Goal: Information Seeking & Learning: Find specific fact

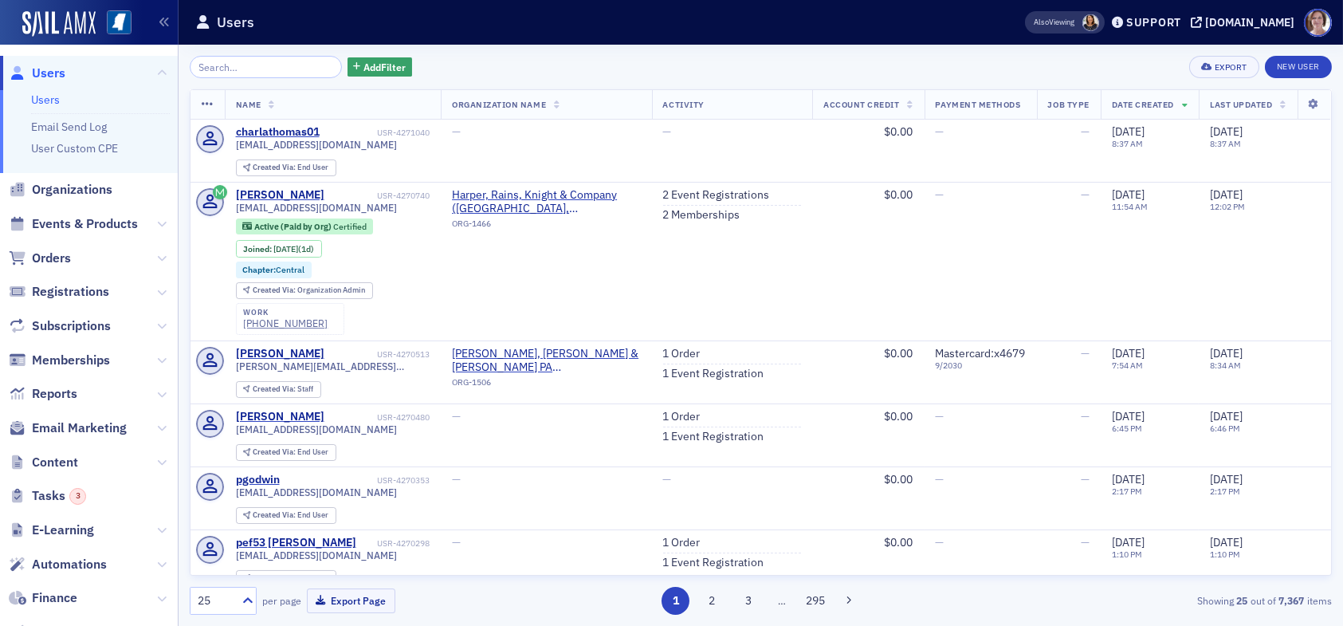
click at [246, 66] on input "search" at bounding box center [266, 67] width 152 height 22
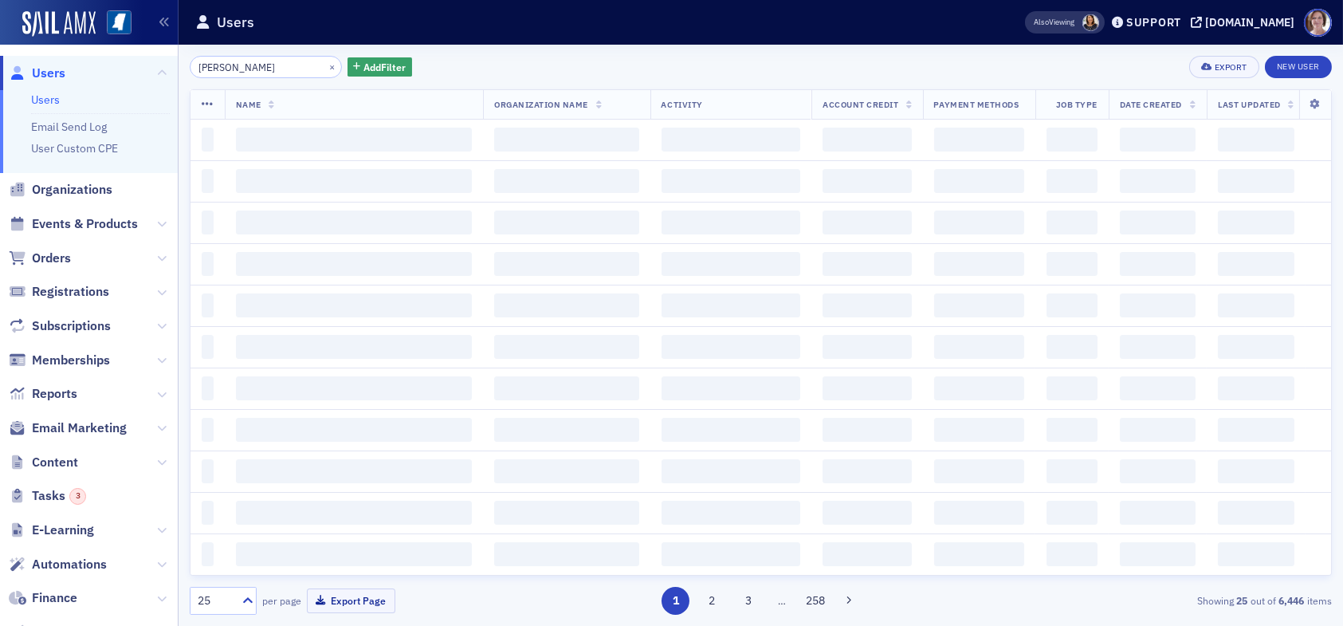
type input "[PERSON_NAME]"
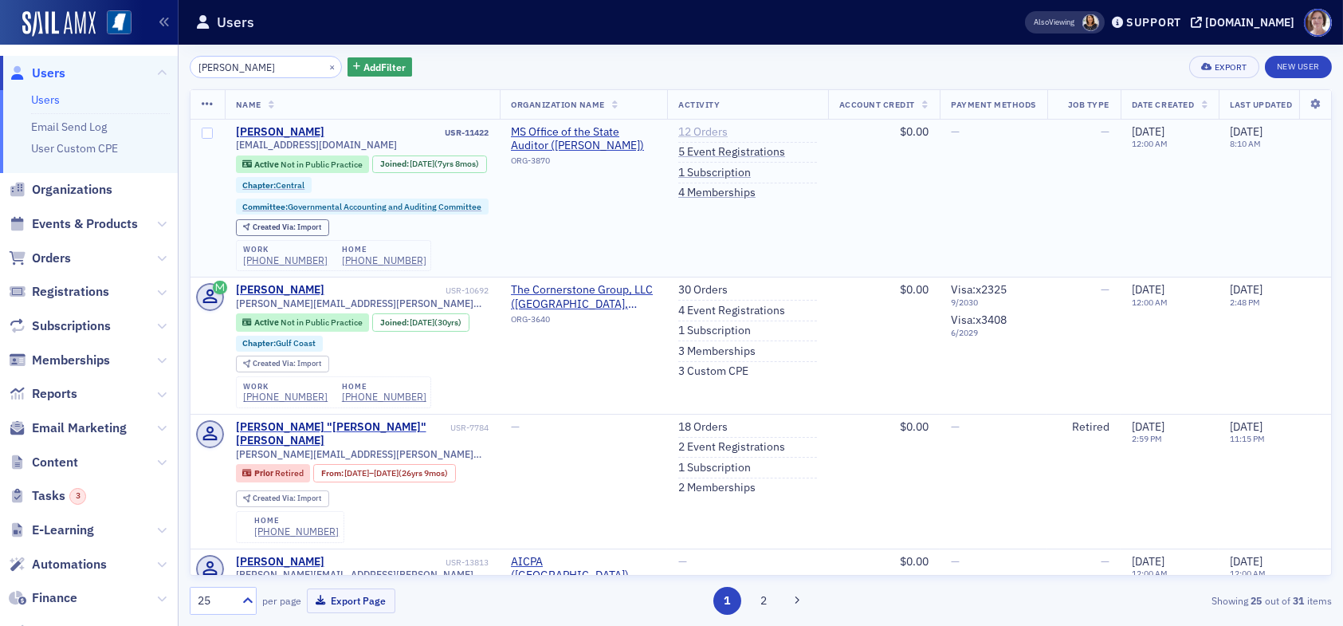
click at [702, 133] on link "12 Orders" at bounding box center [702, 132] width 49 height 14
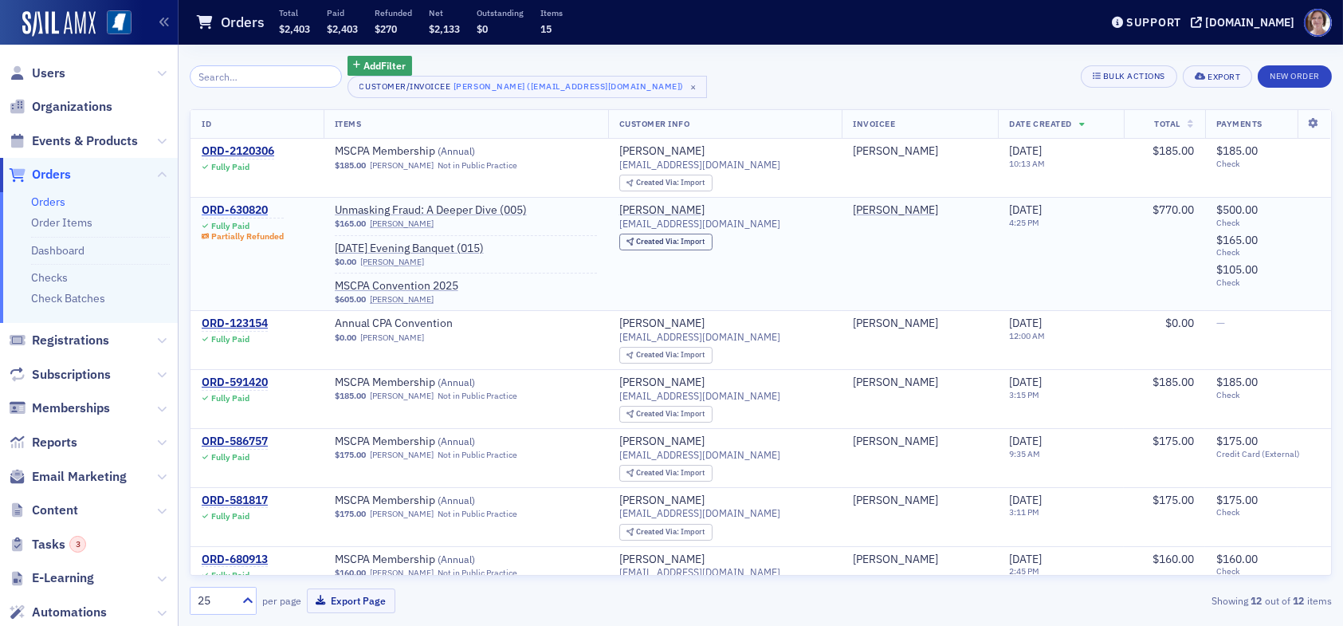
click at [259, 207] on div "ORD-630820" at bounding box center [243, 210] width 82 height 14
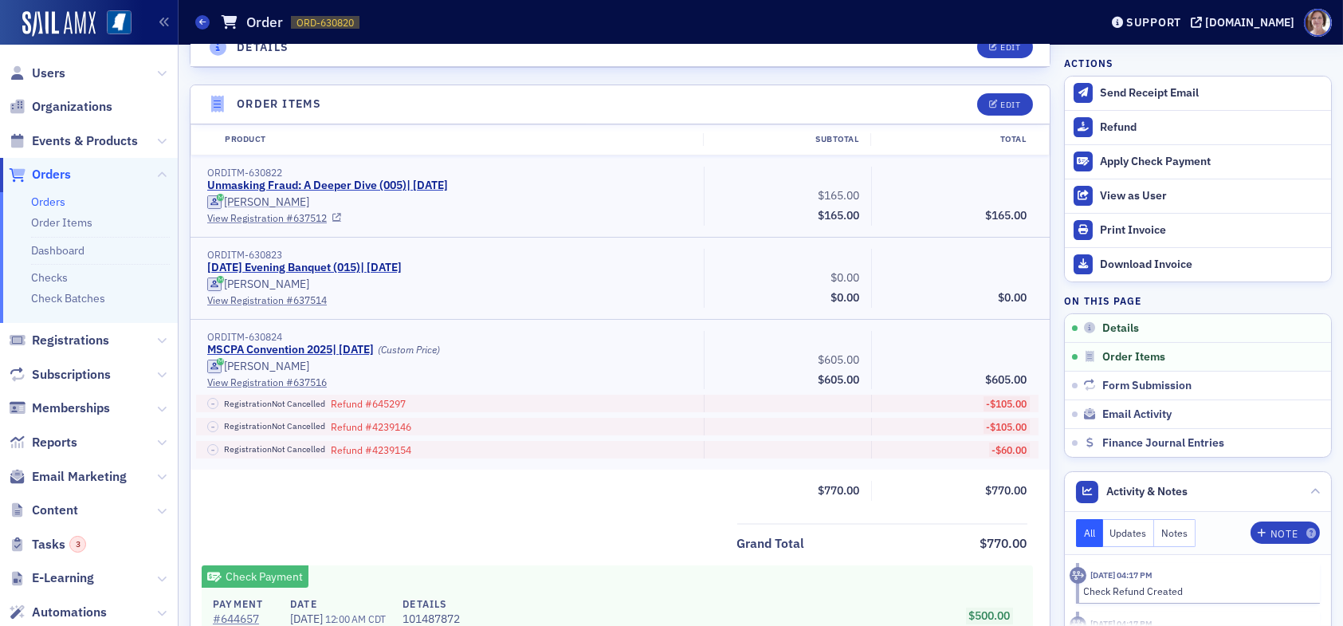
scroll to position [877, 0]
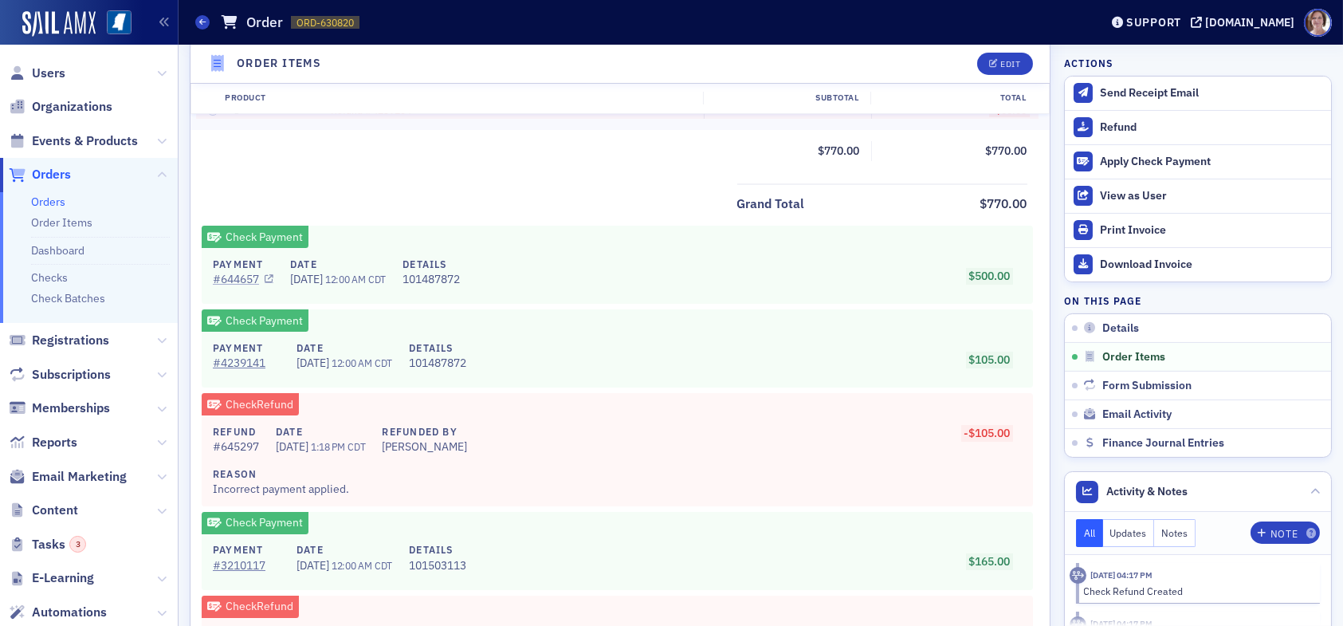
click at [245, 279] on link "# 644657" at bounding box center [243, 279] width 61 height 17
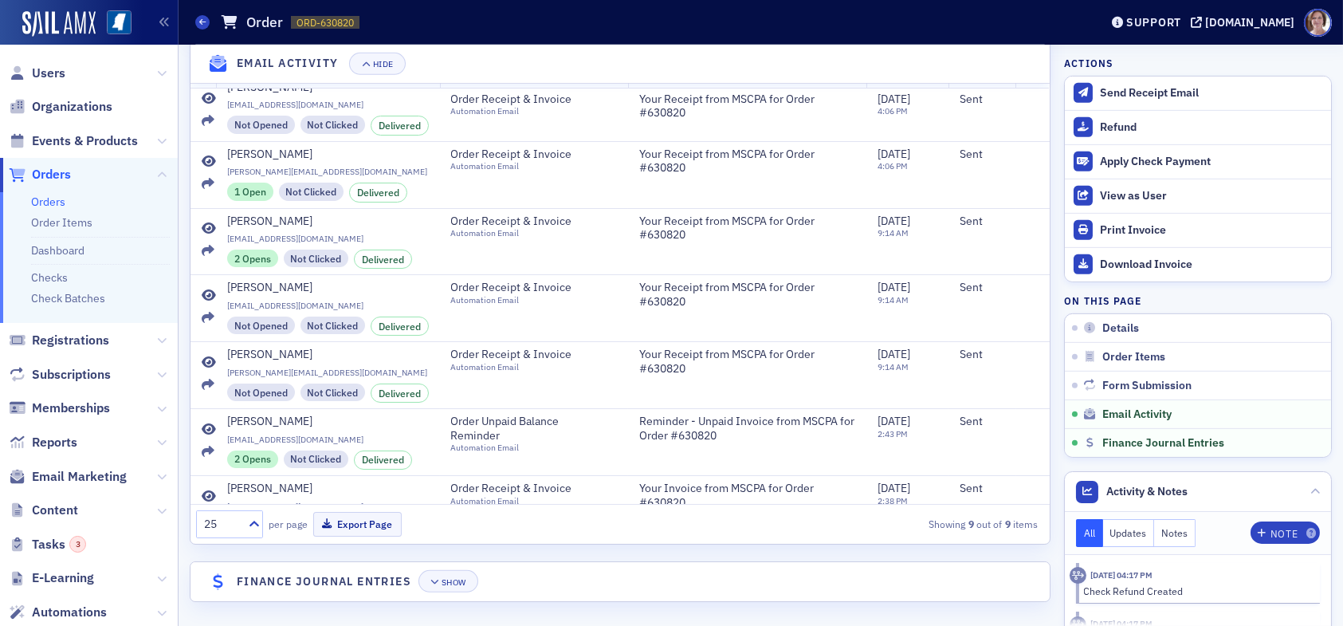
scroll to position [182, 0]
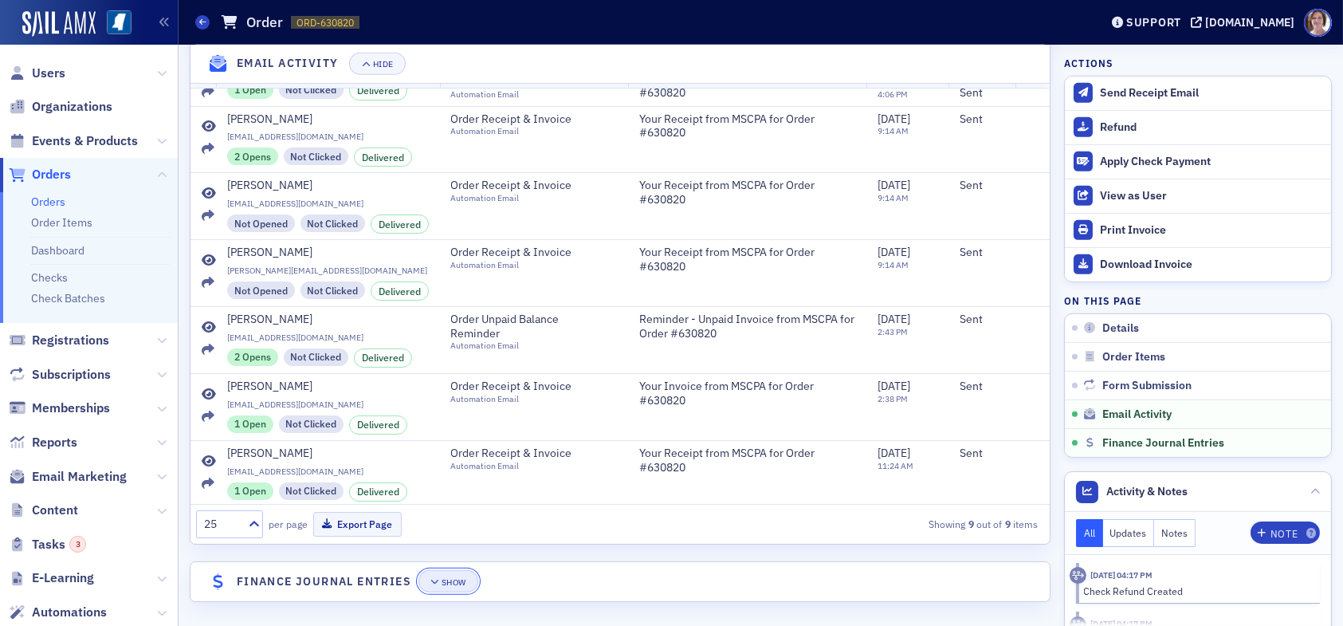
click at [458, 578] on div "Show" at bounding box center [454, 582] width 25 height 9
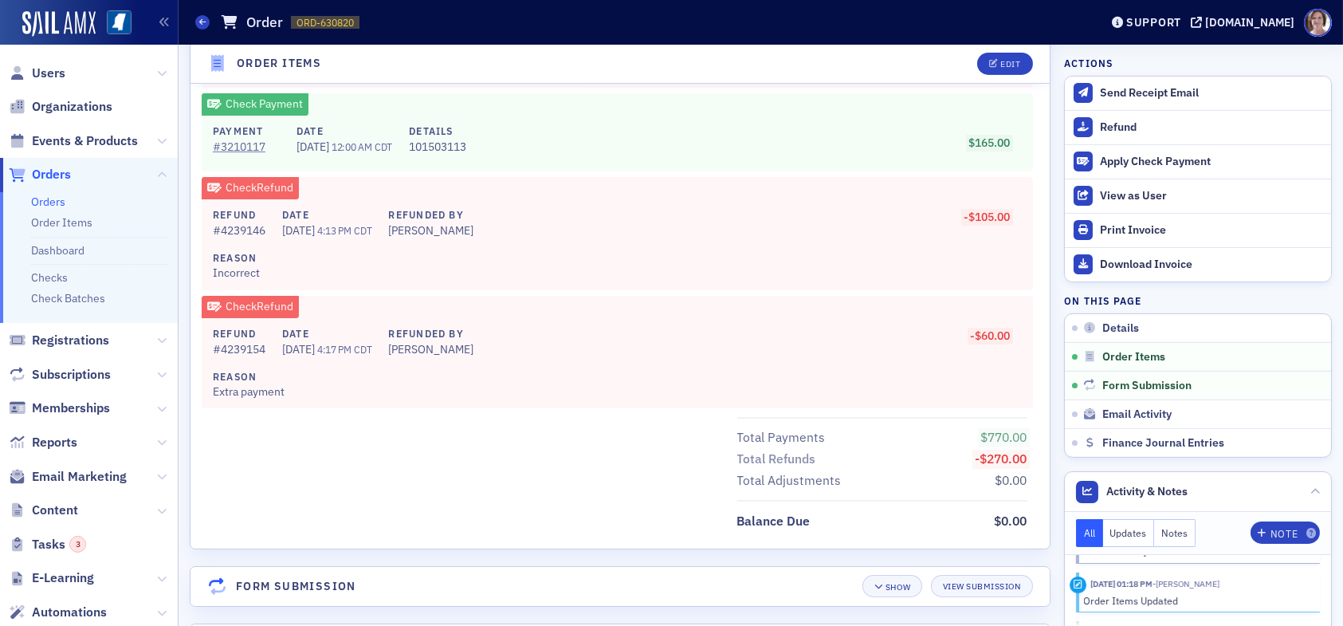
scroll to position [1268, 0]
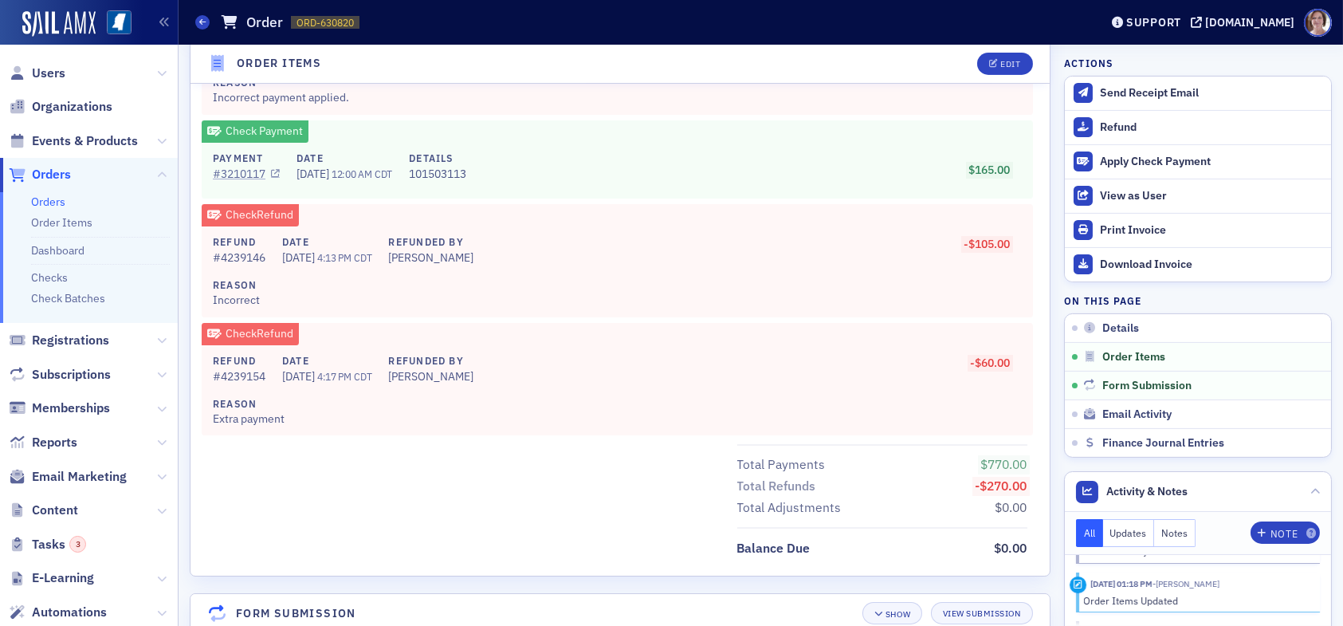
click at [244, 169] on link "# 3210117" at bounding box center [246, 174] width 67 height 17
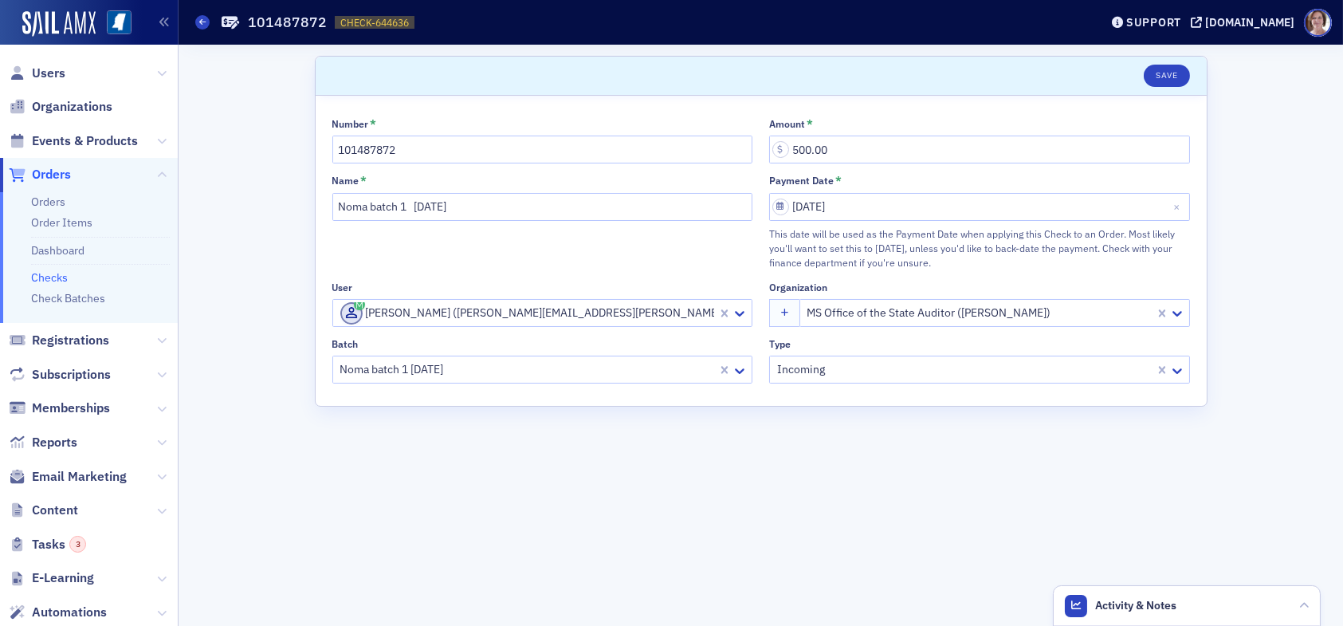
click at [54, 281] on link "Checks" at bounding box center [49, 277] width 37 height 14
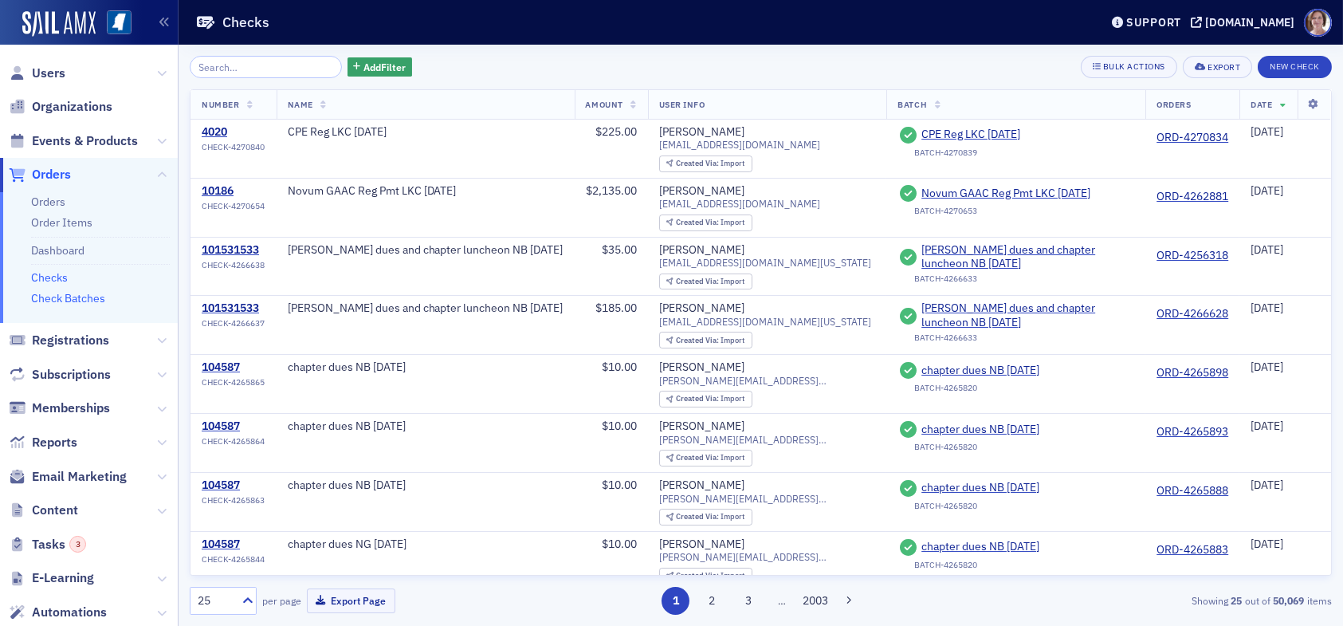
click at [66, 303] on link "Check Batches" at bounding box center [68, 298] width 74 height 14
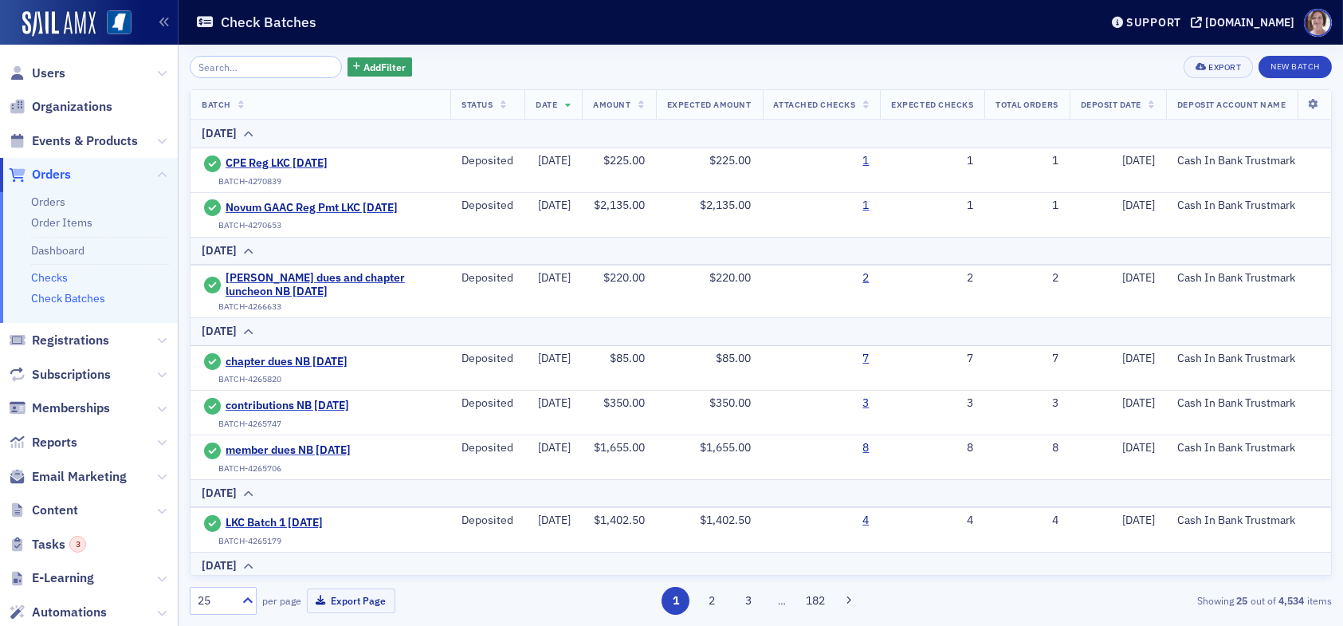
click at [60, 277] on link "Checks" at bounding box center [49, 277] width 37 height 14
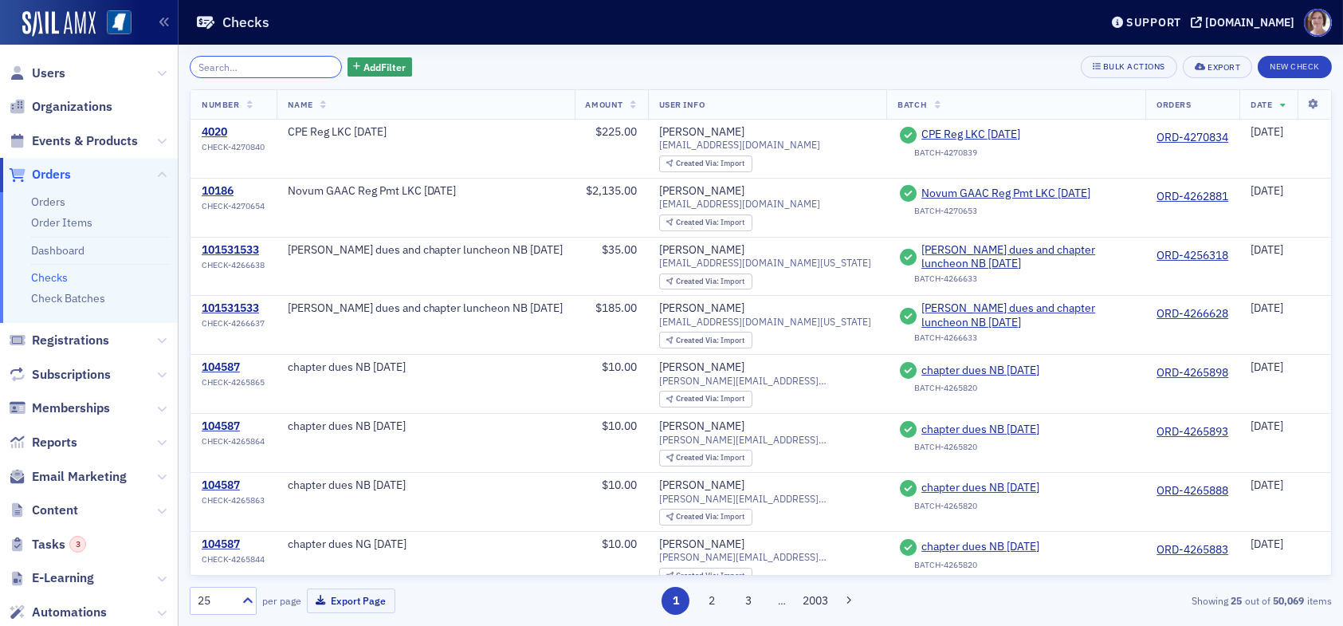
click at [249, 67] on input "search" at bounding box center [266, 67] width 152 height 22
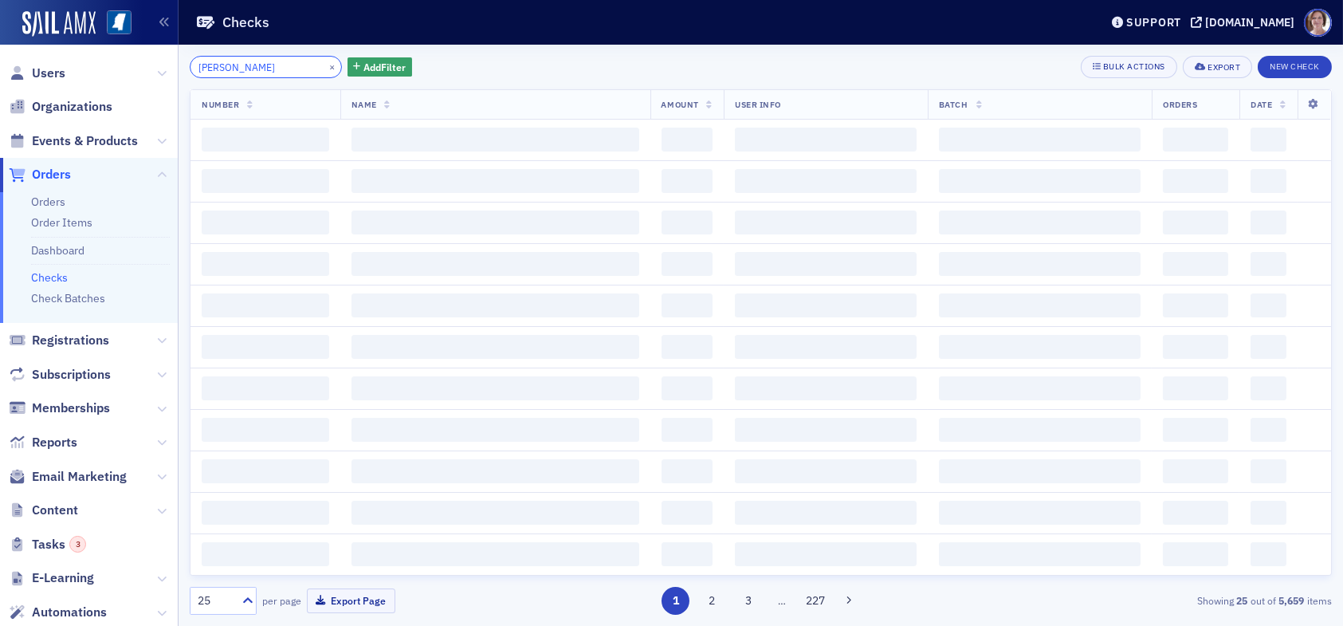
type input "[PERSON_NAME]"
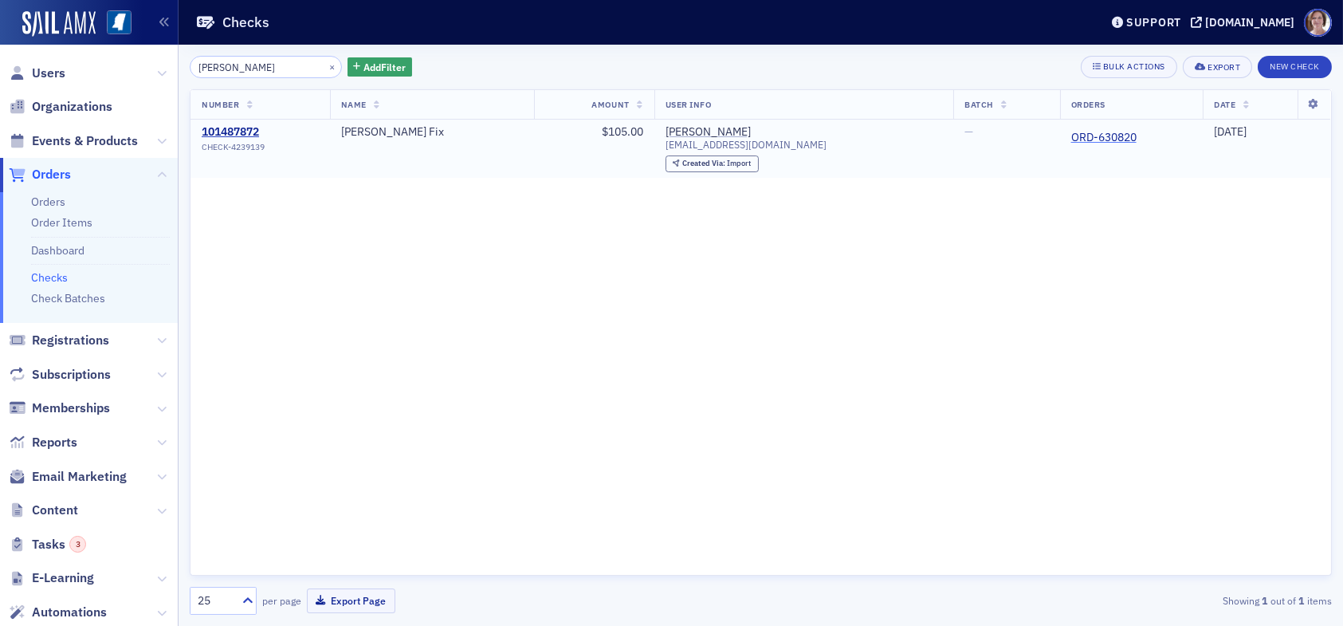
click at [1080, 136] on link "ORD-630820" at bounding box center [1104, 138] width 65 height 14
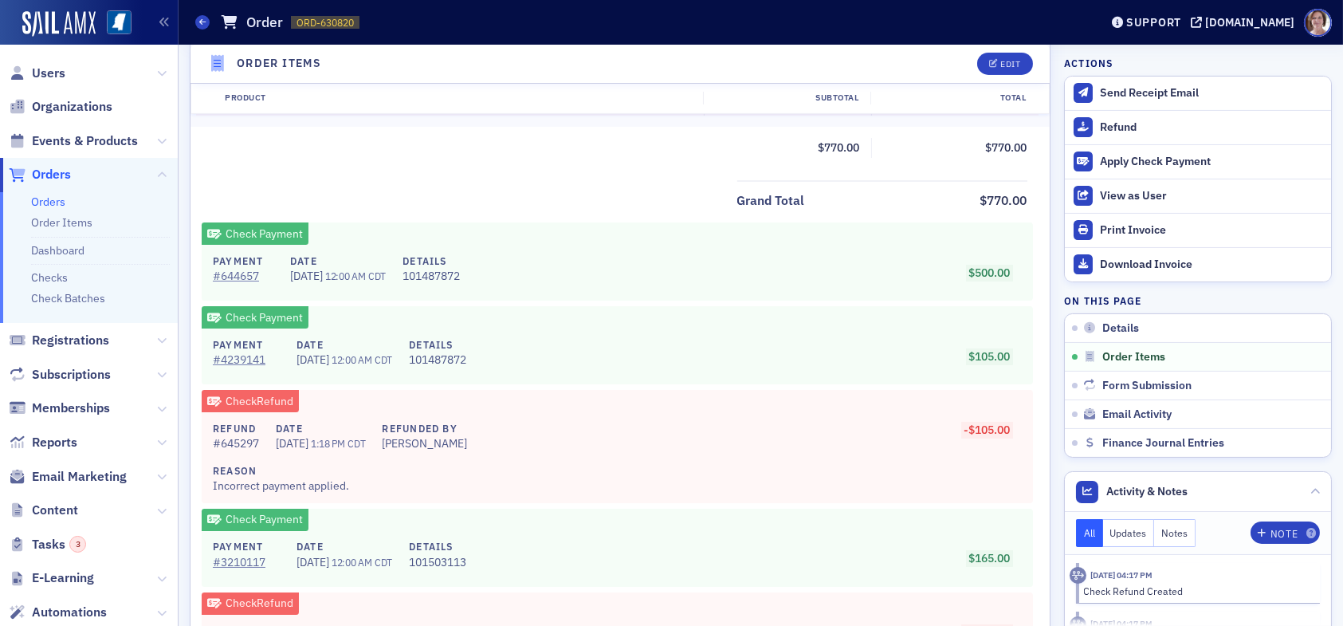
scroll to position [877, 0]
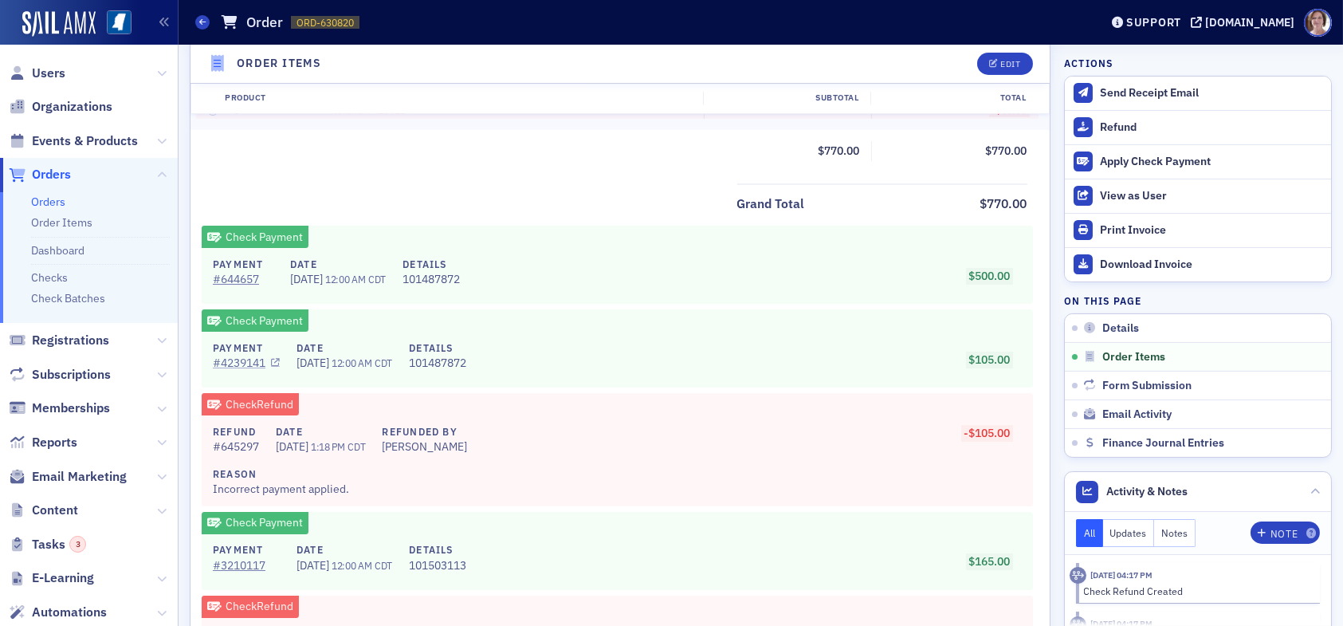
click at [250, 360] on link "# 4239141" at bounding box center [246, 363] width 67 height 17
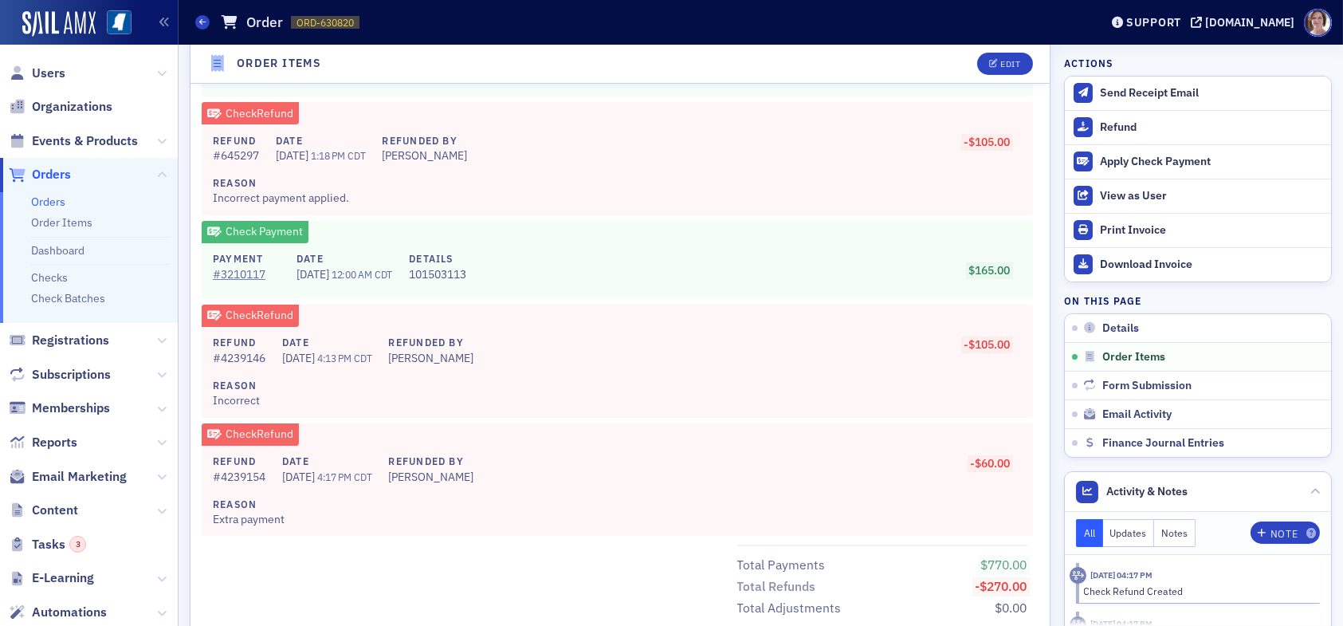
scroll to position [957, 0]
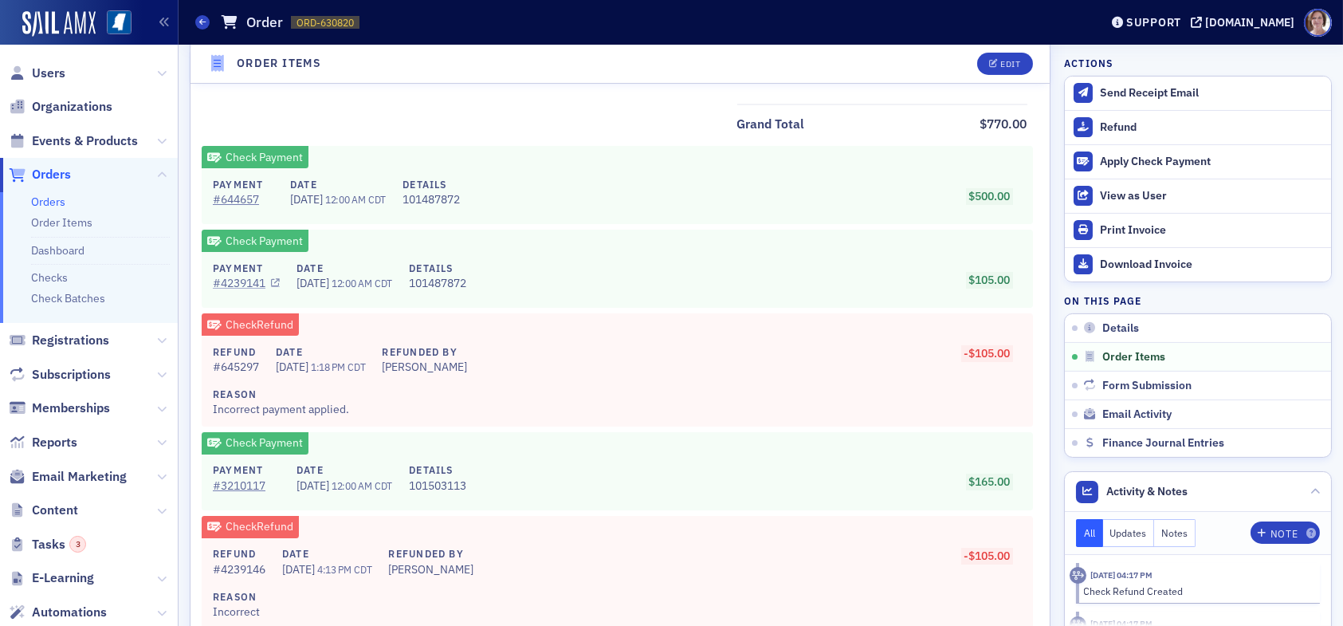
click at [255, 278] on link "# 4239141" at bounding box center [246, 283] width 67 height 17
click at [68, 443] on span "Reports" at bounding box center [54, 443] width 45 height 18
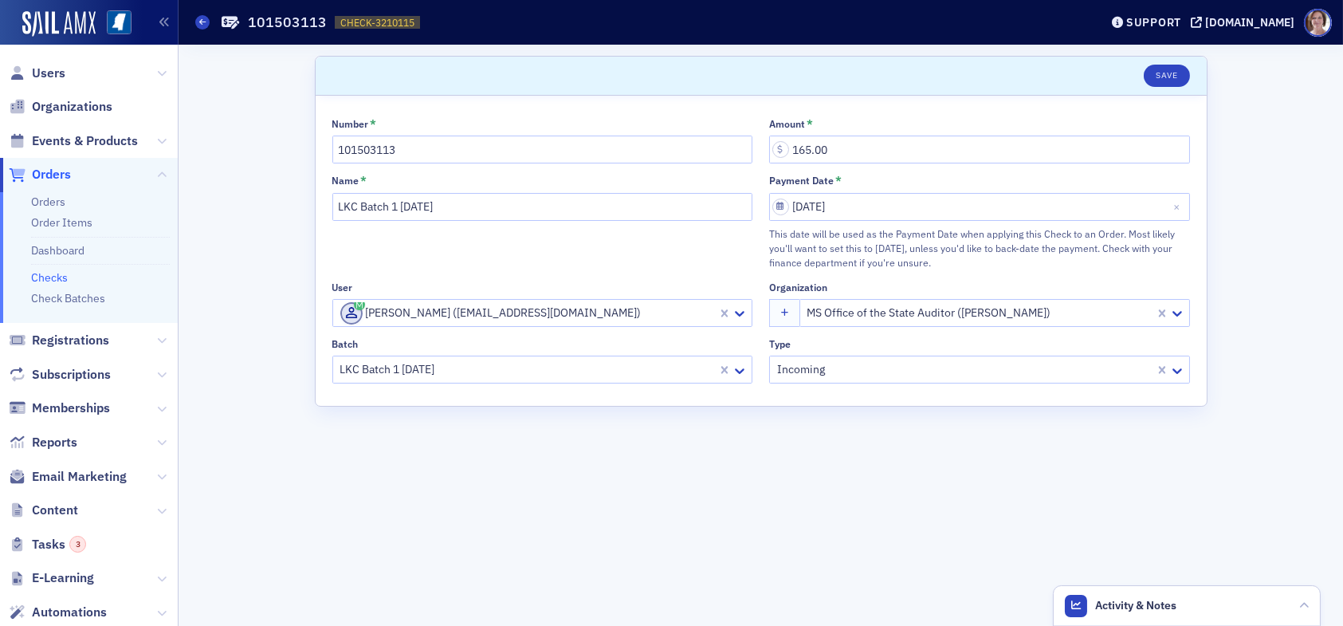
click at [57, 277] on link "Checks" at bounding box center [49, 277] width 37 height 14
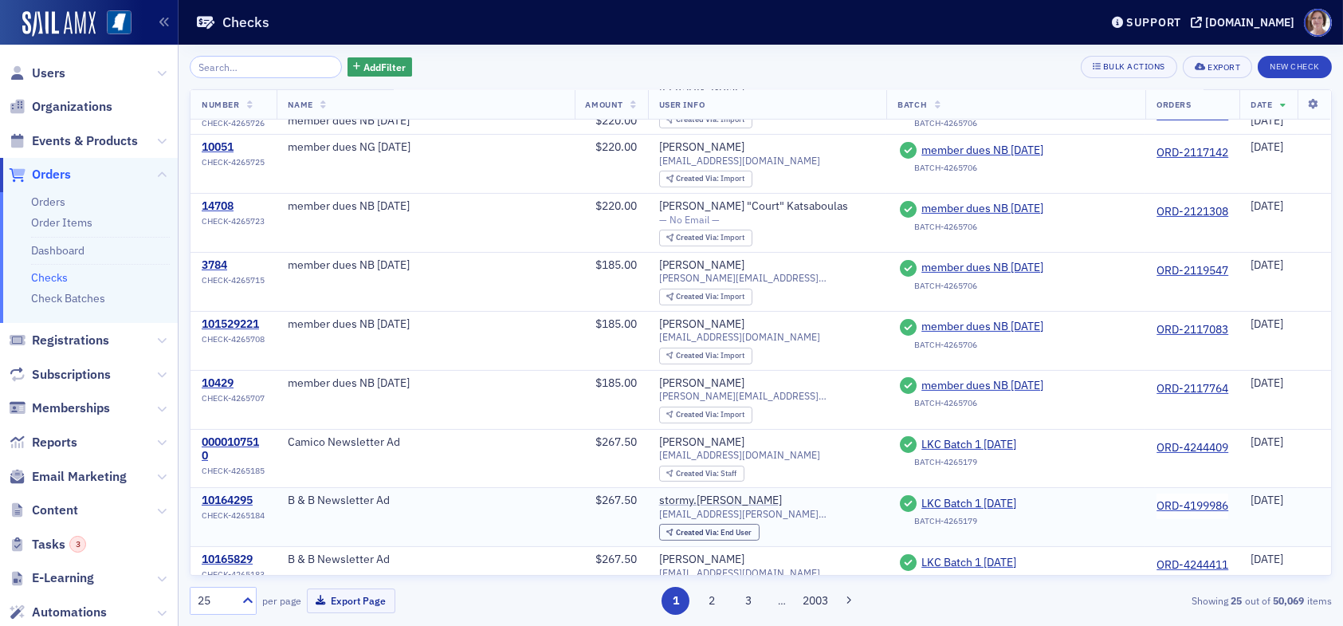
scroll to position [1007, 0]
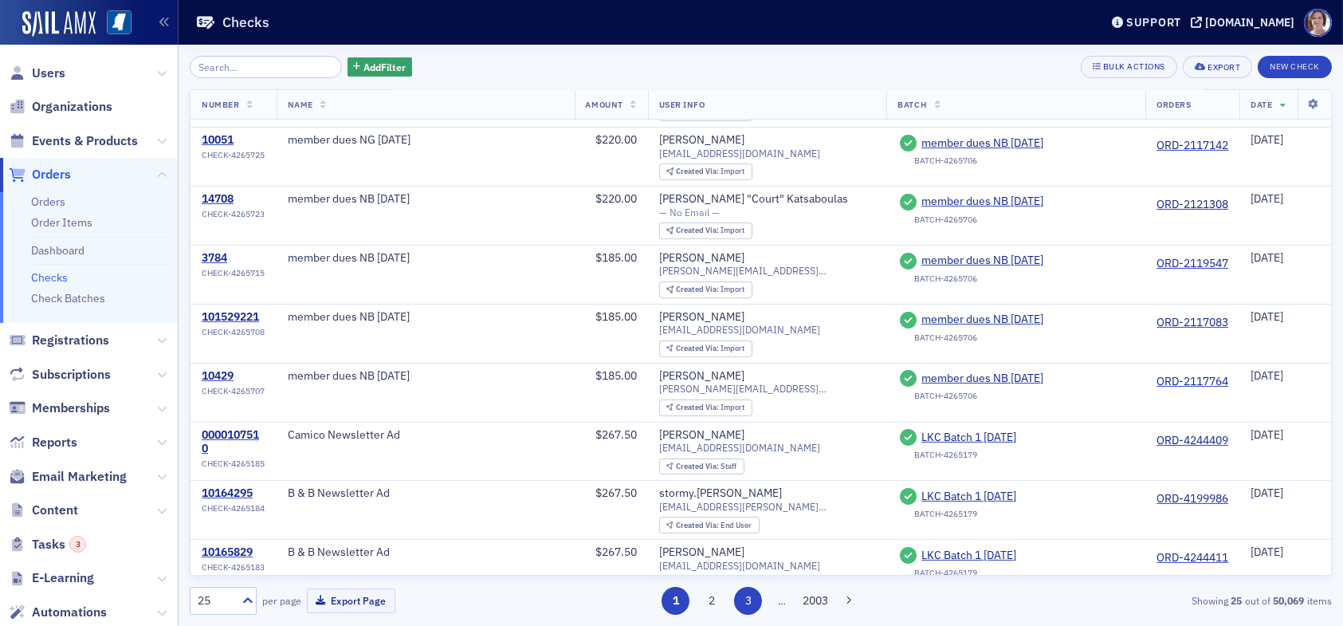
click at [751, 600] on button "3" at bounding box center [748, 601] width 28 height 28
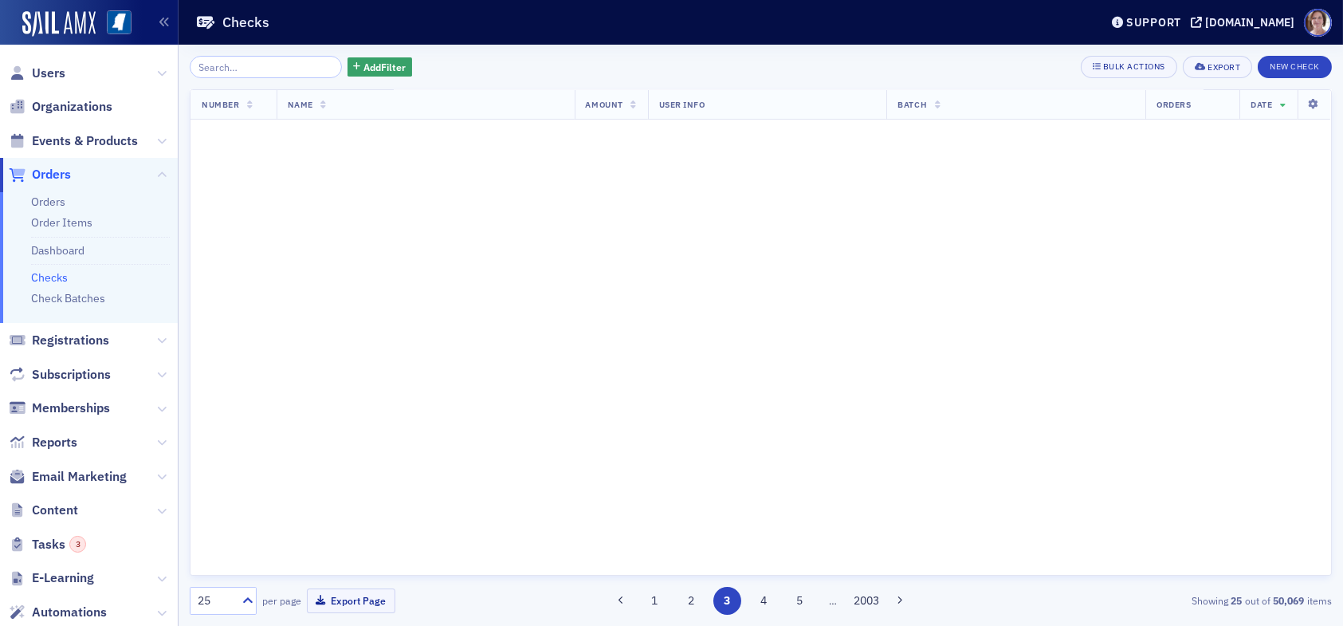
scroll to position [0, 0]
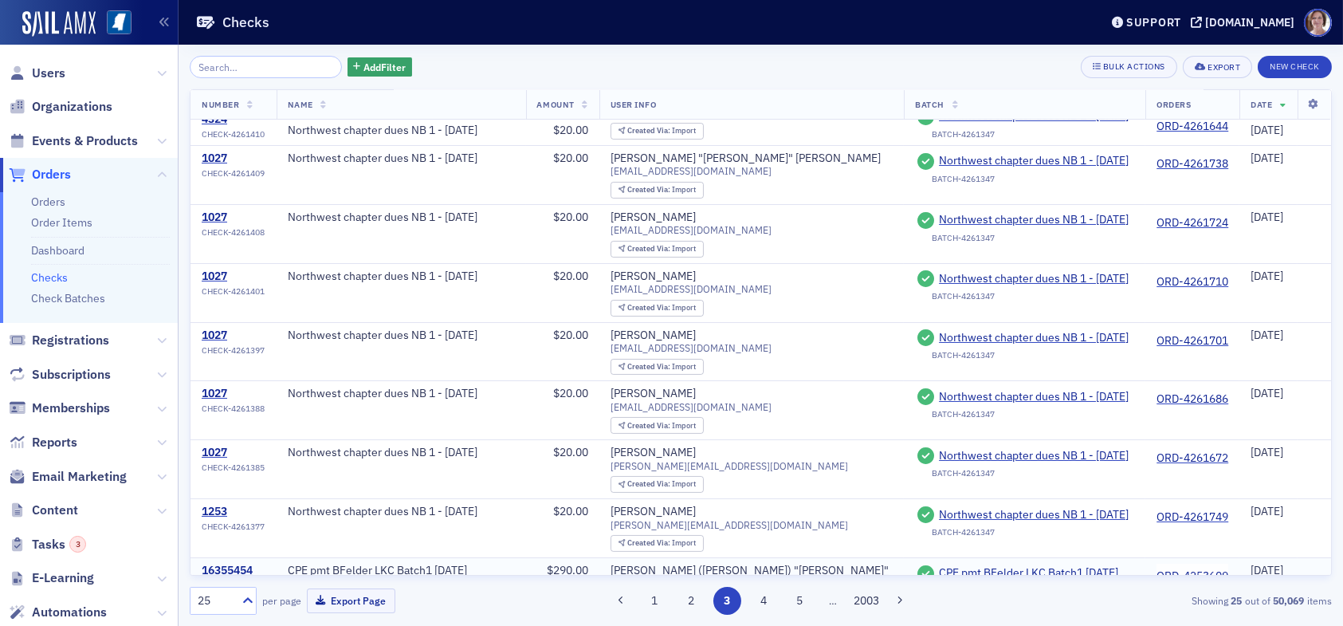
scroll to position [478, 0]
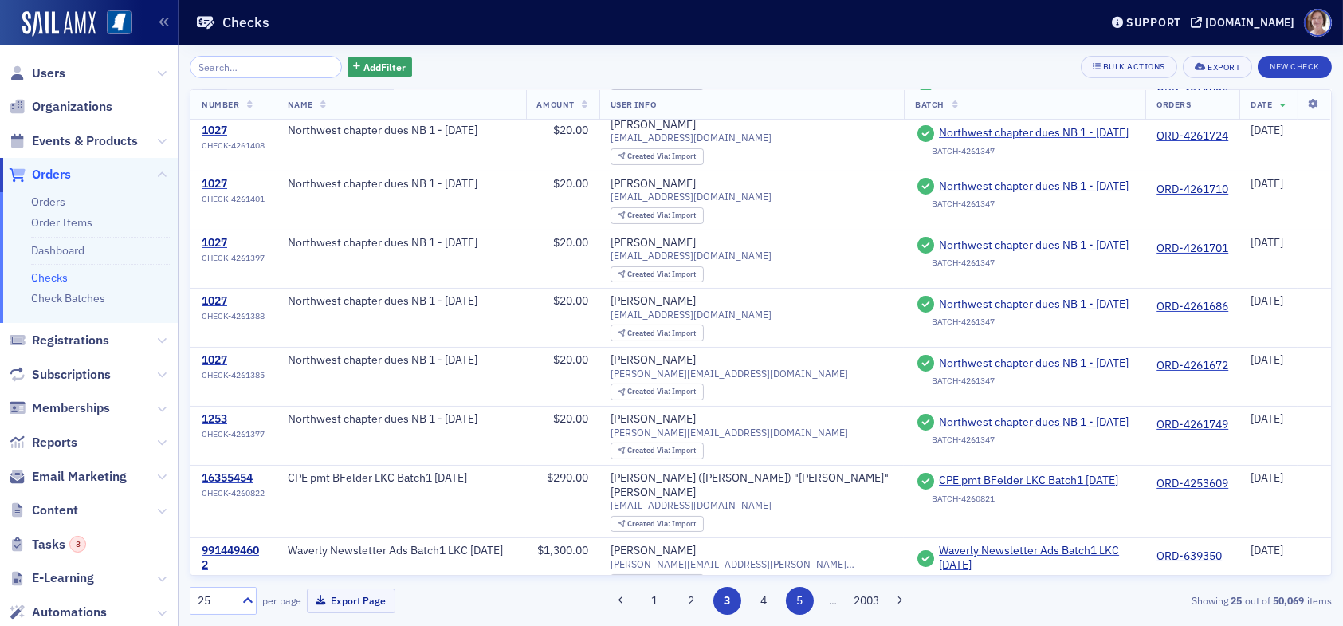
click at [801, 599] on button "5" at bounding box center [800, 601] width 28 height 28
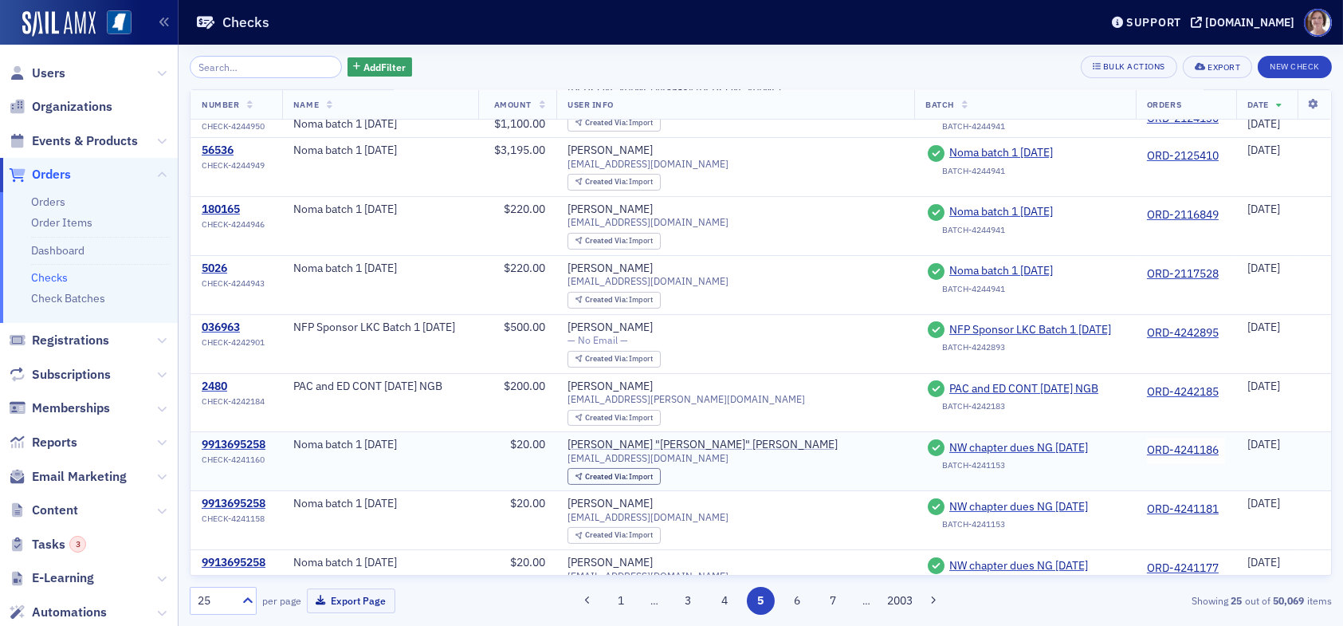
scroll to position [1007, 0]
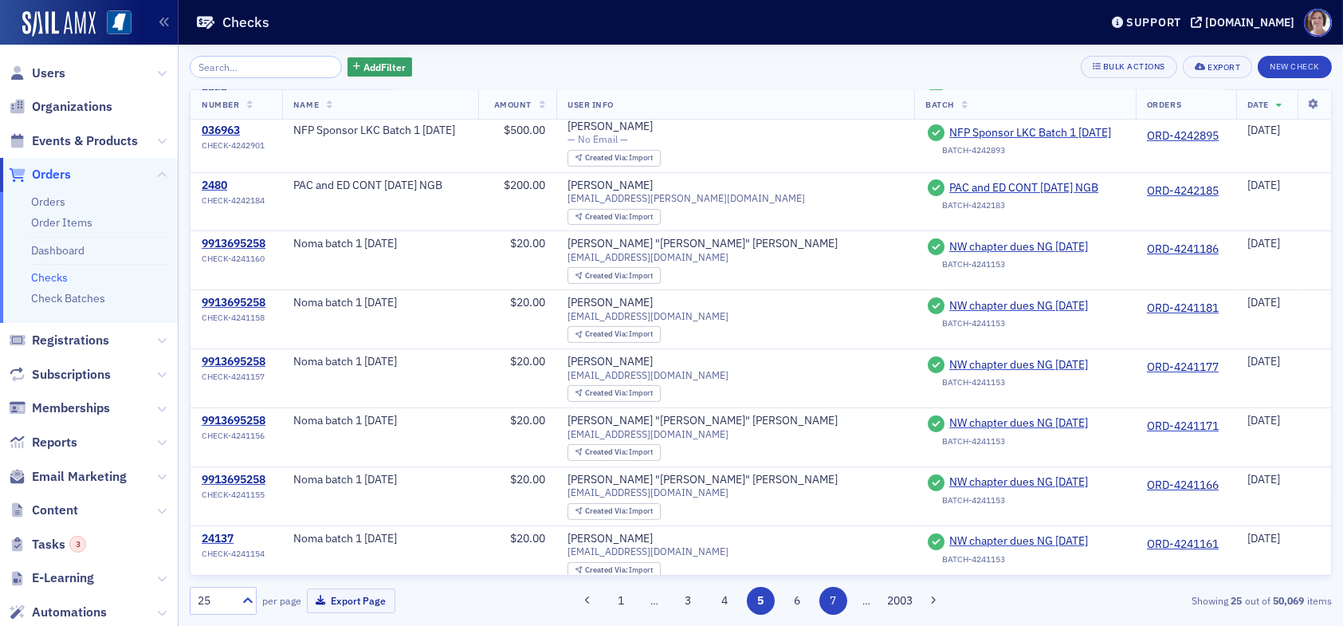
click at [825, 602] on button "7" at bounding box center [834, 601] width 28 height 28
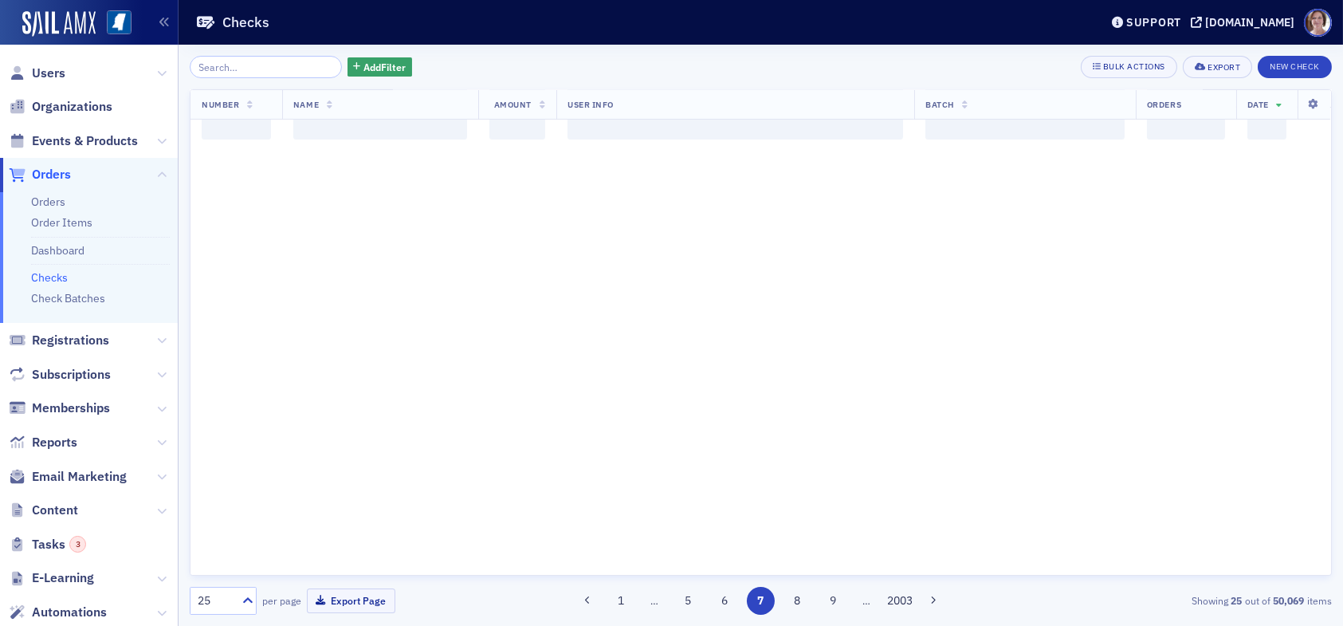
scroll to position [0, 0]
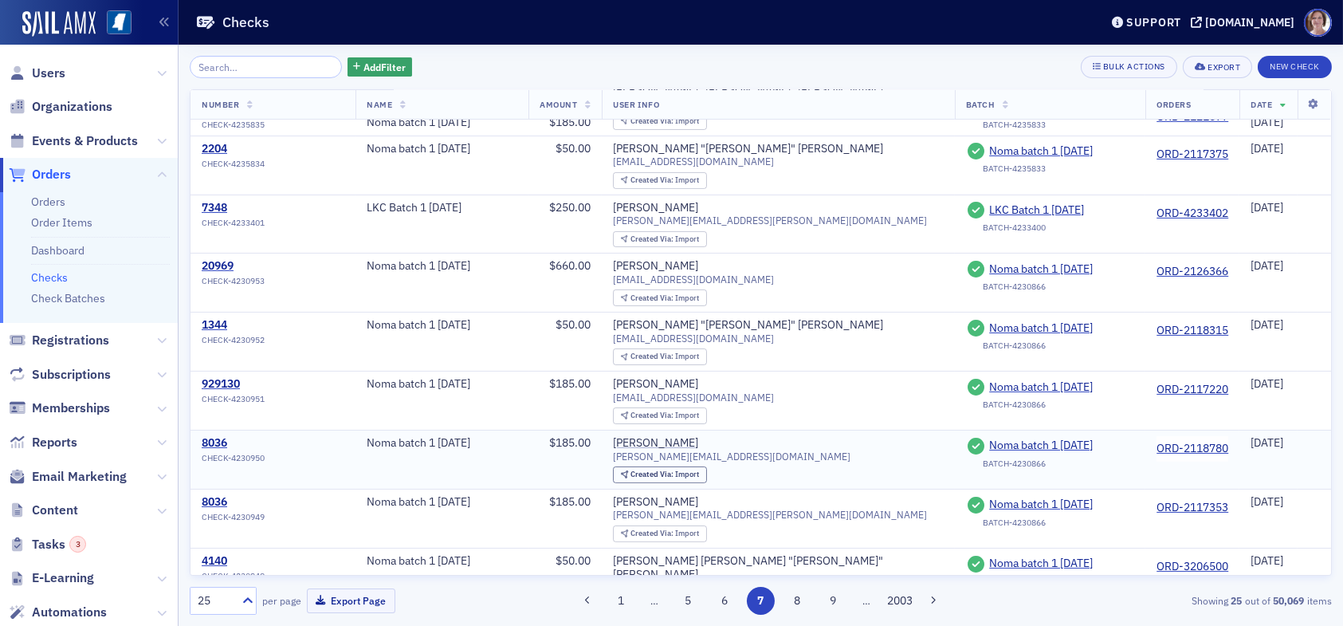
scroll to position [1007, 0]
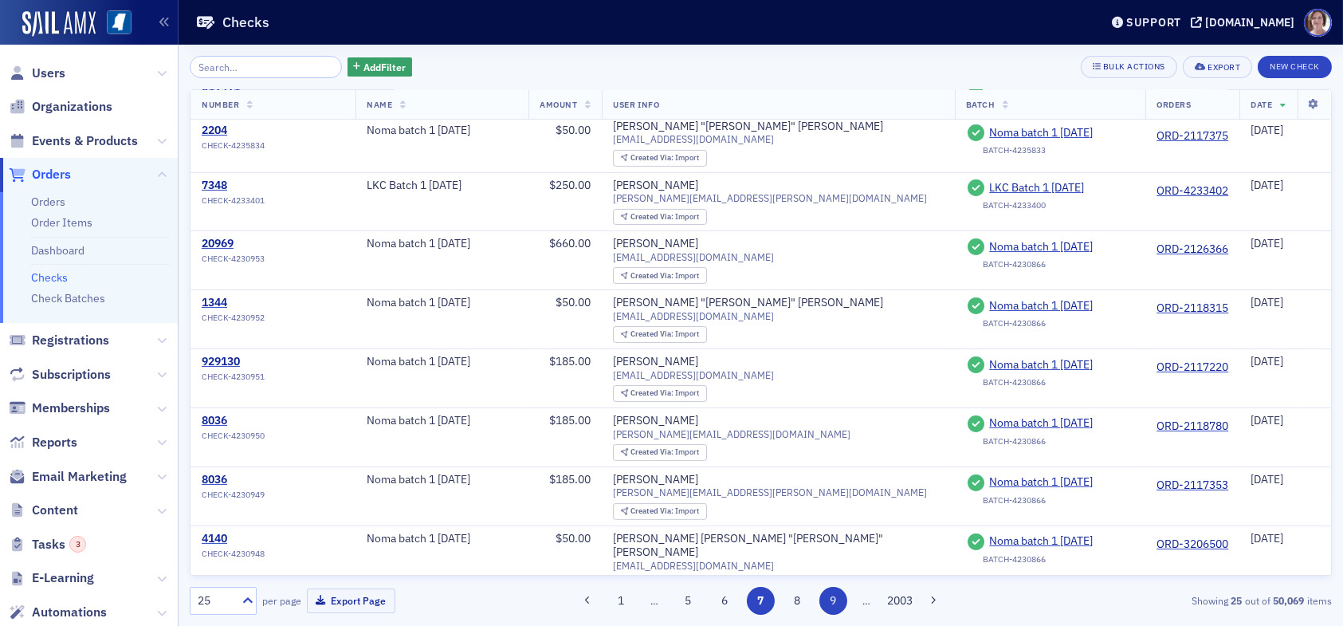
click at [831, 601] on button "9" at bounding box center [834, 601] width 28 height 28
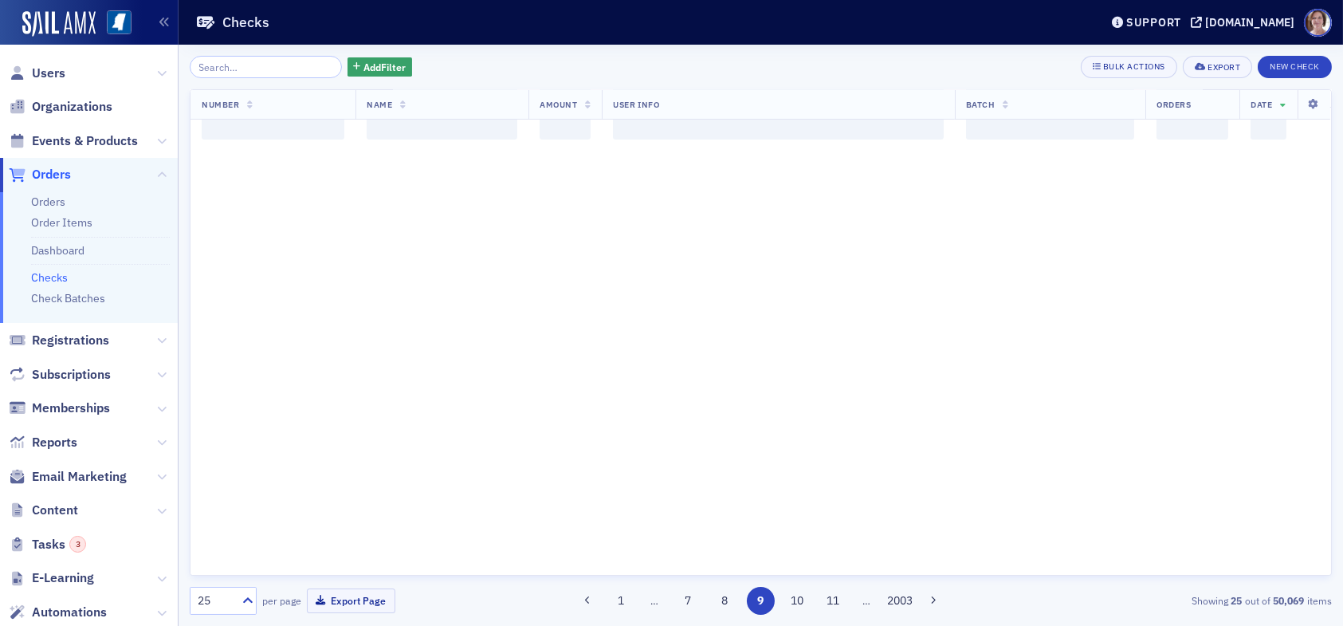
scroll to position [0, 0]
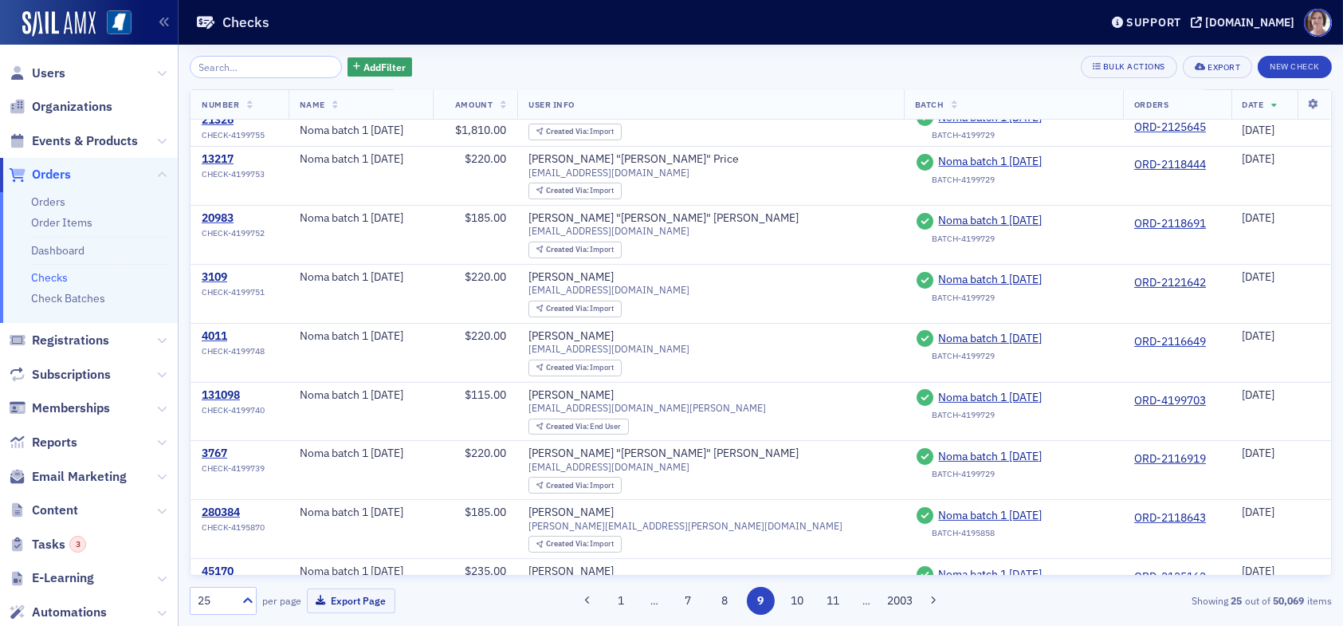
scroll to position [1007, 0]
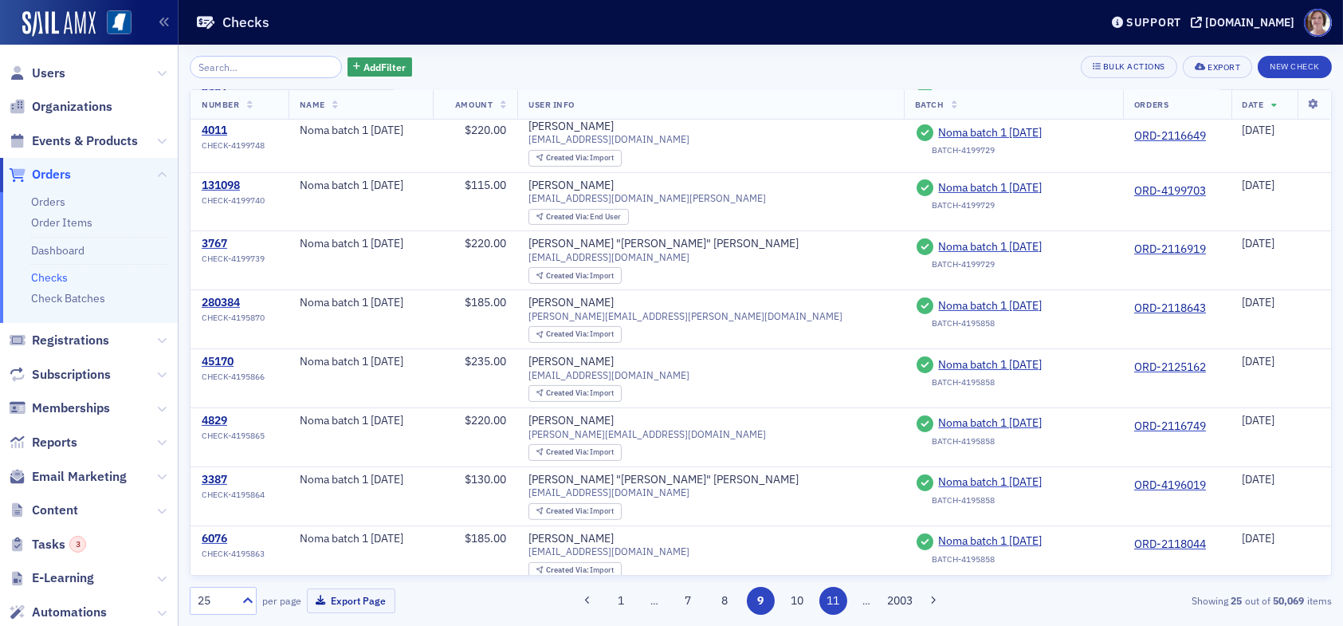
click at [834, 606] on button "11" at bounding box center [834, 601] width 28 height 28
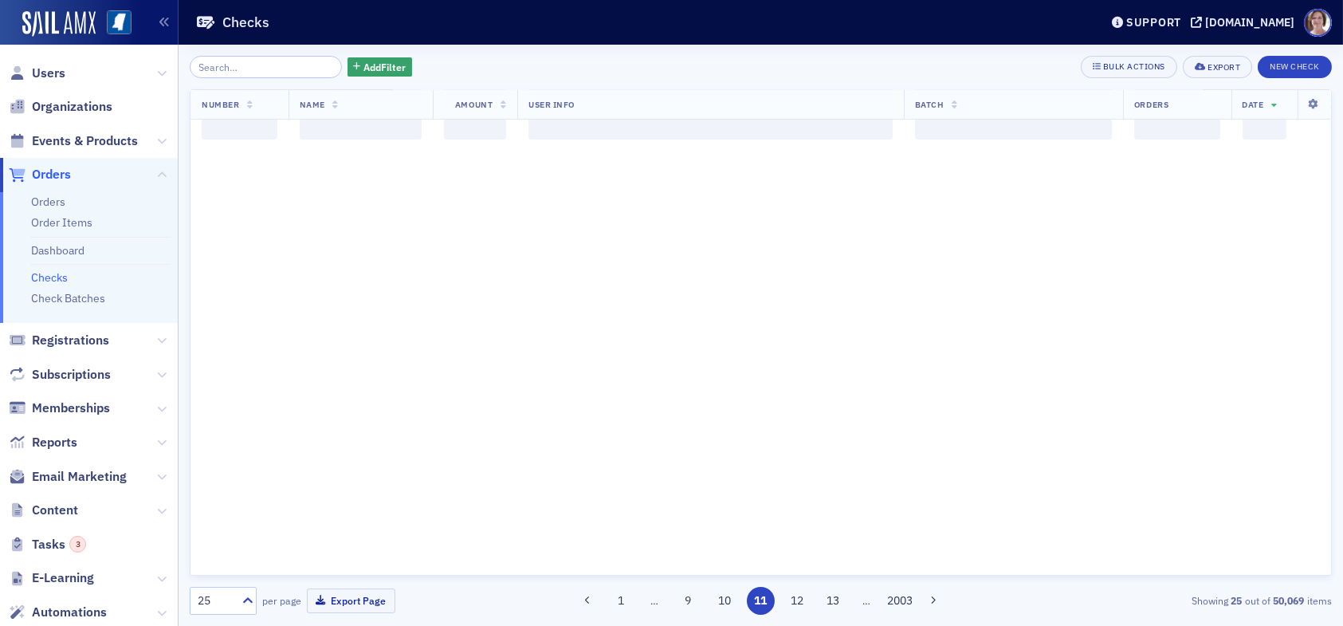
scroll to position [0, 0]
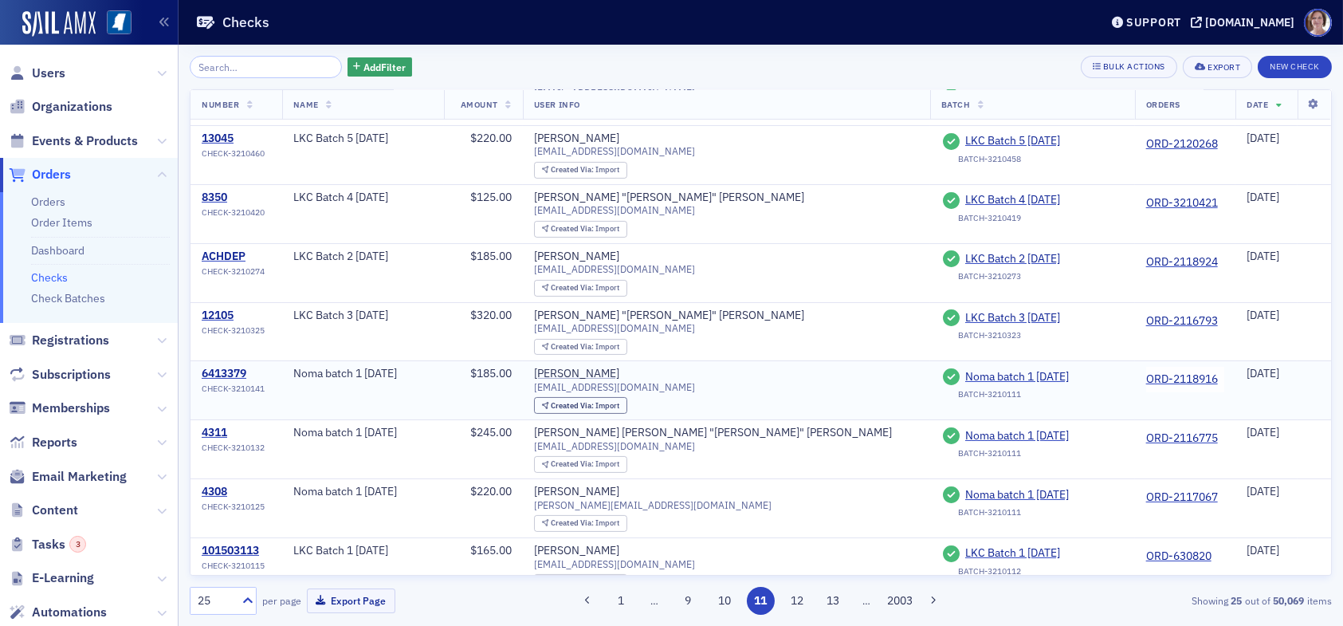
scroll to position [957, 0]
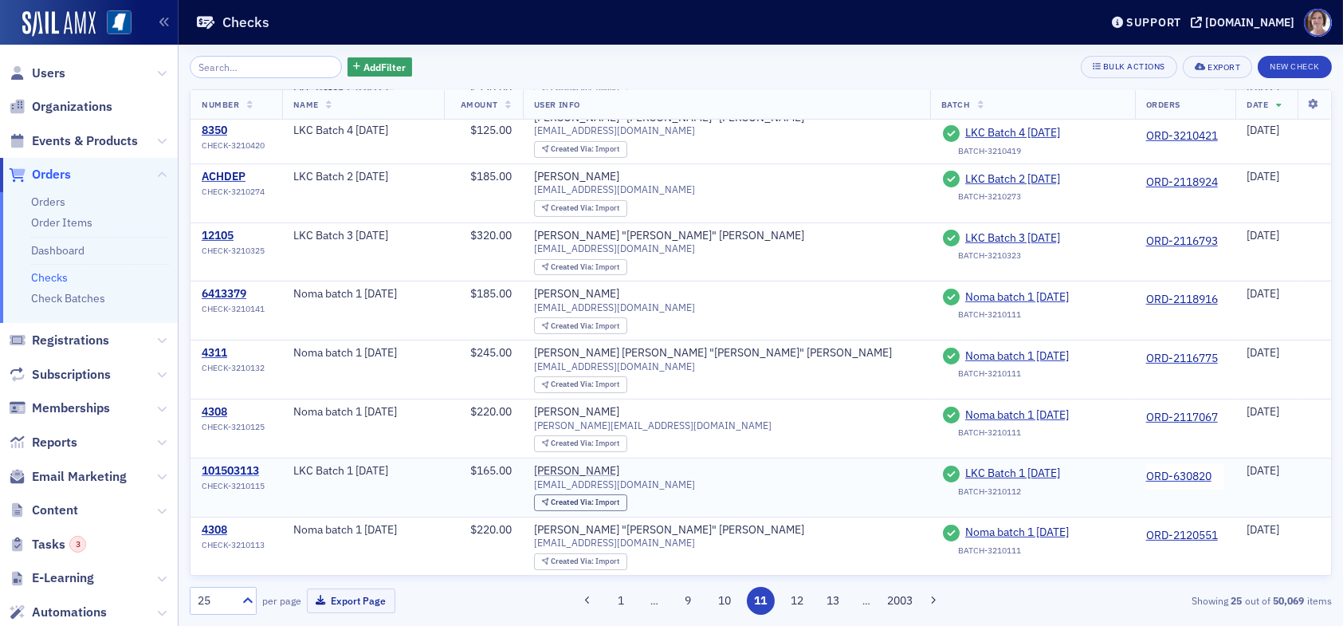
click at [248, 464] on div "101503113" at bounding box center [233, 471] width 63 height 14
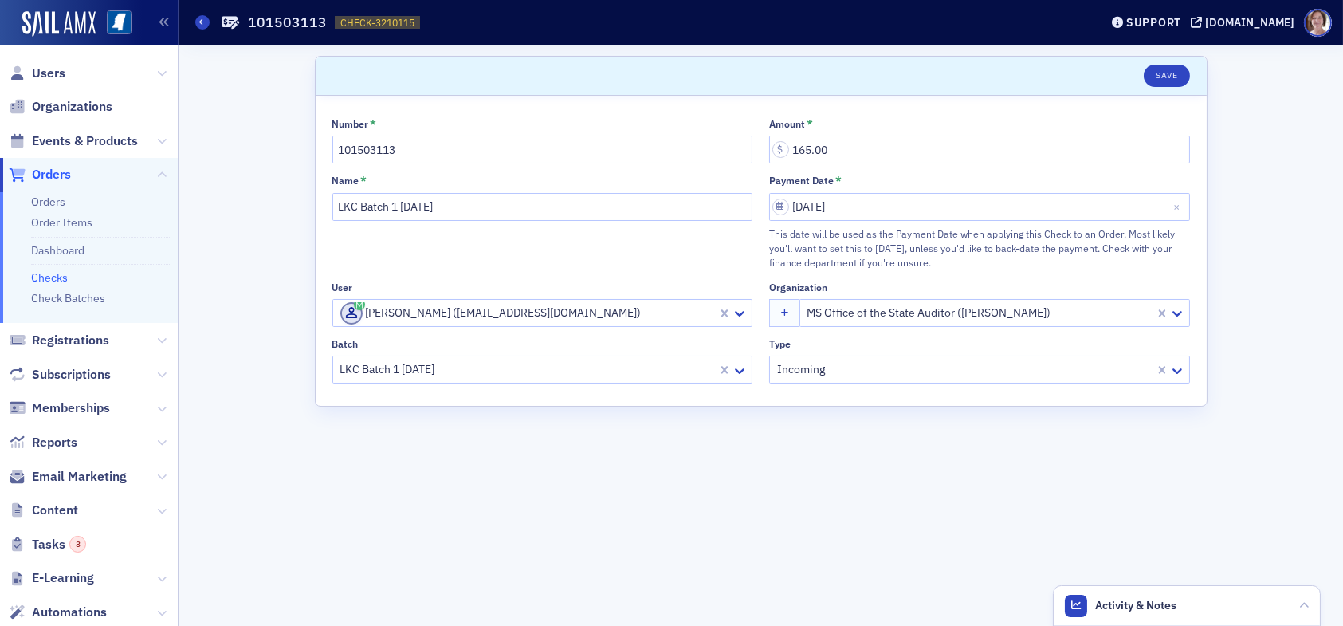
click at [61, 277] on link "Checks" at bounding box center [49, 277] width 37 height 14
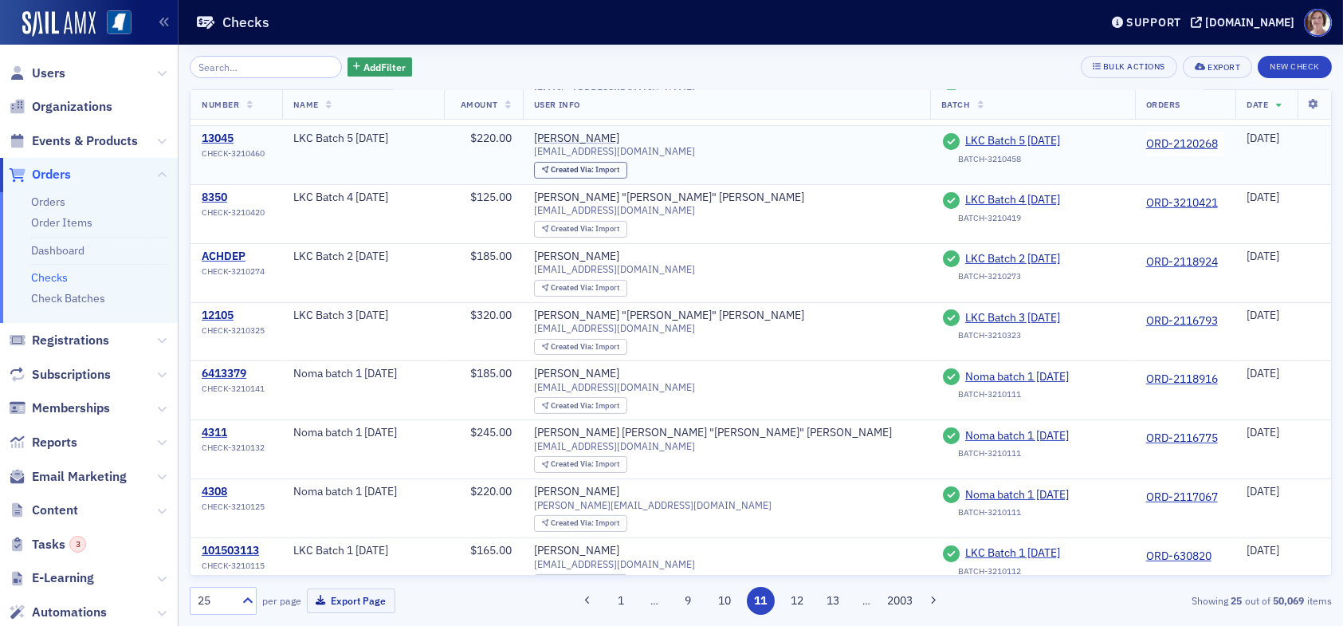
scroll to position [957, 0]
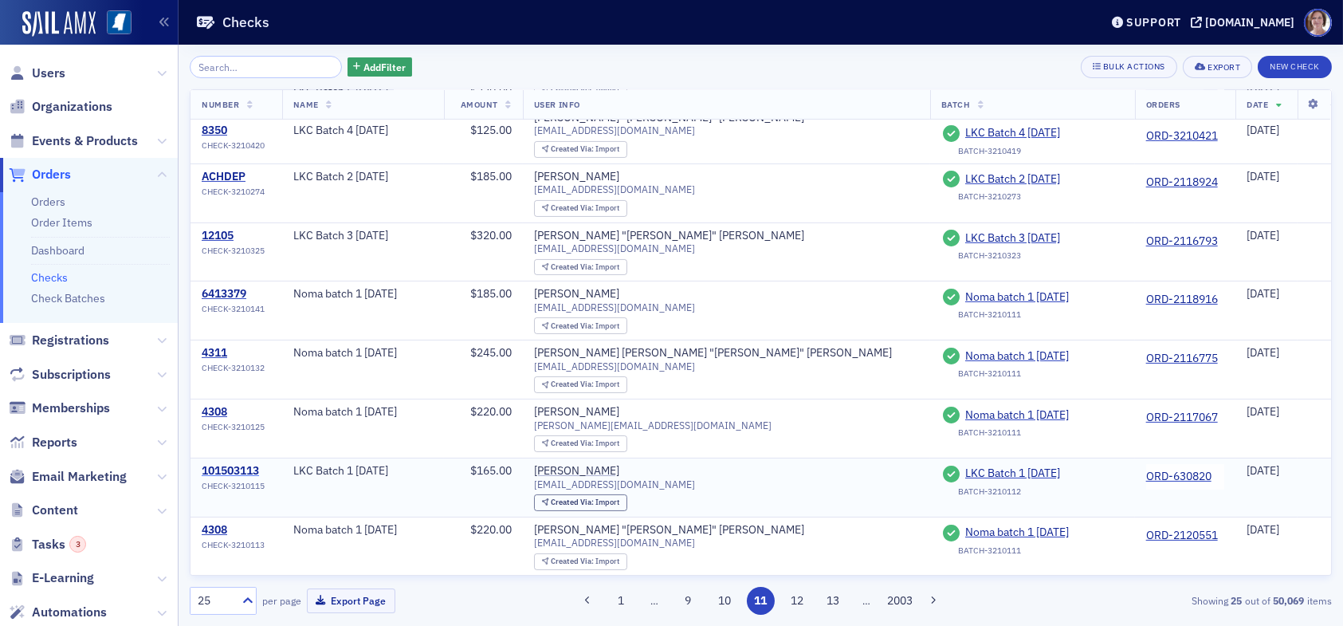
click at [230, 464] on div "101503113" at bounding box center [233, 471] width 63 height 14
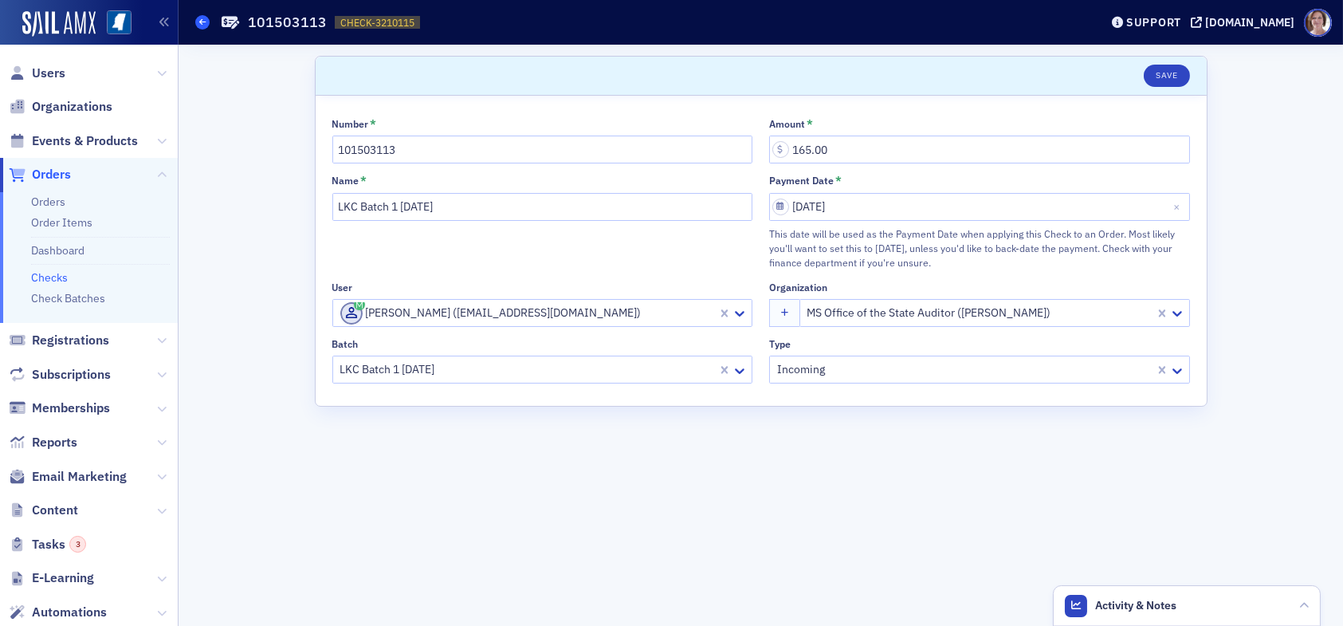
click at [203, 19] on icon at bounding box center [202, 21] width 6 height 7
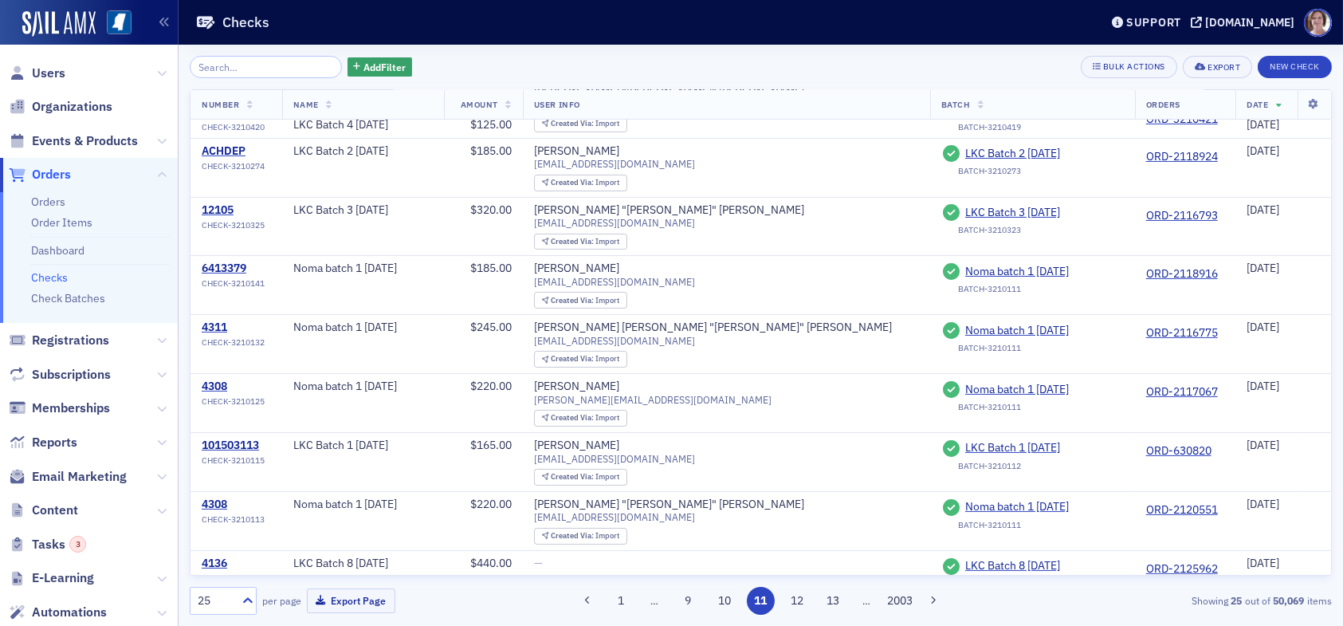
scroll to position [992, 0]
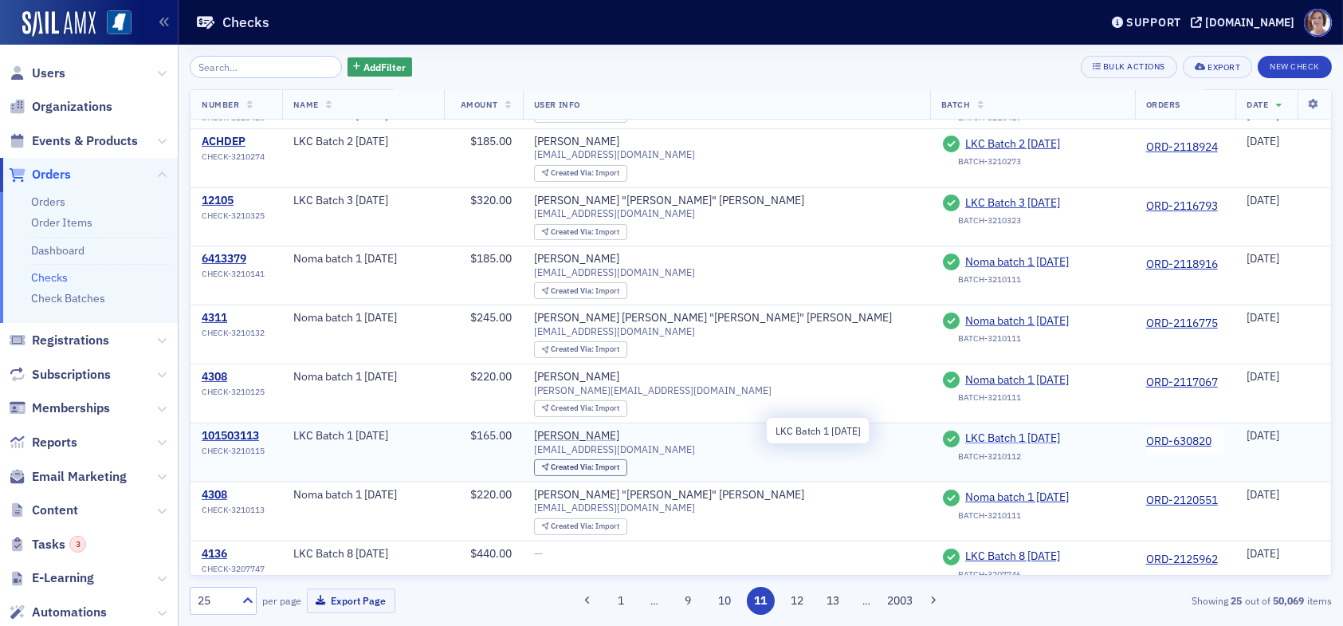
click at [966, 431] on span "LKC Batch 1 07.10.25" at bounding box center [1038, 438] width 145 height 14
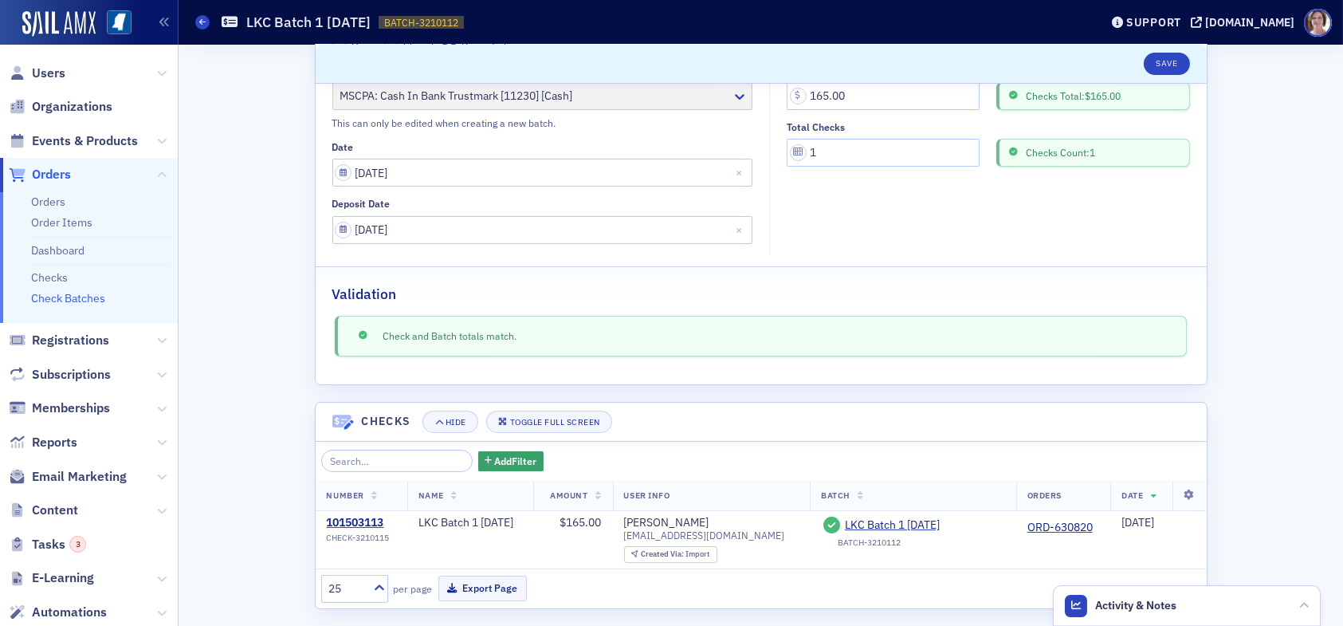
scroll to position [142, 0]
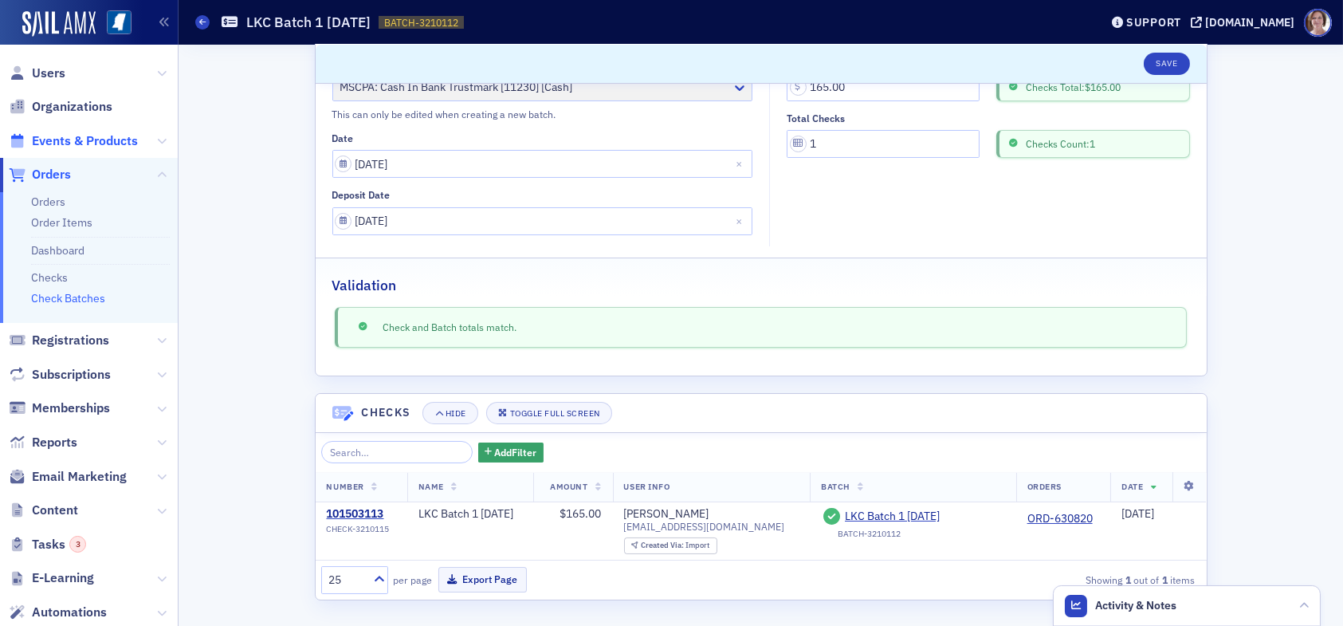
click at [66, 140] on span "Events & Products" at bounding box center [85, 141] width 106 height 18
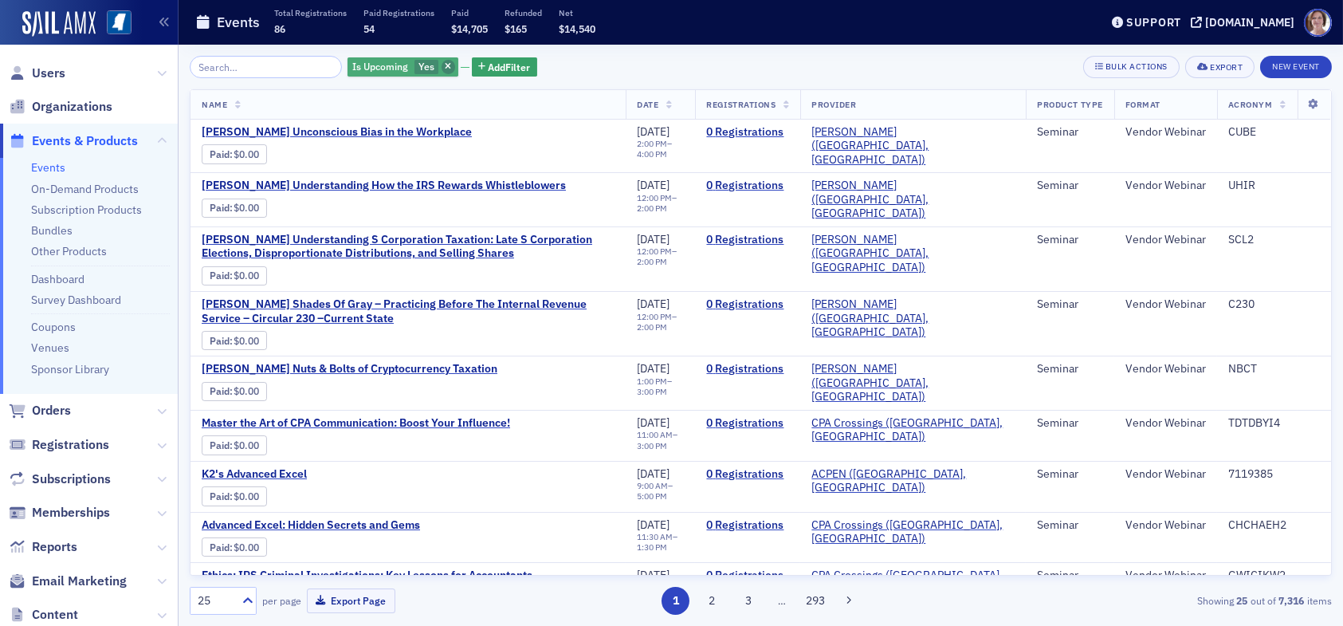
click at [445, 65] on icon "button" at bounding box center [448, 67] width 6 height 9
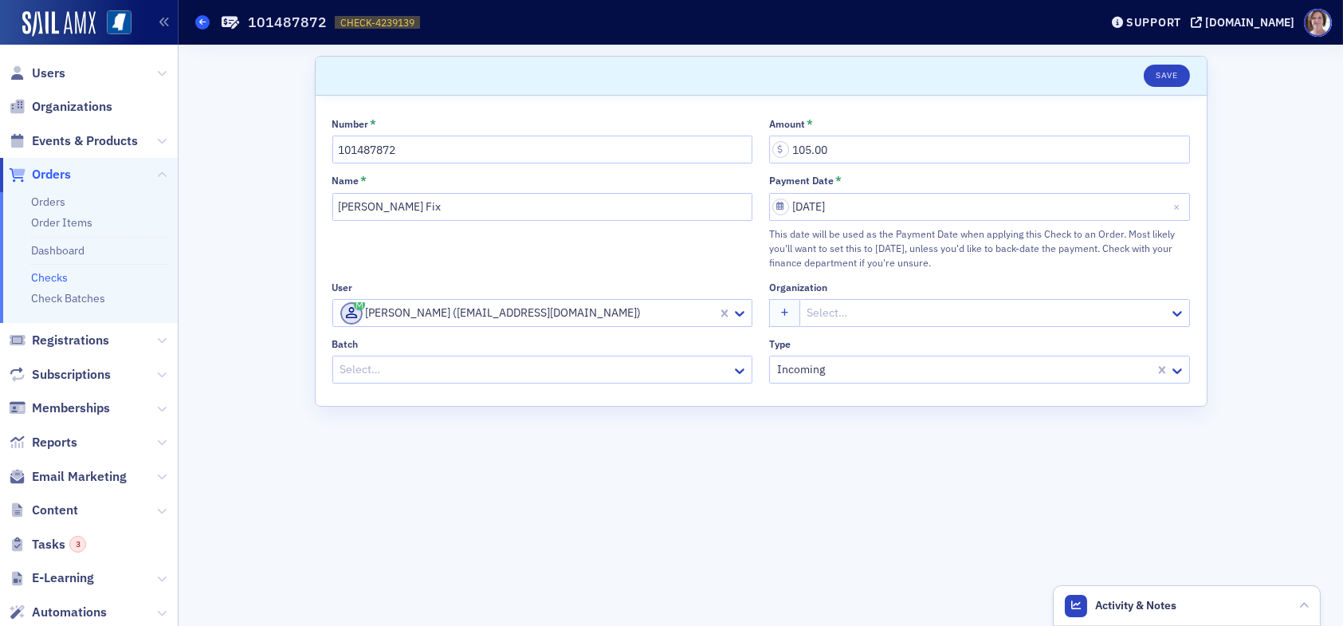
click at [203, 22] on icon at bounding box center [202, 21] width 6 height 7
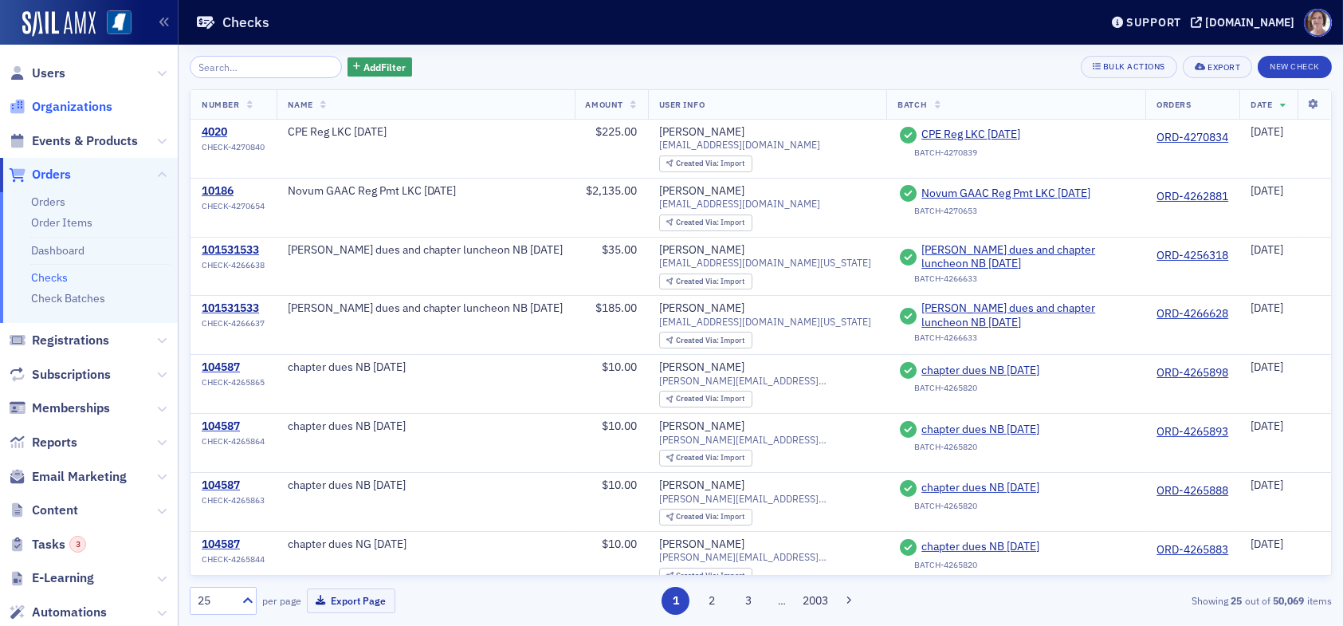
click at [73, 106] on span "Organizations" at bounding box center [72, 107] width 81 height 18
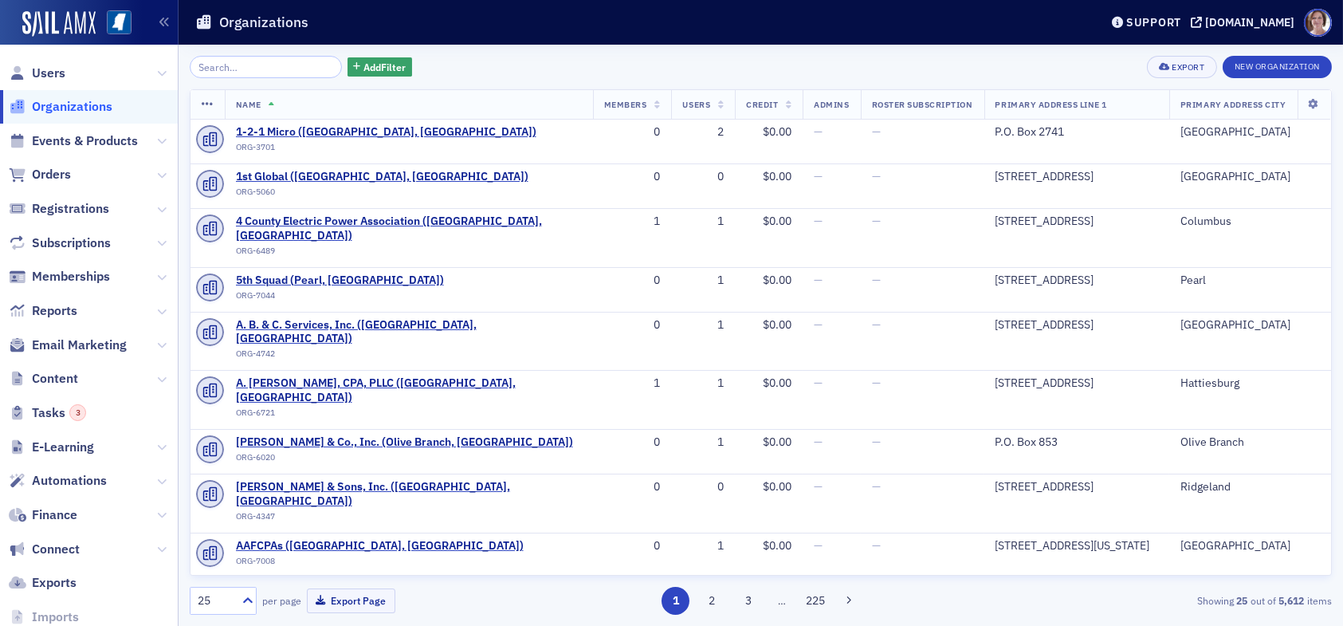
click at [256, 69] on input "search" at bounding box center [266, 67] width 152 height 22
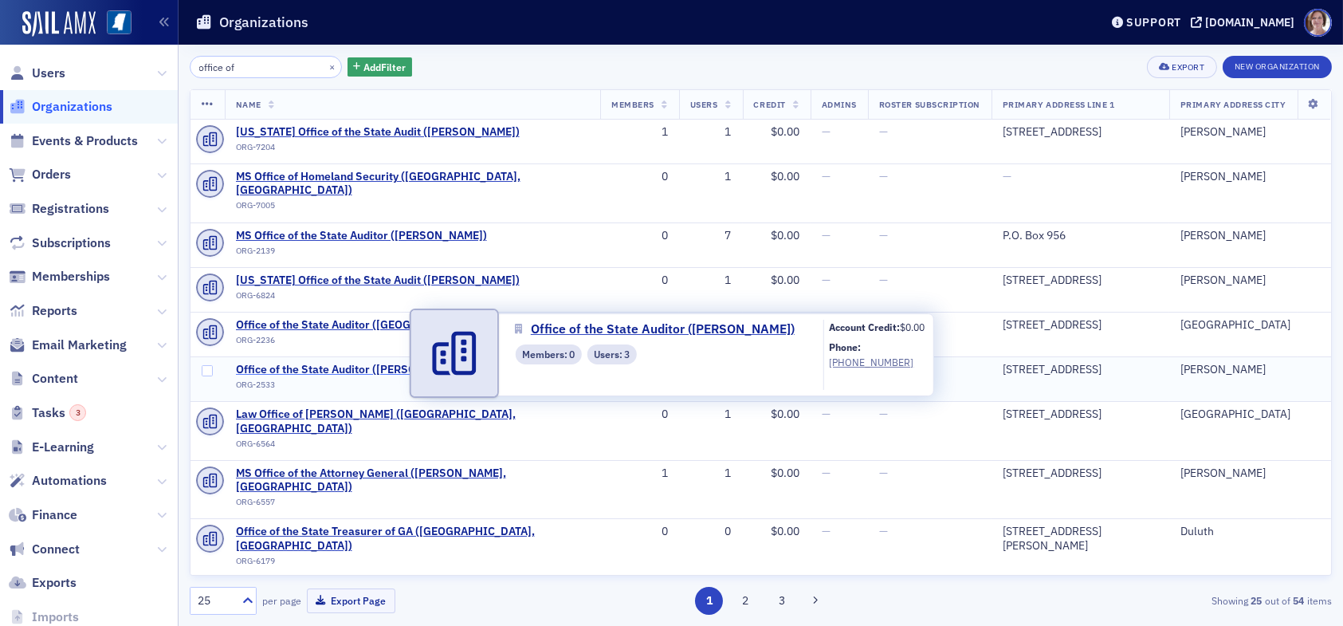
type input "office of"
click at [347, 363] on span "Office of the State Auditor ([PERSON_NAME])" at bounding box center [352, 370] width 233 height 14
select select "US"
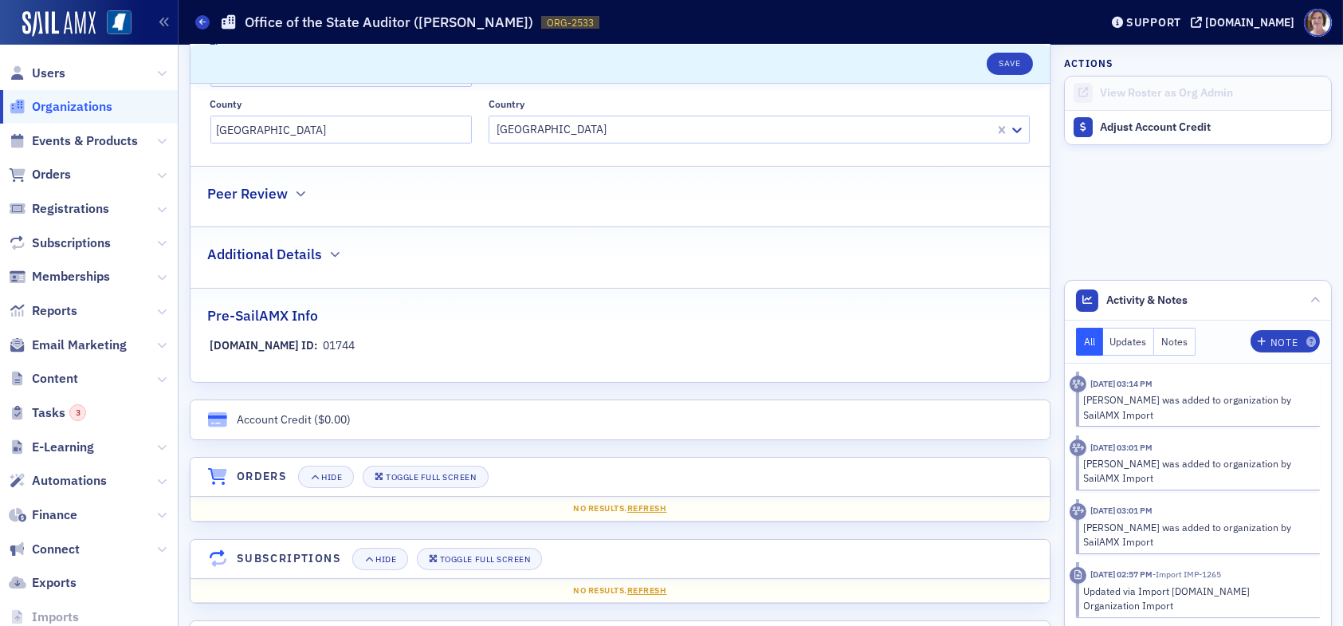
scroll to position [1196, 0]
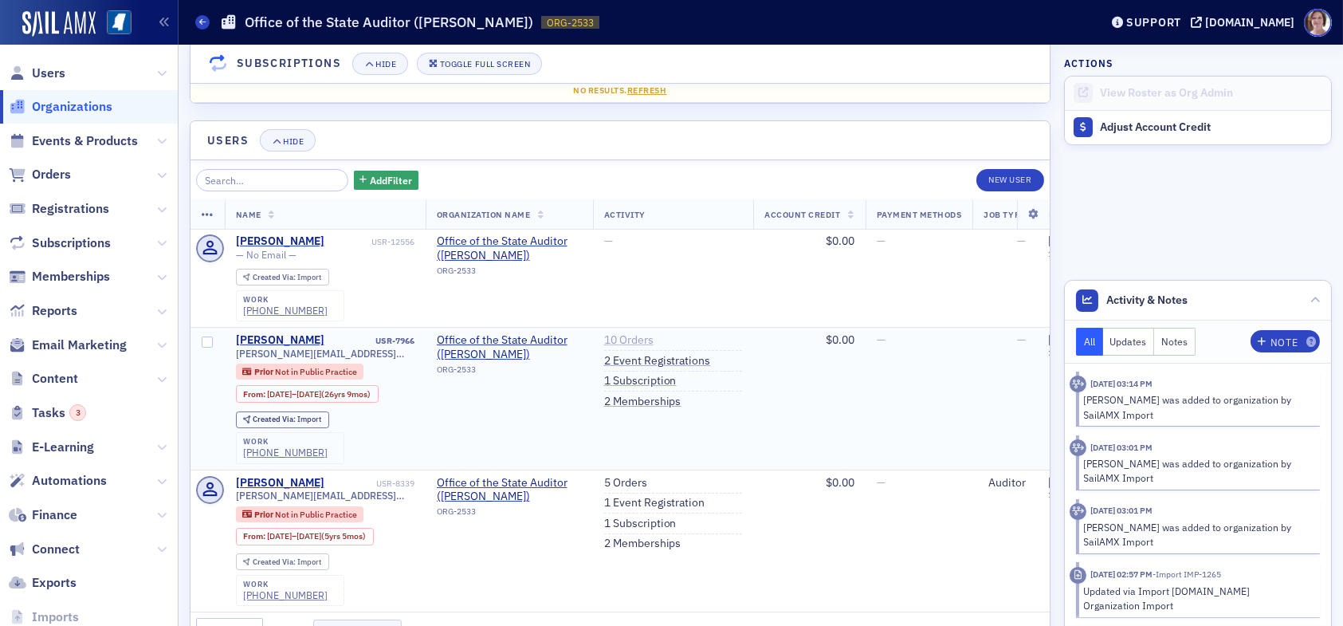
click at [623, 335] on link "10 Orders" at bounding box center [628, 340] width 49 height 14
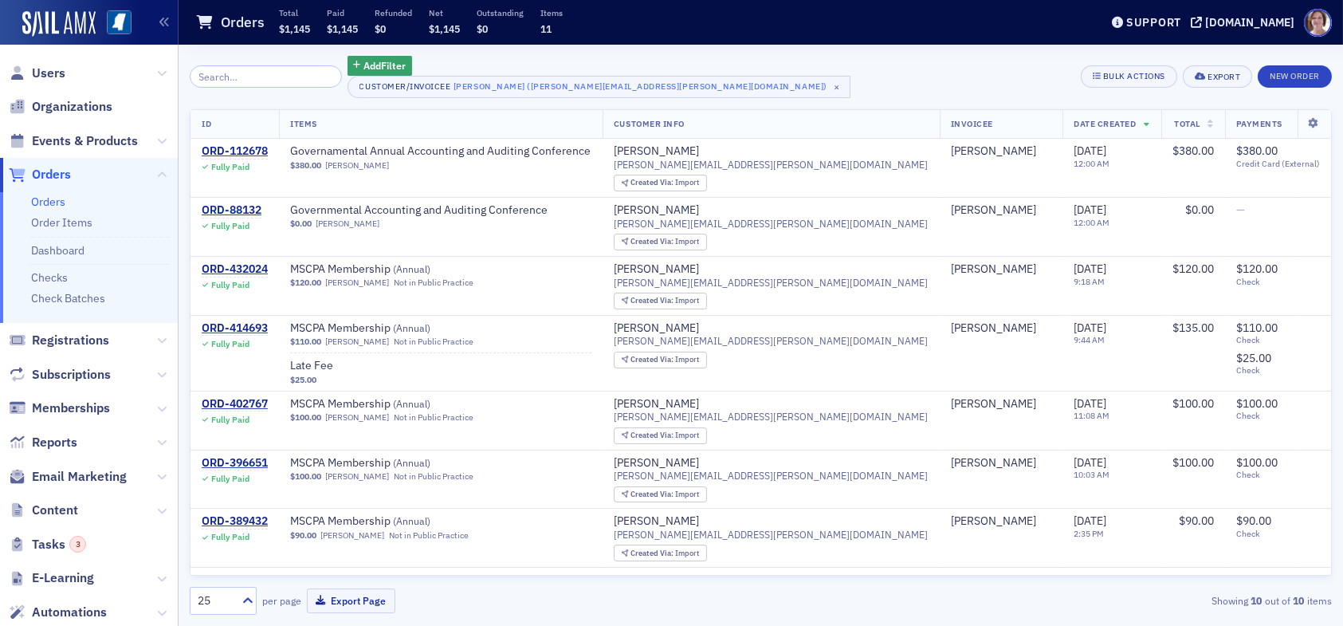
select select "US"
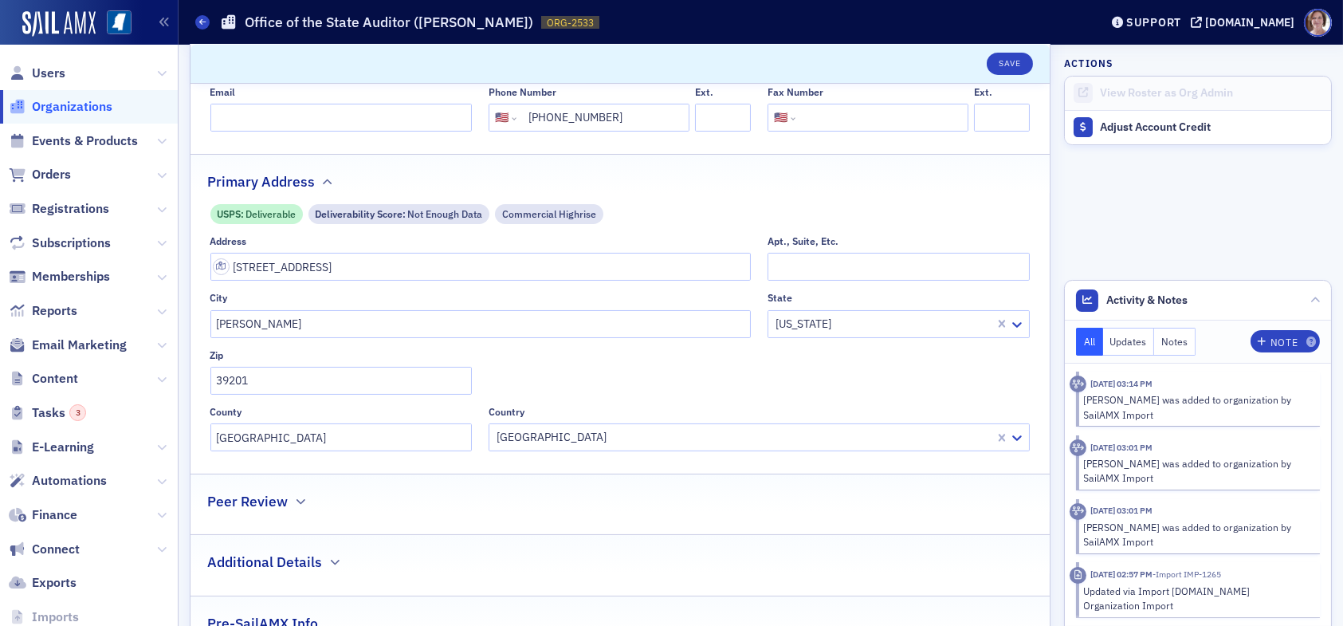
scroll to position [159, 0]
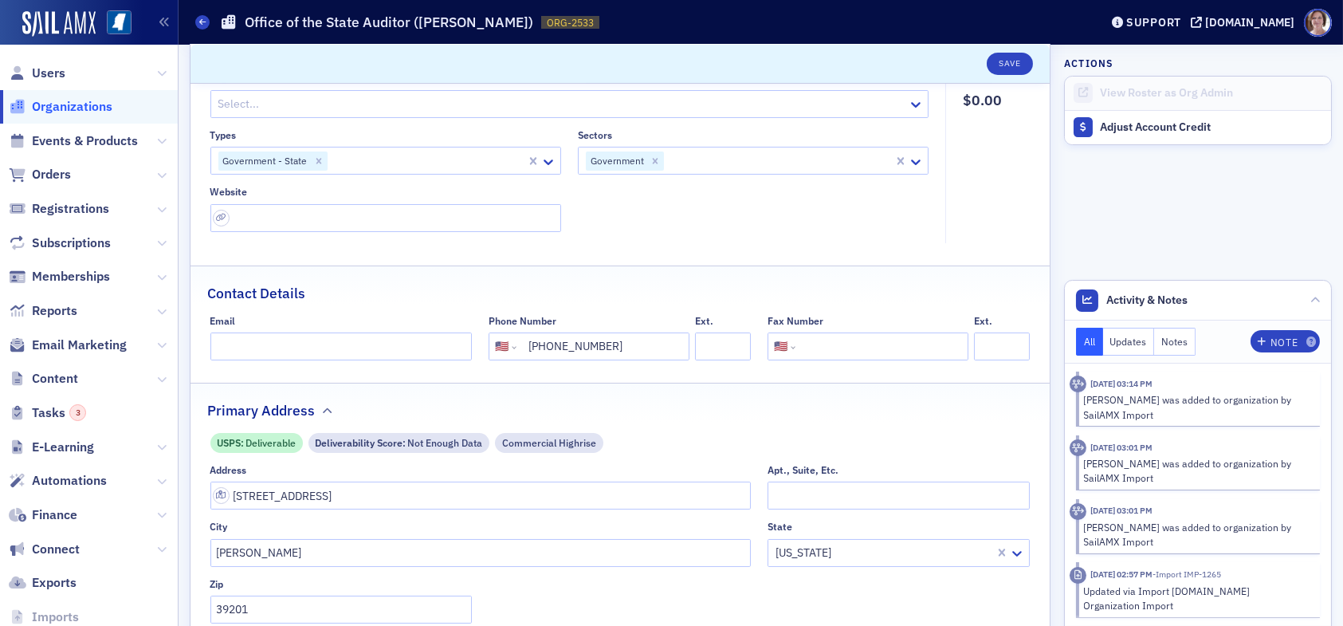
click at [91, 108] on span "Organizations" at bounding box center [72, 107] width 81 height 18
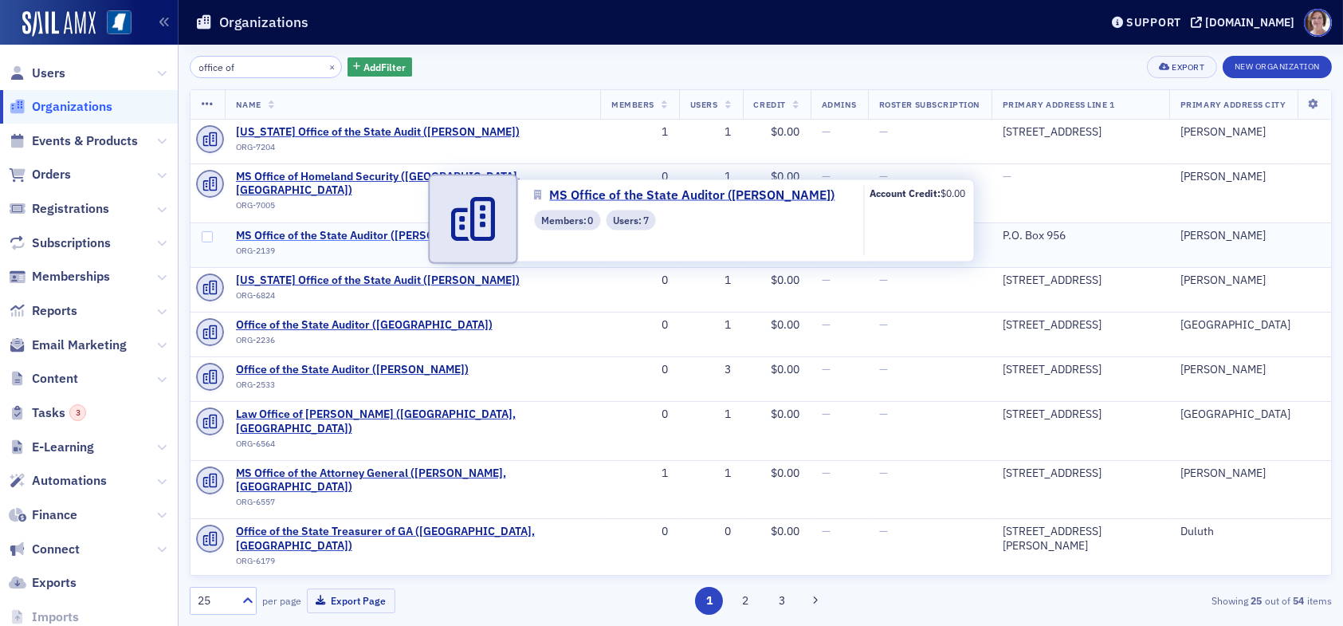
click at [385, 229] on span "MS Office of the State Auditor ([PERSON_NAME])" at bounding box center [361, 236] width 251 height 14
select select "US"
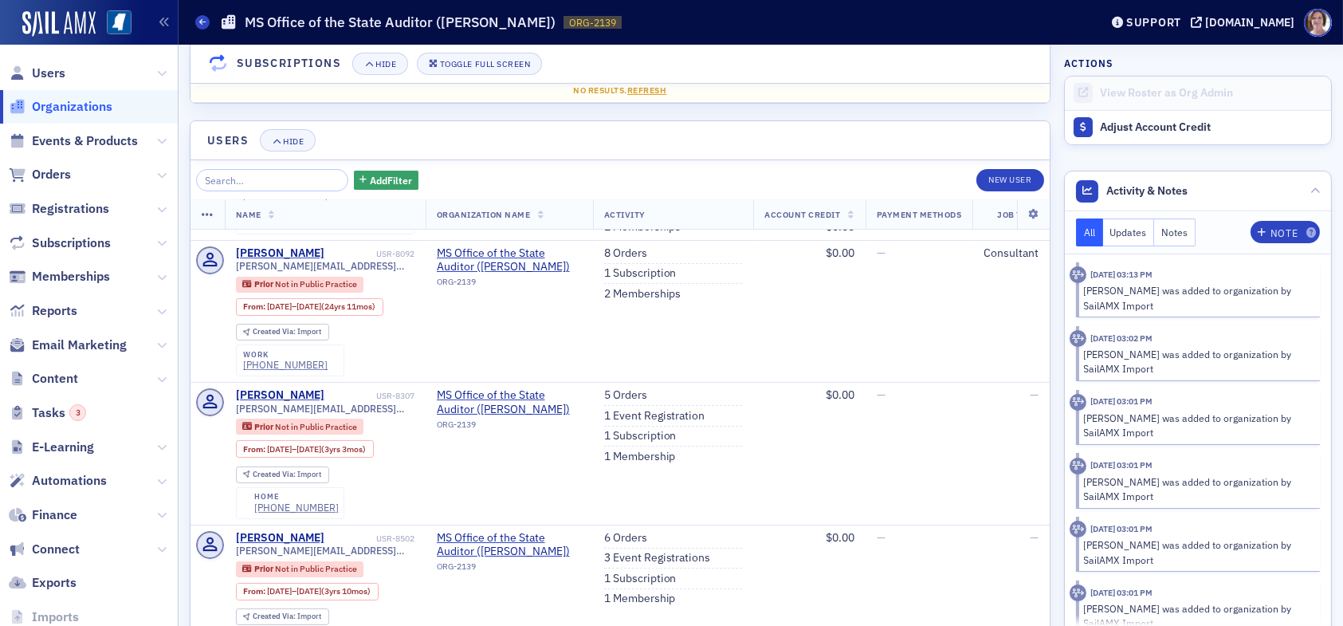
scroll to position [1281, 0]
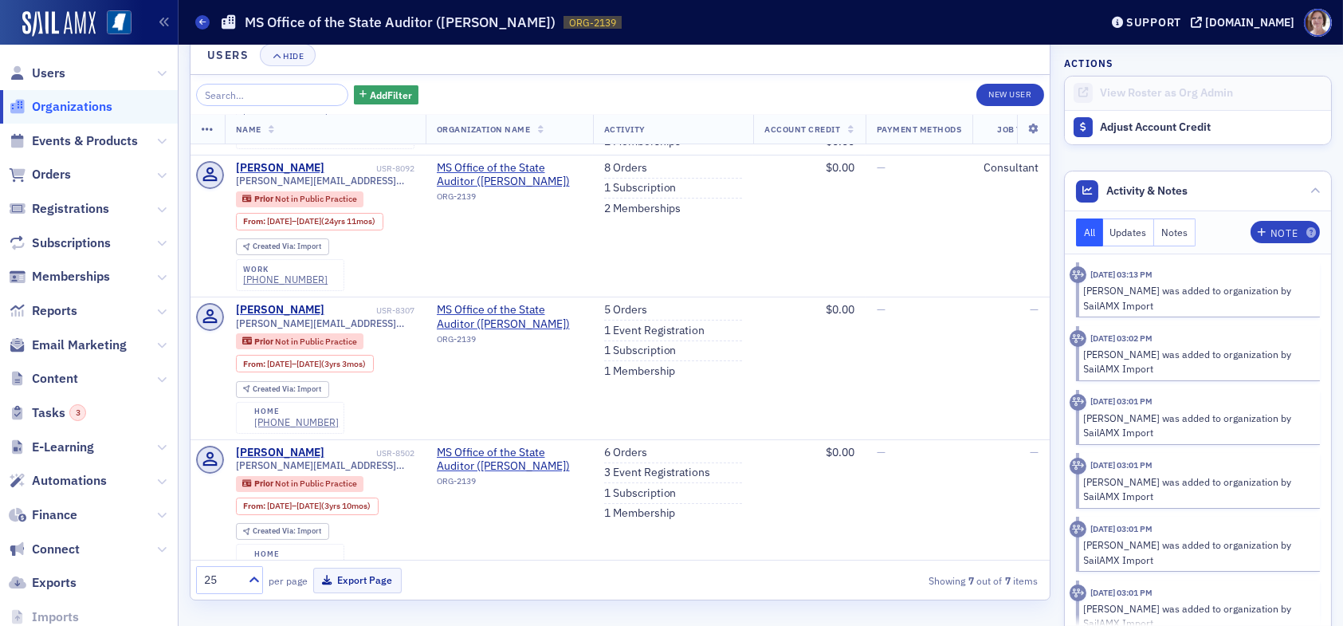
click at [51, 62] on span "Users" at bounding box center [89, 73] width 178 height 34
click at [54, 71] on span "Users" at bounding box center [48, 74] width 33 height 18
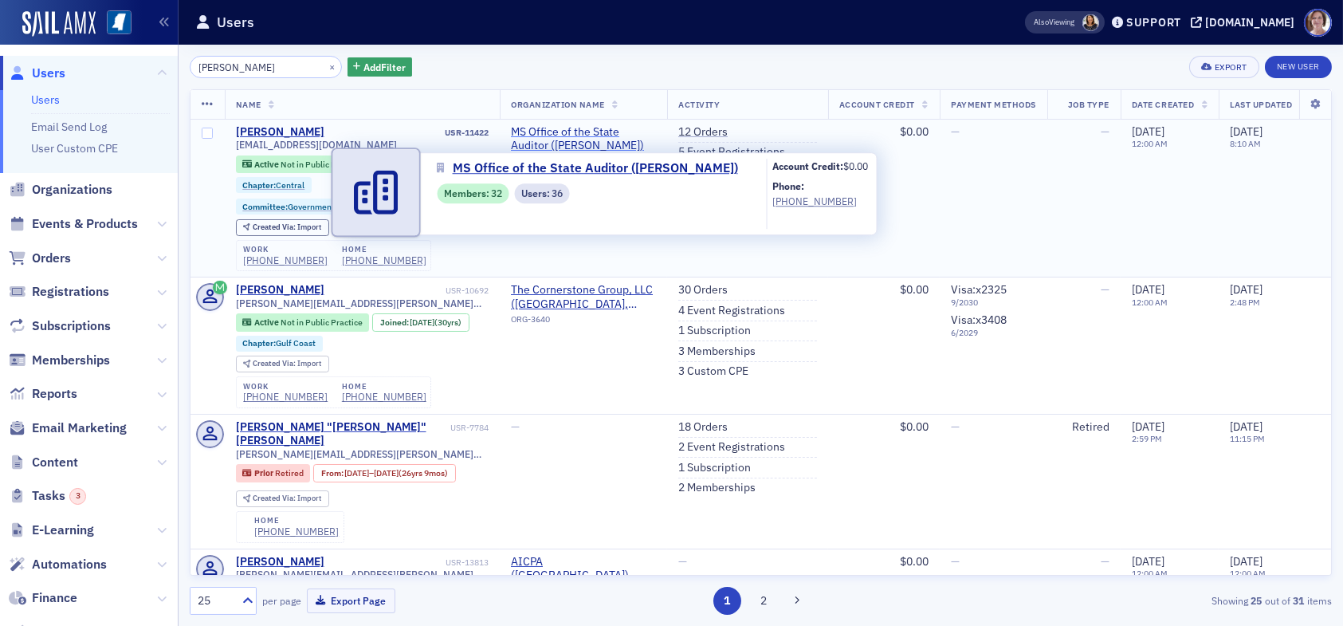
type input "lisa meade"
click at [560, 143] on span "MS Office of the State Auditor ([PERSON_NAME])" at bounding box center [583, 139] width 145 height 28
select select "US"
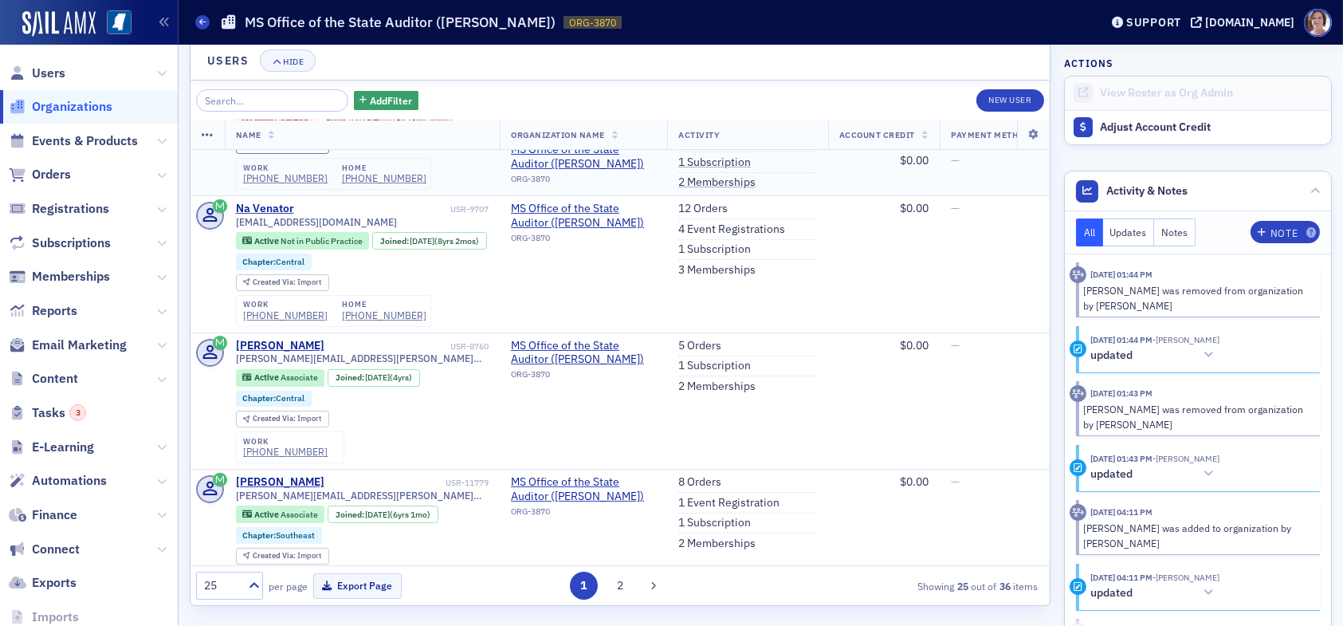
scroll to position [80, 0]
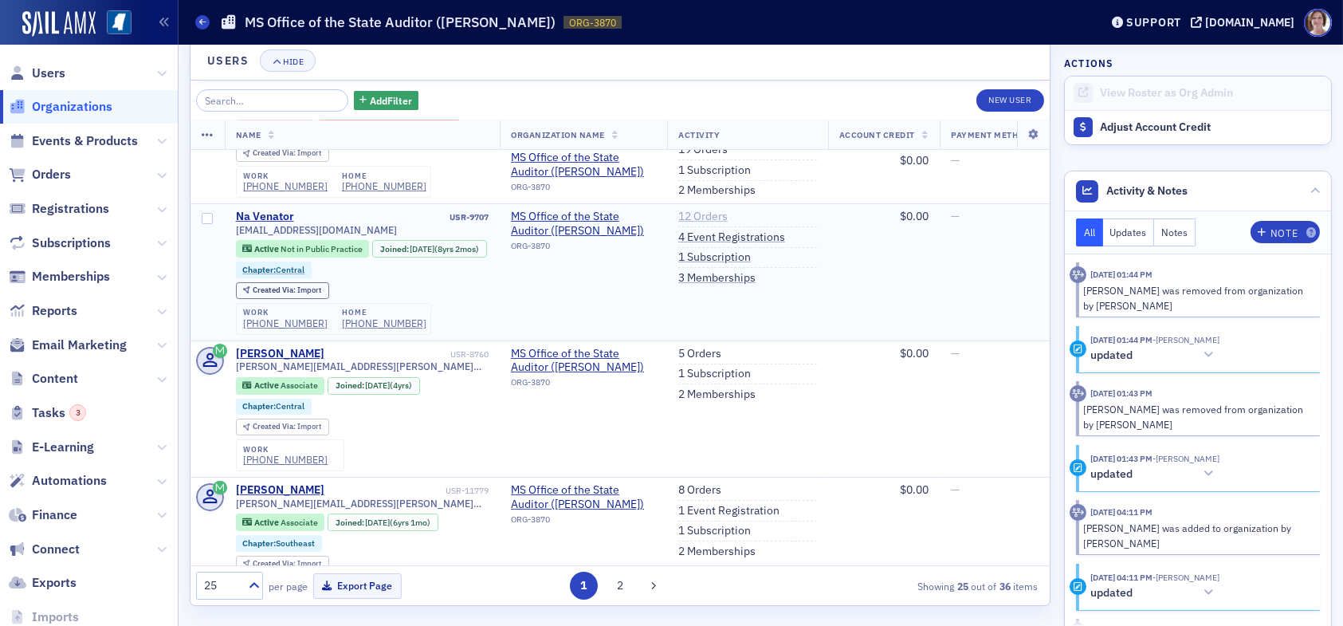
click at [706, 218] on link "12 Orders" at bounding box center [702, 217] width 49 height 14
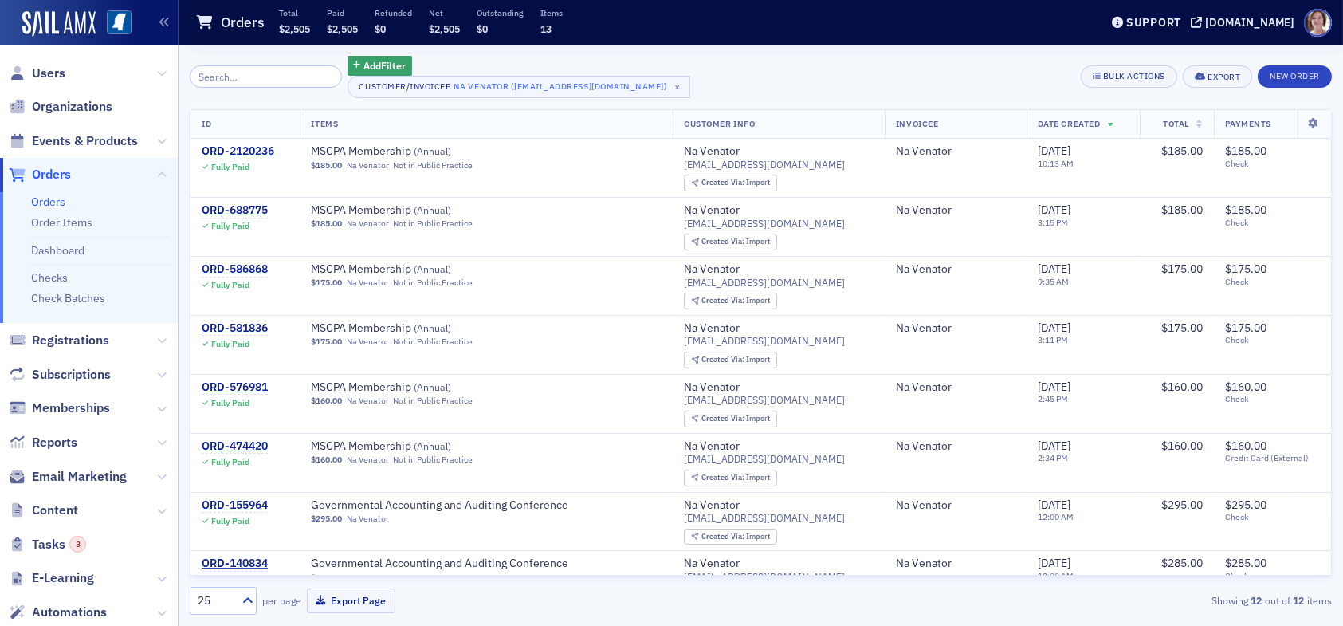
select select "US"
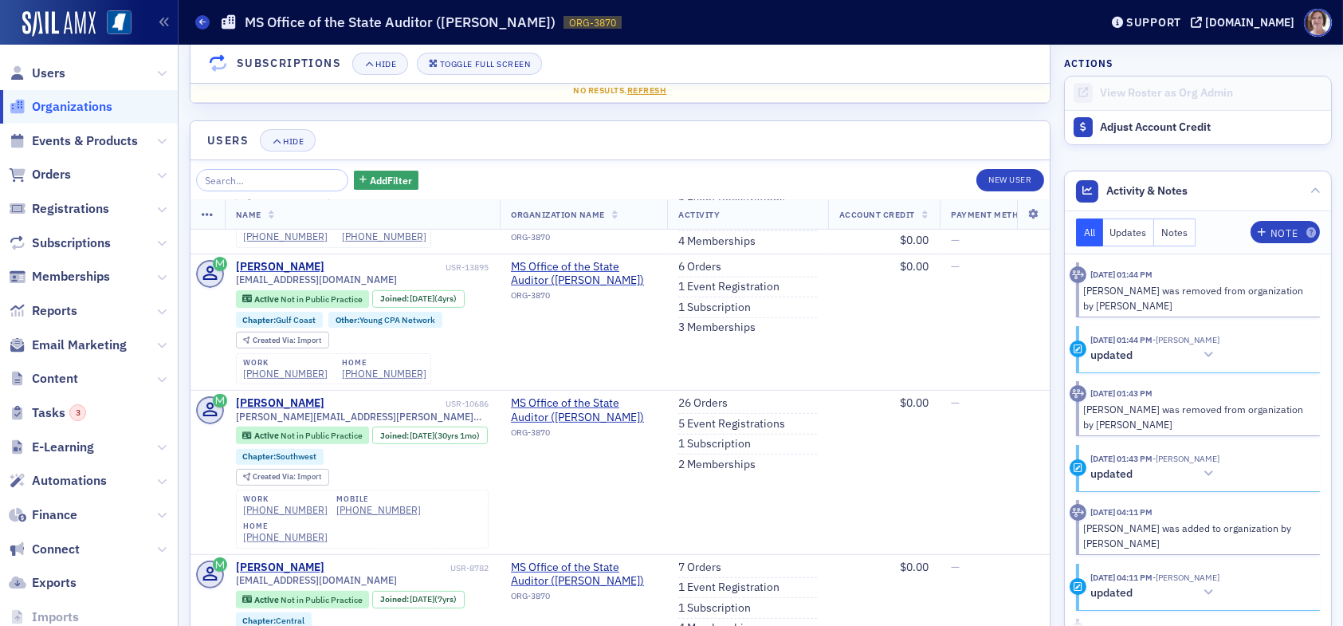
scroll to position [1595, 0]
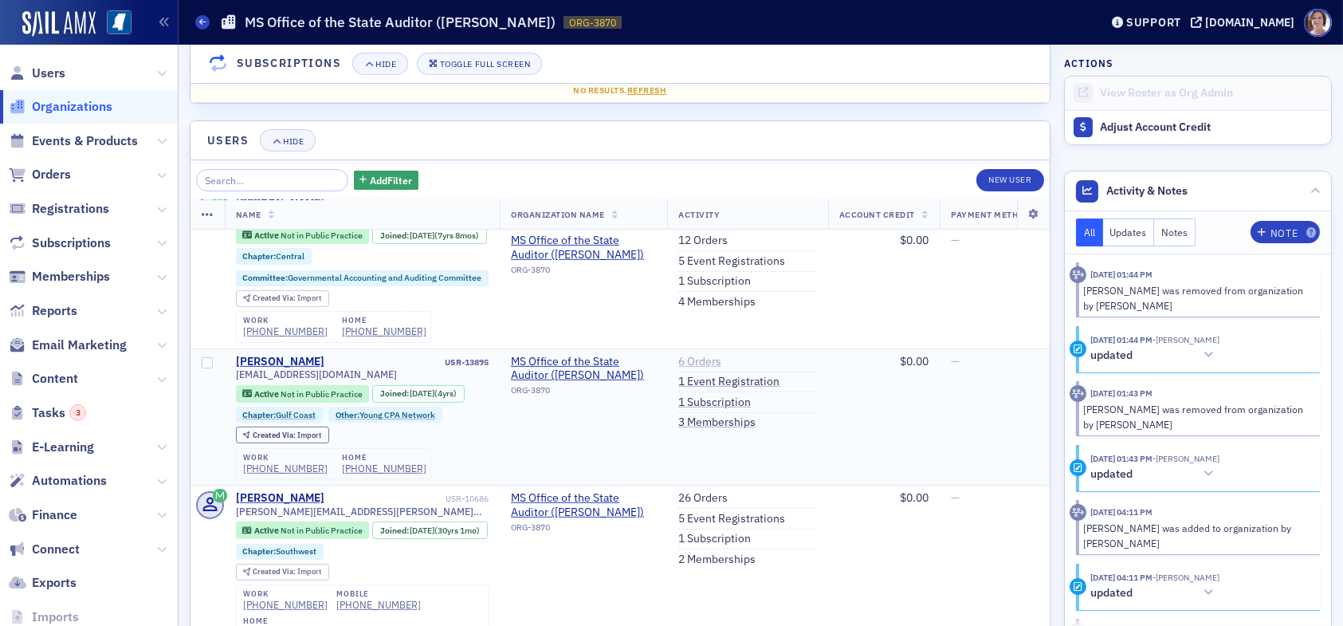
click at [698, 369] on link "6 Orders" at bounding box center [699, 362] width 43 height 14
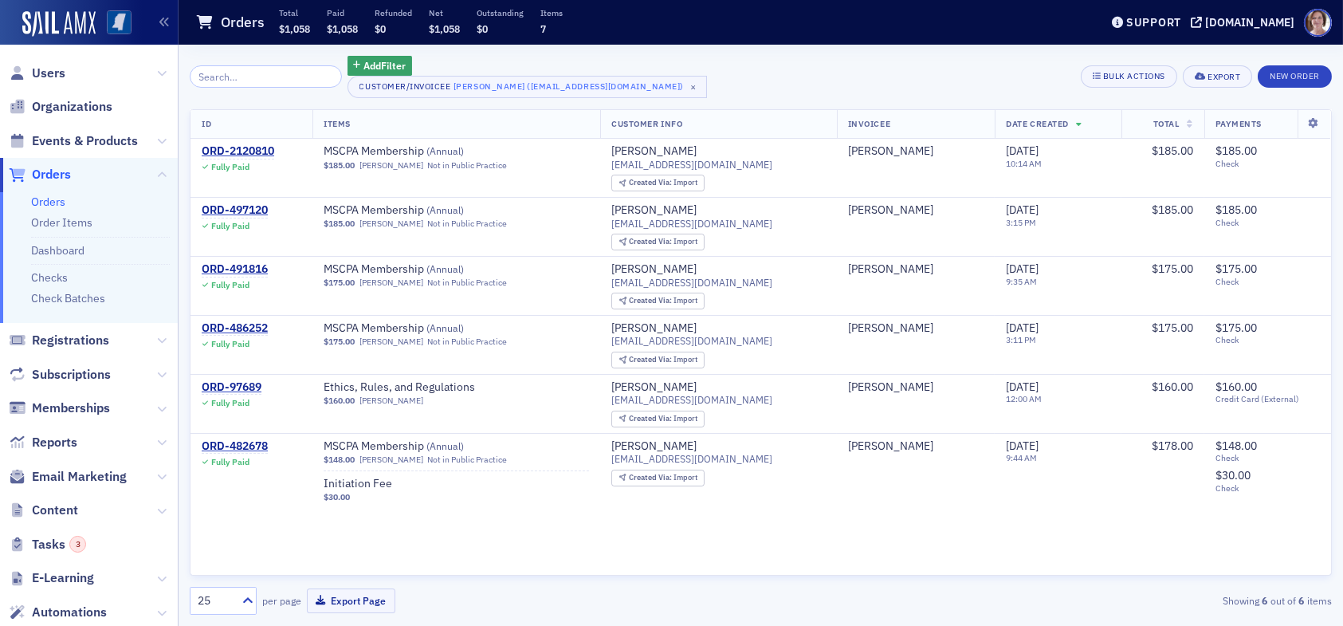
select select "US"
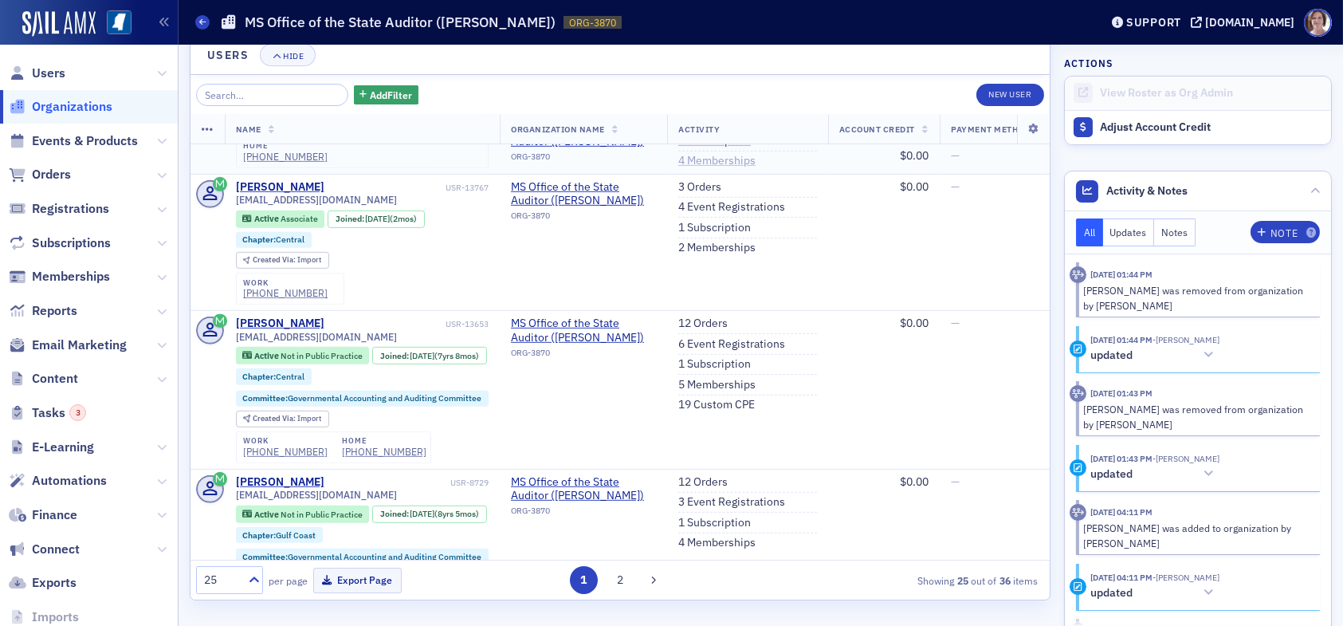
scroll to position [2232, 0]
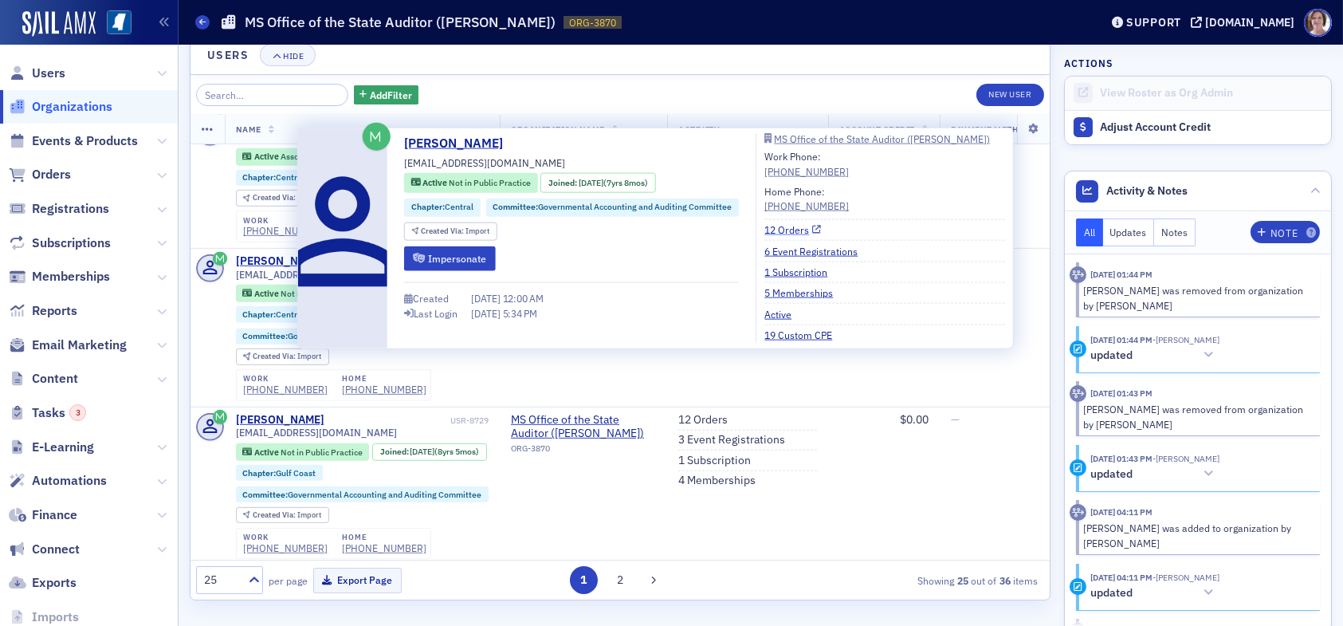
click at [793, 228] on link "12 Orders" at bounding box center [793, 229] width 57 height 14
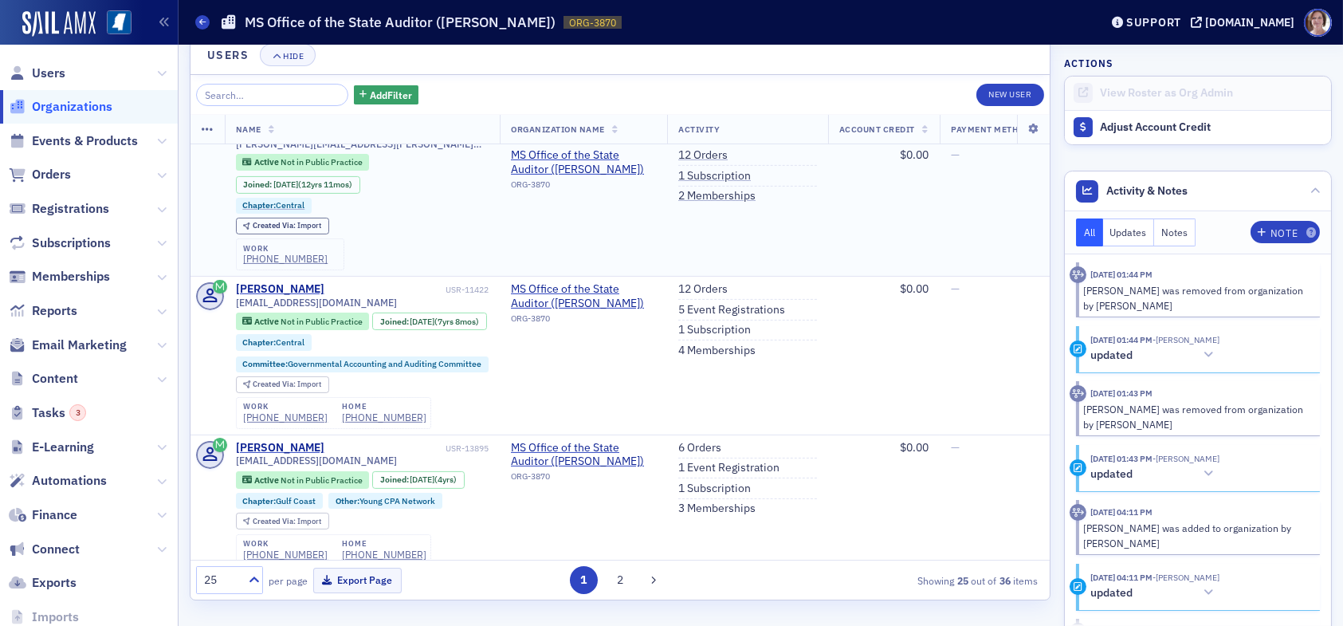
scroll to position [1394, 0]
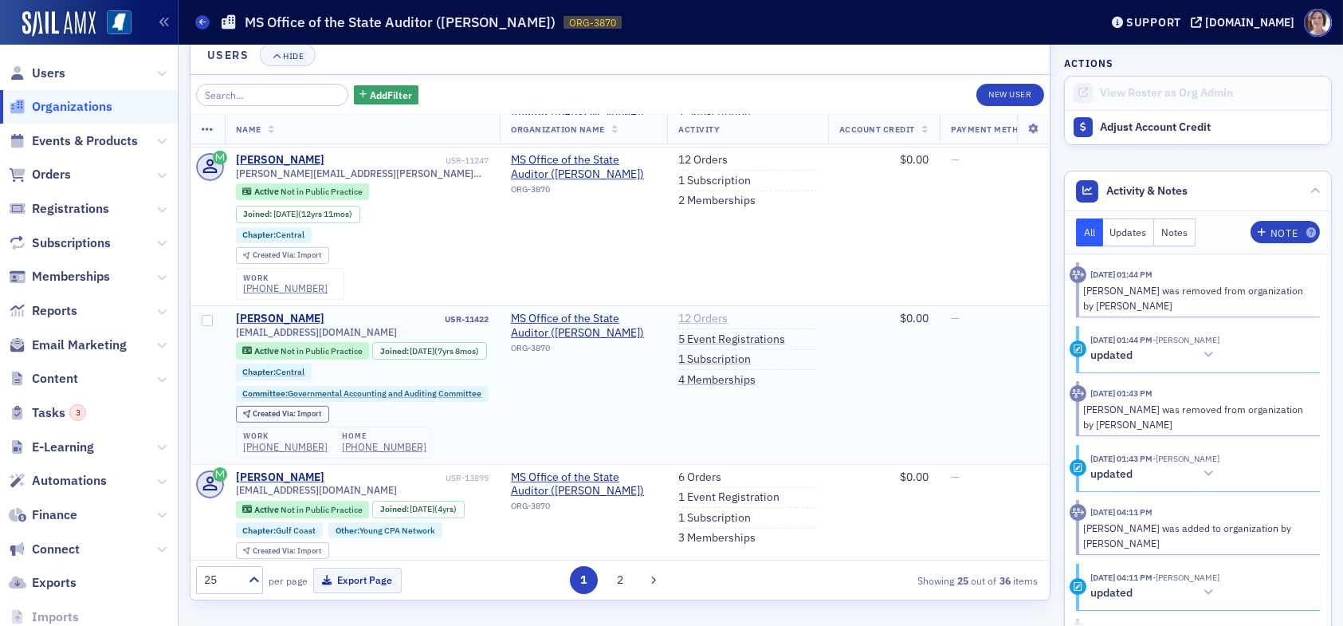
click at [711, 312] on link "12 Orders" at bounding box center [702, 319] width 49 height 14
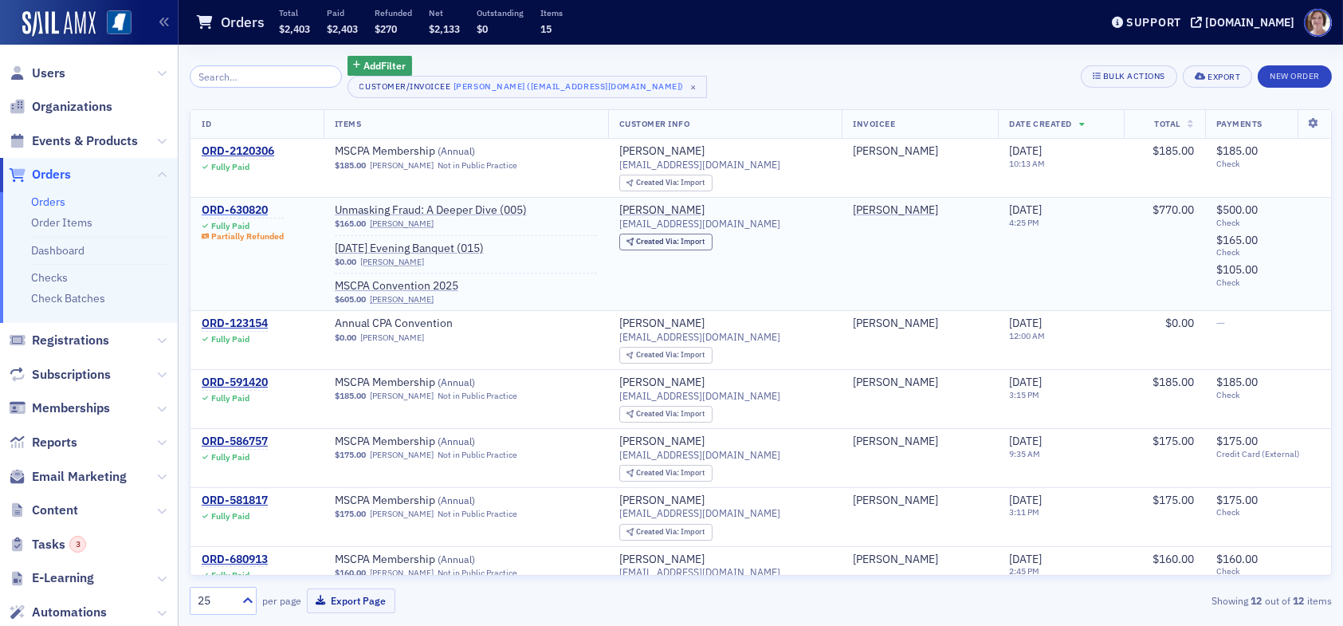
click at [230, 208] on div "ORD-630820" at bounding box center [243, 210] width 82 height 14
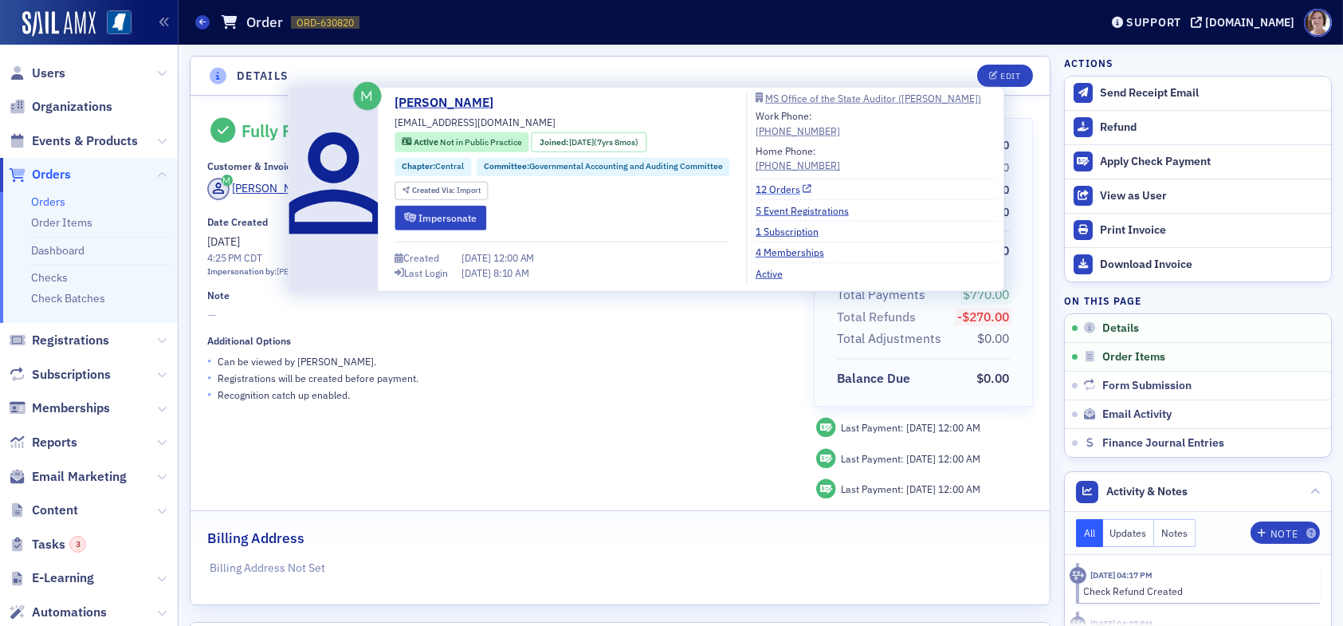
click at [794, 188] on link "12 Orders" at bounding box center [784, 189] width 57 height 14
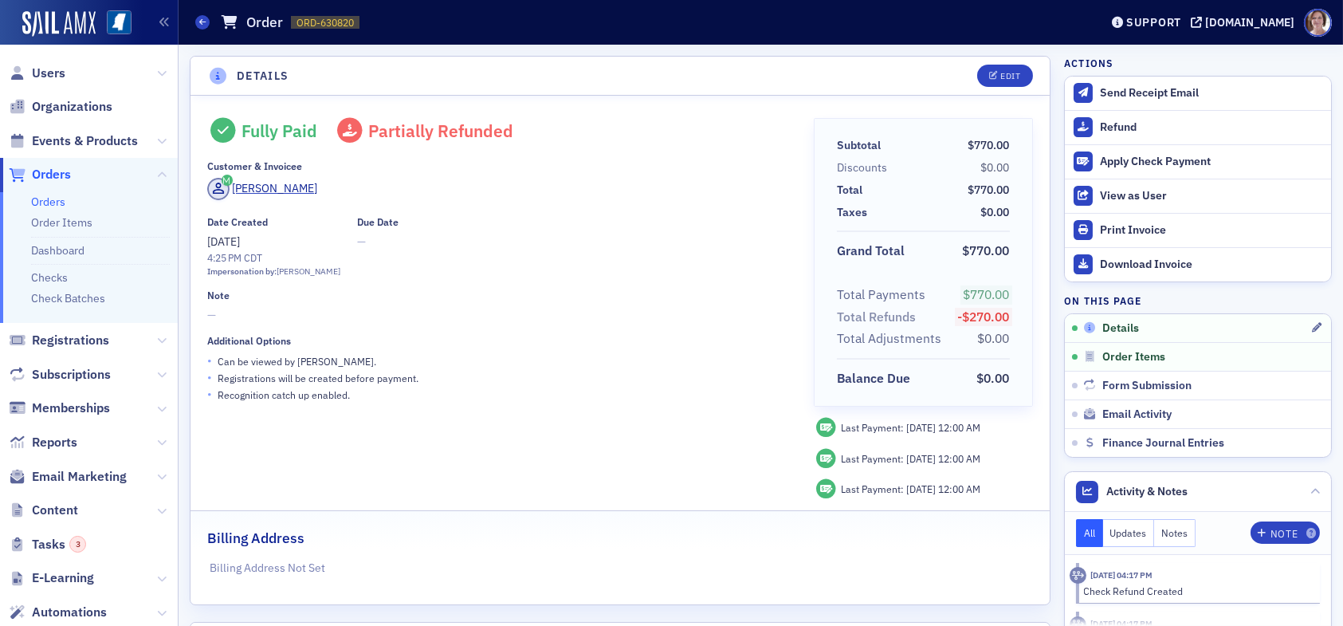
click at [1111, 330] on span "Details" at bounding box center [1121, 328] width 37 height 14
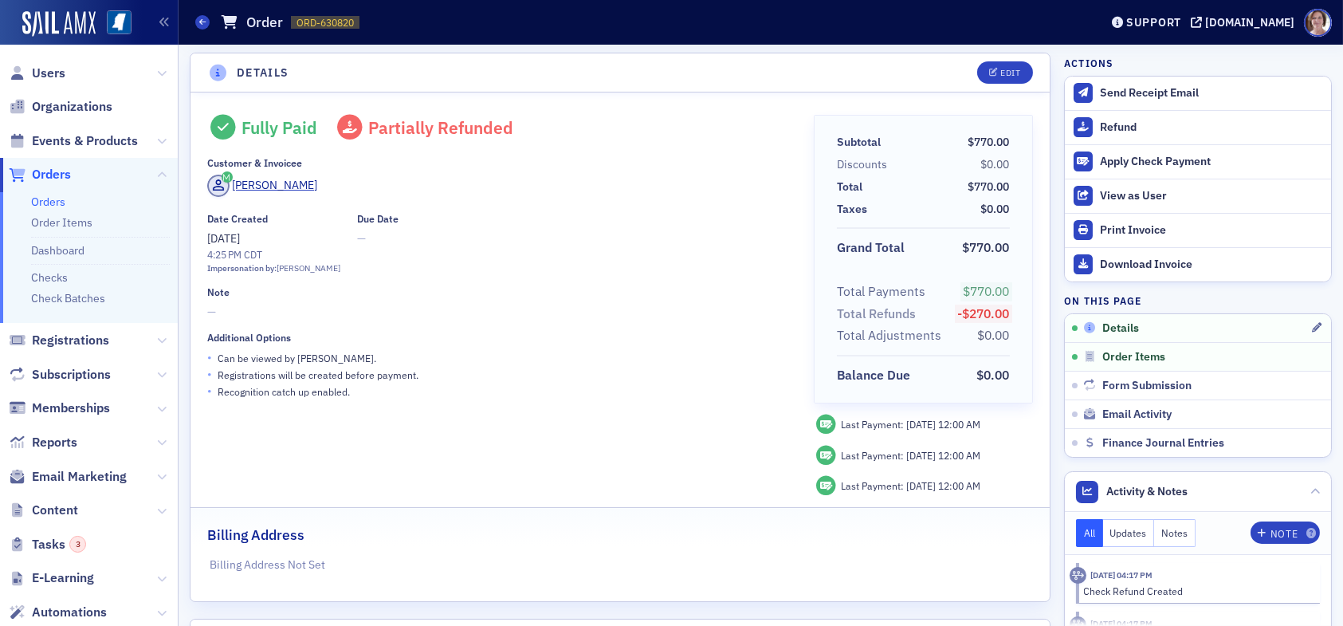
click at [1110, 332] on span "Details" at bounding box center [1121, 328] width 37 height 14
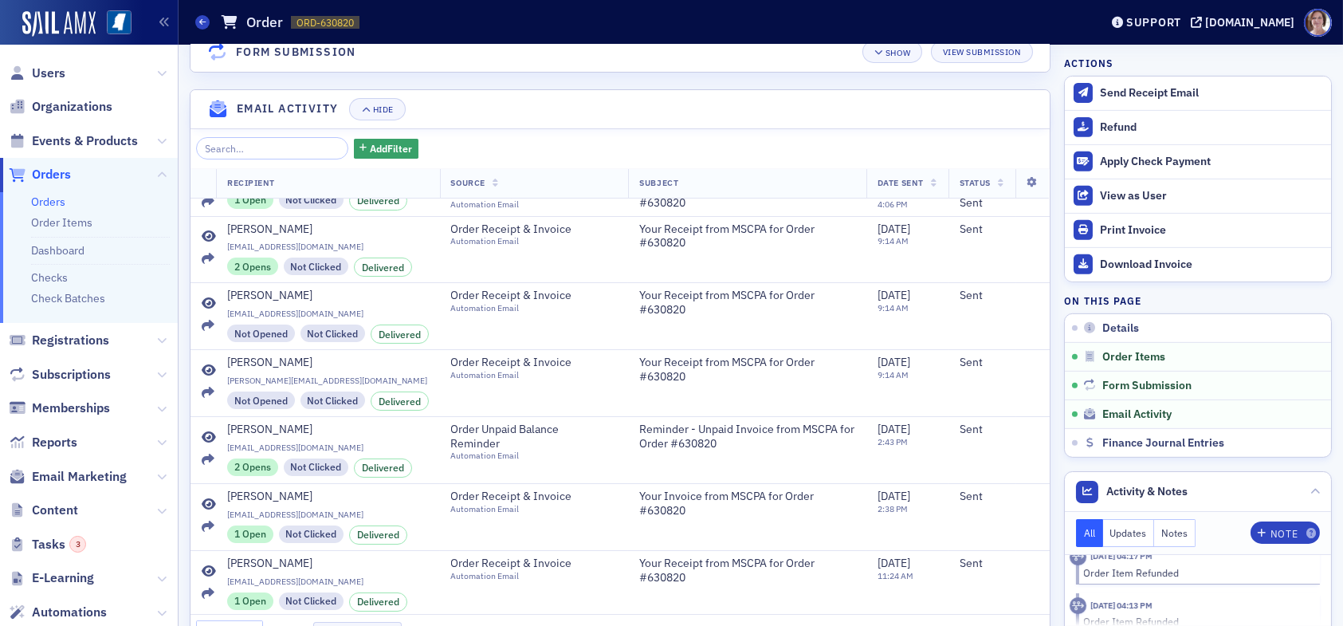
scroll to position [1940, 0]
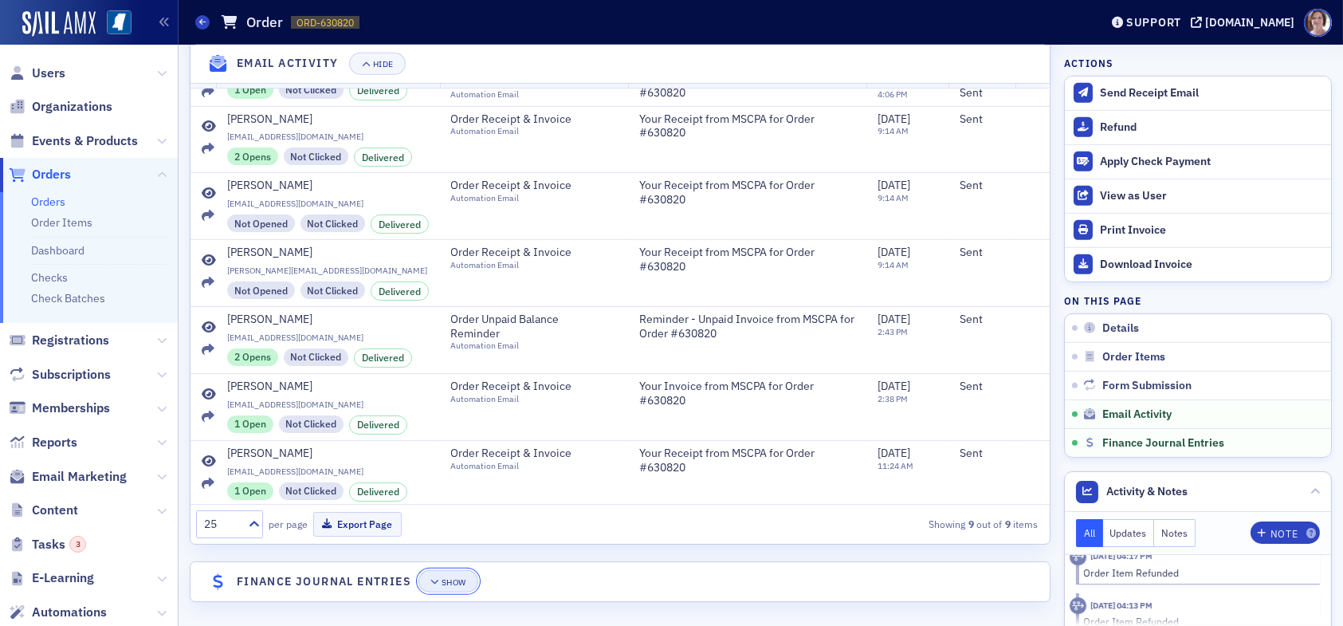
click at [450, 578] on div "Show" at bounding box center [454, 582] width 25 height 9
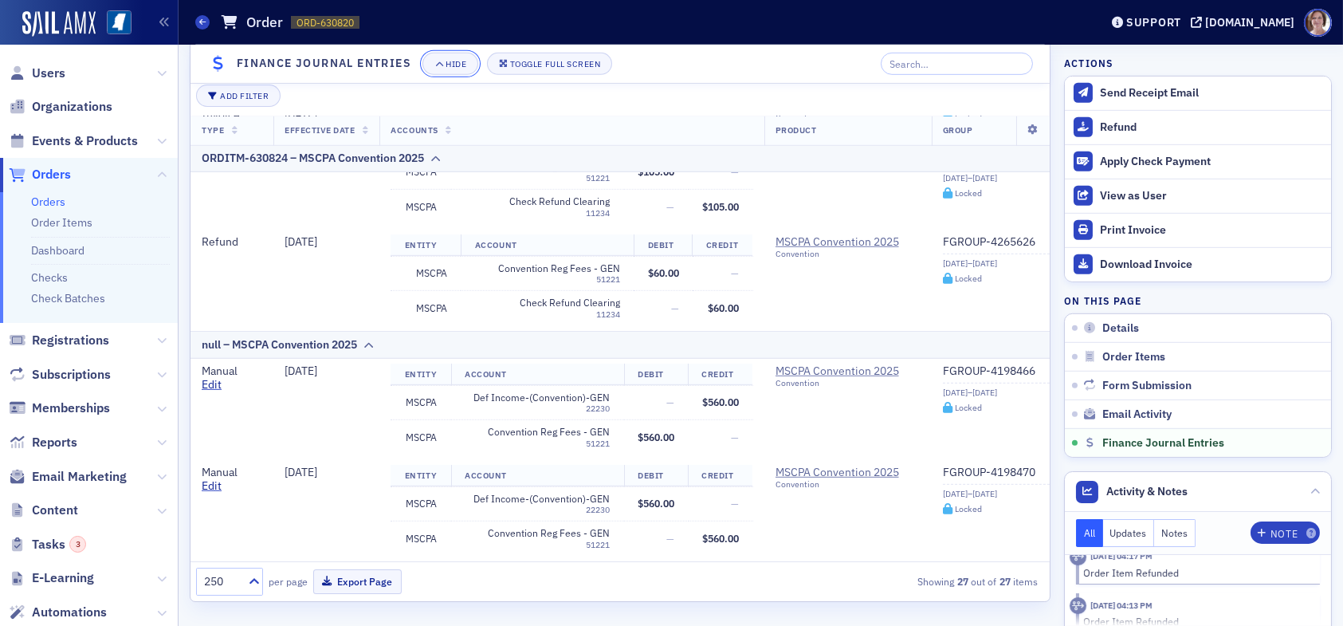
scroll to position [2659, 0]
click at [40, 72] on span "Users" at bounding box center [48, 74] width 33 height 18
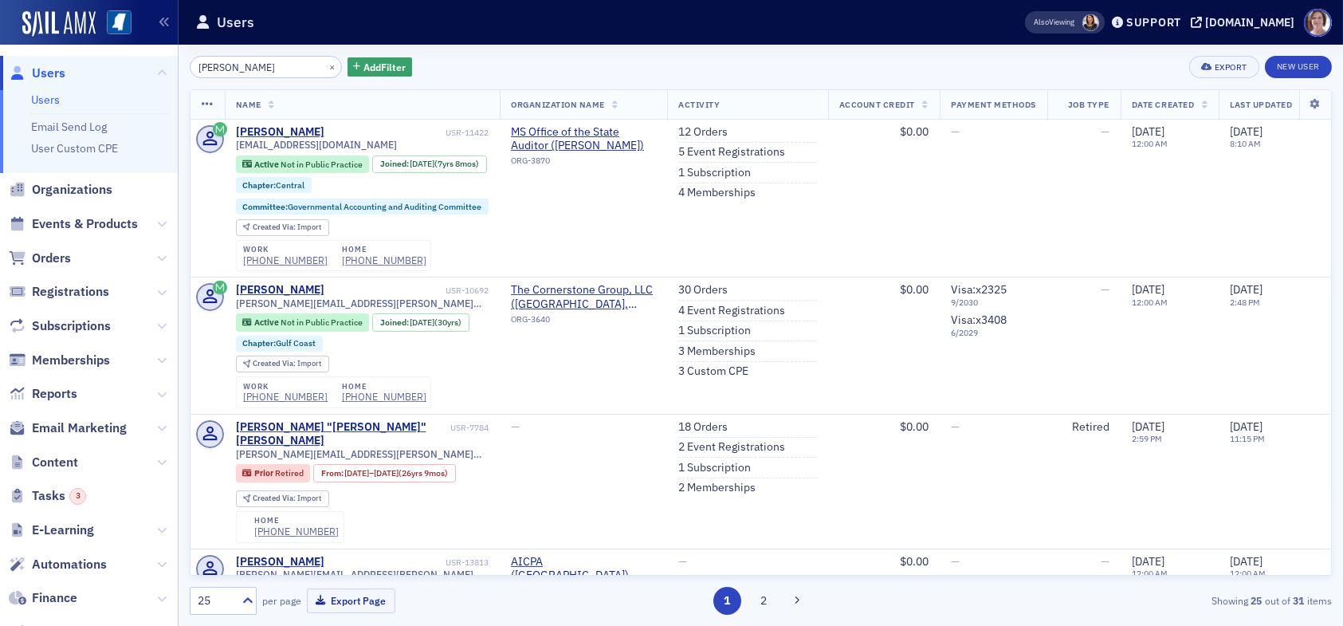
drag, startPoint x: 249, startPoint y: 71, endPoint x: 164, endPoint y: 61, distance: 85.1
click at [165, 61] on div "Users Users Email Send Log User Custom CPE Organizations Events & Products Orde…" at bounding box center [671, 313] width 1343 height 626
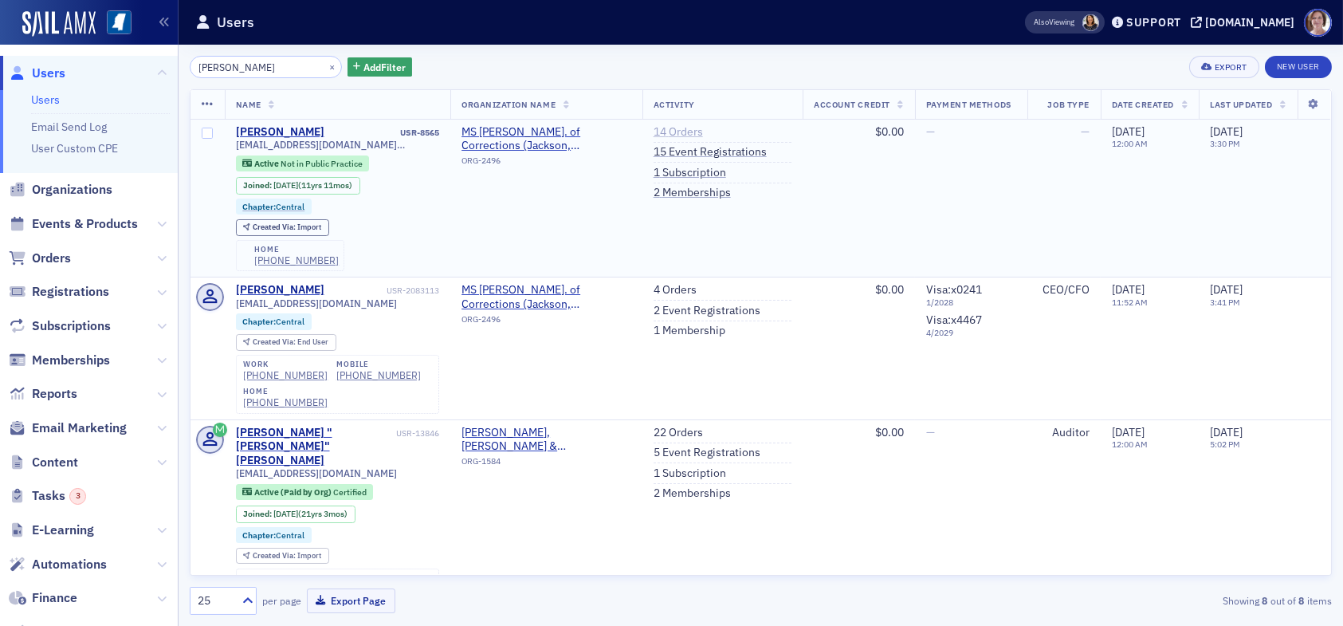
type input "derrick garner"
click at [658, 128] on link "14 Orders" at bounding box center [678, 132] width 49 height 14
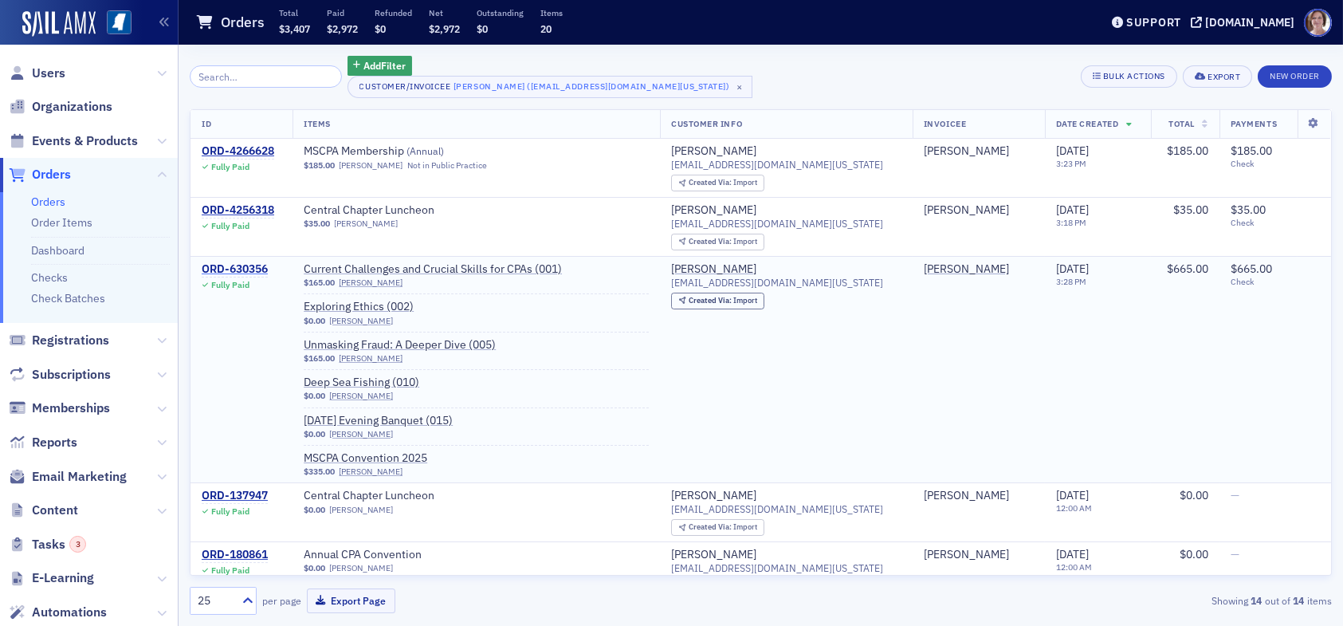
click at [258, 269] on div "ORD-630356" at bounding box center [235, 269] width 66 height 14
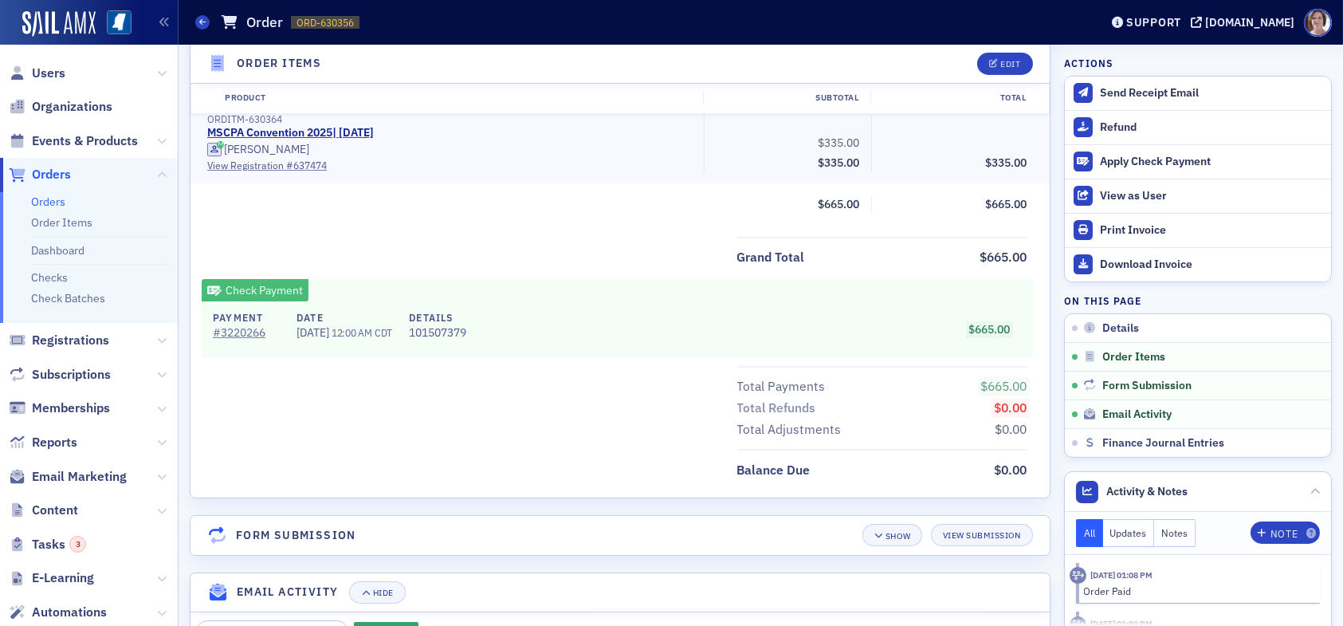
scroll to position [889, 0]
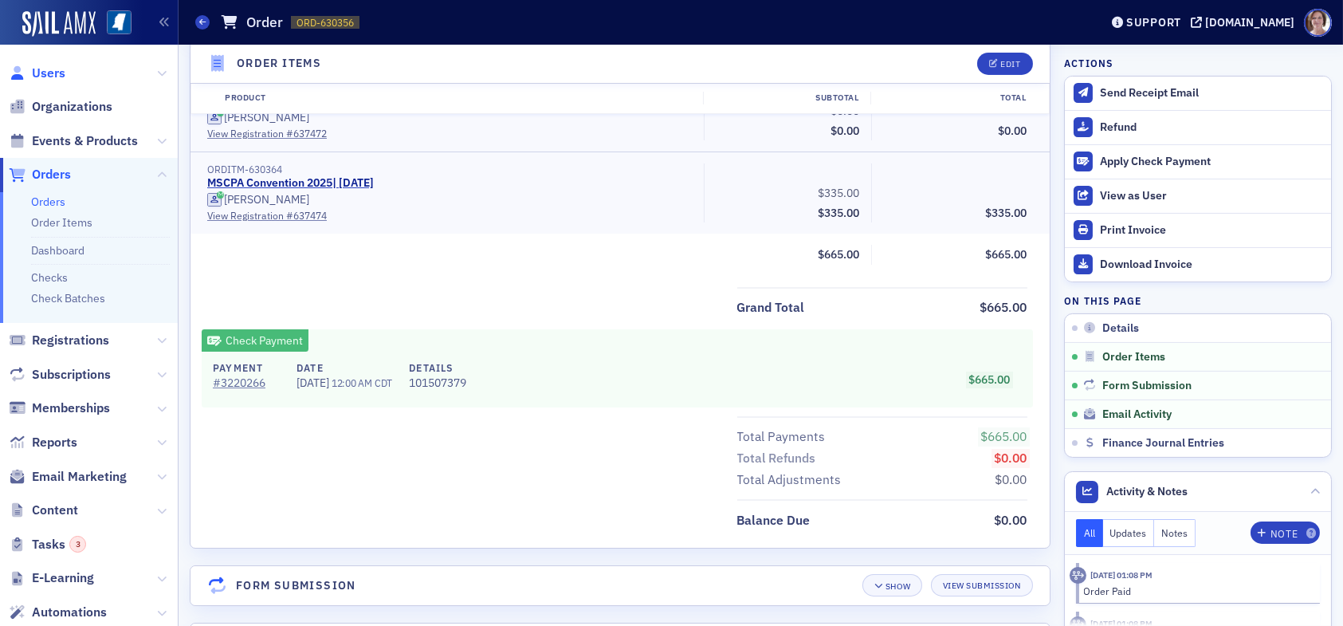
click at [56, 73] on span "Users" at bounding box center [48, 74] width 33 height 18
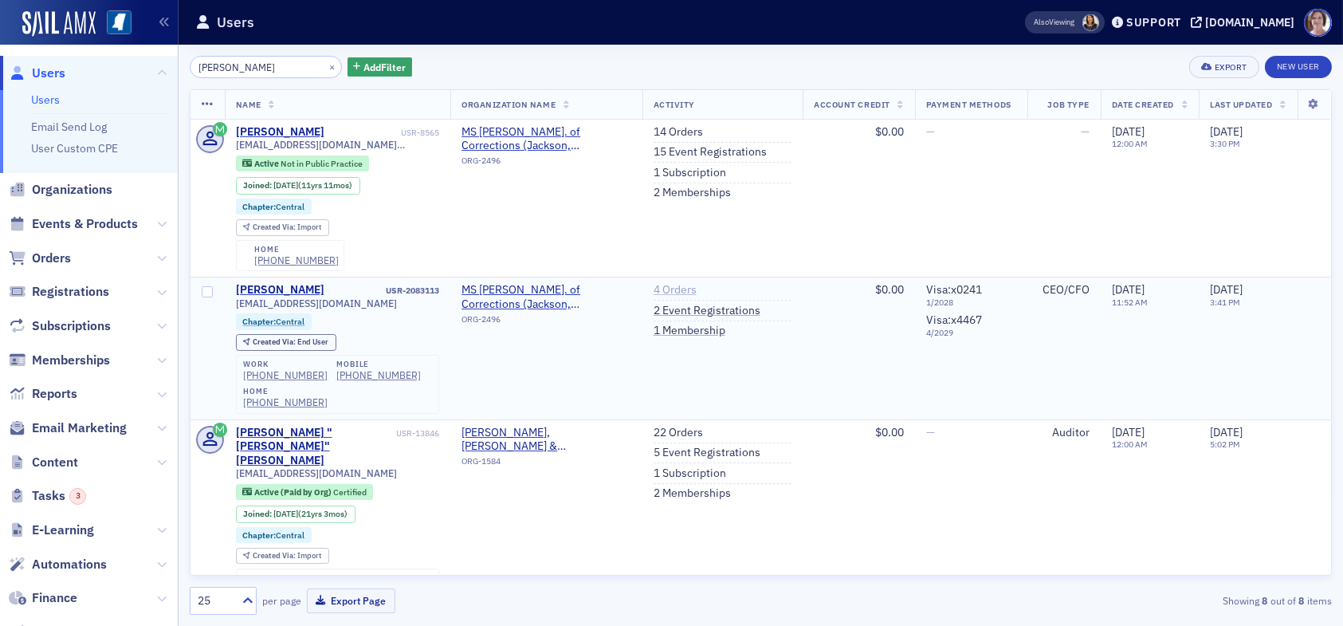
click at [671, 287] on link "4 Orders" at bounding box center [675, 290] width 43 height 14
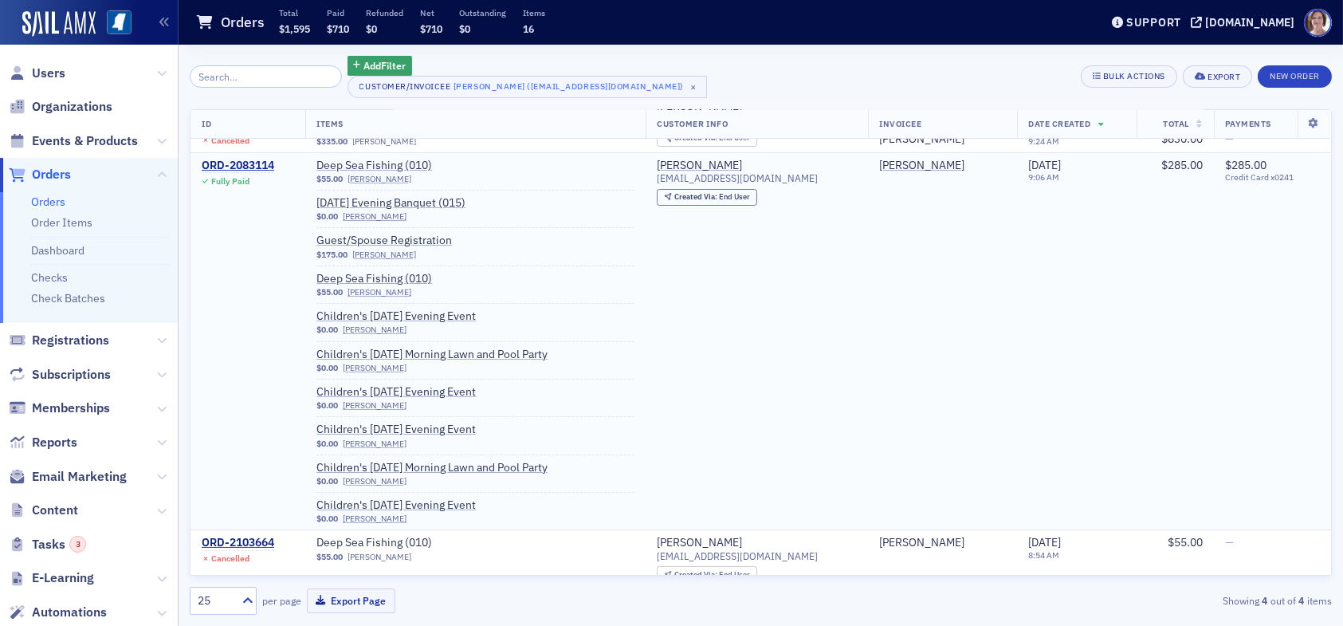
scroll to position [206, 0]
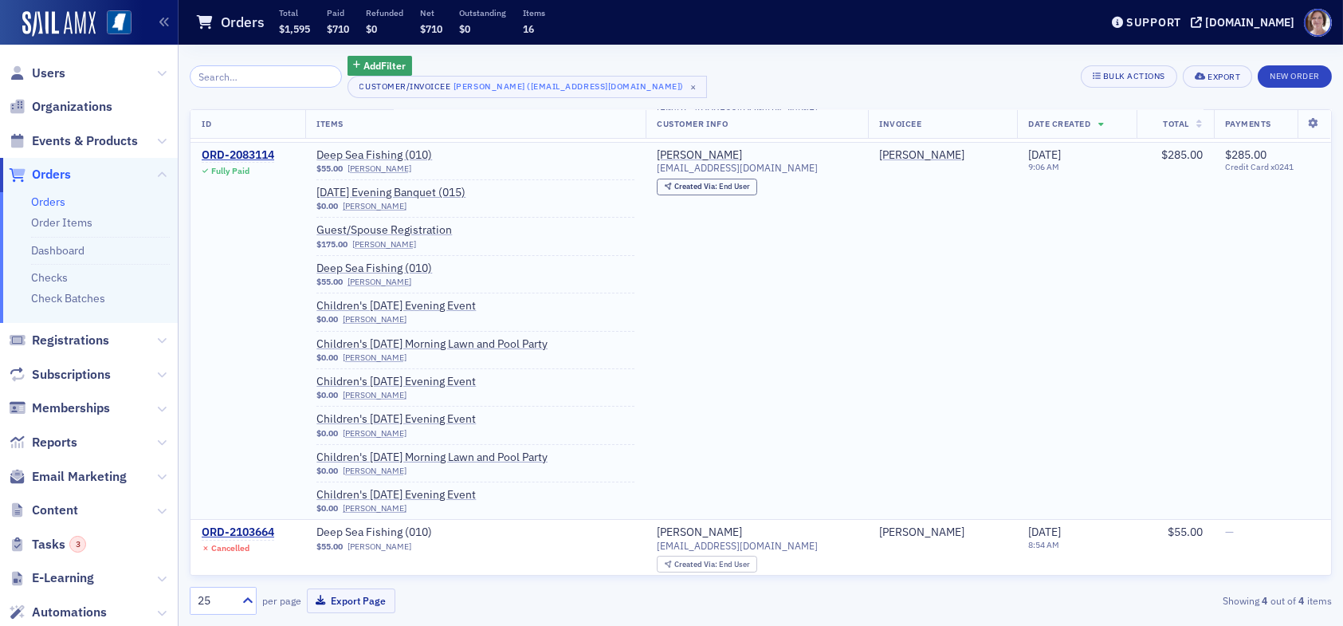
click at [608, 361] on li "Children's Friday Morning Lawn and Pool Party $0.00 Mallory Garner" at bounding box center [476, 353] width 318 height 32
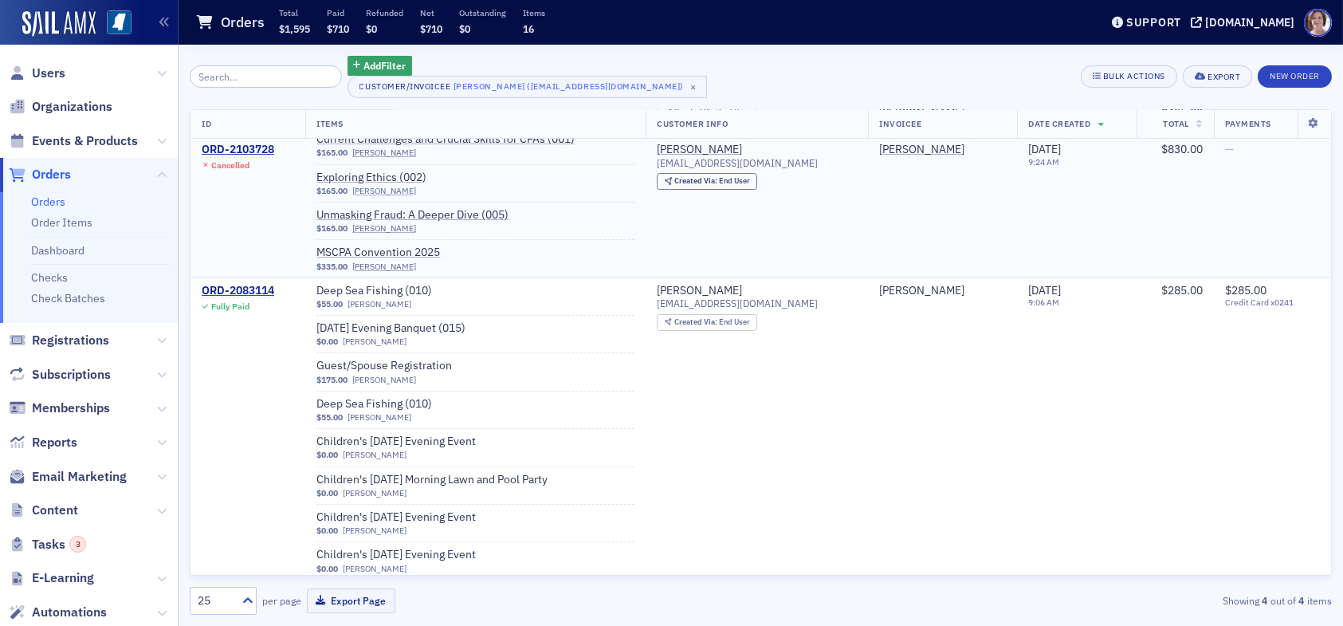
scroll to position [0, 0]
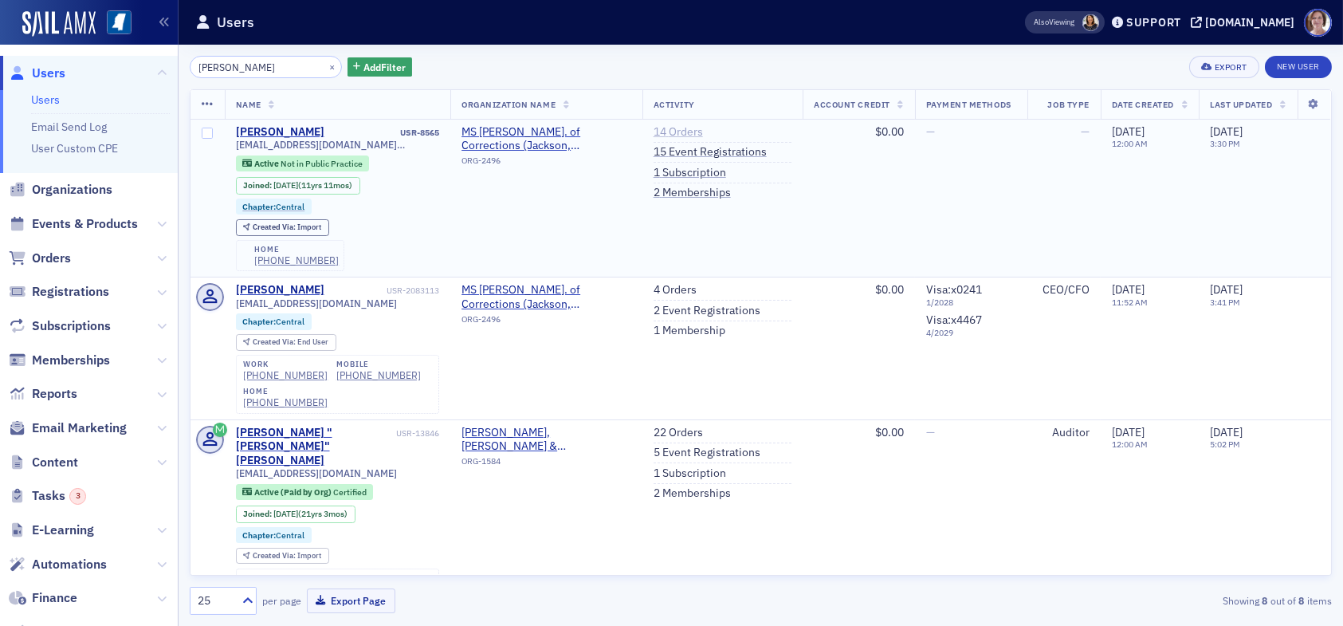
click at [666, 132] on link "14 Orders" at bounding box center [678, 132] width 49 height 14
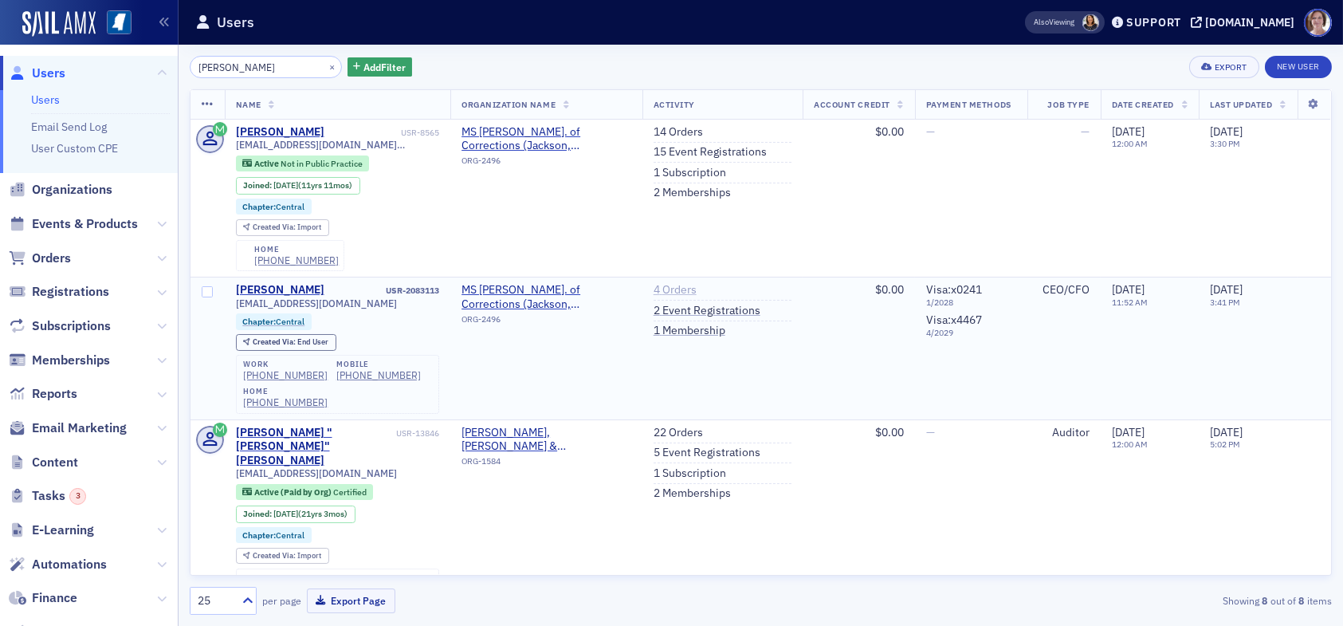
click at [663, 285] on link "4 Orders" at bounding box center [675, 290] width 43 height 14
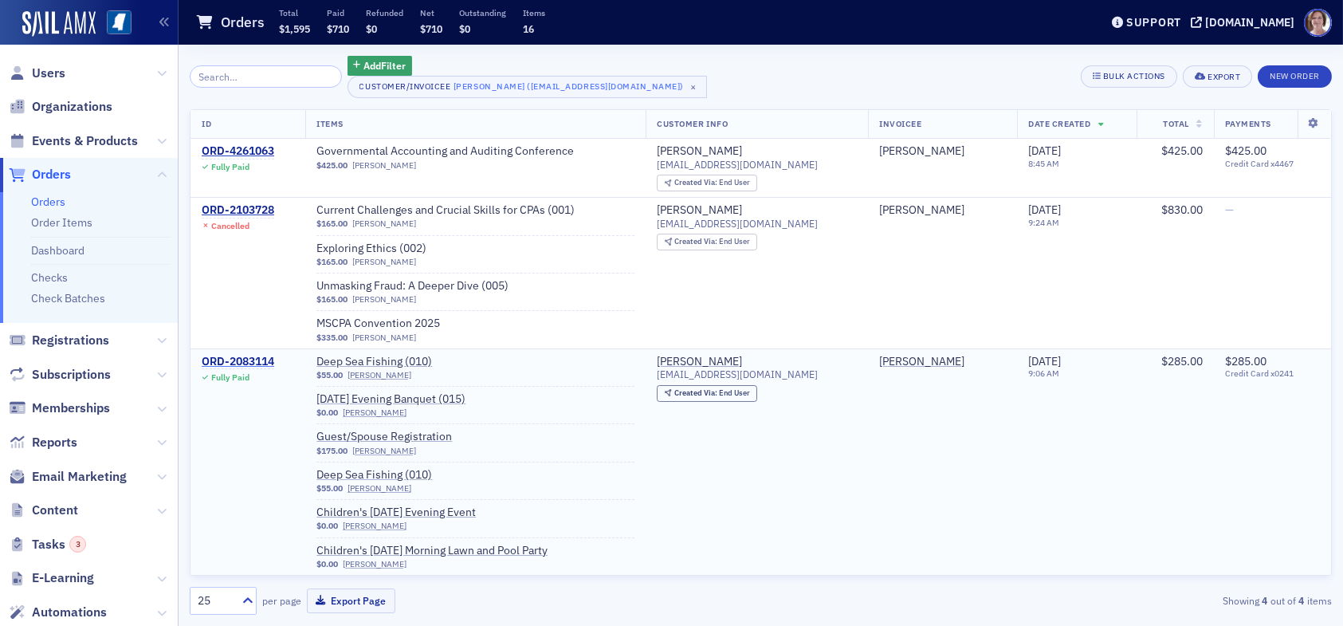
click at [262, 359] on div "ORD-2083114" at bounding box center [238, 362] width 73 height 14
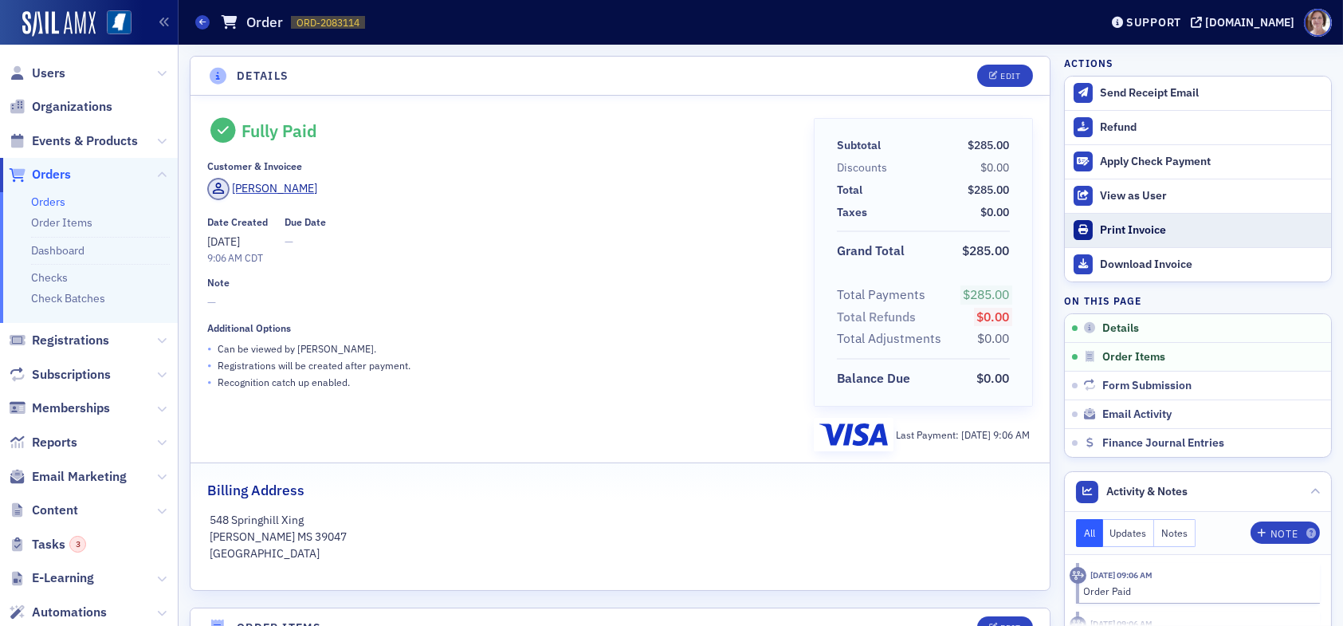
click at [1157, 230] on div "Print Invoice" at bounding box center [1211, 230] width 223 height 14
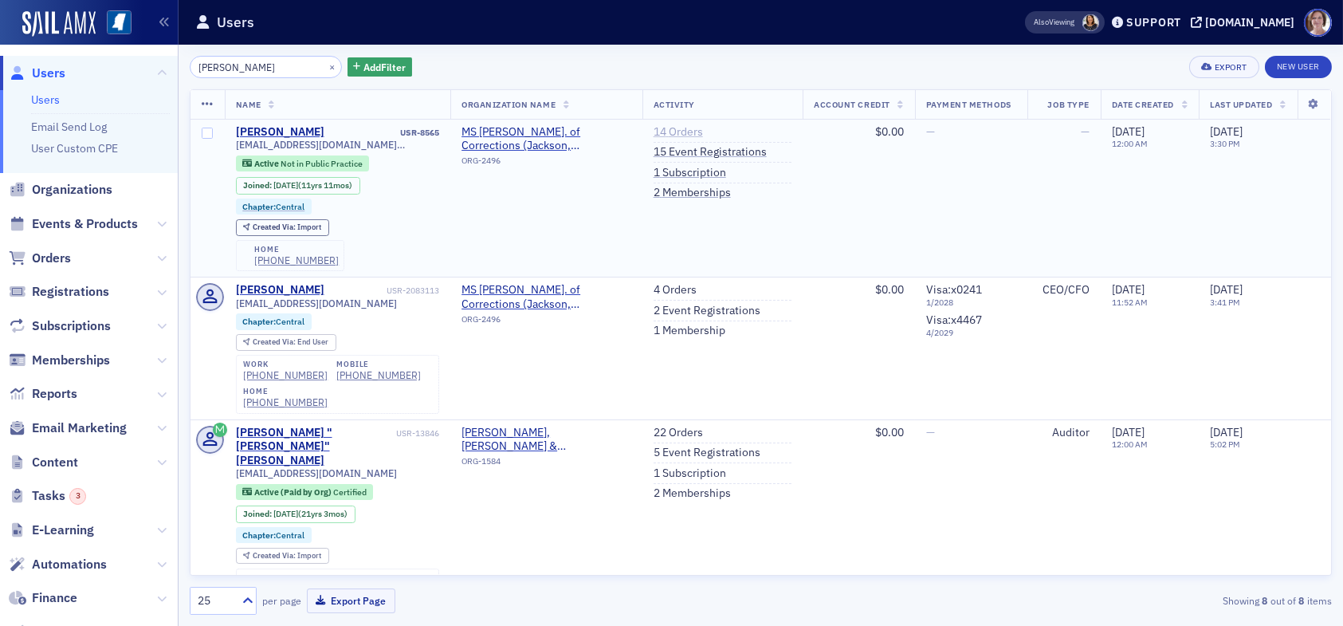
click at [665, 134] on link "14 Orders" at bounding box center [678, 132] width 49 height 14
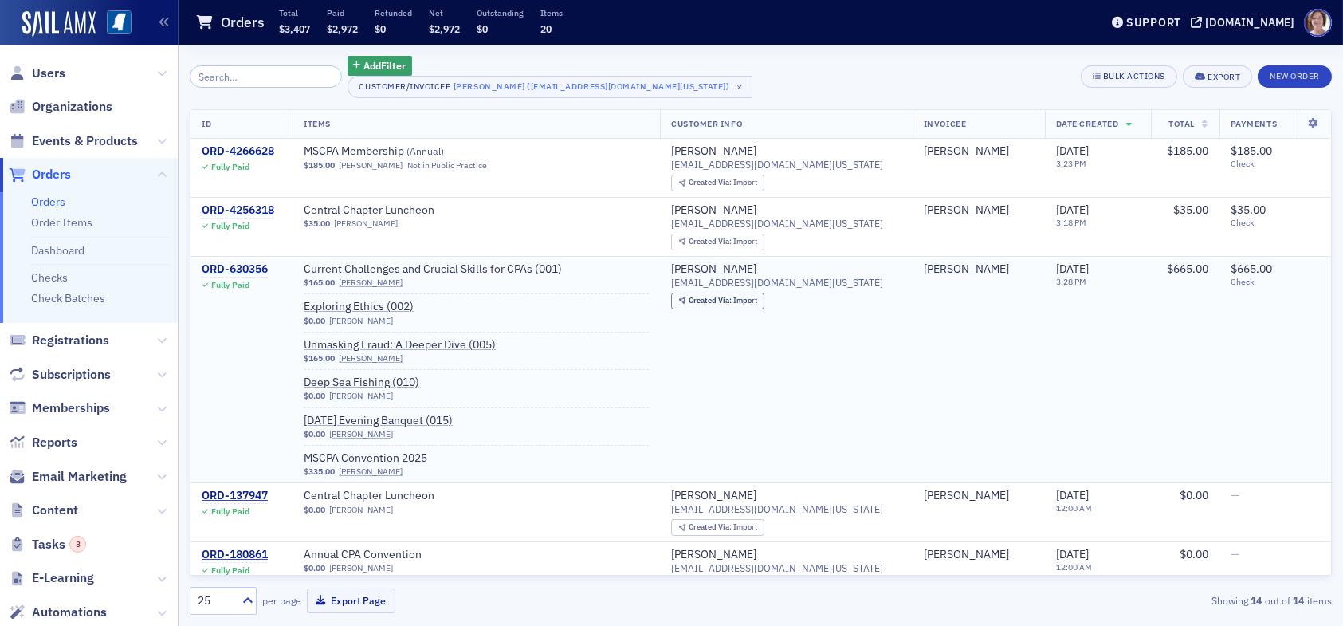
click at [250, 269] on div "ORD-630356" at bounding box center [235, 269] width 66 height 14
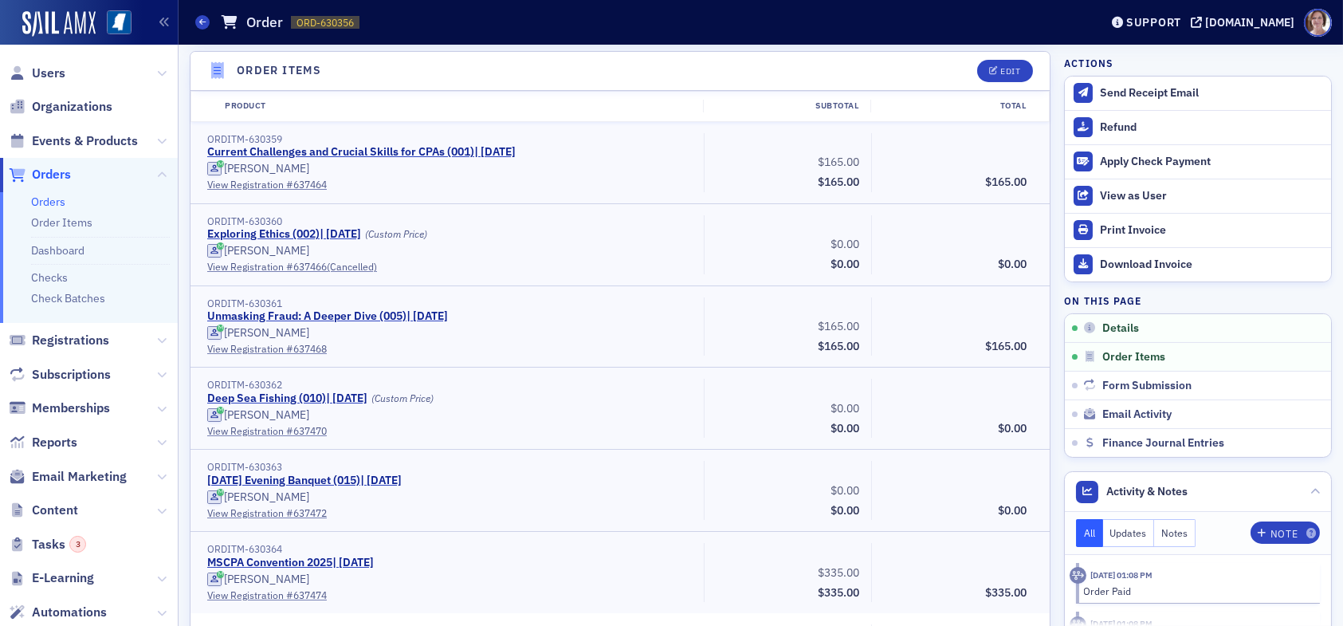
scroll to position [399, 0]
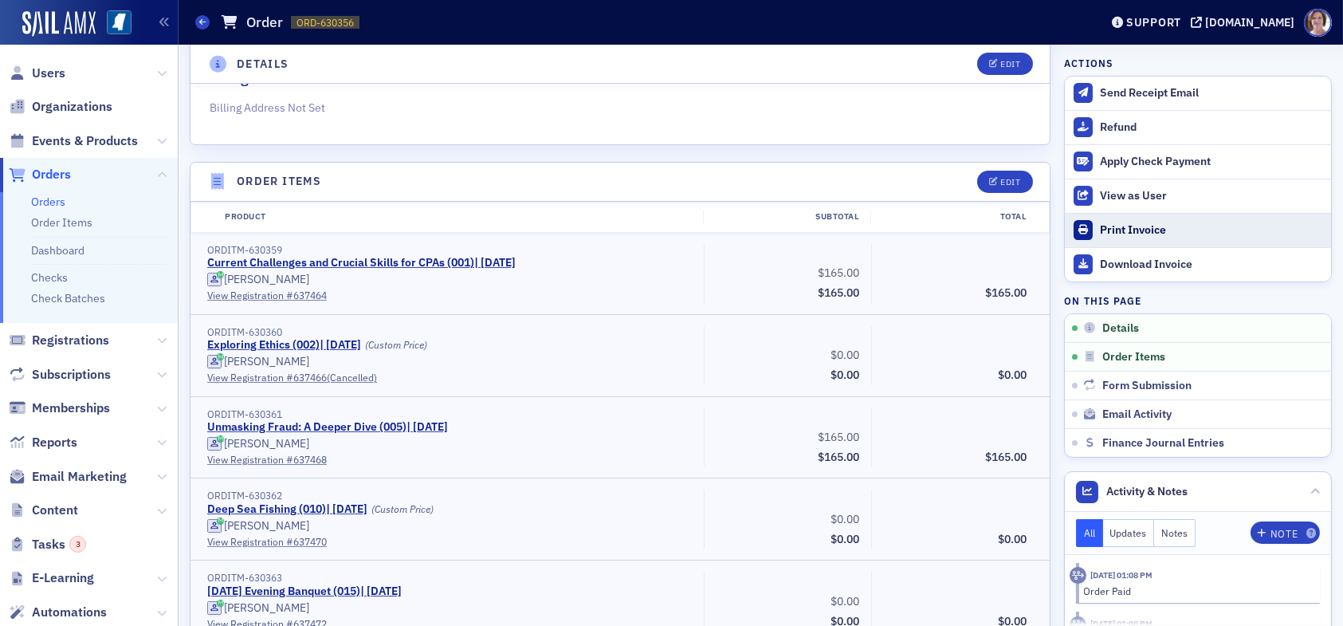
click at [1127, 230] on div "Print Invoice" at bounding box center [1211, 230] width 223 height 14
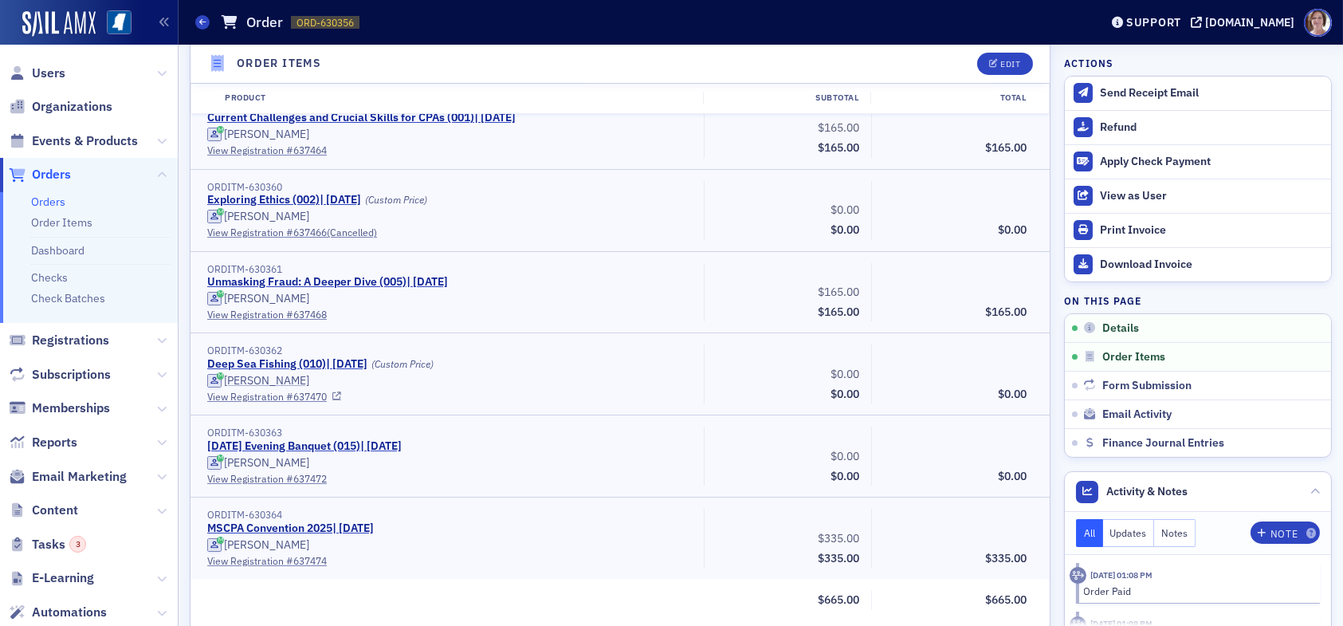
scroll to position [558, 0]
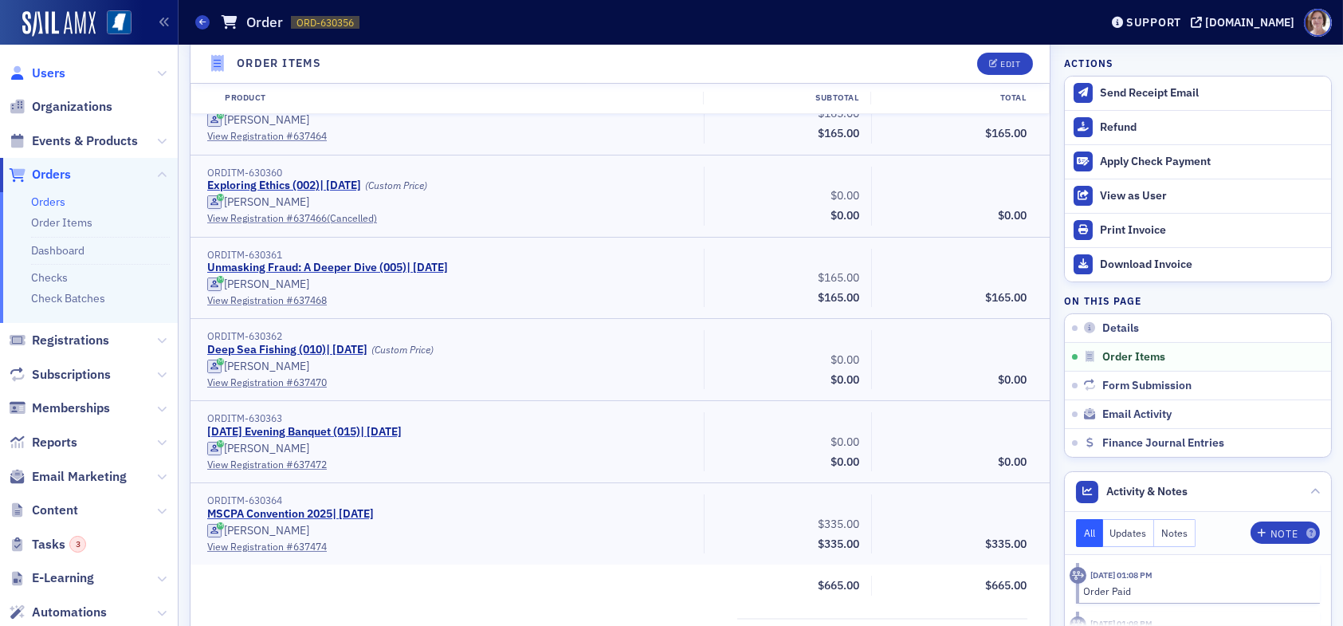
drag, startPoint x: 42, startPoint y: 69, endPoint x: 45, endPoint y: 79, distance: 10.6
click at [42, 69] on span "Users" at bounding box center [48, 74] width 33 height 18
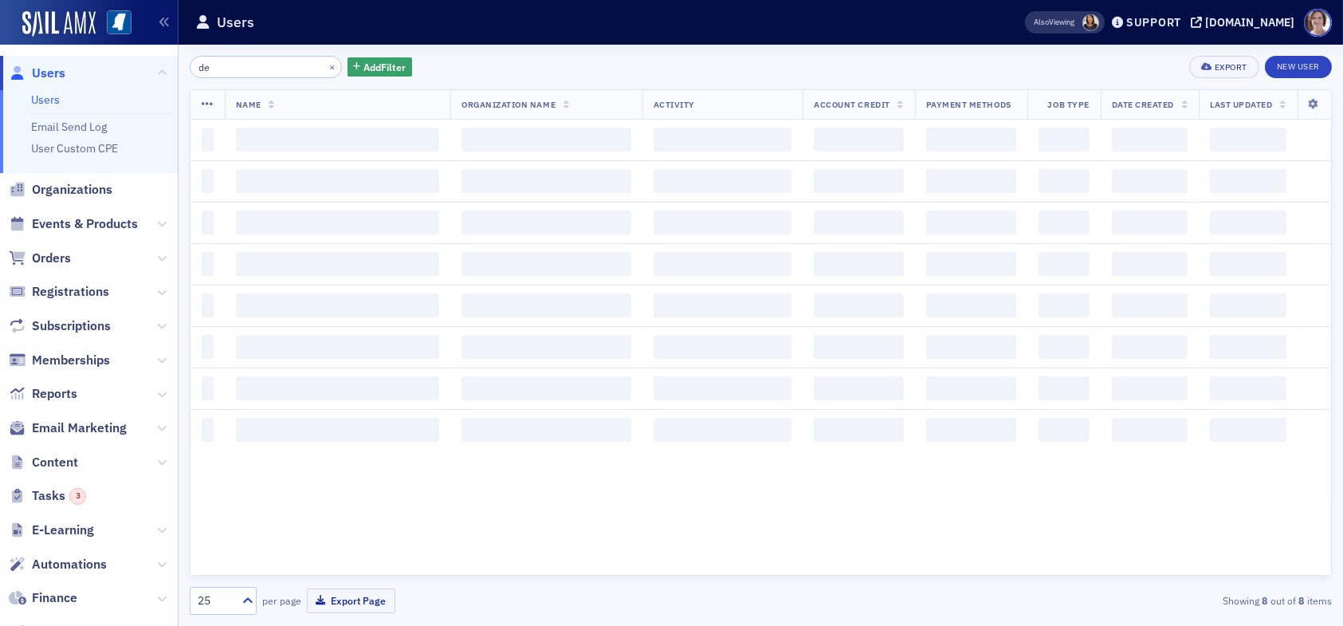
type input "d"
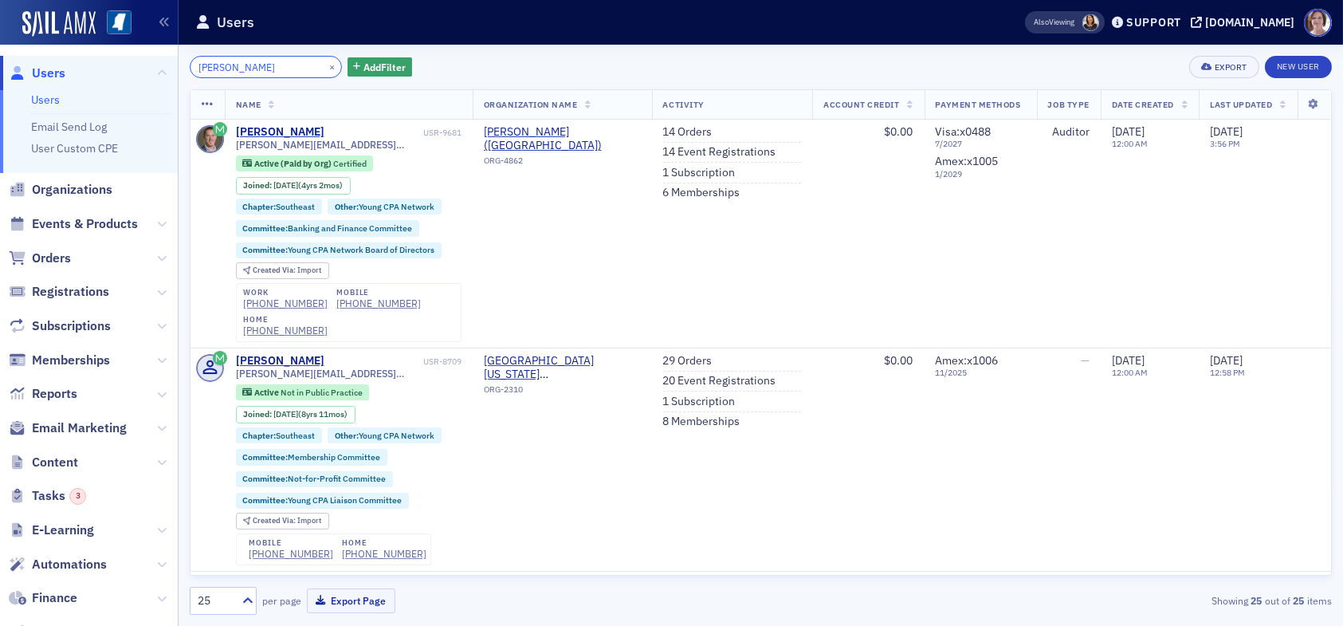
click at [269, 69] on input "bradley floore" at bounding box center [266, 67] width 152 height 22
drag, startPoint x: 269, startPoint y: 69, endPoint x: 102, endPoint y: 45, distance: 169.0
click at [107, 47] on div "Users Users Email Send Log User Custom CPE Organizations Events & Products Orde…" at bounding box center [671, 313] width 1343 height 626
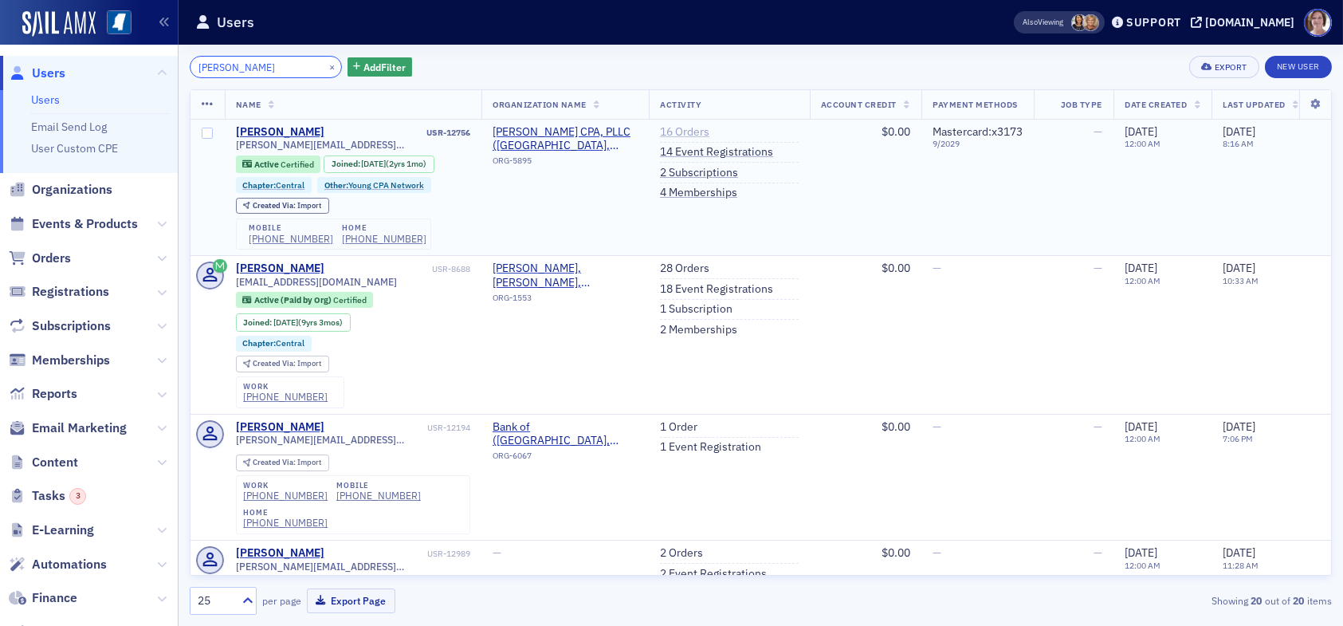
type input "hayden anthony"
click at [682, 130] on link "16 Orders" at bounding box center [684, 132] width 49 height 14
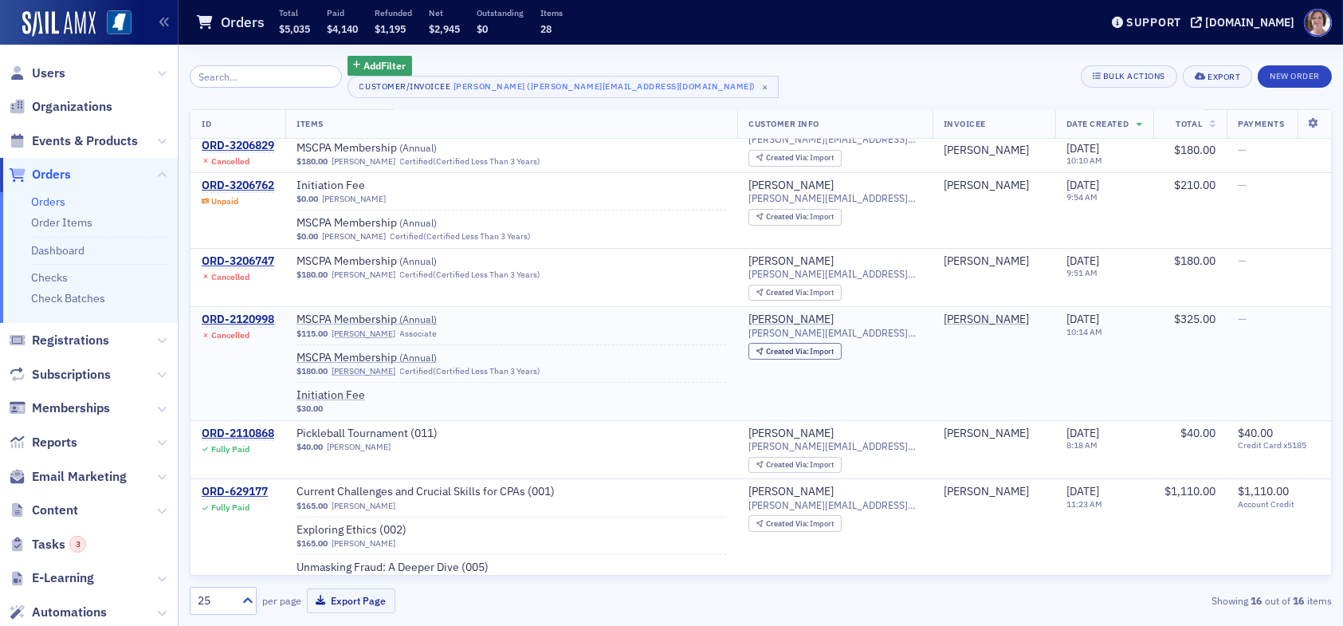
scroll to position [239, 0]
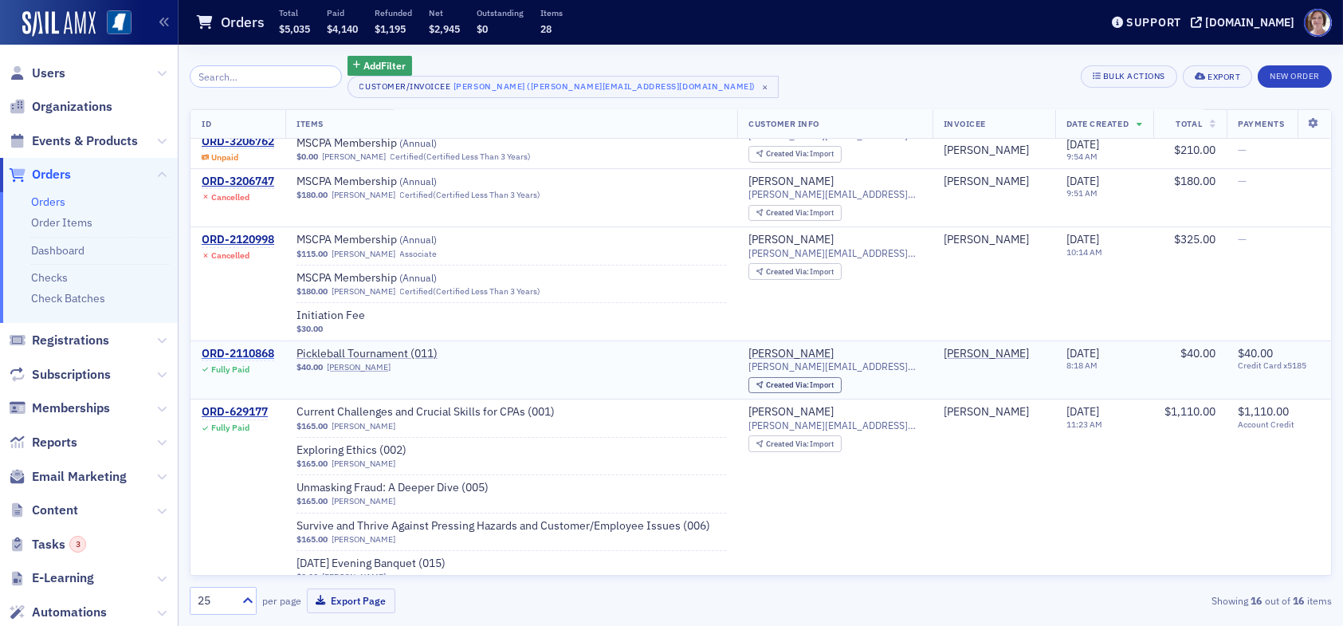
click at [255, 348] on div "ORD-2110868" at bounding box center [238, 354] width 73 height 14
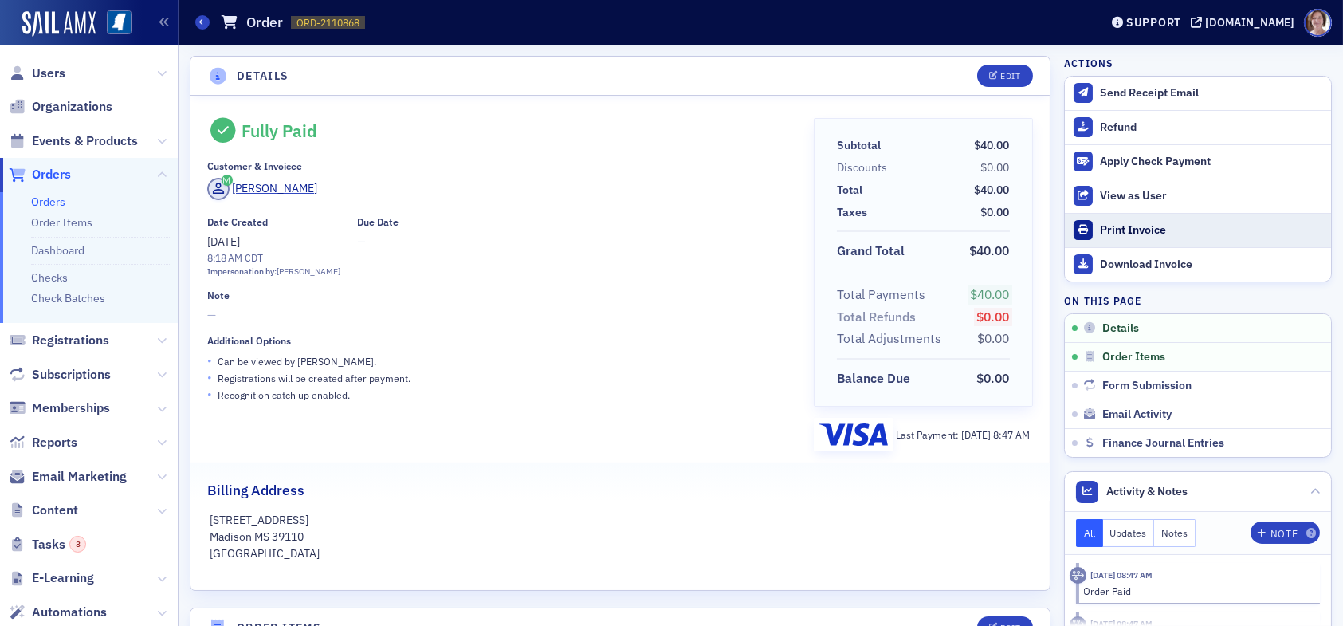
click at [1134, 232] on div "Print Invoice" at bounding box center [1211, 230] width 223 height 14
click at [201, 20] on icon at bounding box center [202, 21] width 6 height 7
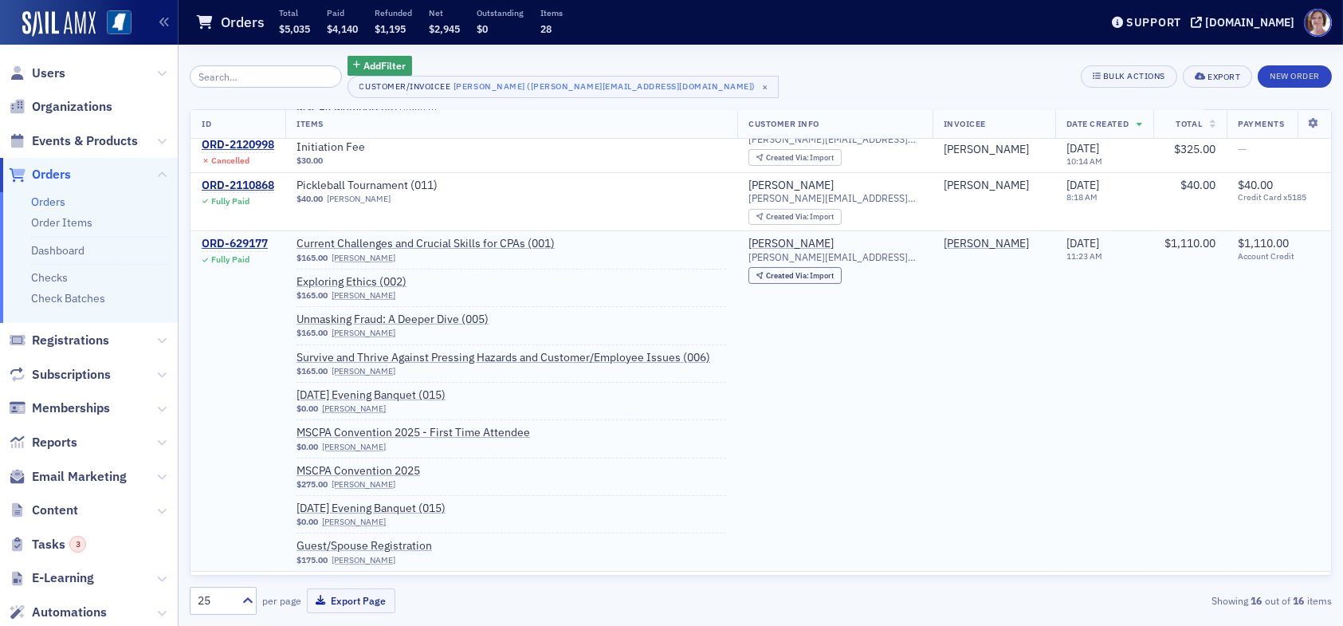
scroll to position [399, 0]
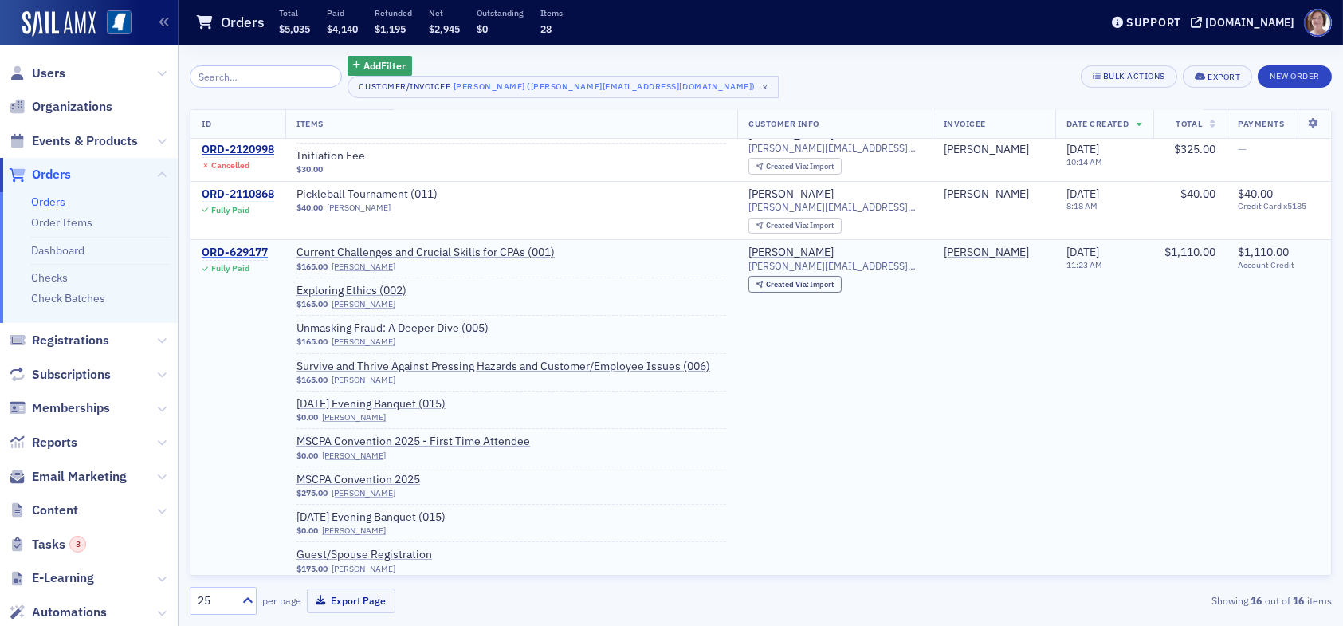
click at [241, 246] on div "ORD-629177" at bounding box center [235, 253] width 66 height 14
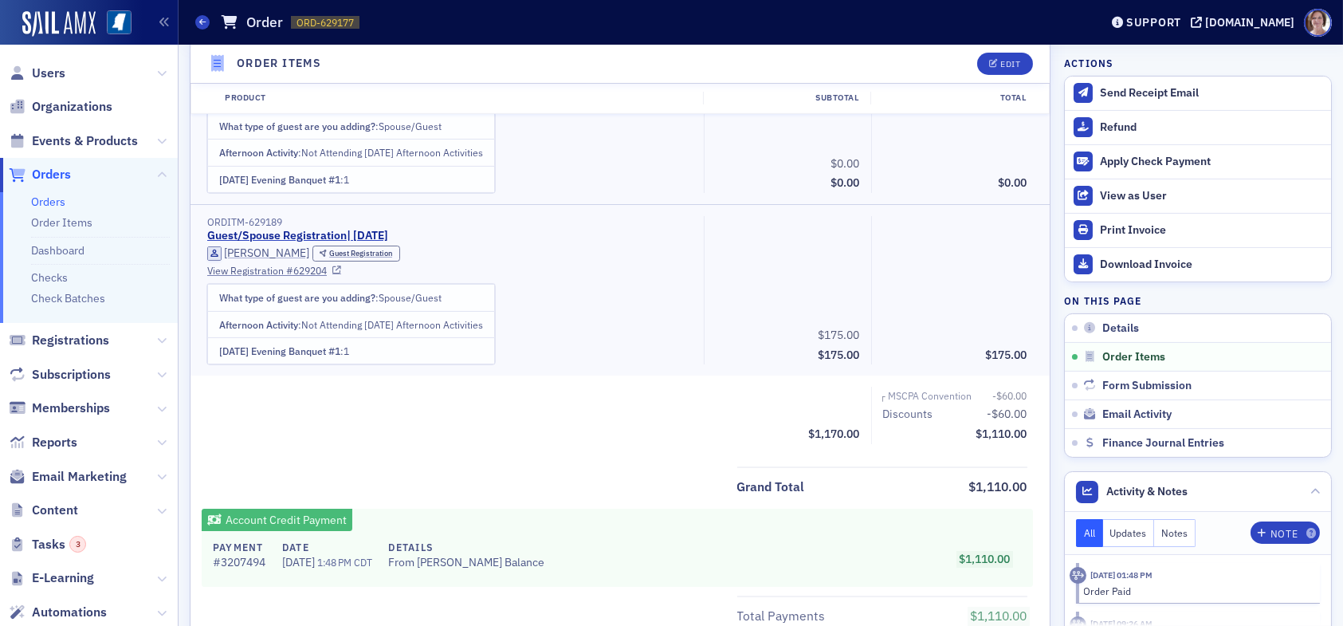
scroll to position [1772, 0]
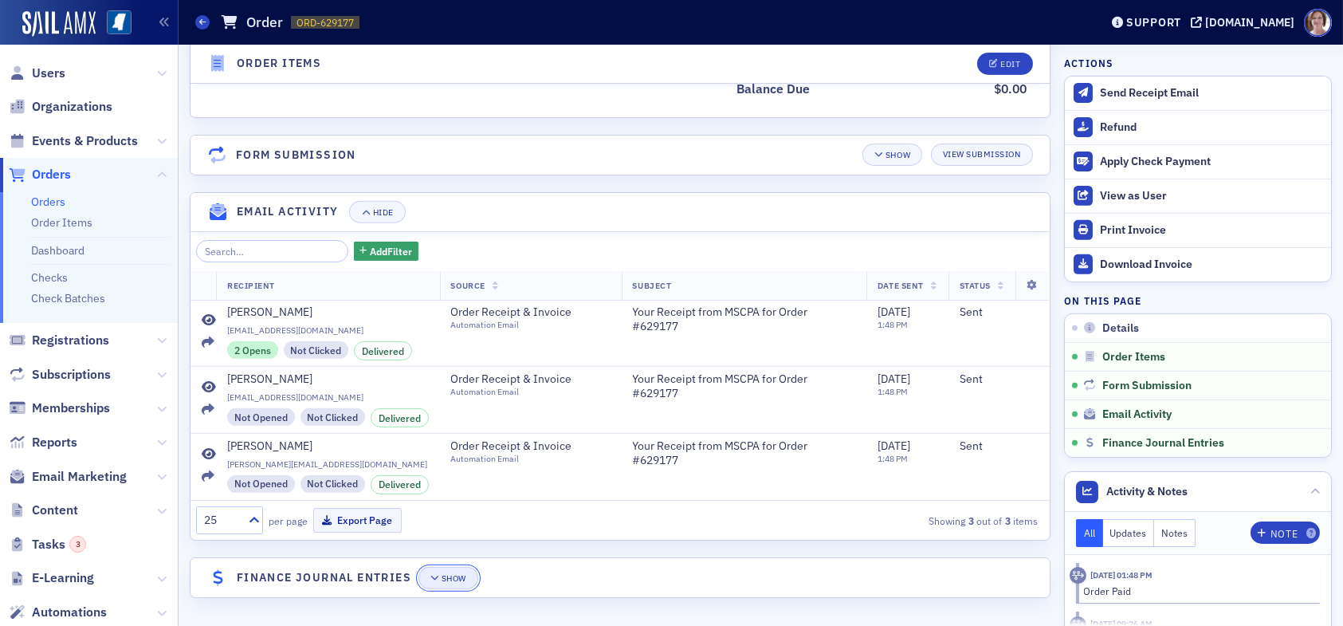
click at [464, 586] on button "Show" at bounding box center [449, 578] width 60 height 22
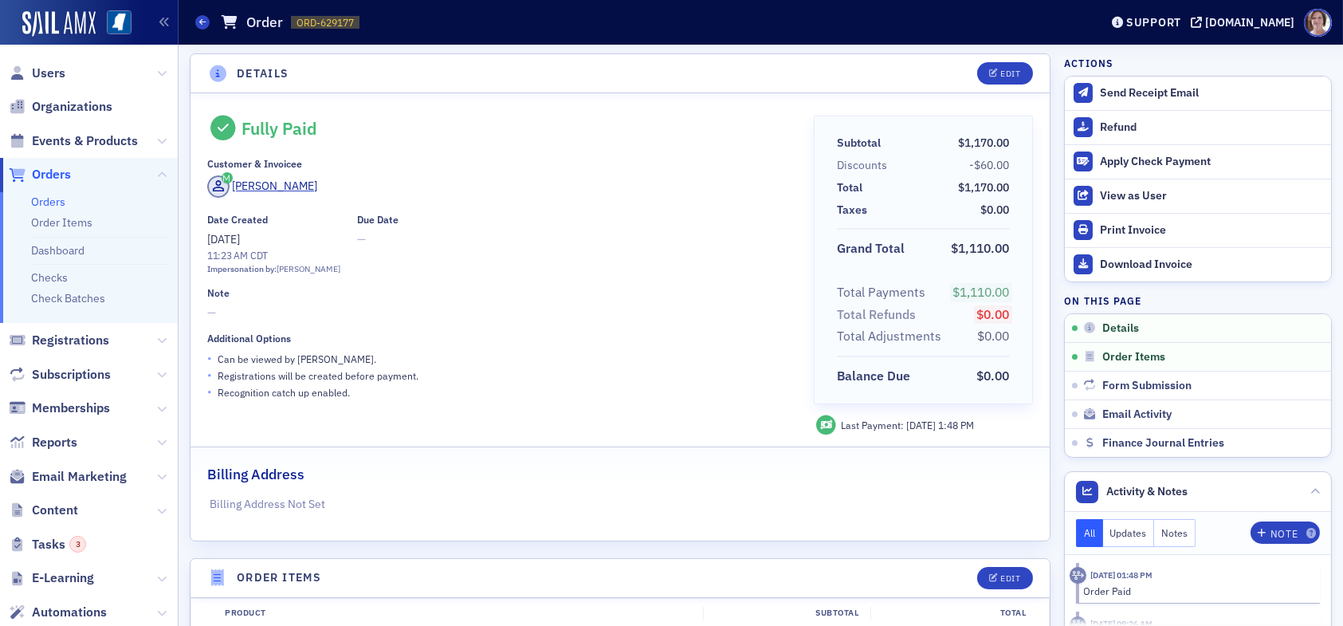
scroll to position [0, 0]
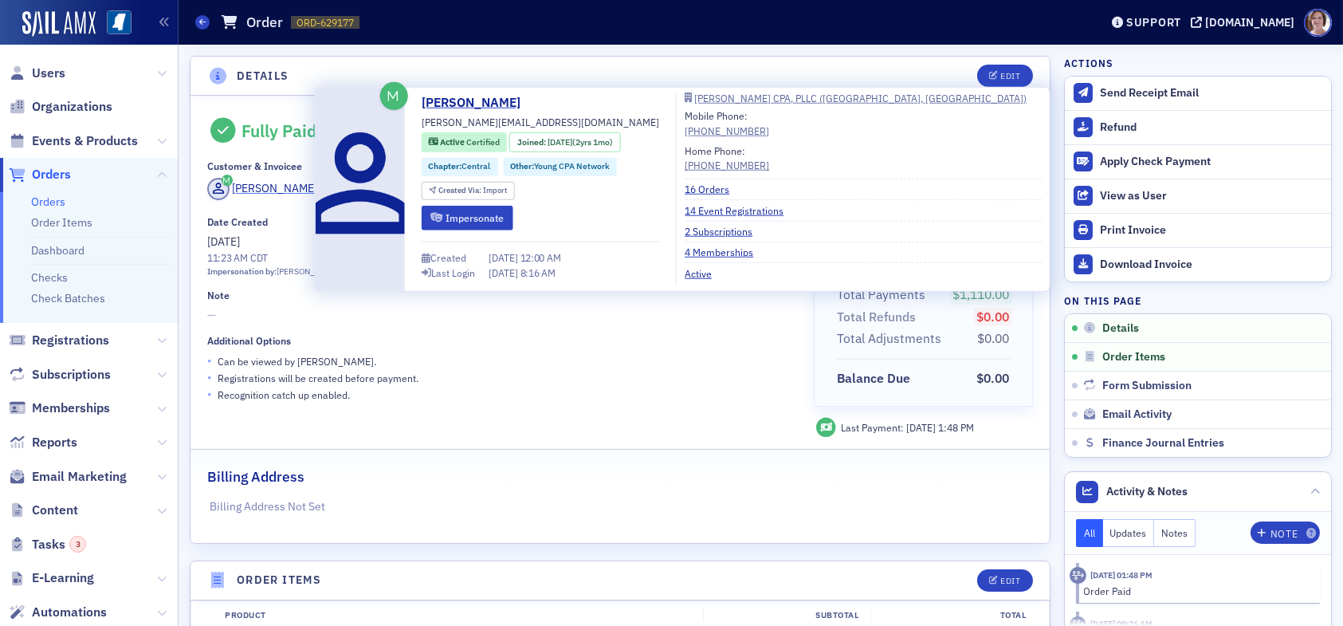
click at [297, 188] on div "Hayden Anthony" at bounding box center [275, 188] width 85 height 17
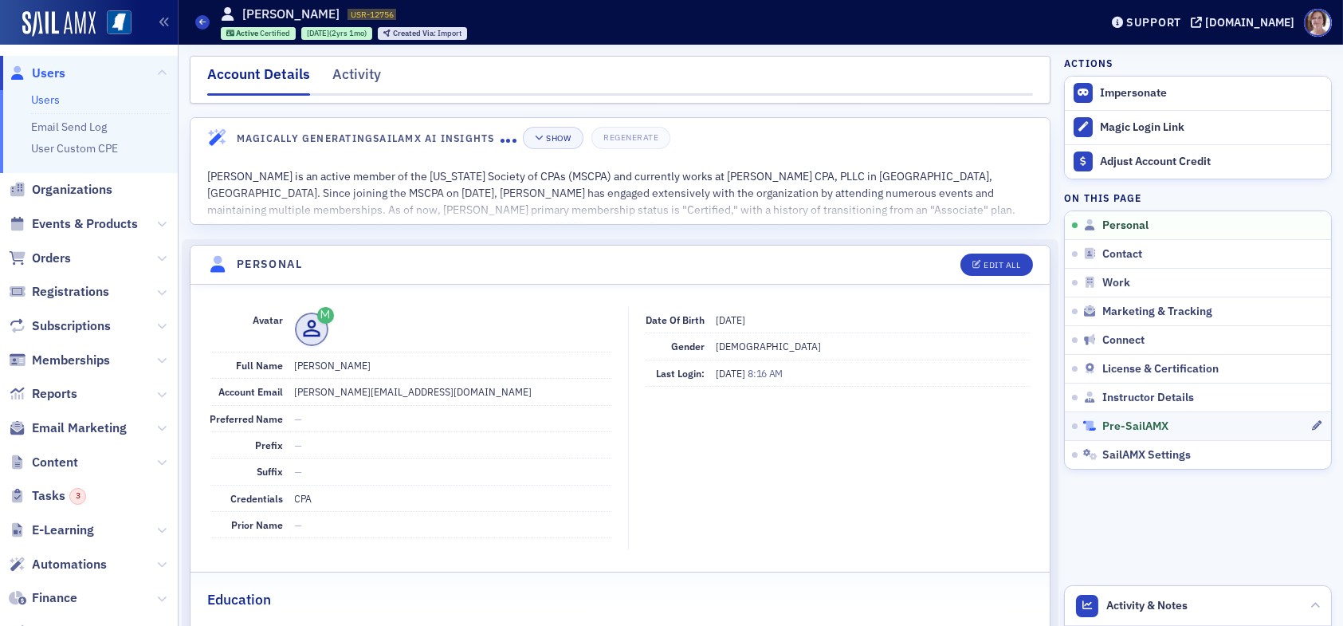
click at [1147, 422] on span "Pre-SailAMX" at bounding box center [1136, 426] width 66 height 14
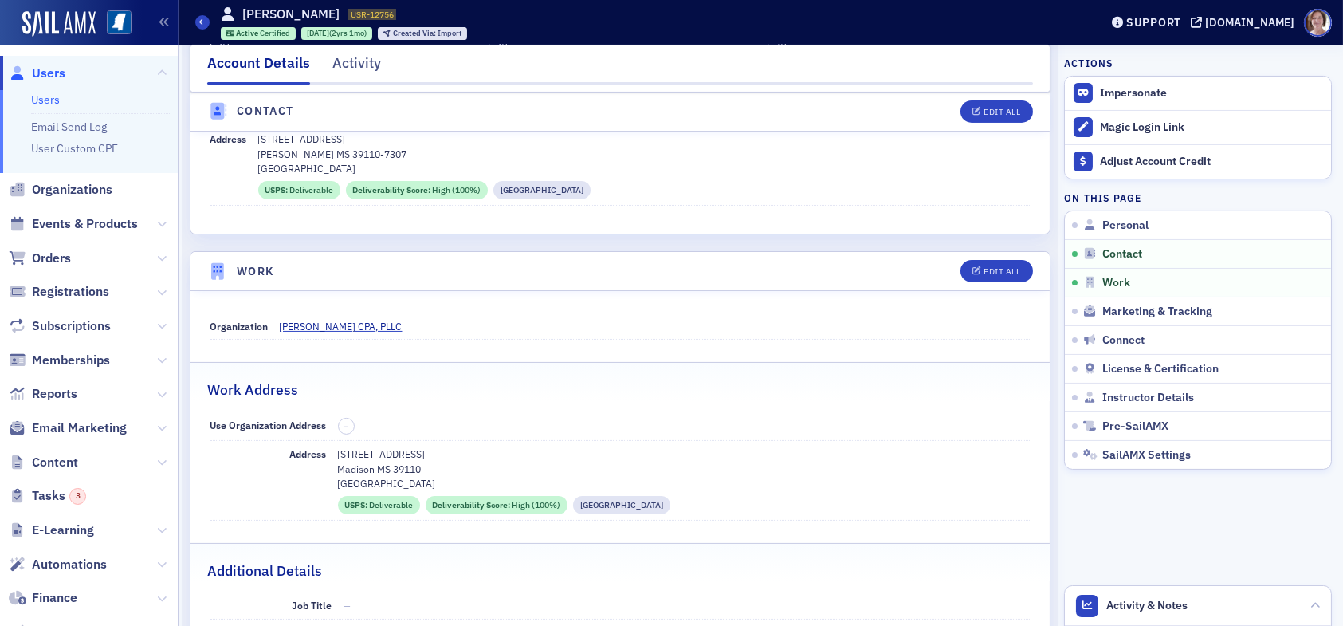
scroll to position [411, 0]
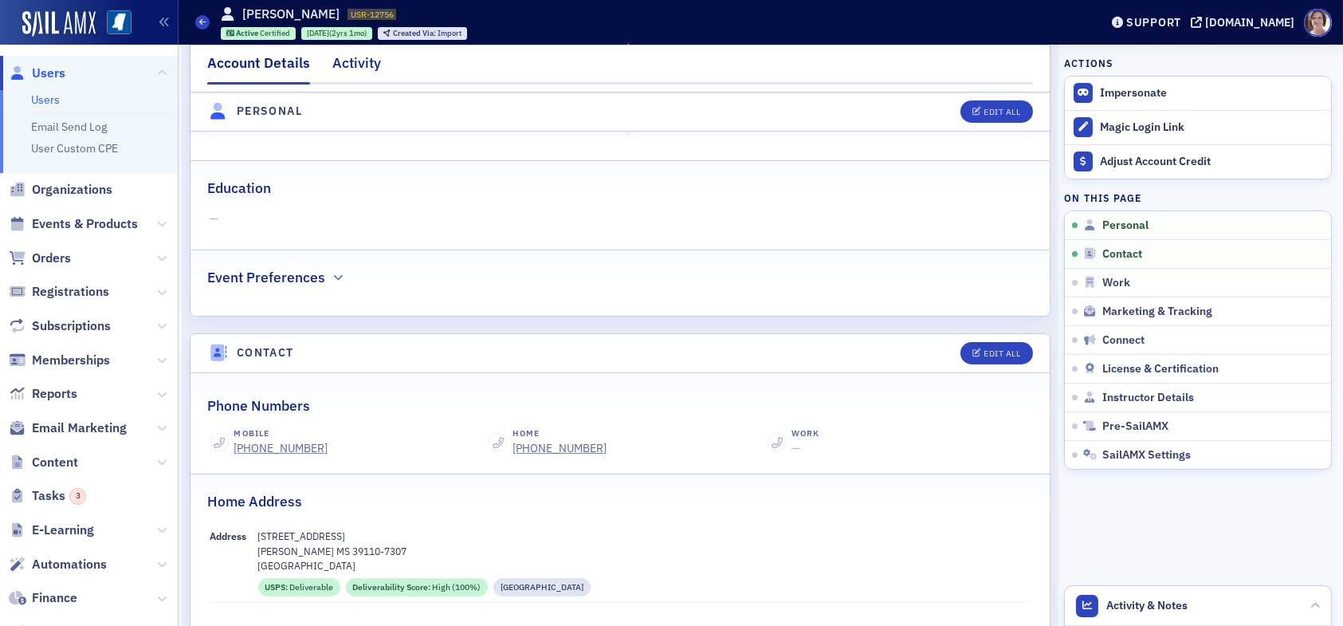
click at [372, 65] on div "Activity" at bounding box center [356, 67] width 49 height 29
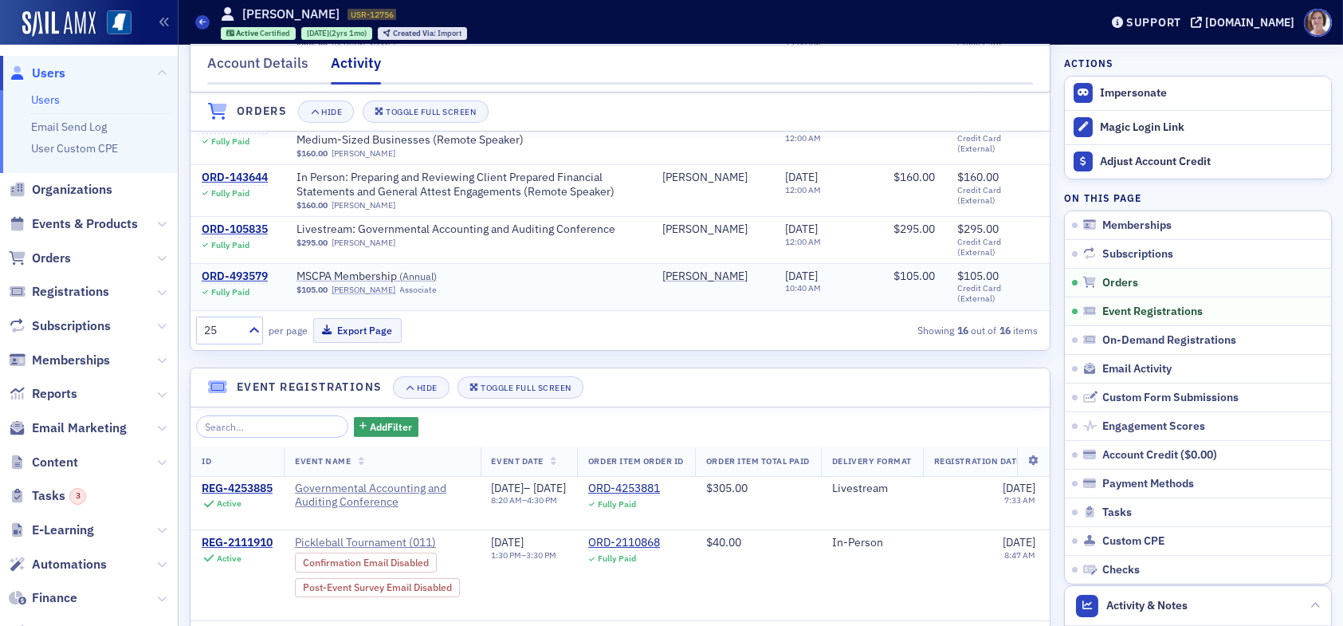
scroll to position [780, 0]
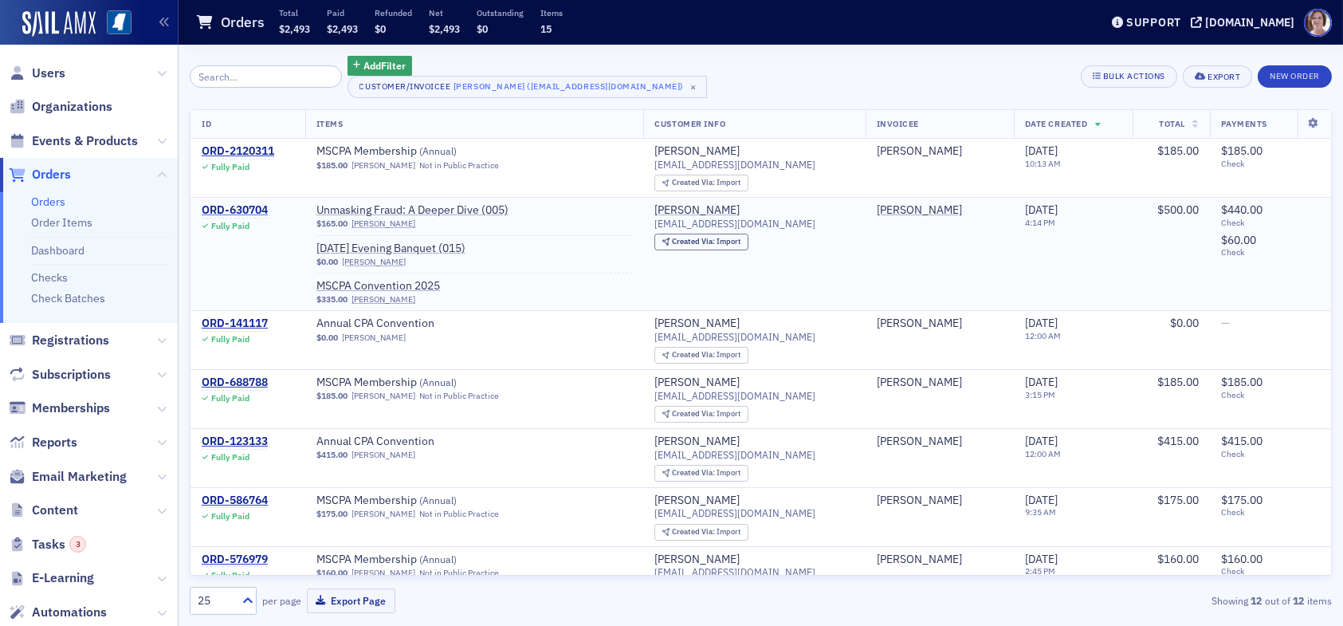
click at [241, 206] on div "ORD-630704" at bounding box center [235, 210] width 66 height 14
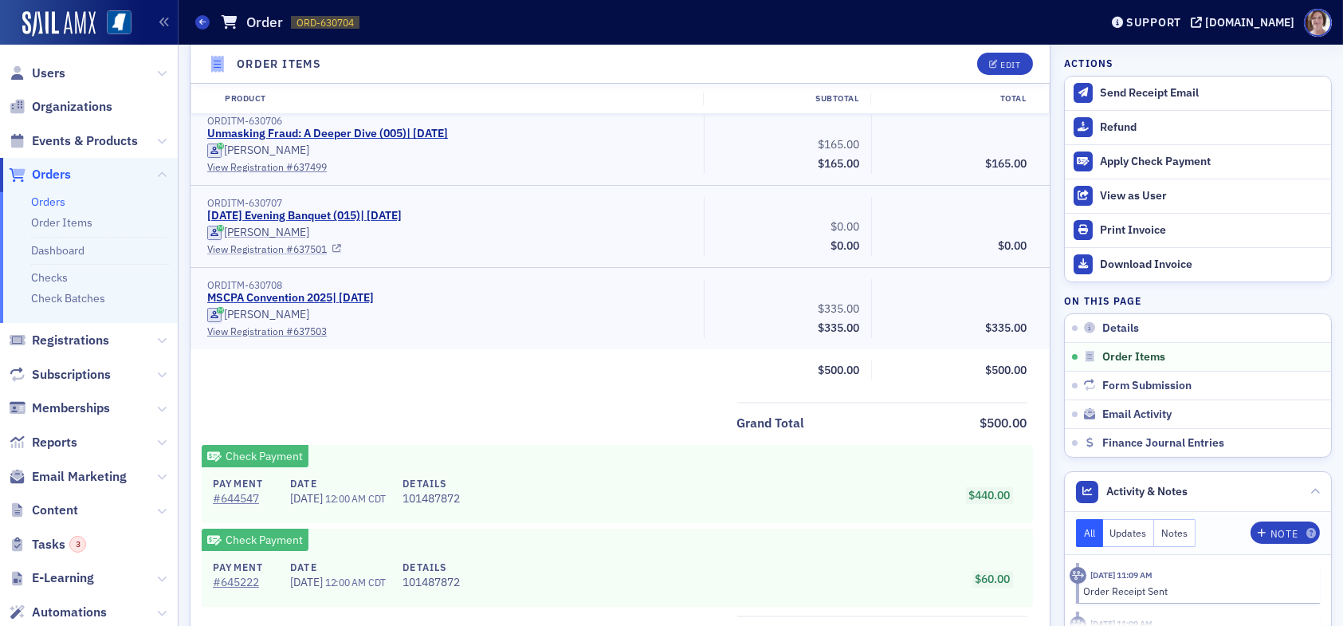
scroll to position [638, 0]
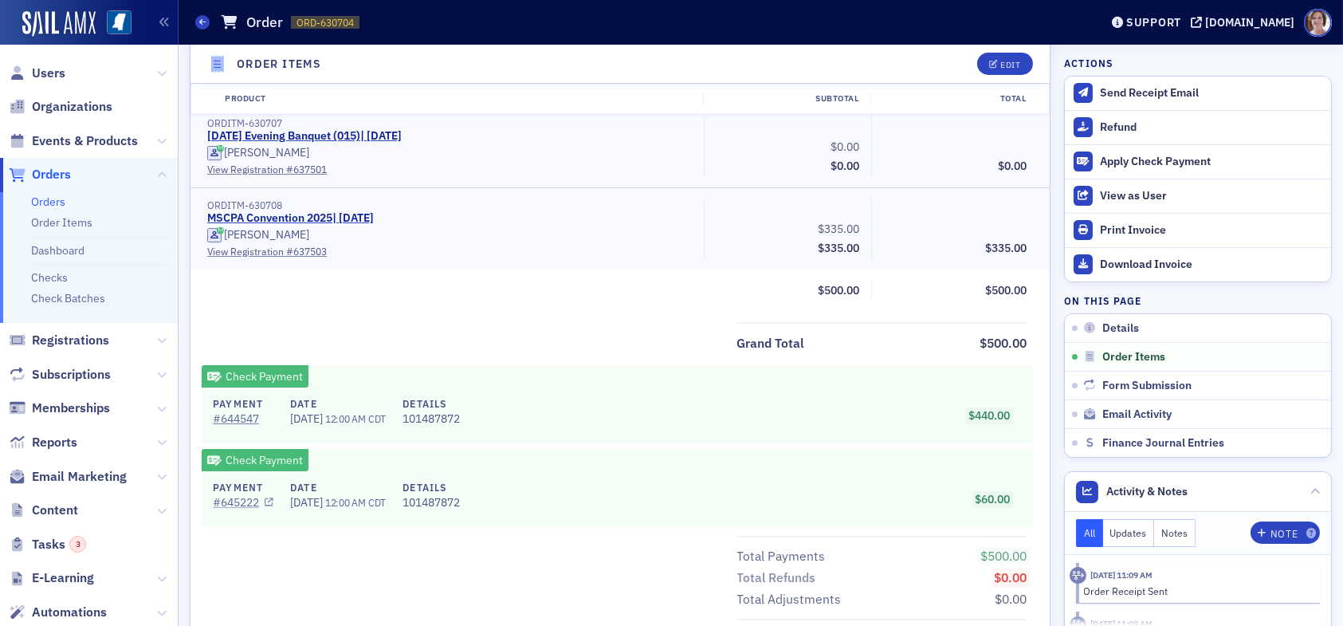
click at [242, 498] on link "# 645222" at bounding box center [243, 502] width 61 height 17
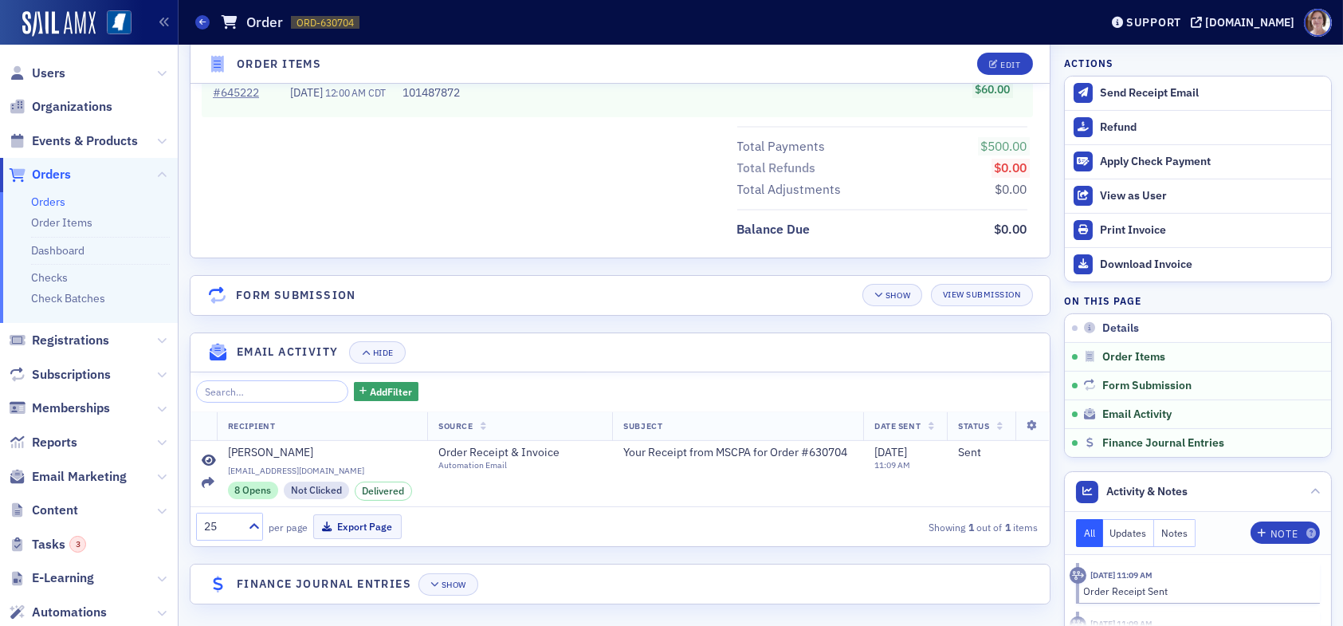
scroll to position [1050, 0]
click at [462, 578] on div "Show" at bounding box center [454, 582] width 25 height 9
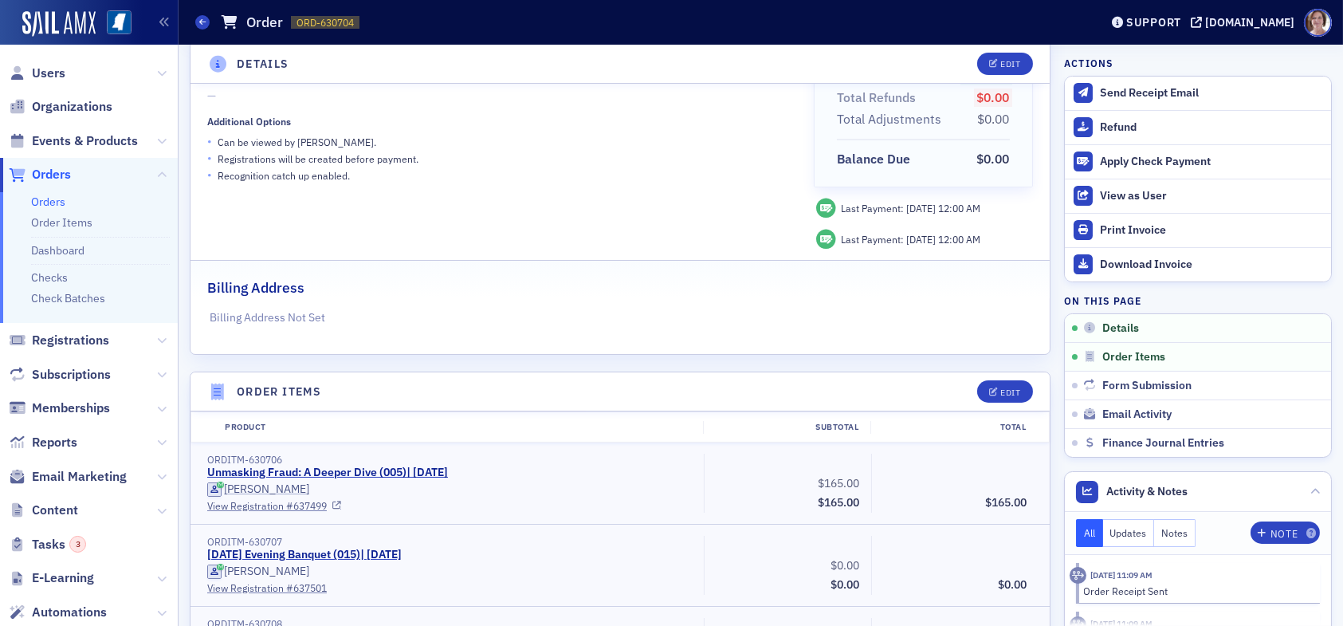
scroll to position [0, 0]
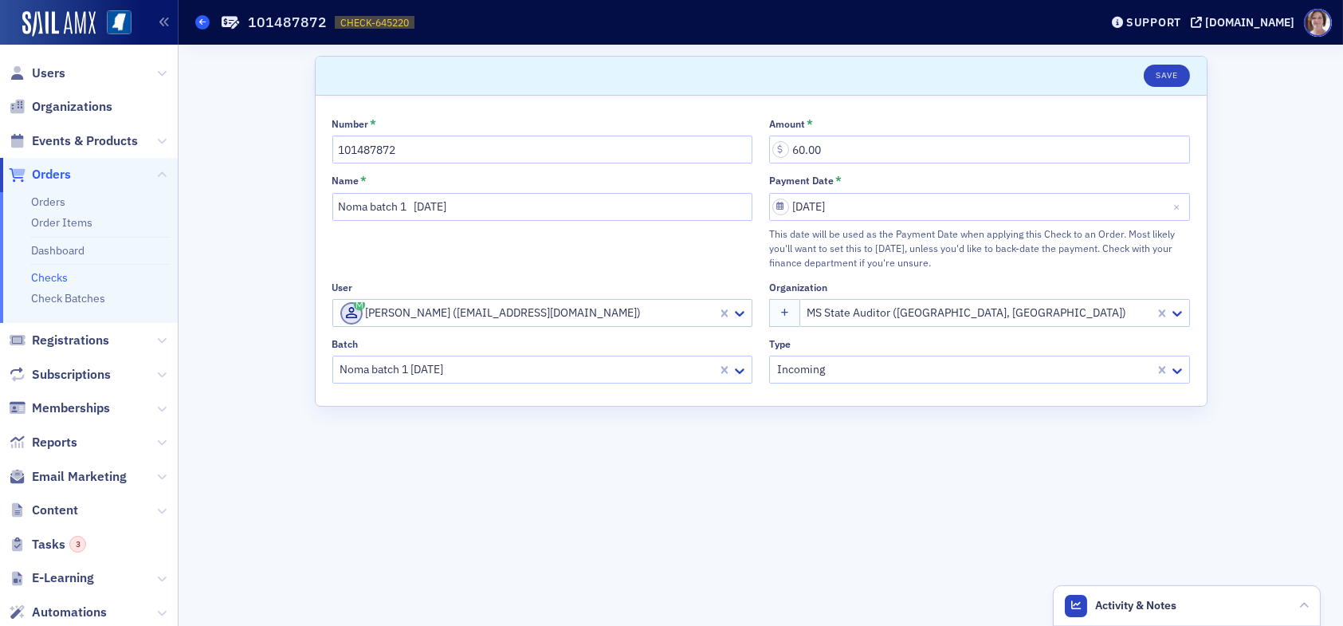
click at [203, 22] on icon at bounding box center [202, 21] width 6 height 7
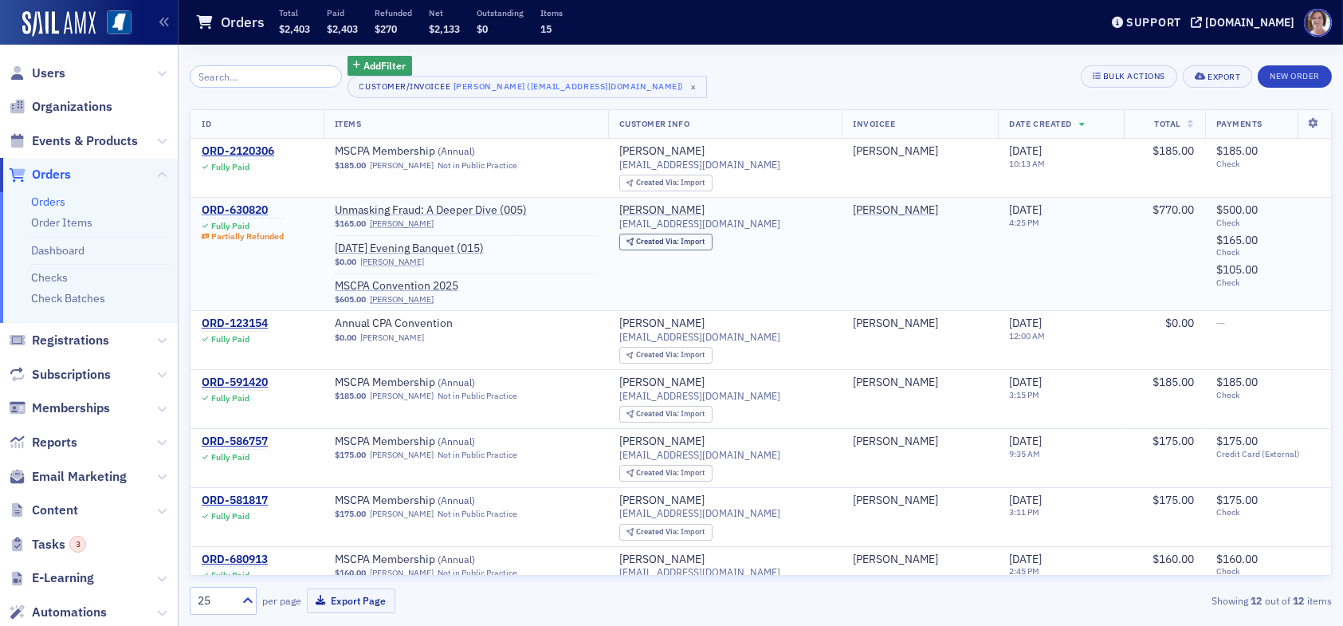
click at [252, 210] on div "ORD-630820" at bounding box center [243, 210] width 82 height 14
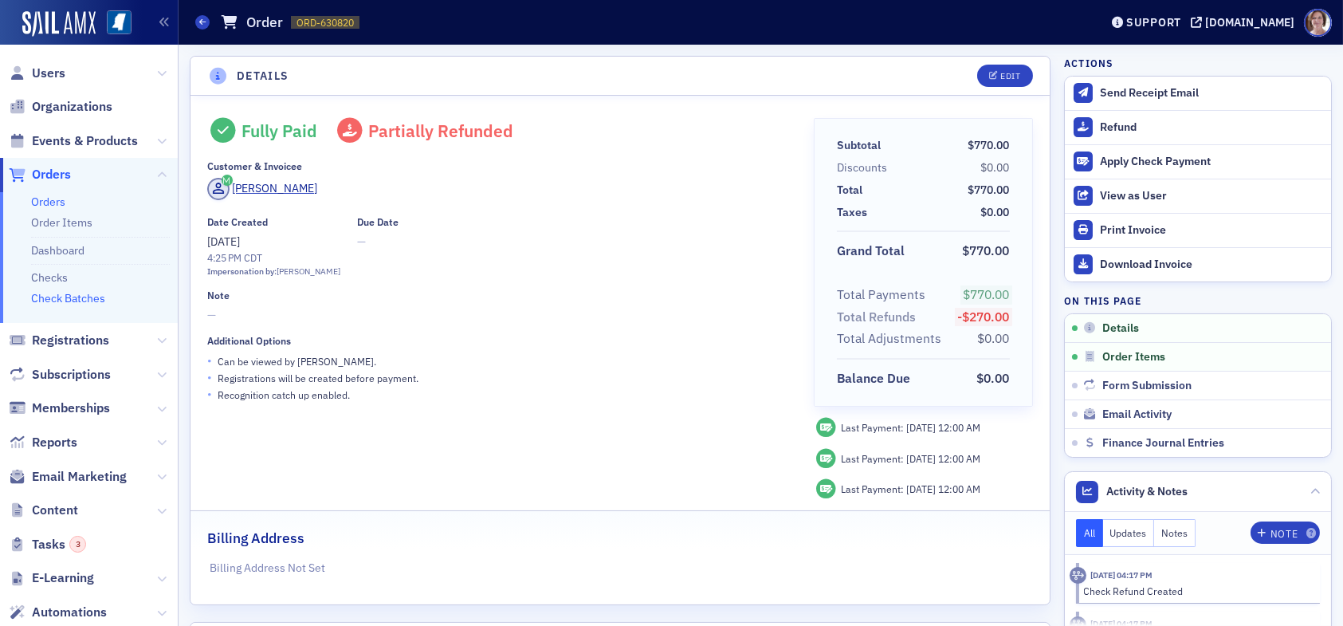
click at [62, 301] on link "Check Batches" at bounding box center [68, 298] width 74 height 14
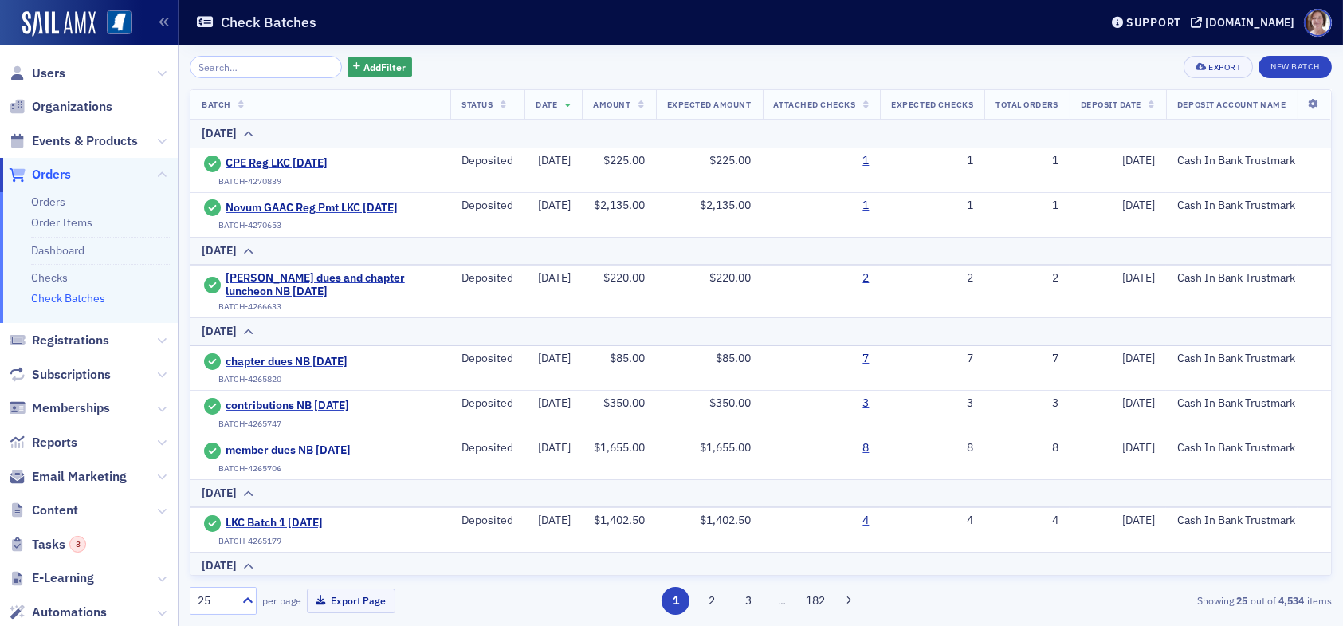
click at [282, 69] on input "search" at bounding box center [266, 67] width 152 height 22
type input "o"
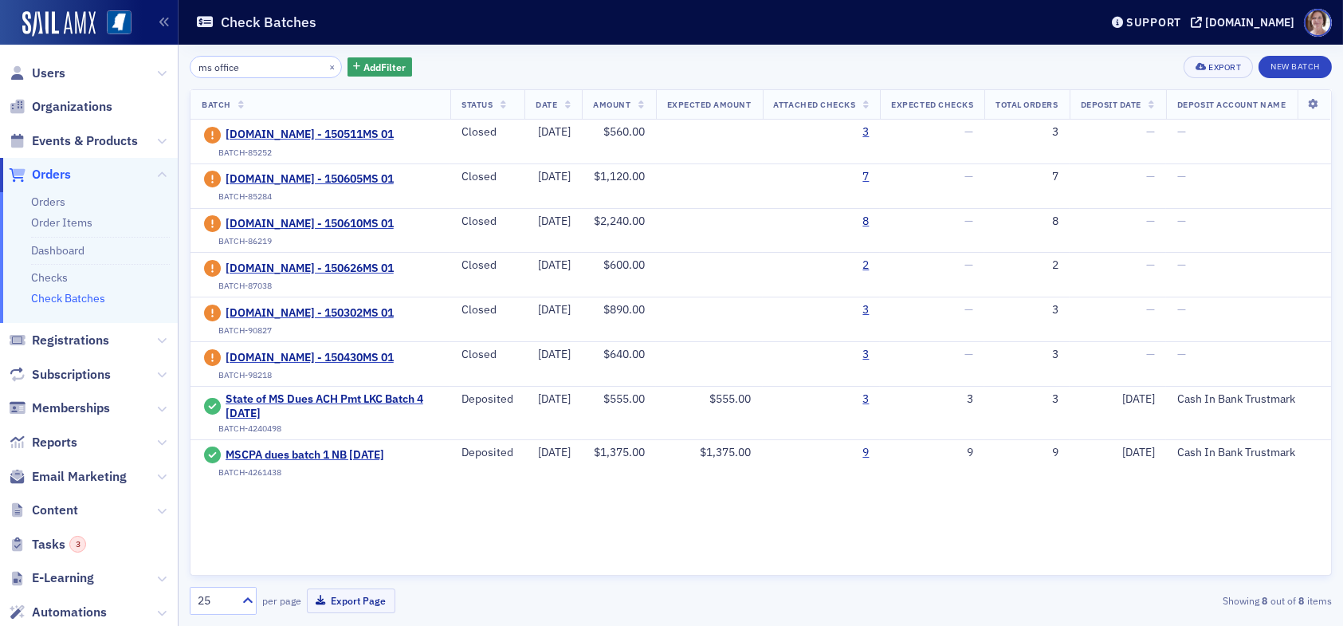
drag, startPoint x: 256, startPoint y: 57, endPoint x: 247, endPoint y: 62, distance: 10.4
click at [248, 61] on input "ms office" at bounding box center [266, 67] width 152 height 22
drag, startPoint x: 247, startPoint y: 65, endPoint x: 137, endPoint y: 62, distance: 110.1
click at [137, 62] on div "Users Organizations Events & Products Orders Orders Order Items Dashboard Check…" at bounding box center [671, 313] width 1343 height 626
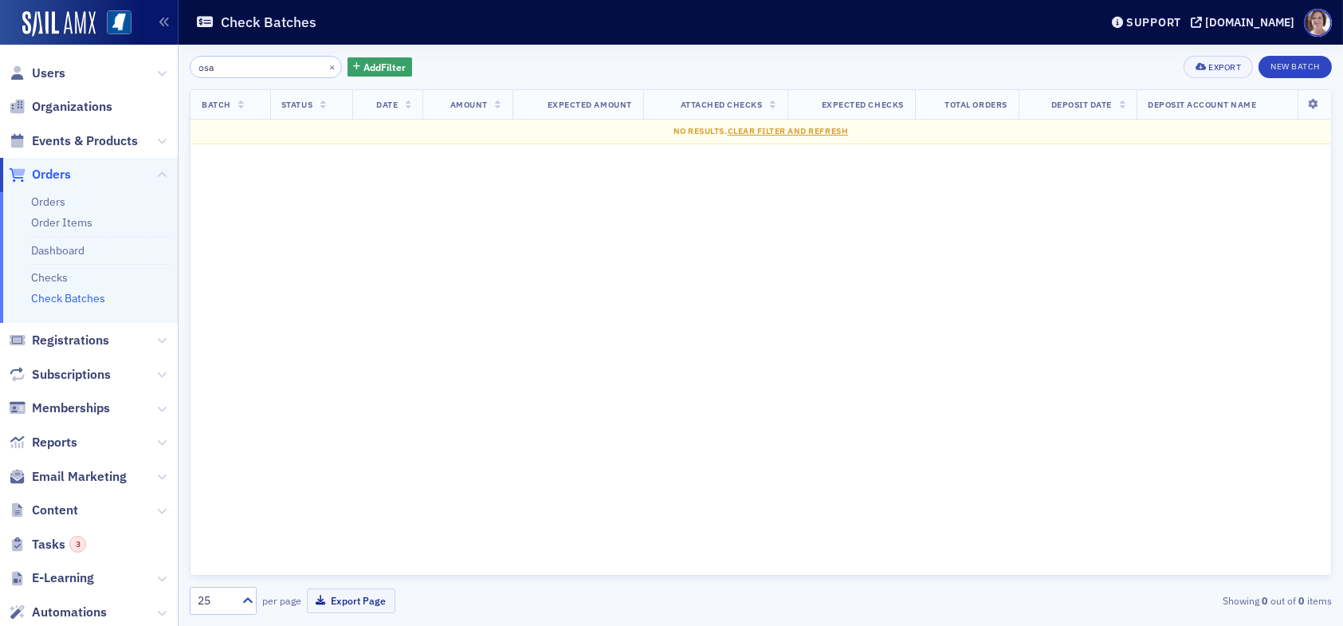
drag, startPoint x: 223, startPoint y: 68, endPoint x: 113, endPoint y: 68, distance: 110.0
click at [116, 68] on div "Users Organizations Events & Products Orders Orders Order Items Dashboard Check…" at bounding box center [671, 313] width 1343 height 626
drag, startPoint x: 265, startPoint y: 66, endPoint x: 35, endPoint y: 76, distance: 229.8
click at [35, 76] on div "Users Organizations Events & Products Orders Orders Order Items Dashboard Check…" at bounding box center [671, 313] width 1343 height 626
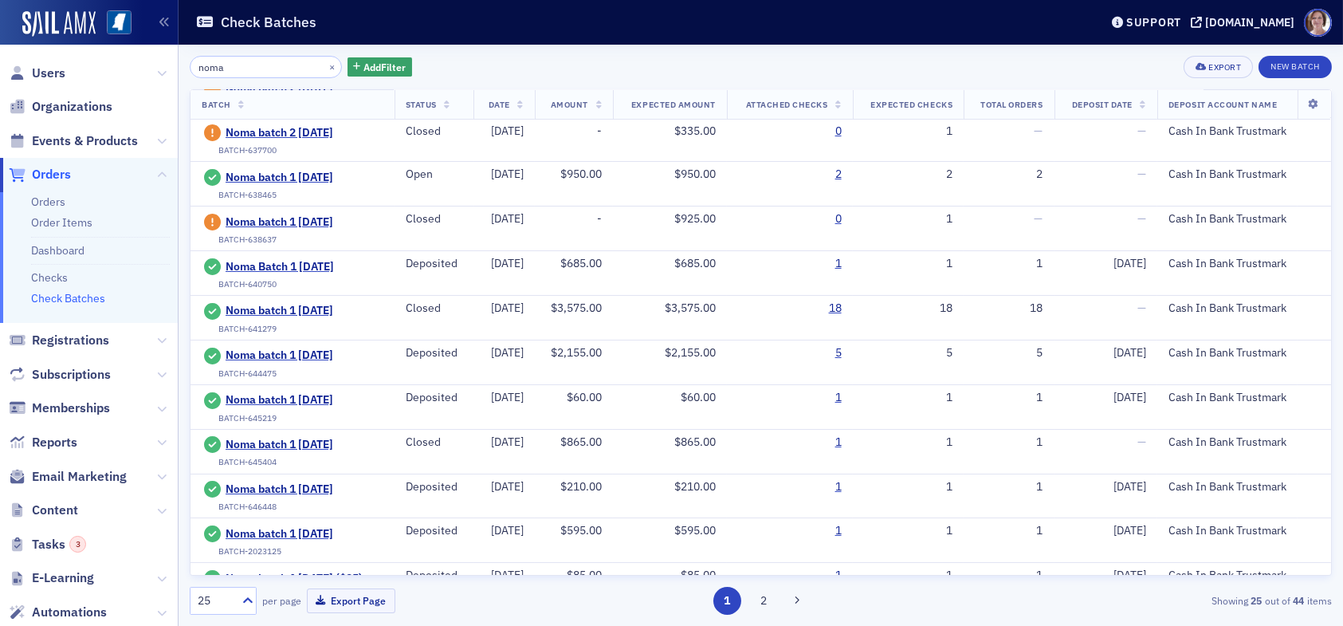
scroll to position [402, 0]
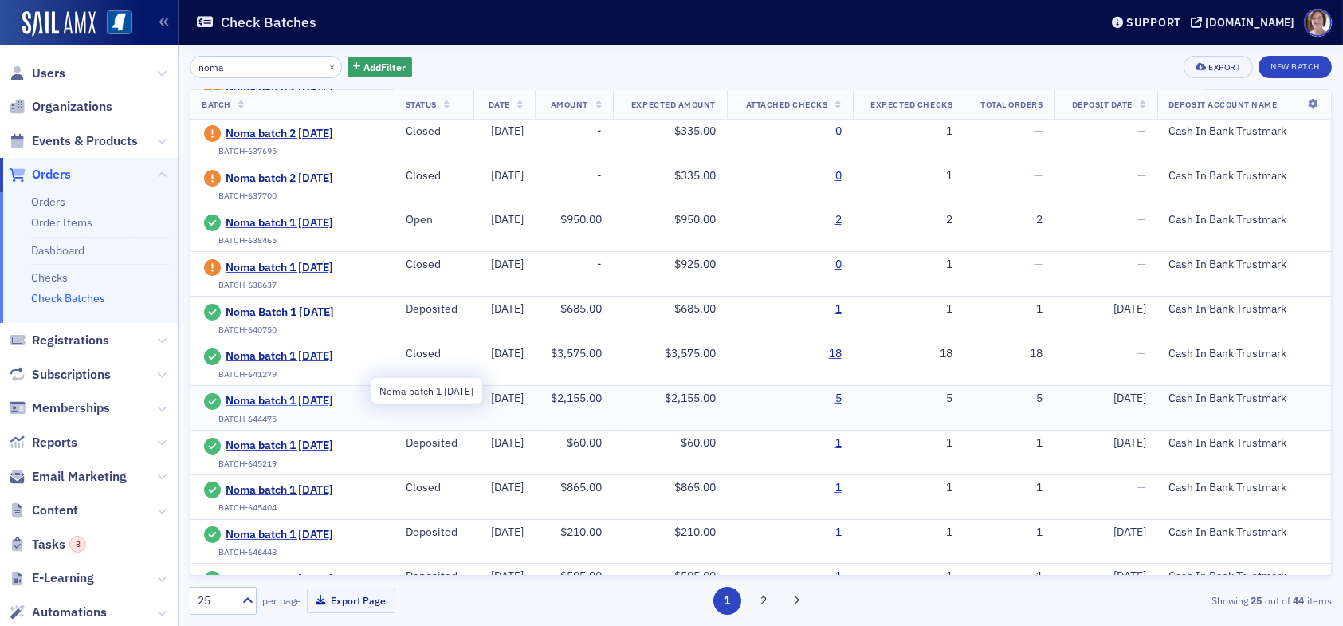
type input "noma"
click at [282, 394] on span "Noma batch 1 6.2.25" at bounding box center [298, 401] width 145 height 14
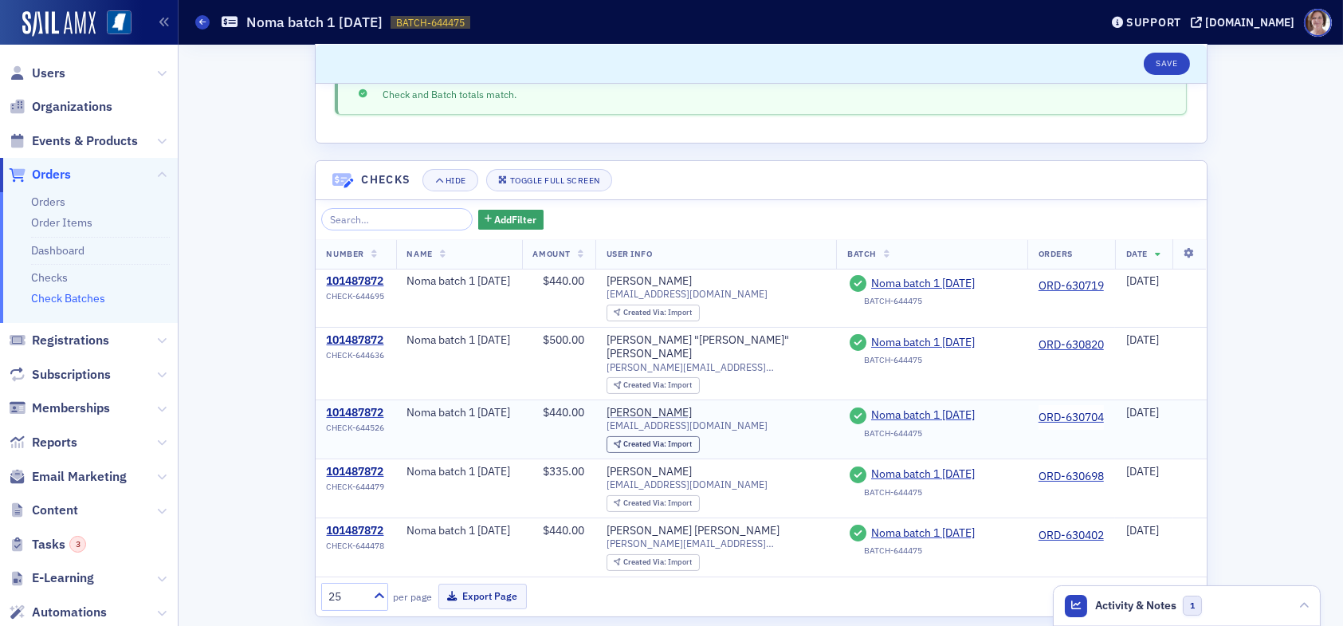
scroll to position [376, 0]
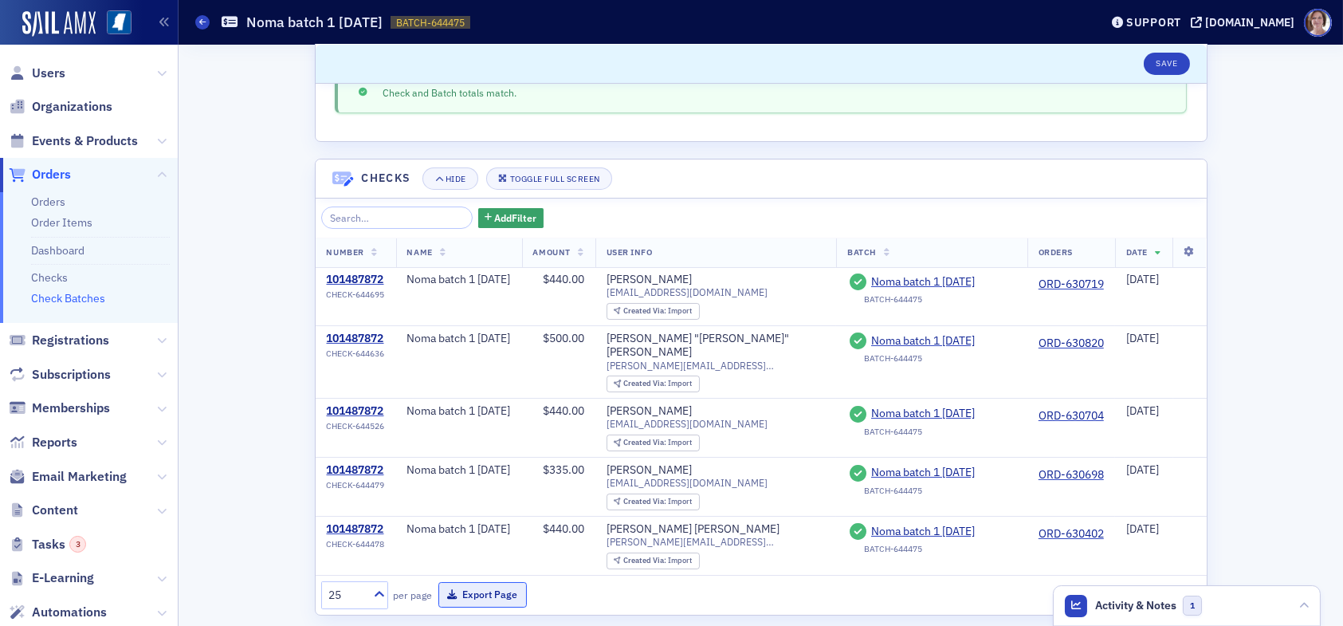
click at [495, 582] on button "Export Page" at bounding box center [483, 594] width 88 height 25
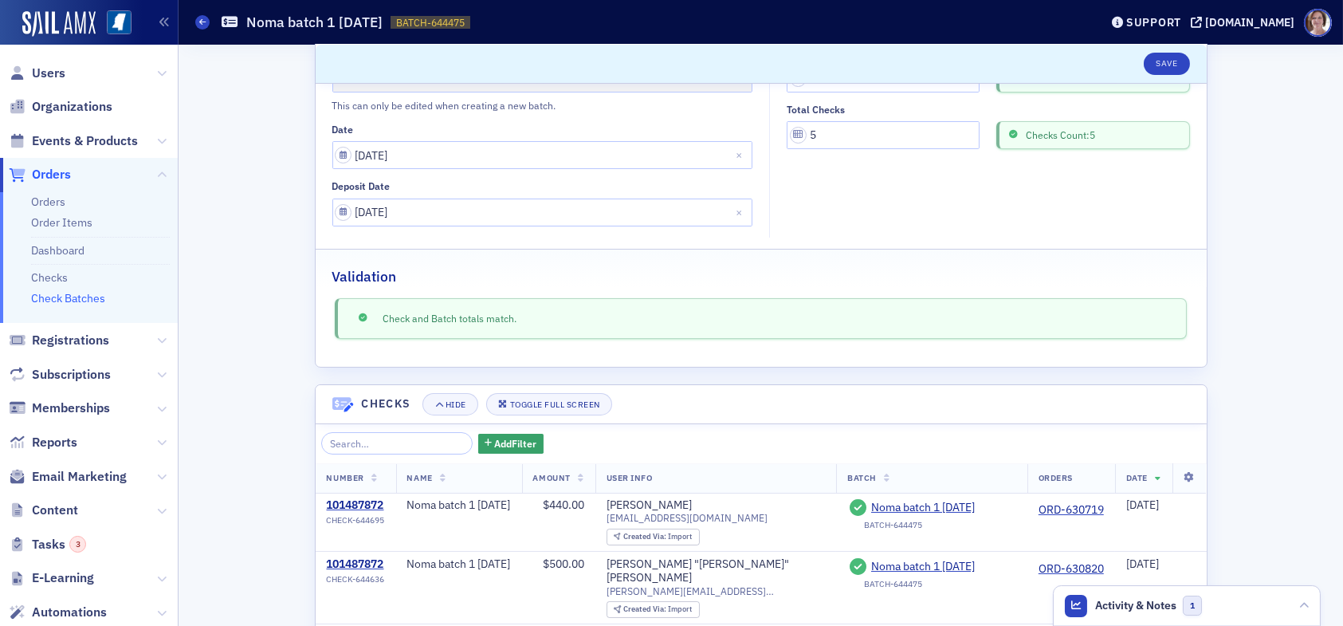
scroll to position [0, 0]
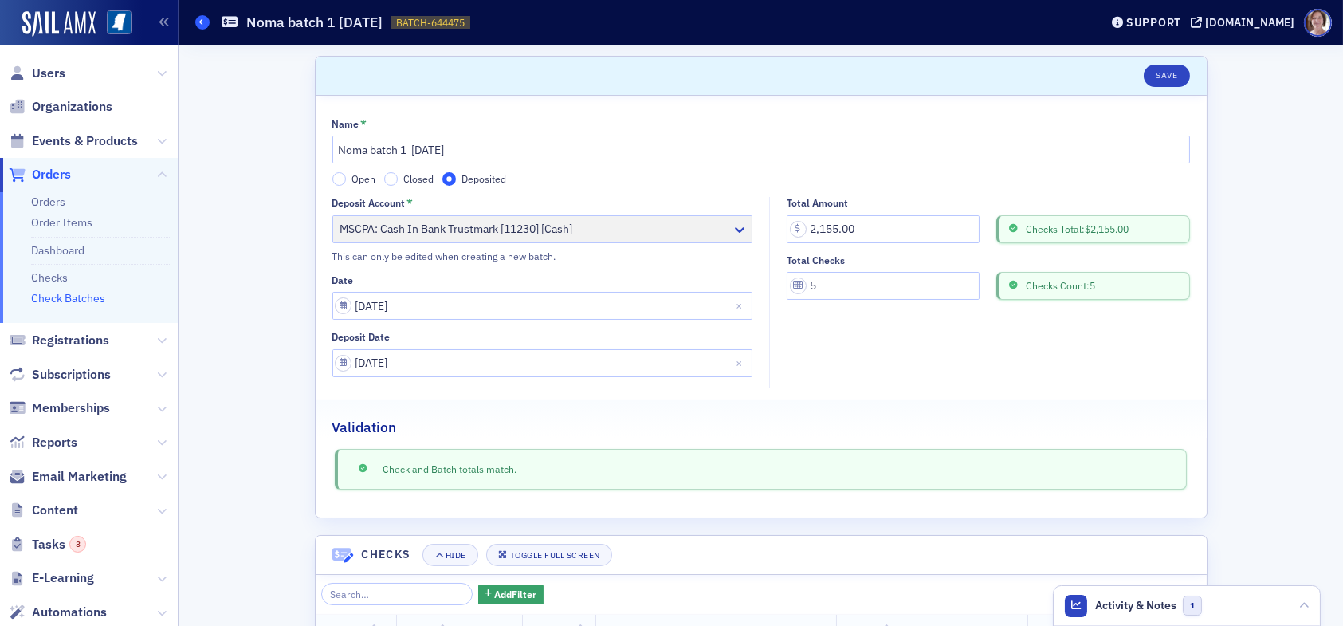
click at [202, 21] on icon at bounding box center [202, 21] width 6 height 7
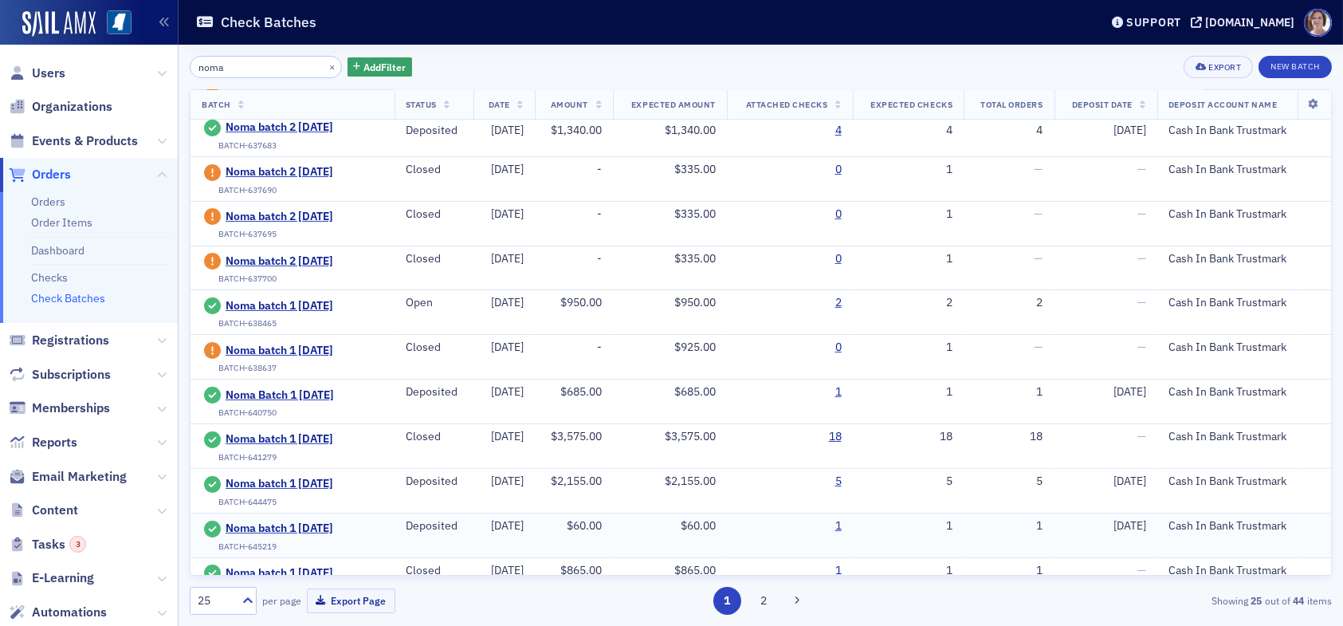
scroll to position [399, 0]
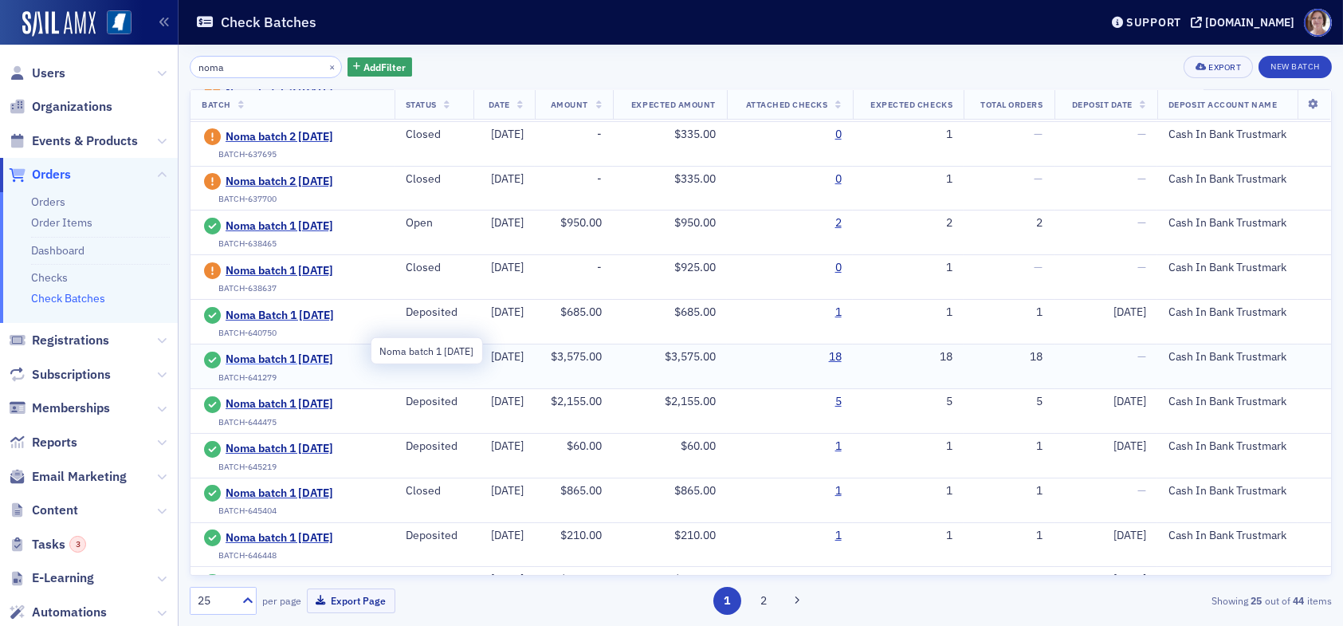
click at [323, 353] on span "Noma batch 1 5.22.25" at bounding box center [298, 359] width 145 height 14
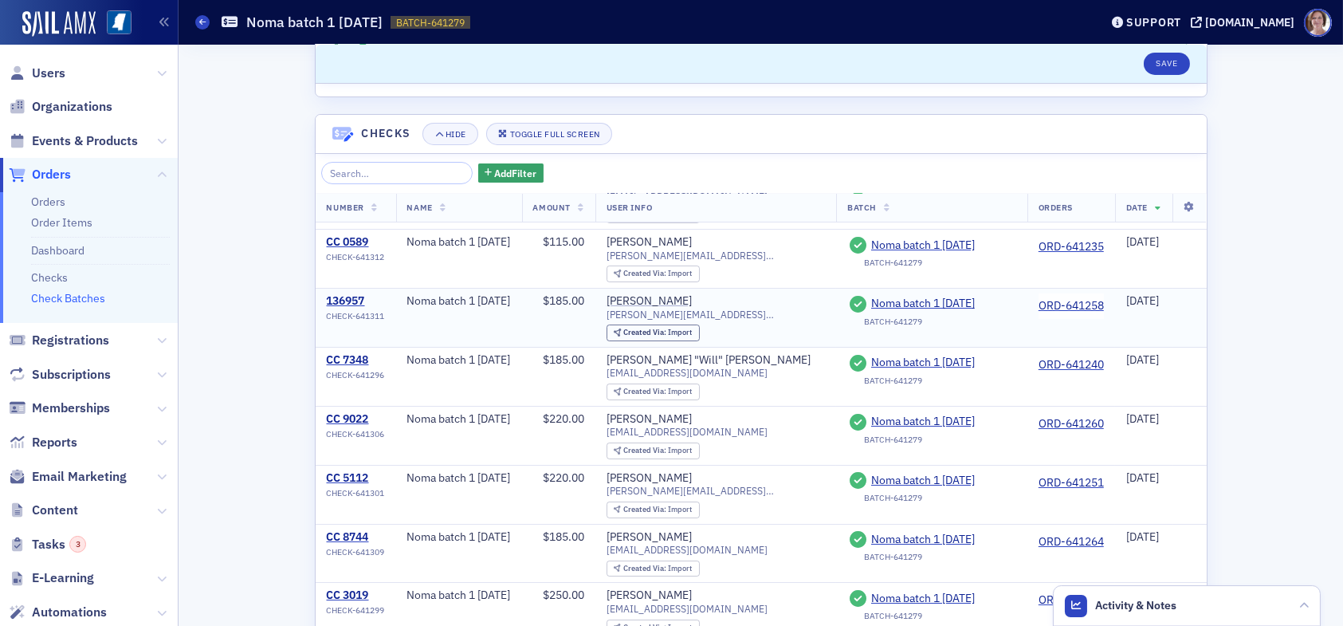
scroll to position [80, 0]
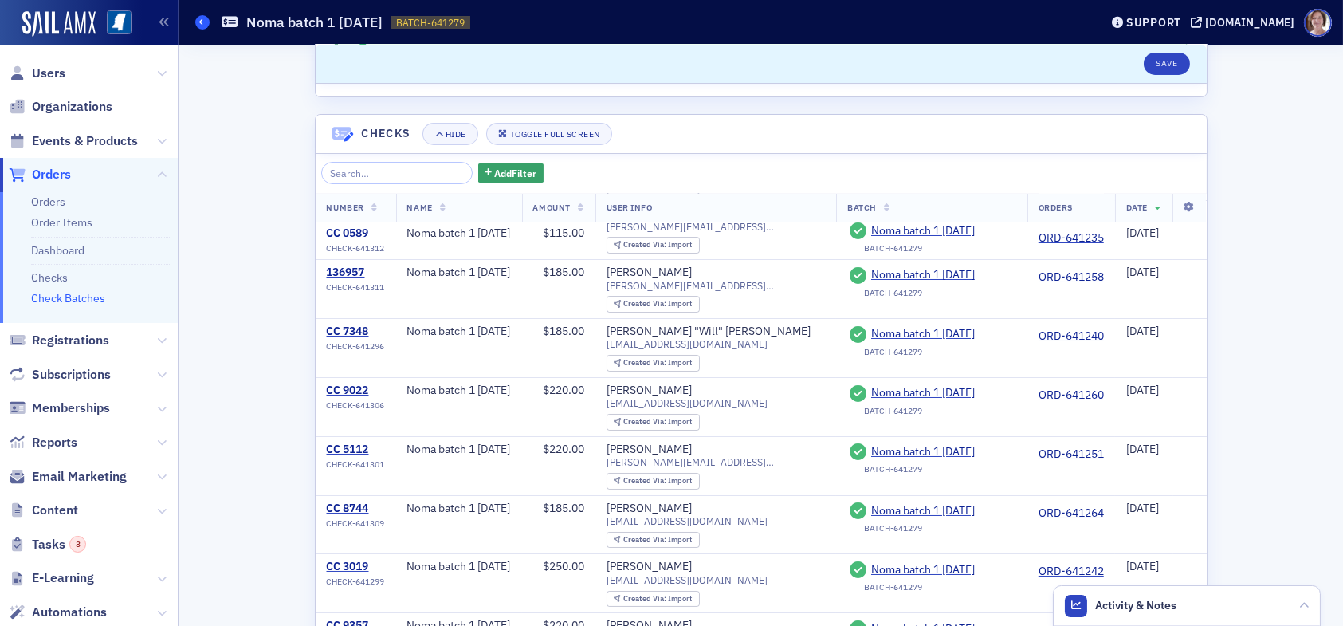
click at [204, 26] on span at bounding box center [202, 22] width 14 height 14
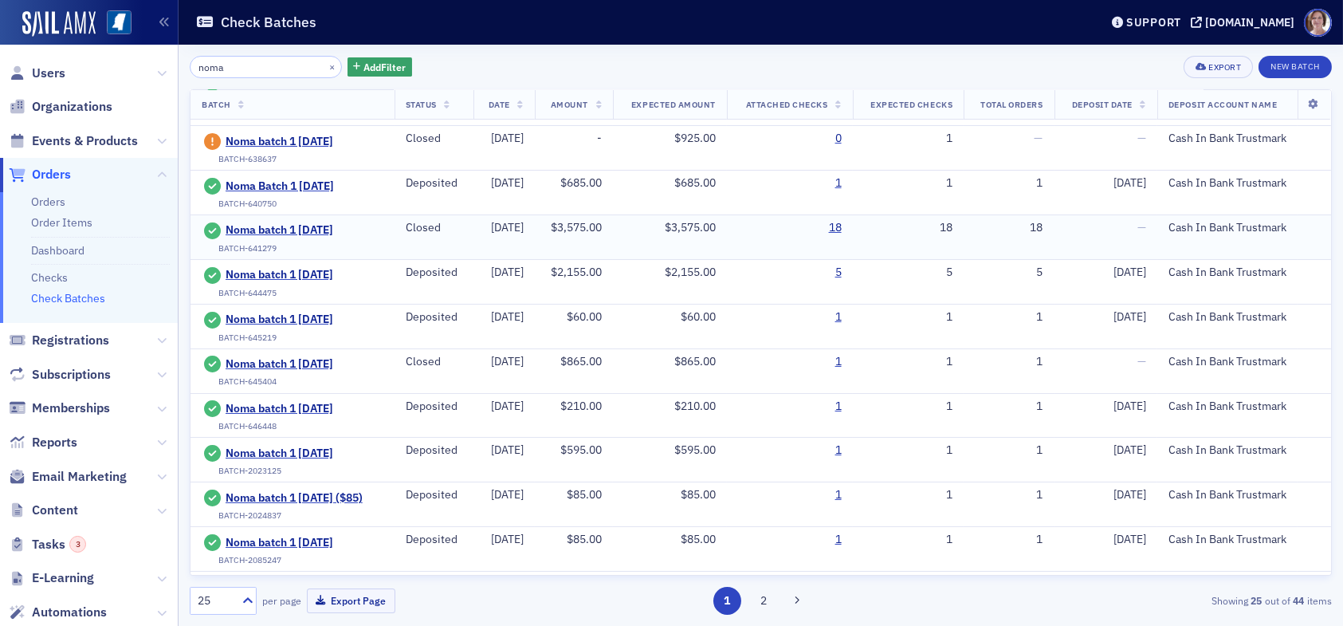
scroll to position [482, 0]
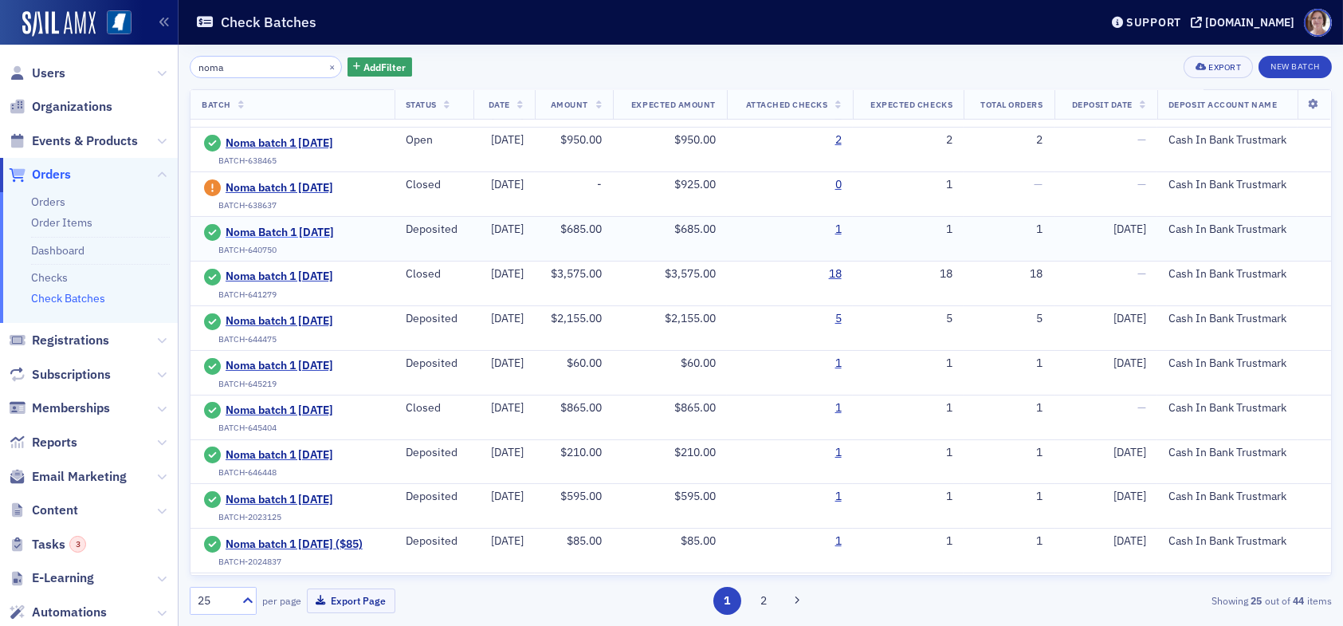
click at [325, 226] on span "Noma Batch 1 5.21.25" at bounding box center [298, 233] width 145 height 14
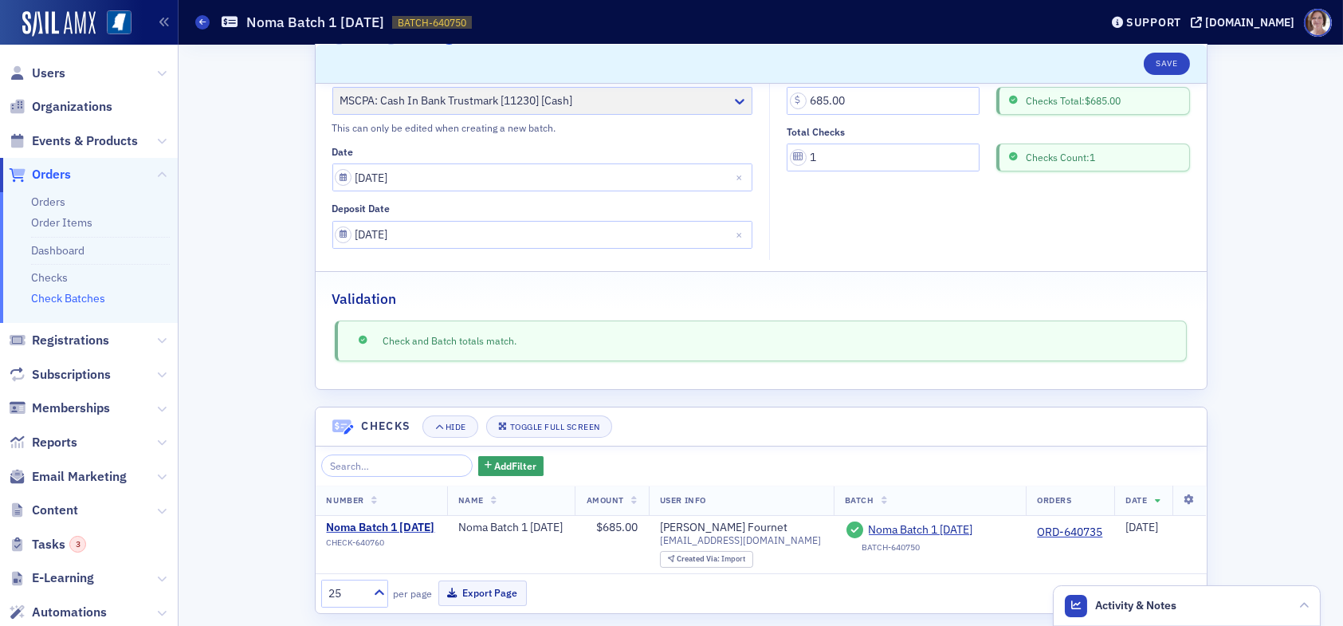
scroll to position [142, 0]
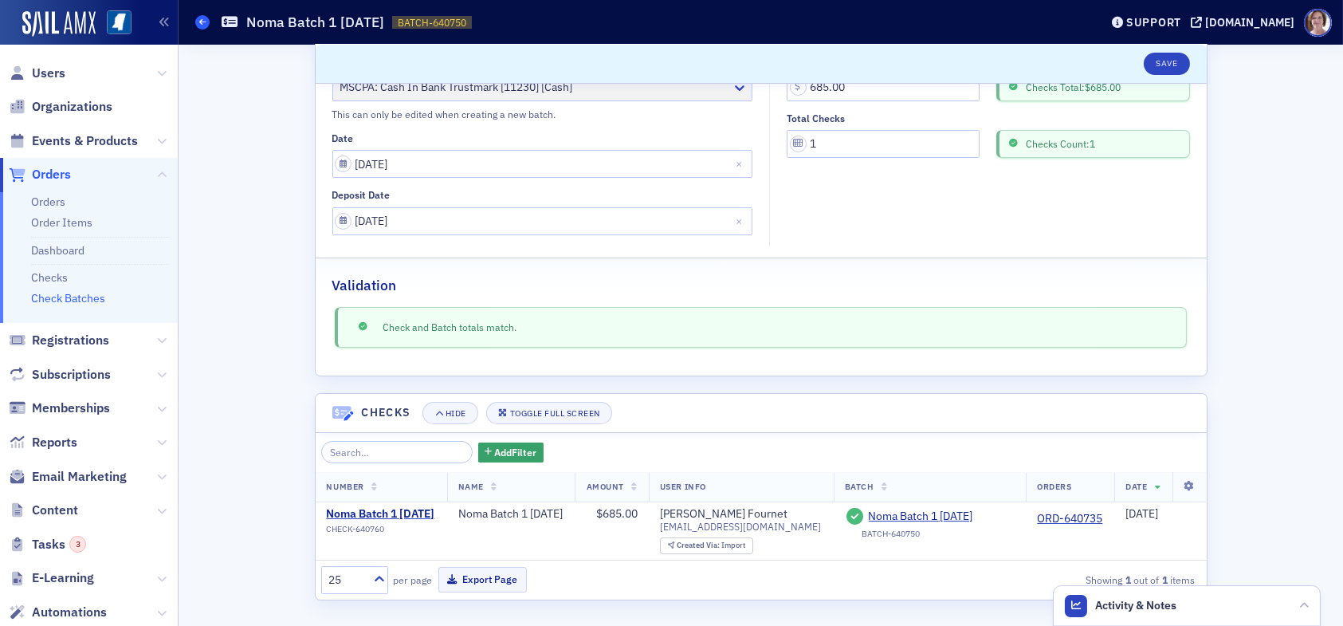
click at [199, 23] on icon at bounding box center [202, 21] width 6 height 7
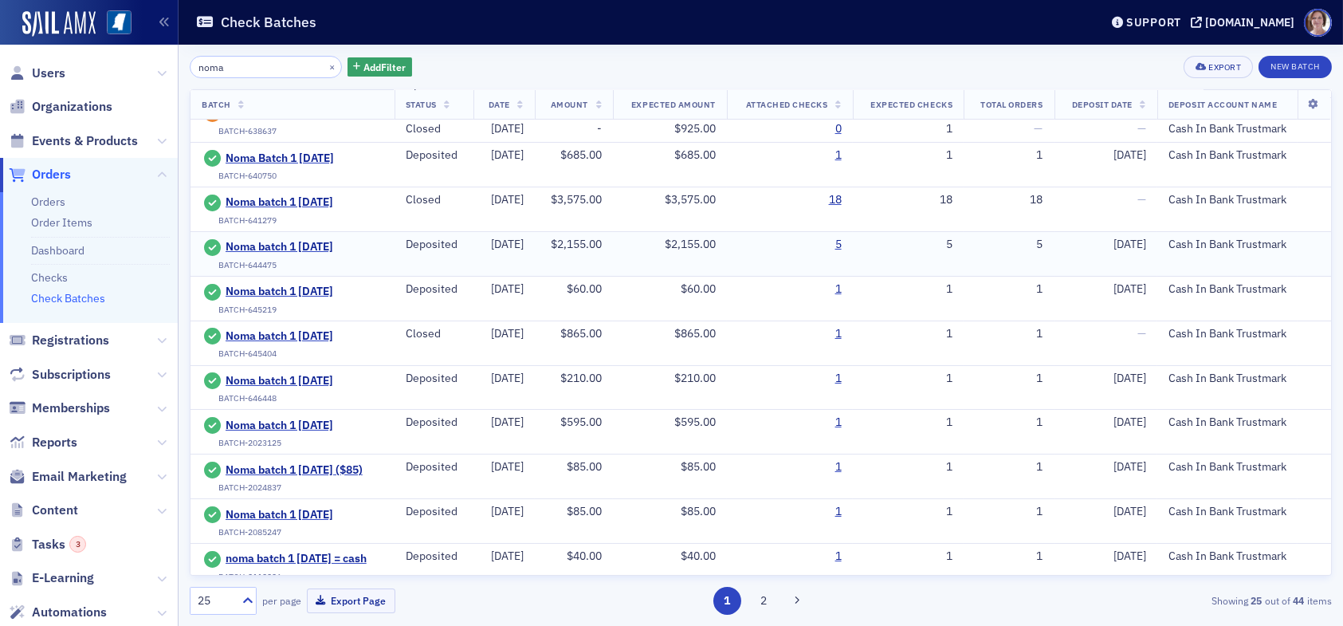
scroll to position [558, 0]
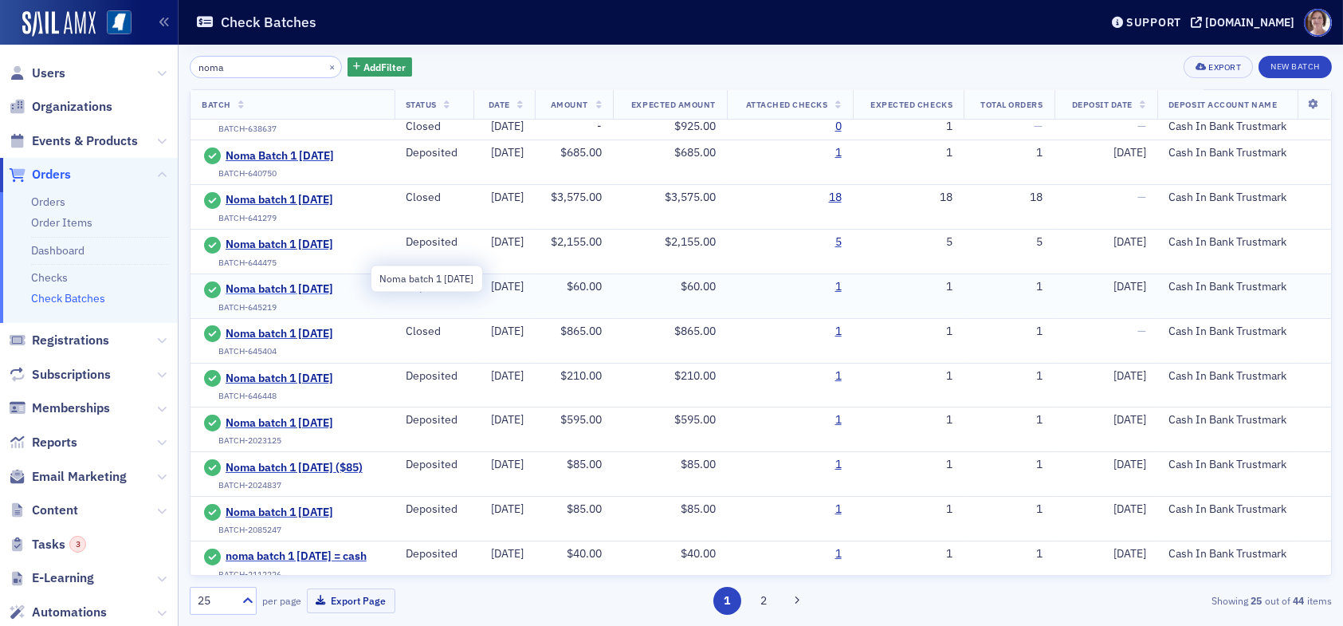
click at [311, 282] on span "Noma batch 1 6.2.25" at bounding box center [298, 289] width 145 height 14
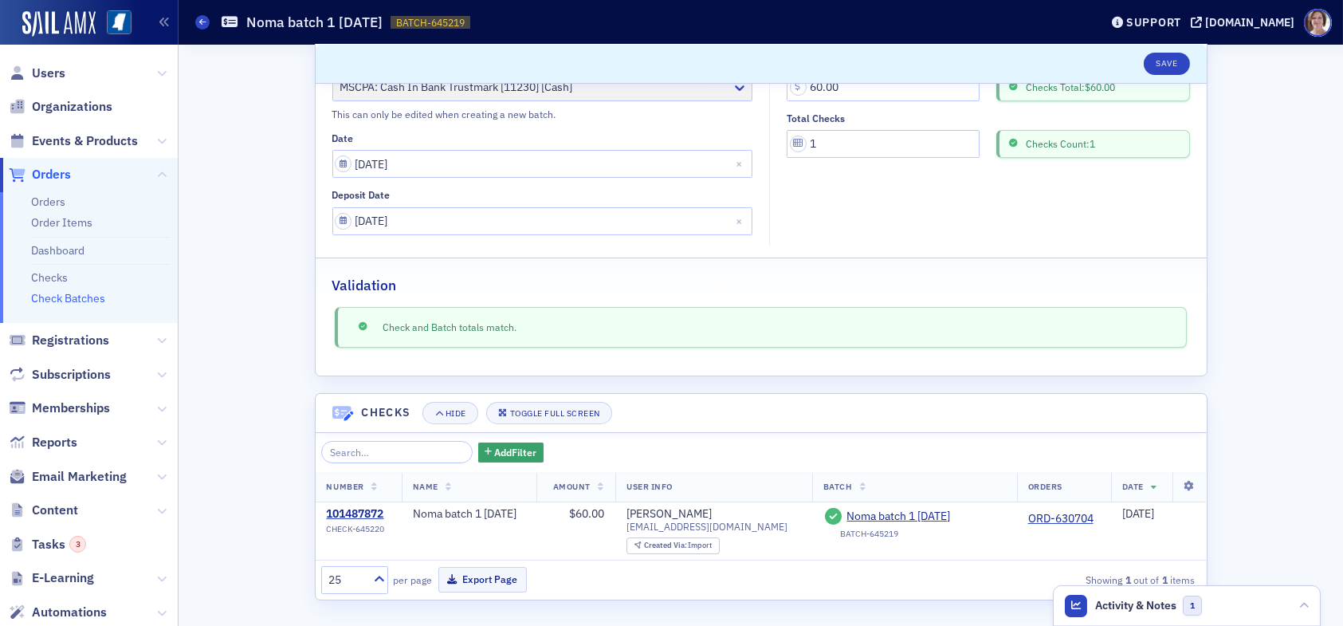
scroll to position [142, 0]
click at [493, 580] on button "Export Page" at bounding box center [483, 579] width 88 height 25
click at [203, 19] on icon at bounding box center [202, 21] width 6 height 7
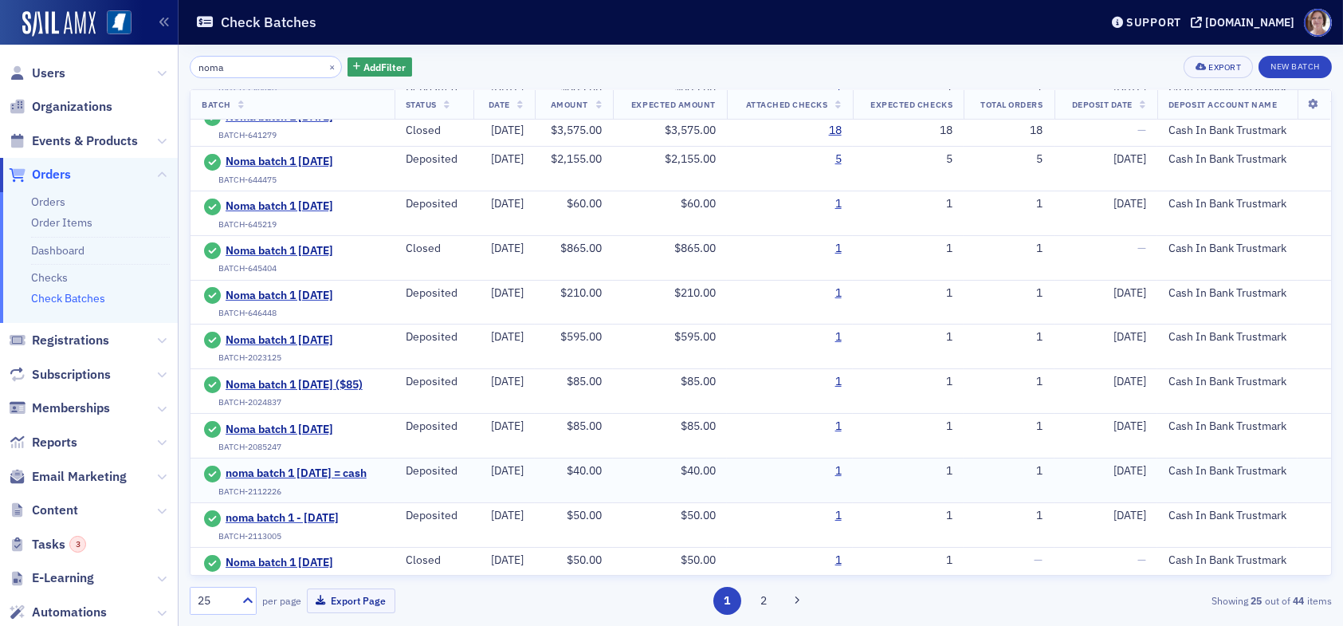
scroll to position [561, 0]
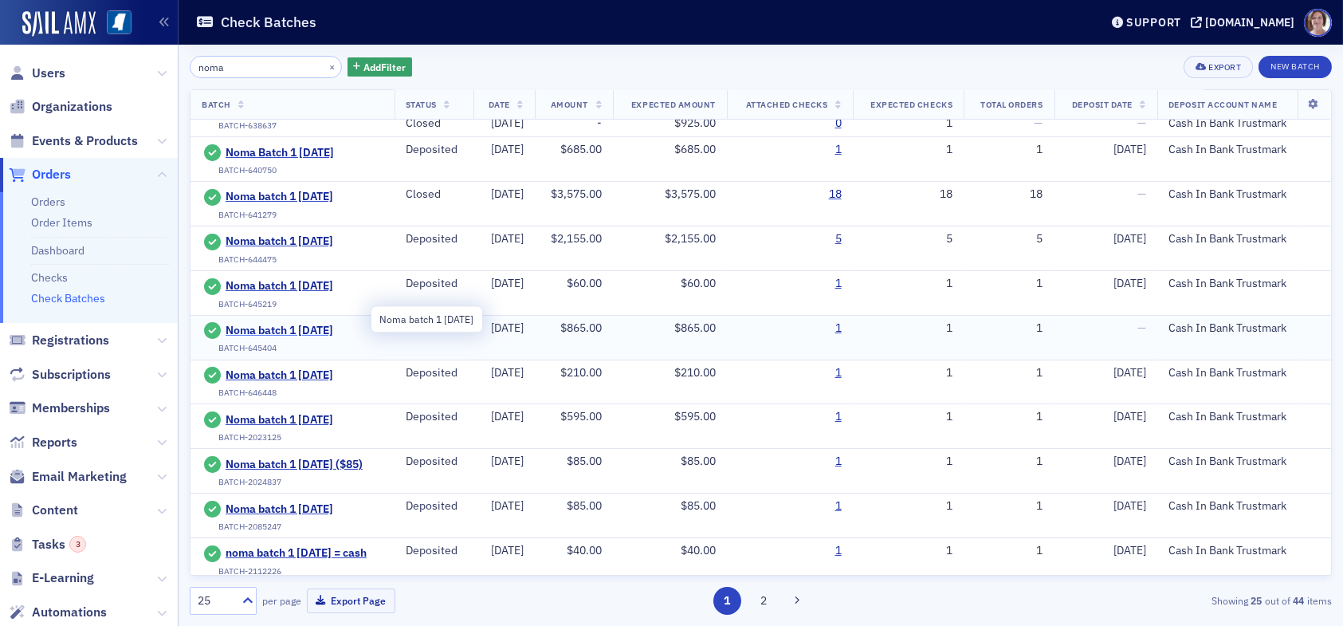
click at [310, 324] on span "Noma batch 1 4.8.25" at bounding box center [298, 331] width 145 height 14
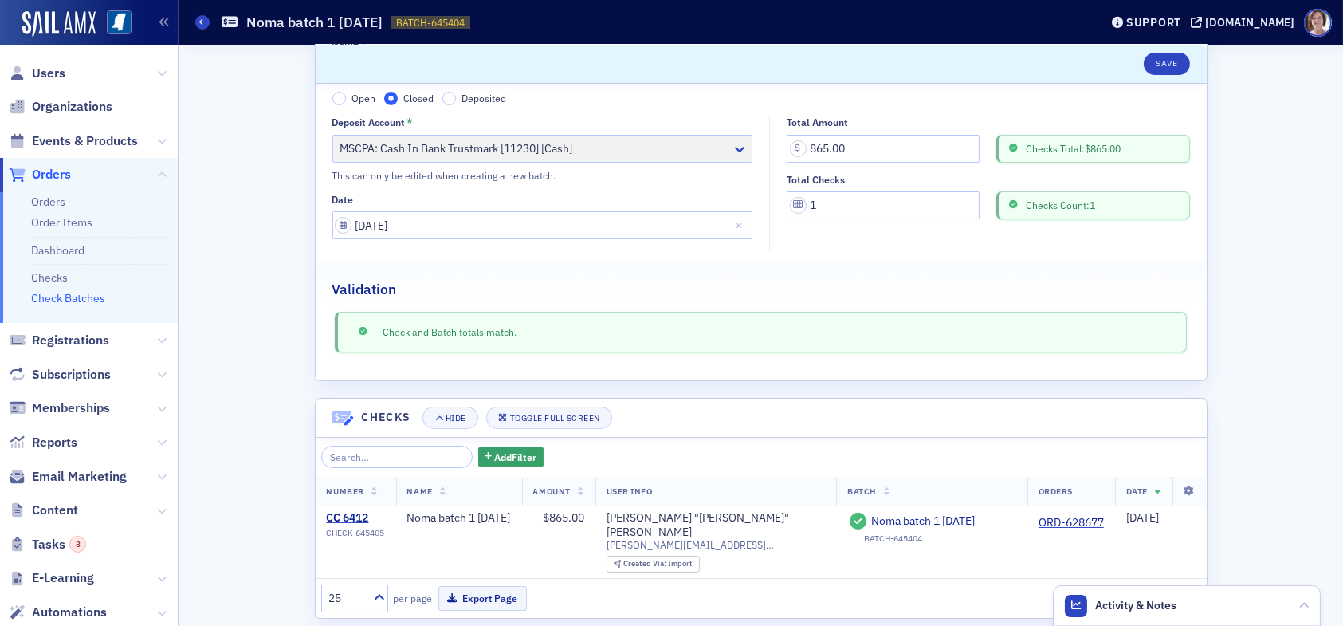
scroll to position [85, 0]
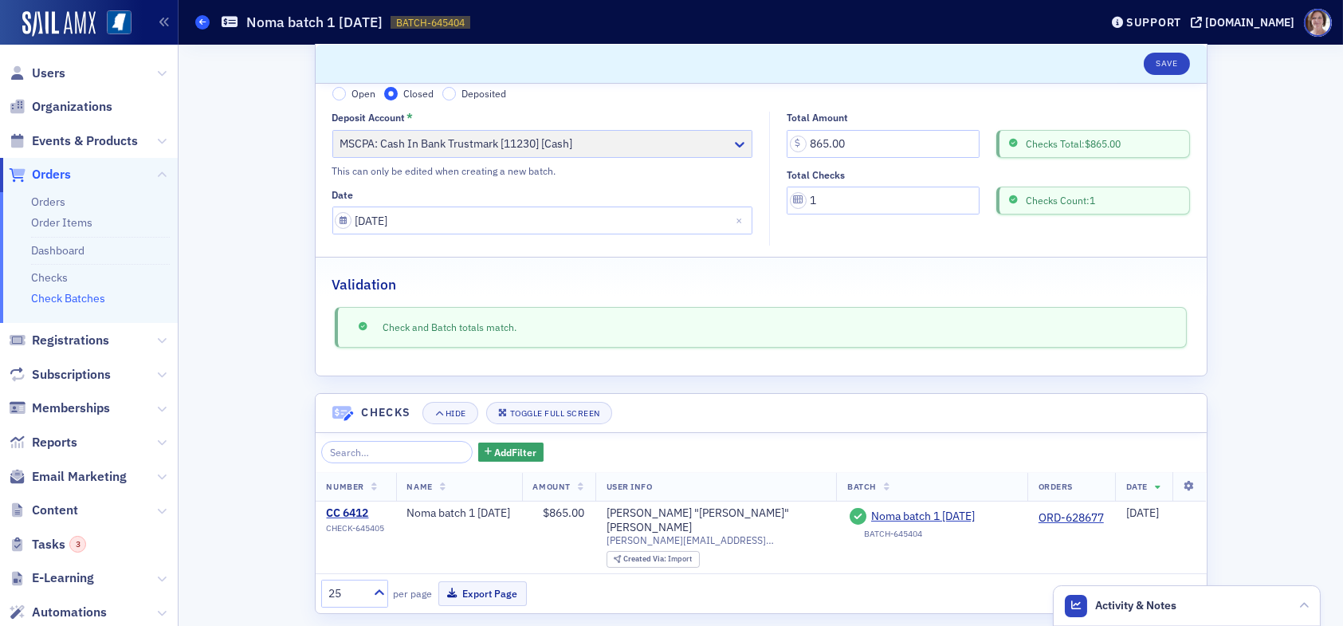
click at [202, 22] on icon at bounding box center [202, 21] width 6 height 7
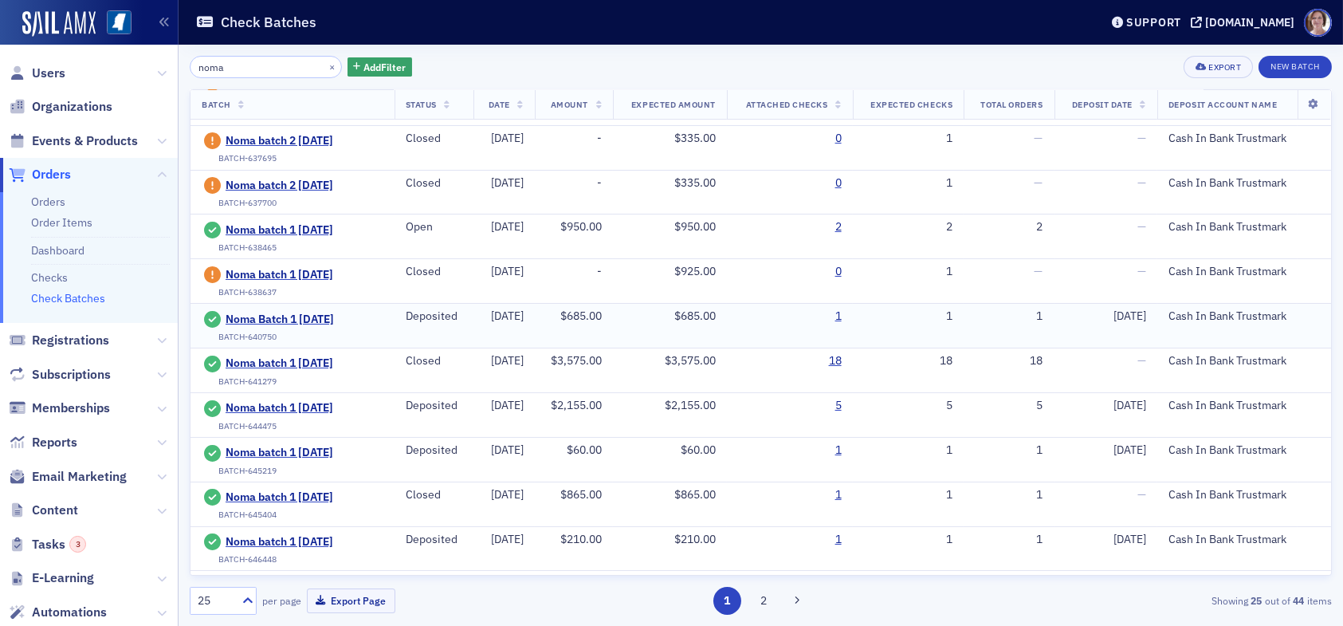
scroll to position [399, 0]
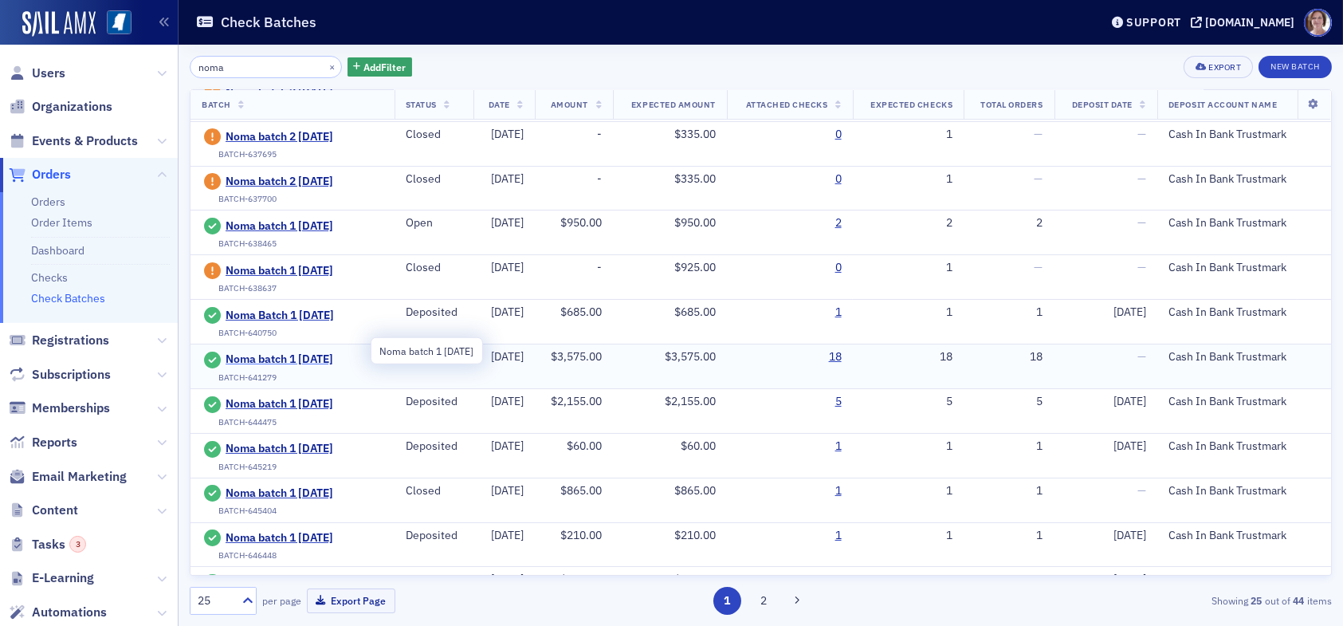
click at [310, 352] on span "Noma batch 1 5.22.25" at bounding box center [298, 359] width 145 height 14
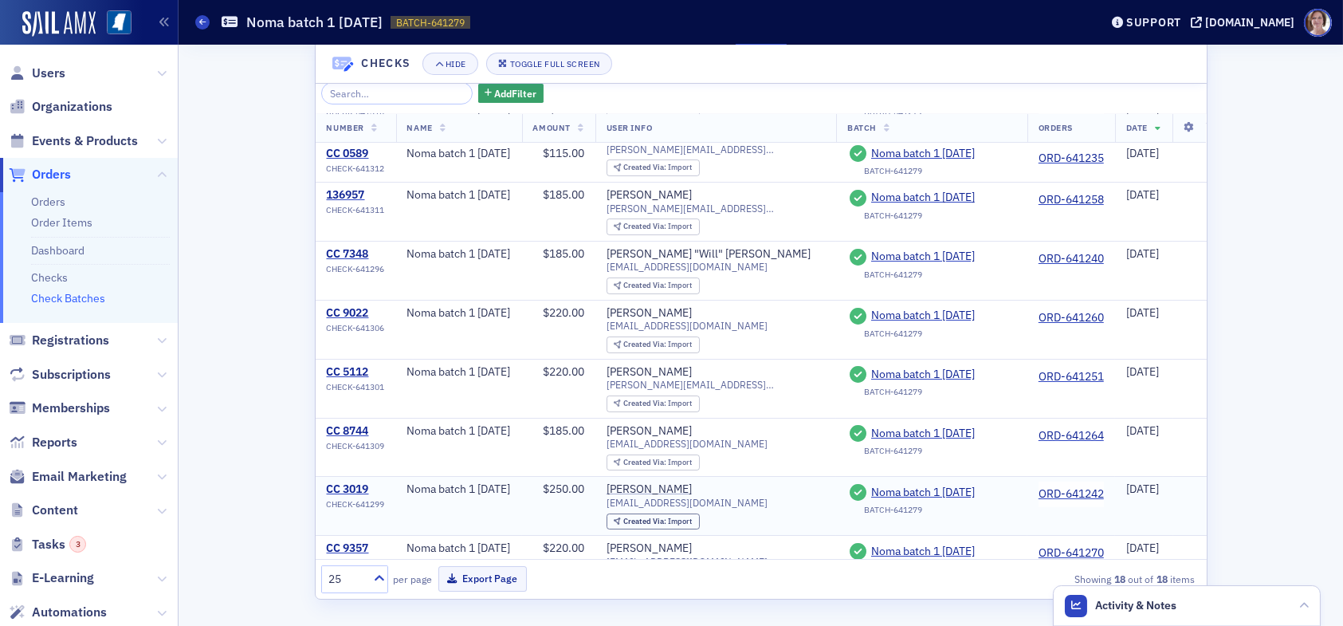
scroll to position [399, 0]
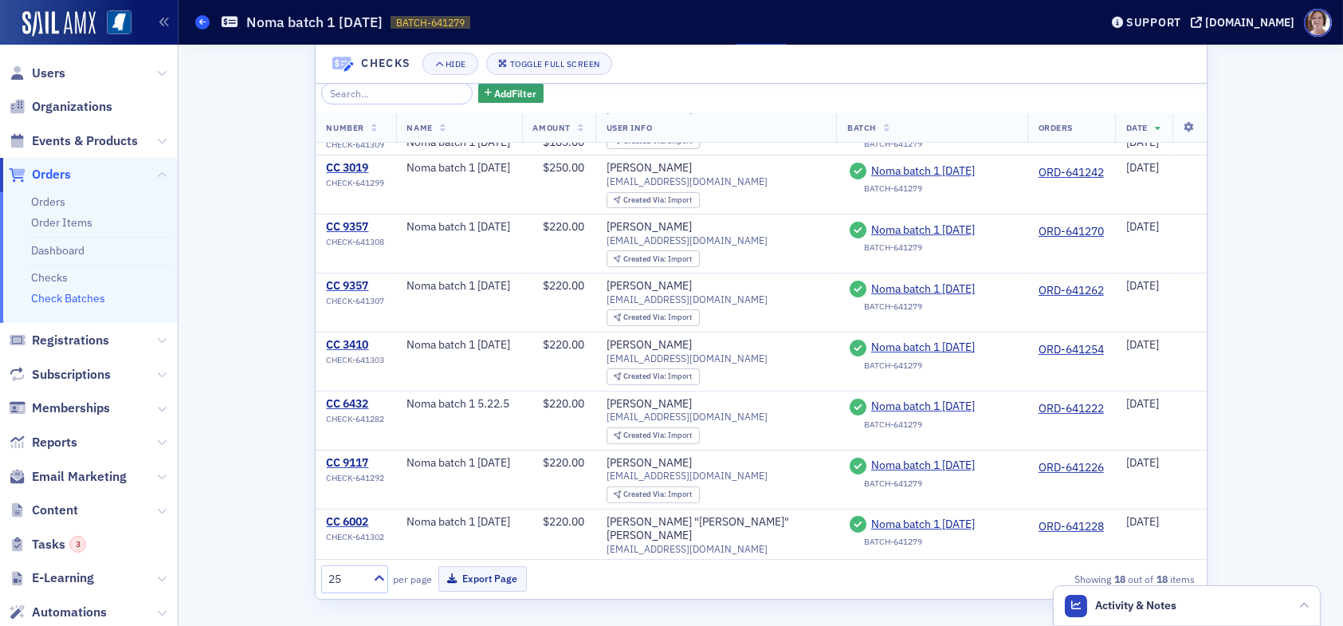
click at [203, 22] on icon at bounding box center [202, 21] width 6 height 7
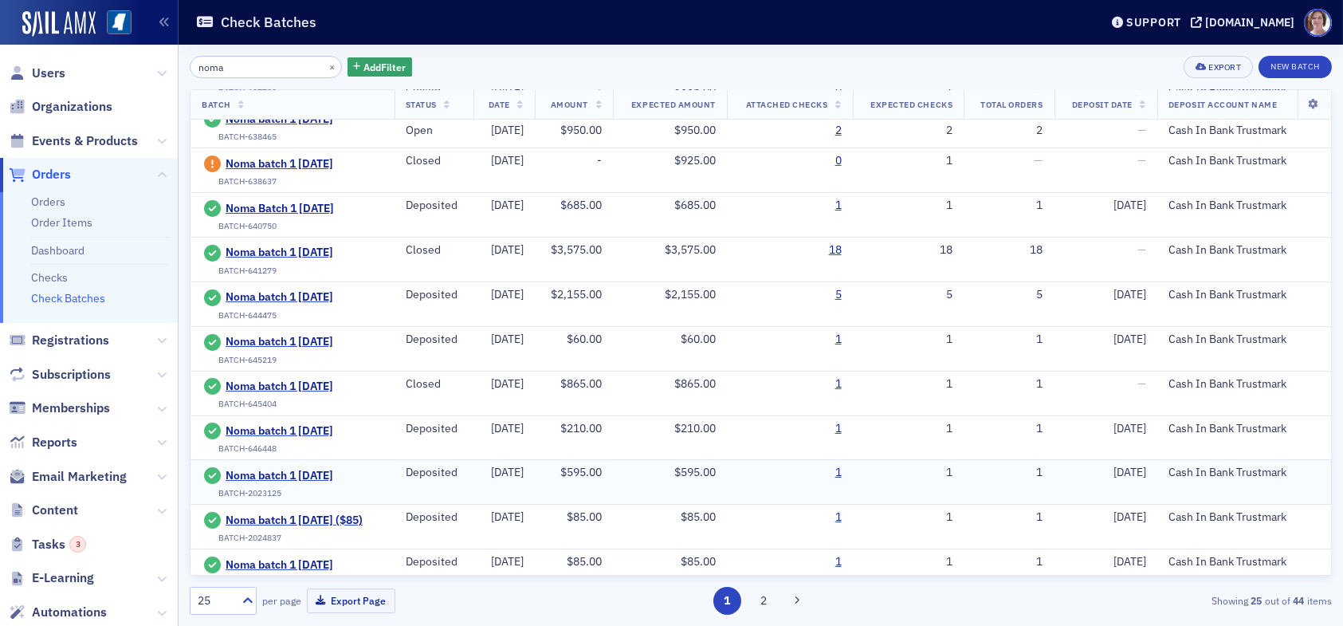
scroll to position [478, 0]
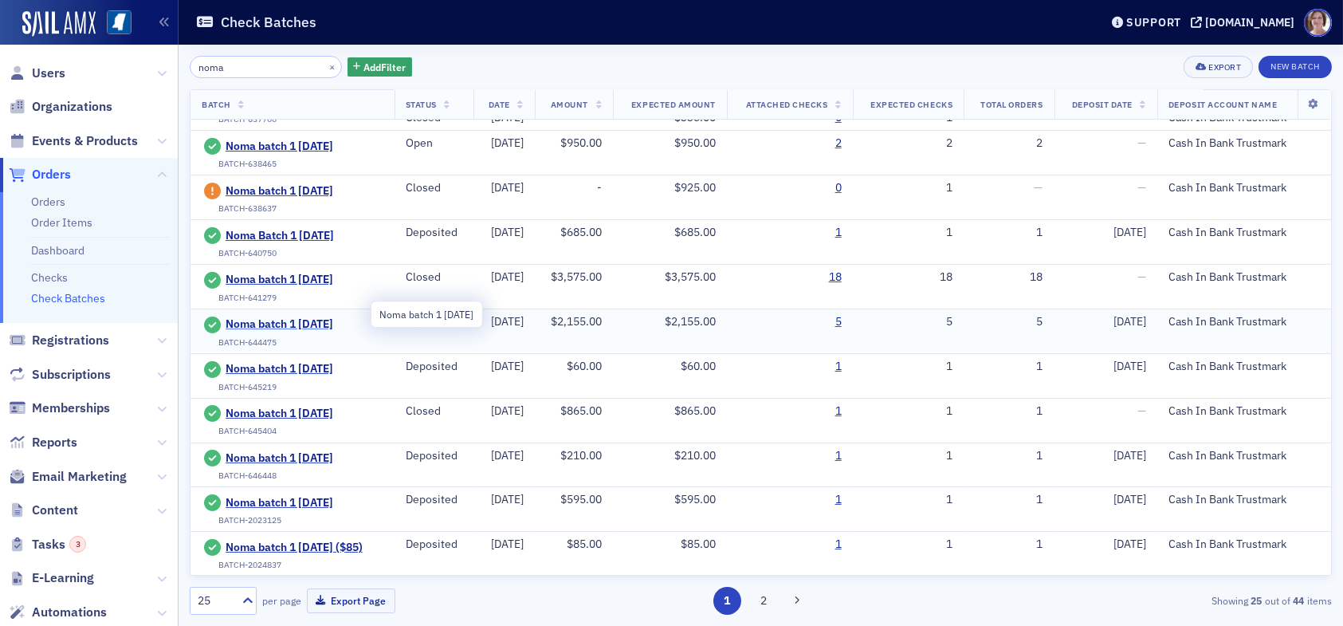
click at [271, 317] on span "Noma batch 1 6.2.25" at bounding box center [298, 324] width 145 height 14
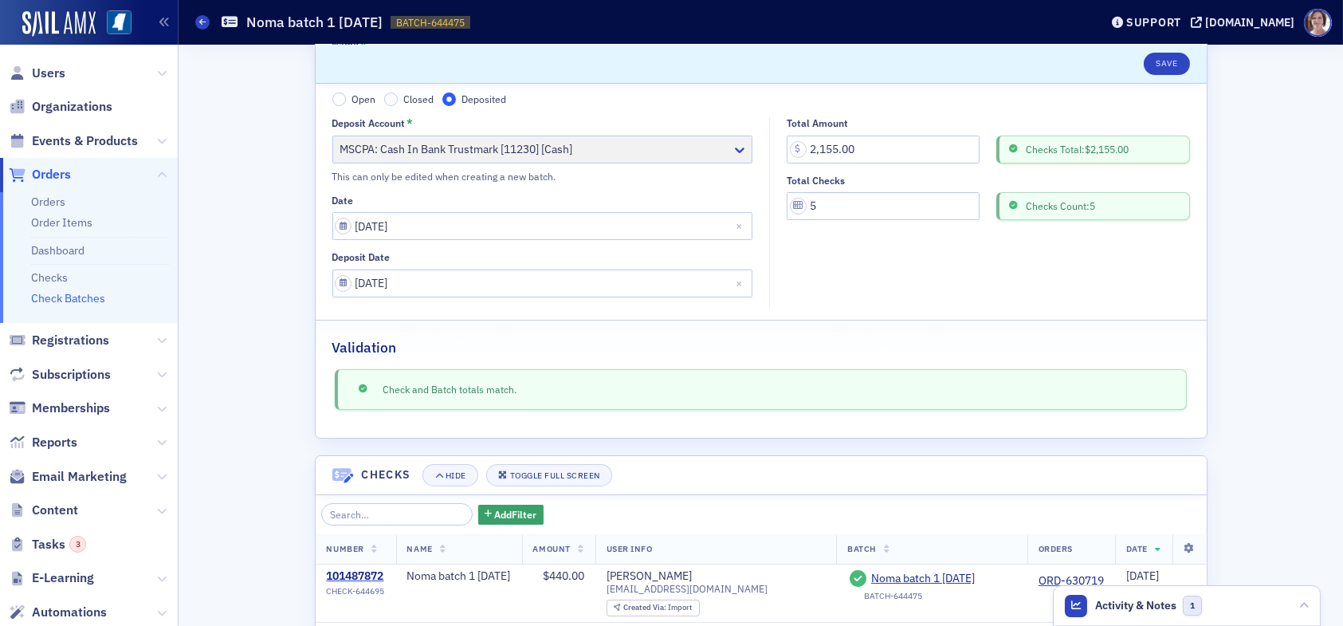
scroll to position [376, 0]
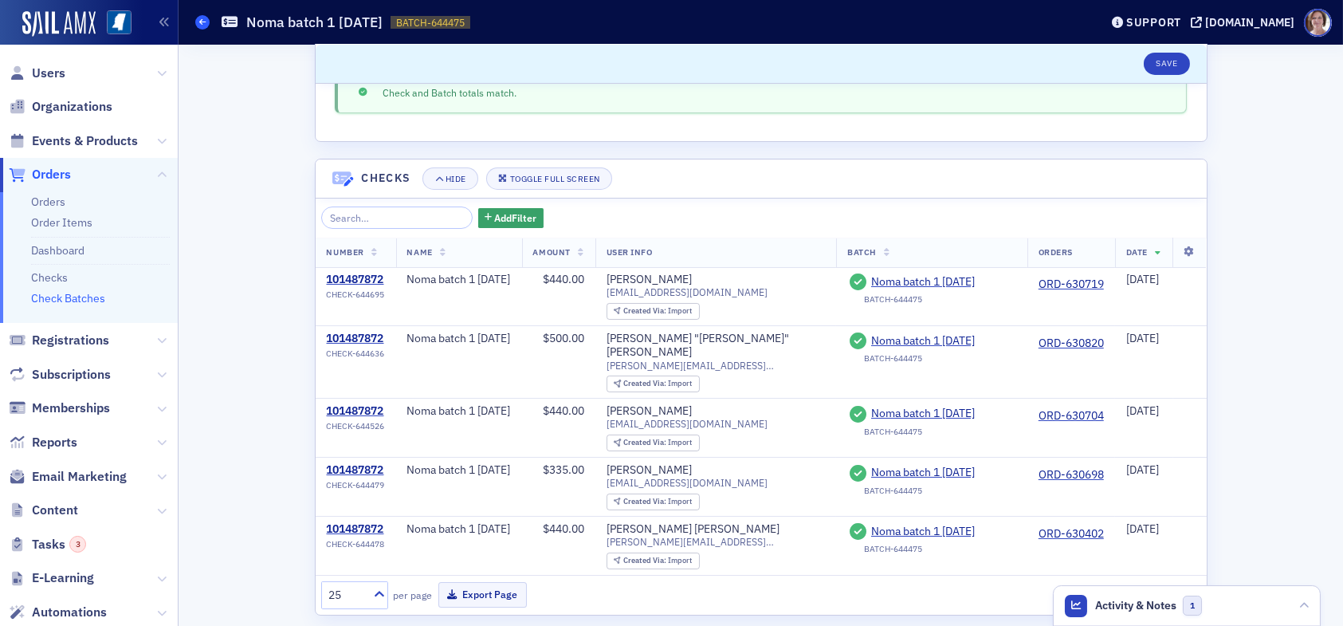
click at [203, 23] on icon at bounding box center [202, 21] width 6 height 7
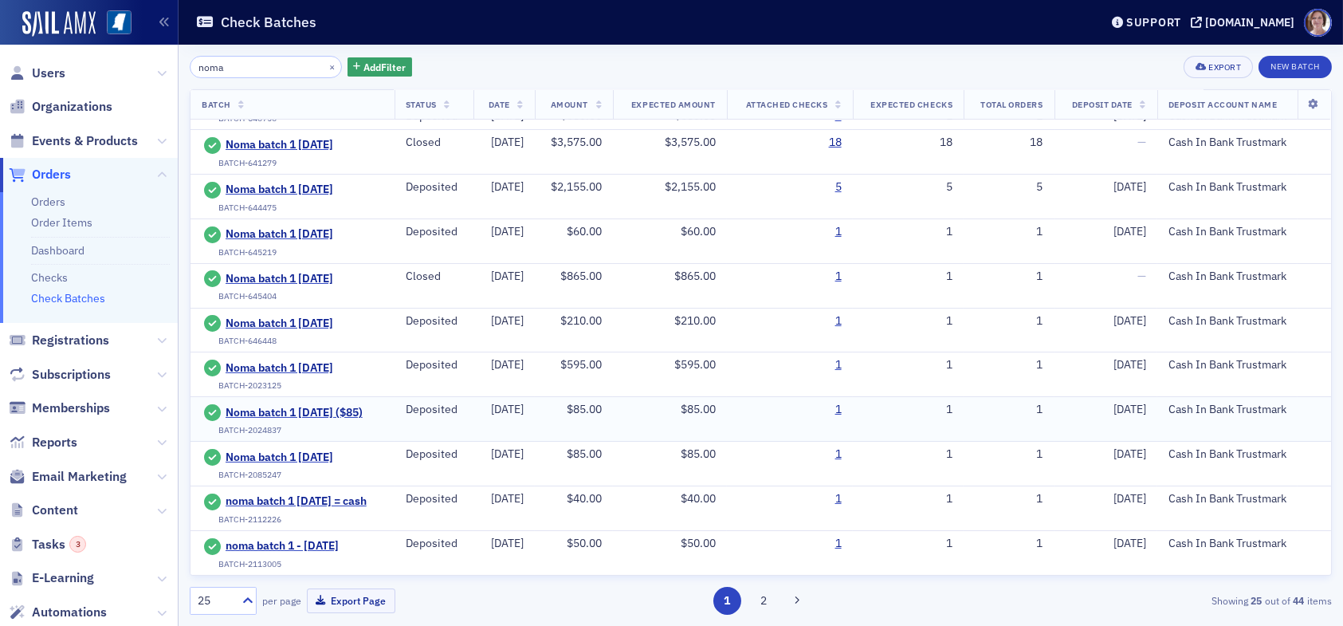
scroll to position [638, 0]
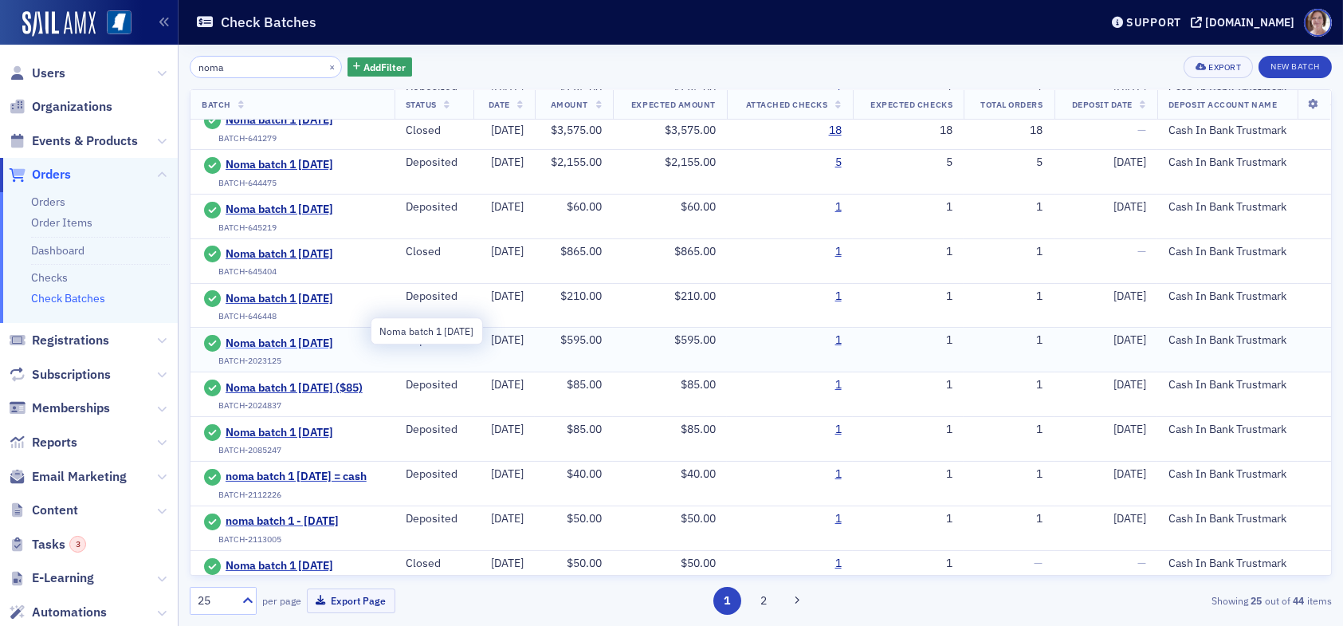
click at [285, 336] on span "Noma batch 1 6.9.25" at bounding box center [298, 343] width 145 height 14
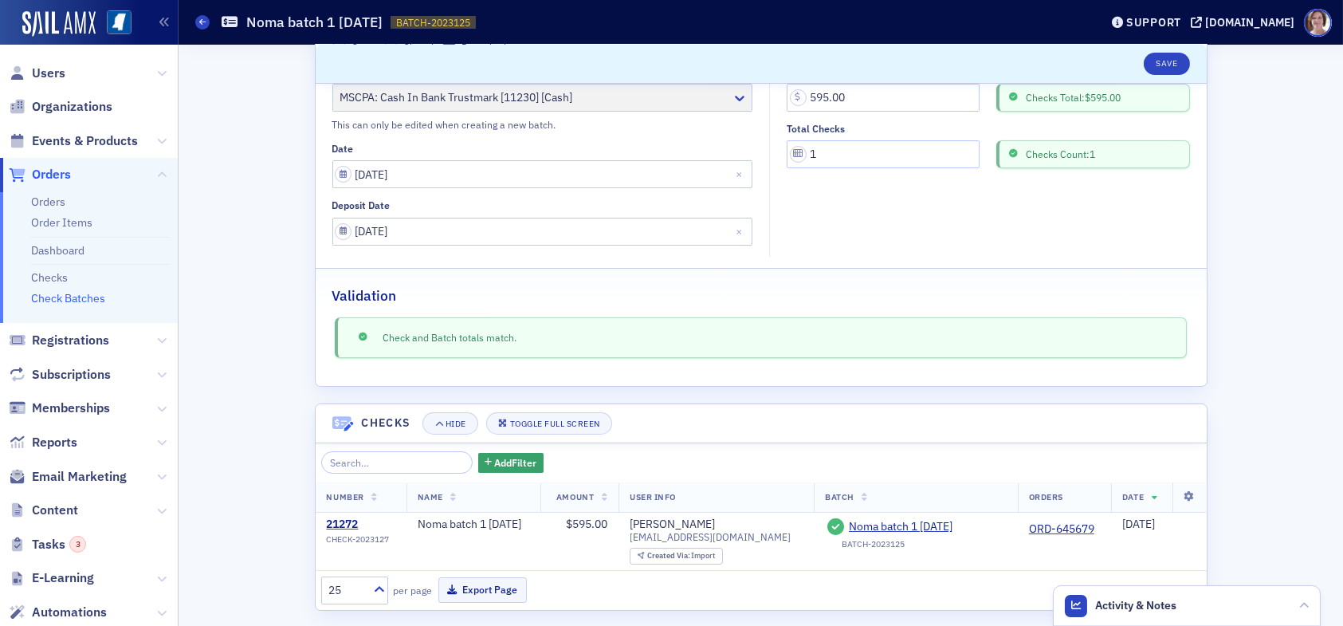
scroll to position [142, 0]
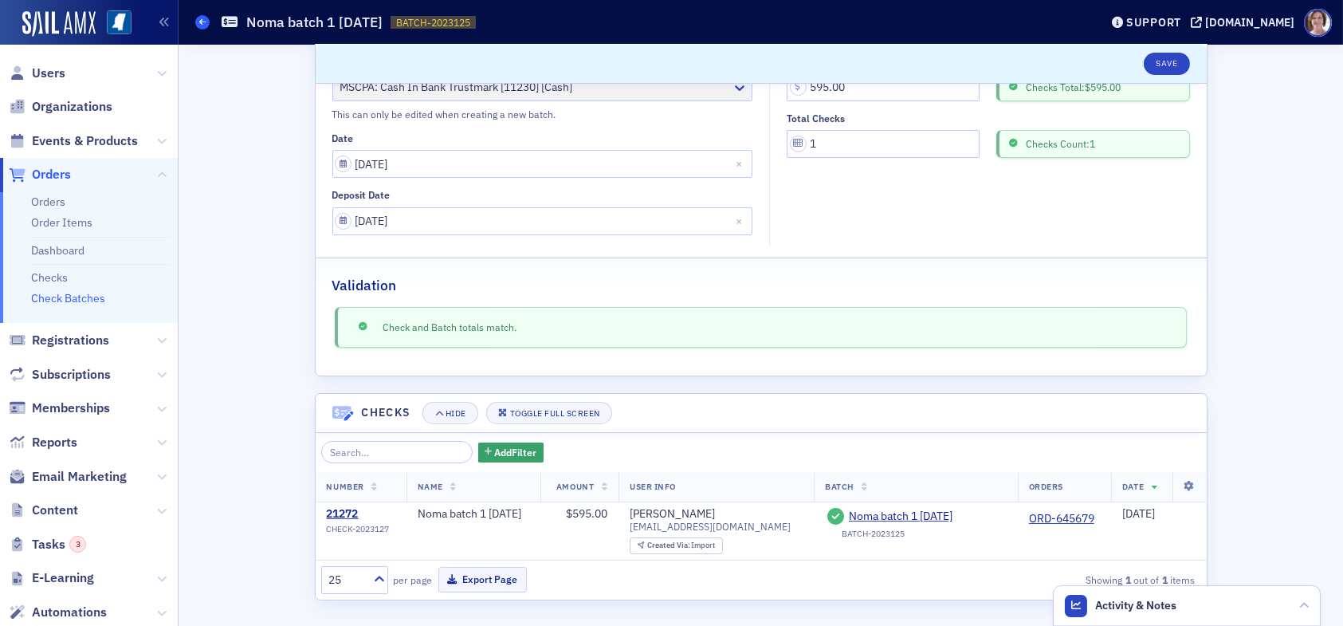
click at [202, 19] on icon at bounding box center [202, 21] width 6 height 7
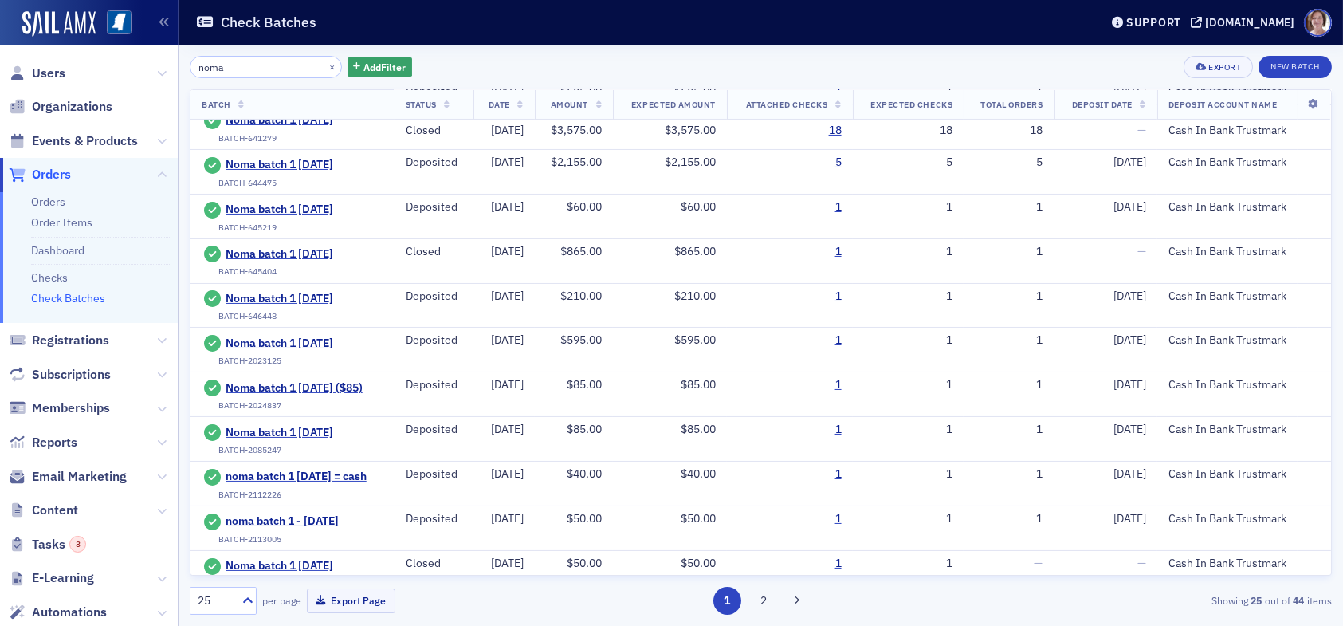
scroll to position [641, 0]
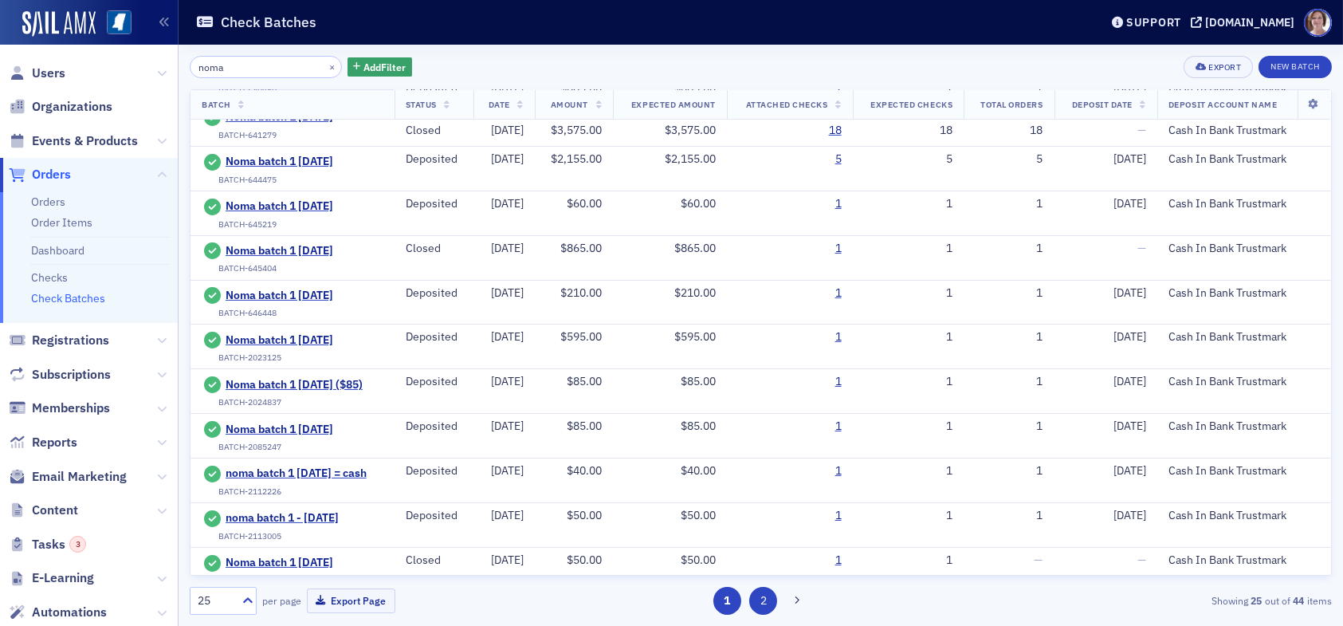
click at [756, 602] on button "2" at bounding box center [763, 601] width 28 height 28
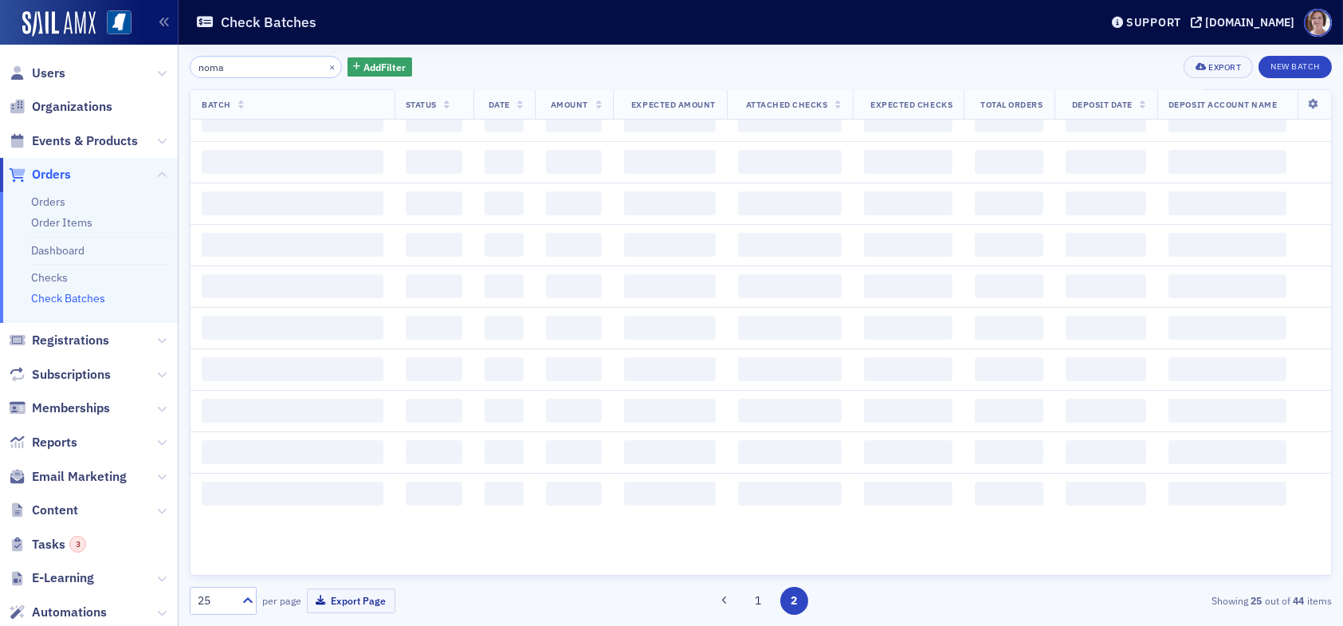
scroll to position [0, 0]
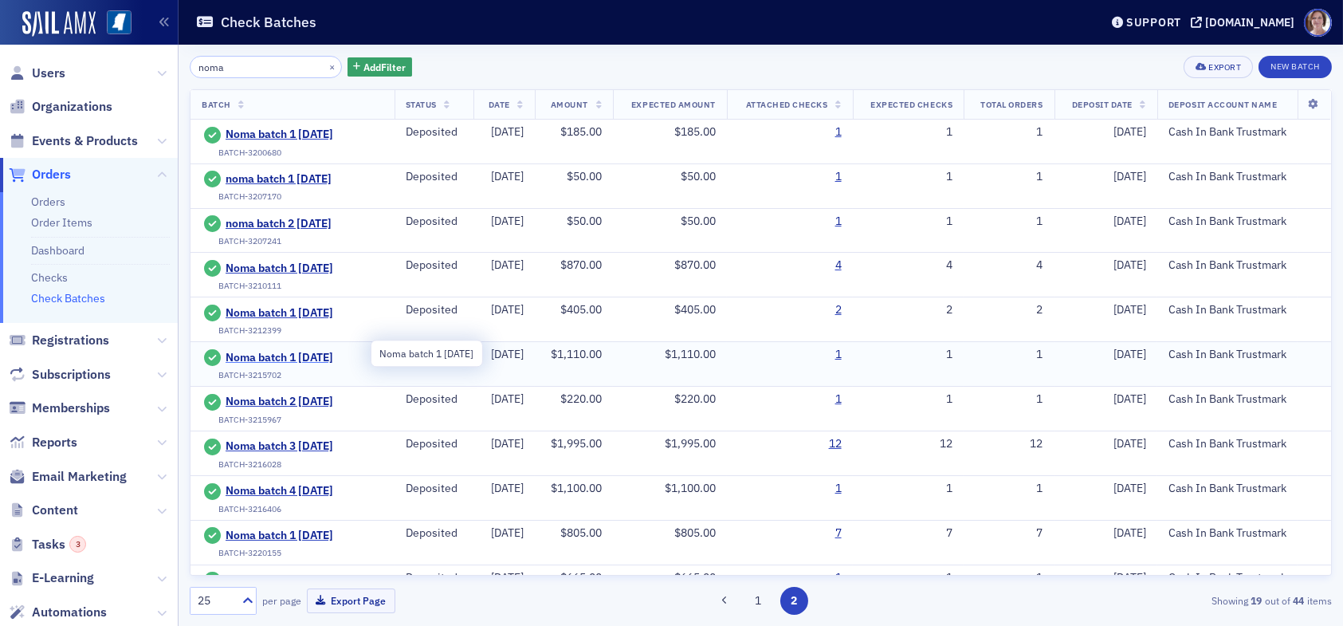
click at [322, 357] on span "Noma batch 1 7.15.25" at bounding box center [298, 358] width 145 height 14
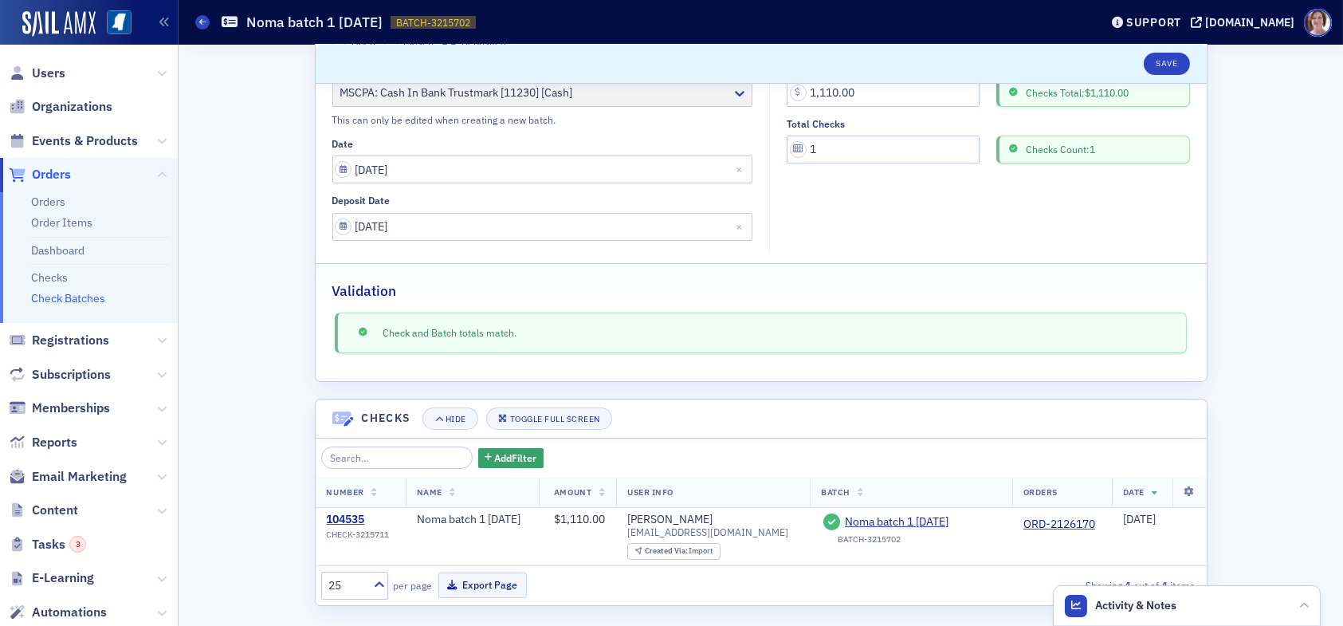
scroll to position [142, 0]
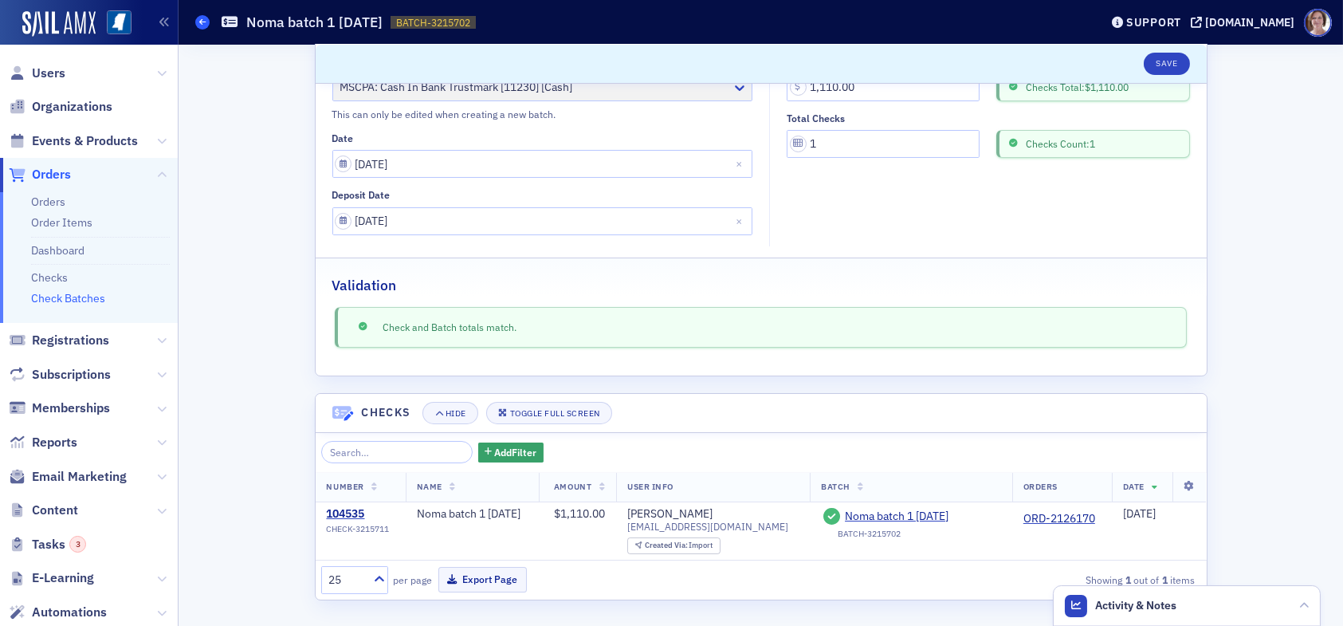
click at [205, 18] on icon at bounding box center [202, 21] width 6 height 7
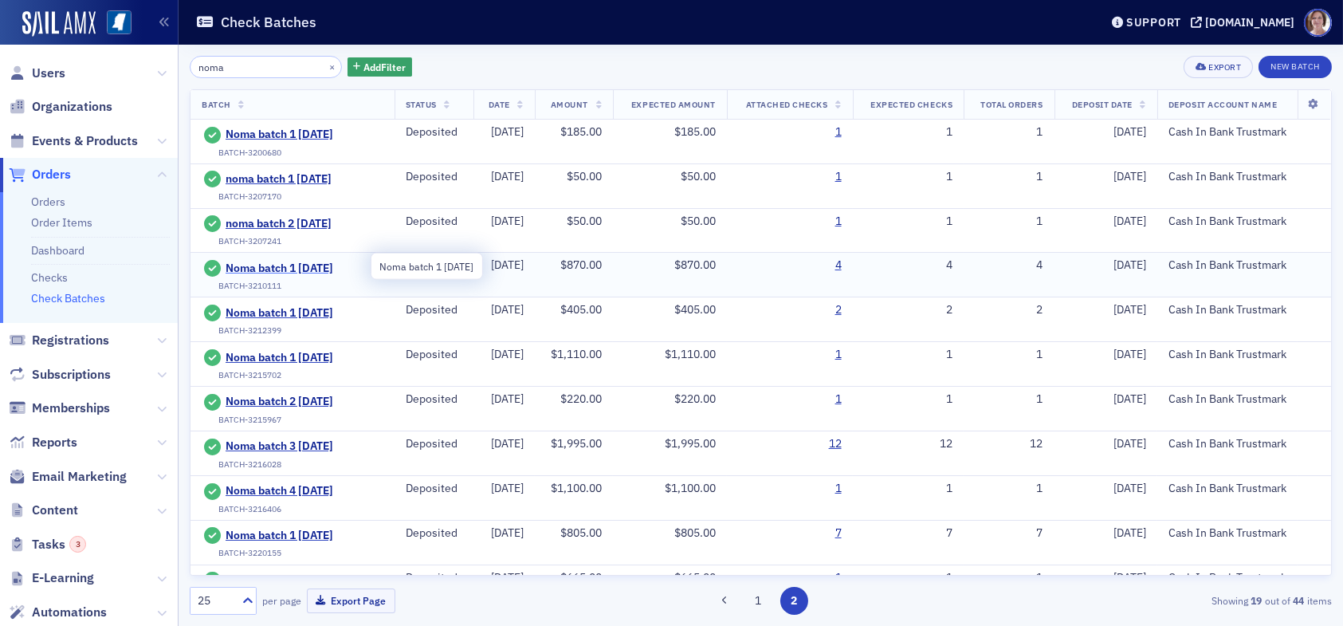
click at [310, 268] on span "Noma batch 1 7.10.25" at bounding box center [298, 269] width 145 height 14
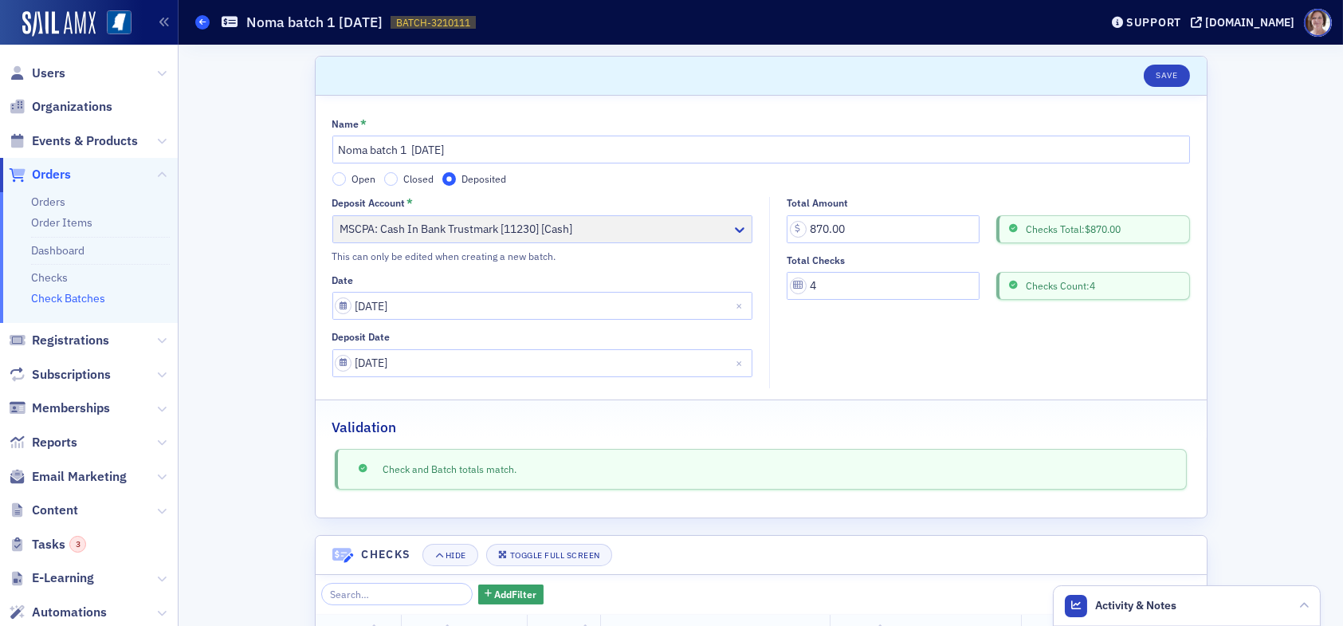
click at [207, 22] on span at bounding box center [202, 22] width 14 height 14
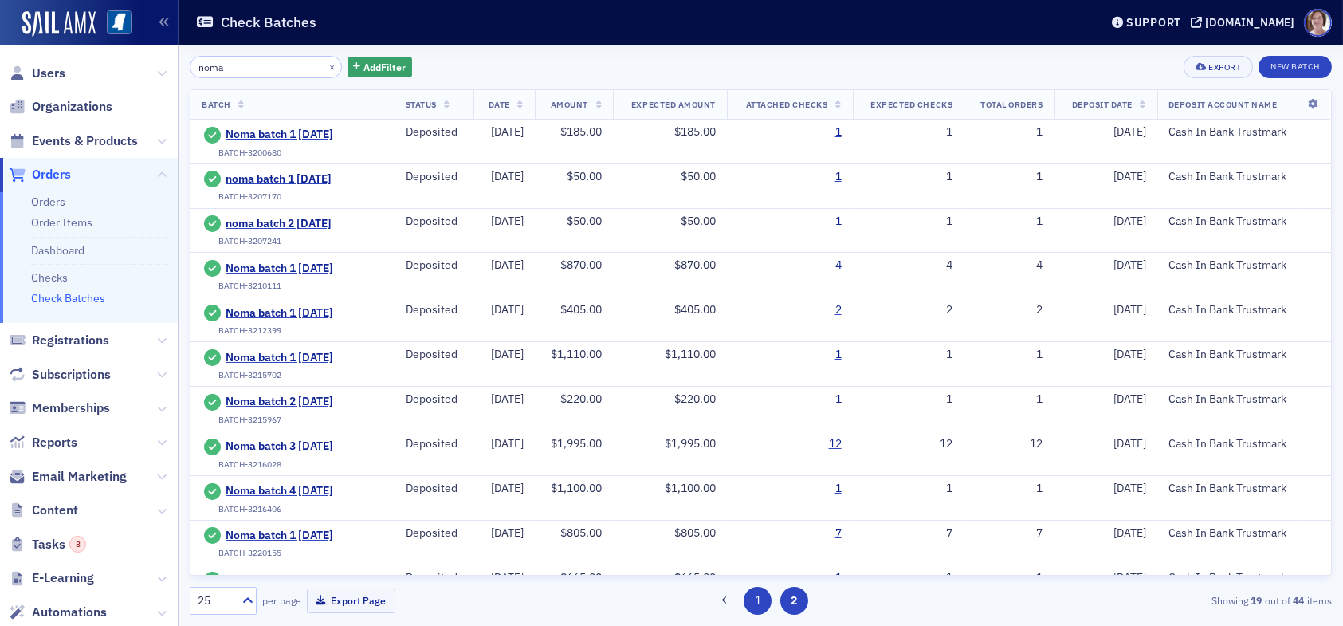
click at [757, 604] on button "1" at bounding box center [758, 601] width 28 height 28
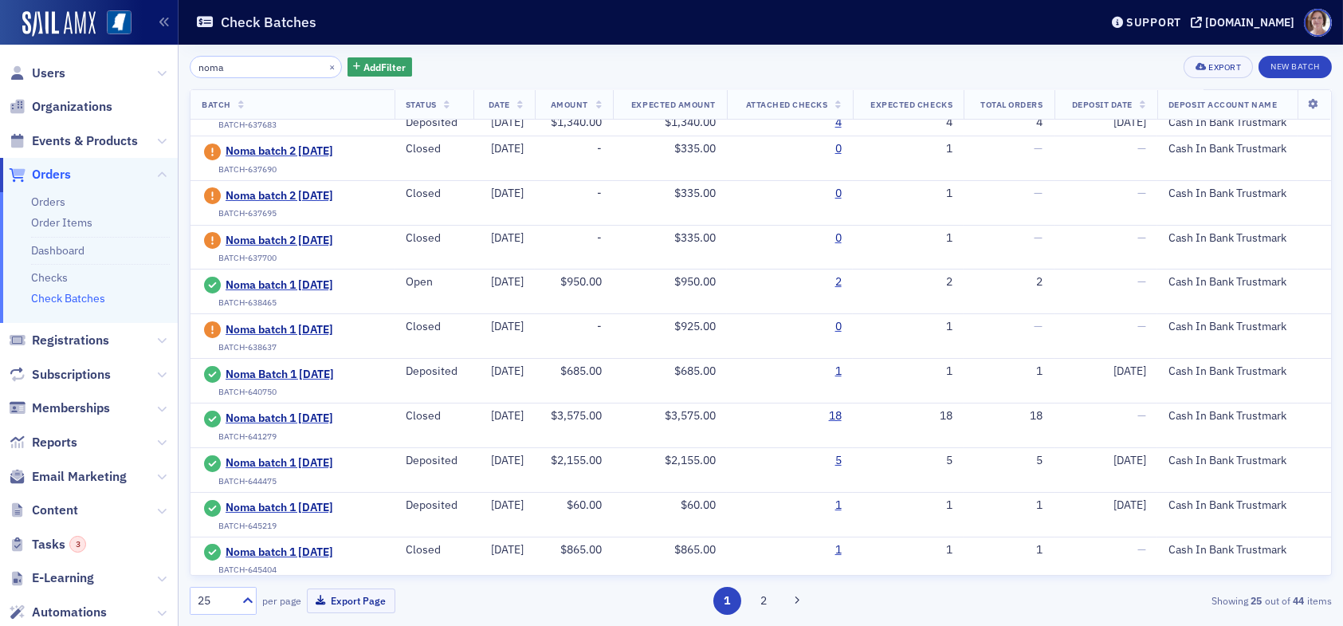
scroll to position [641, 0]
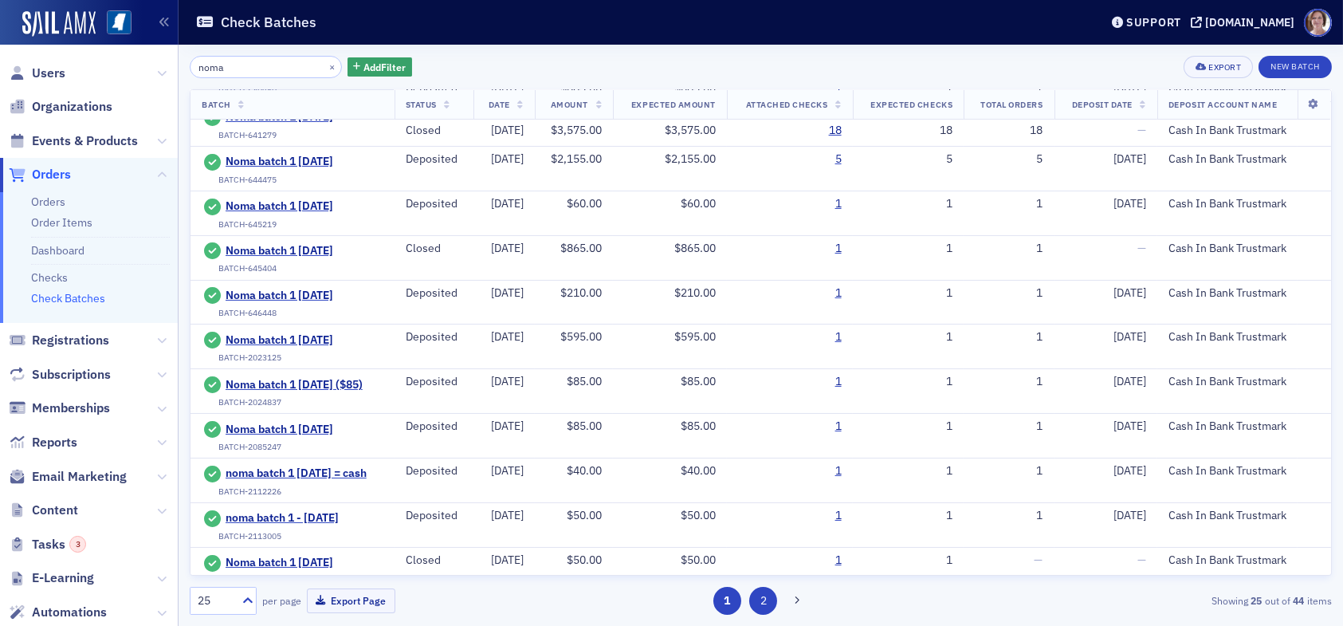
click at [765, 604] on button "2" at bounding box center [763, 601] width 28 height 28
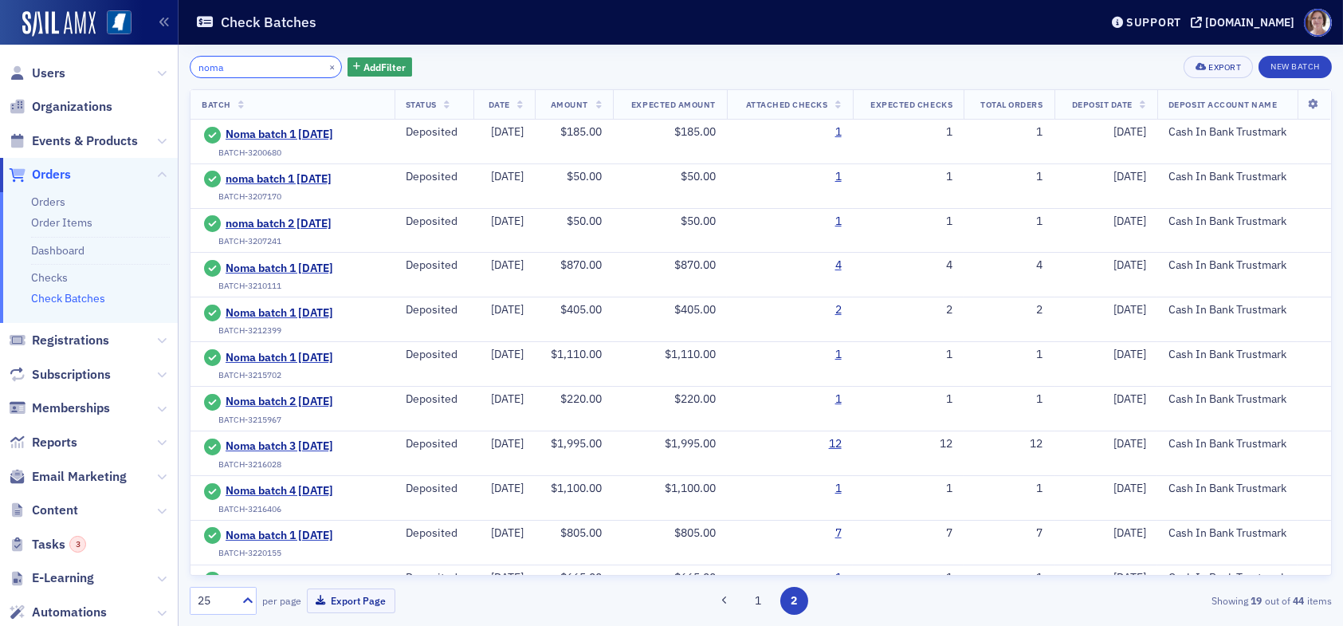
drag, startPoint x: 277, startPoint y: 69, endPoint x: 143, endPoint y: 78, distance: 134.3
click at [165, 70] on div "Users Organizations Events & Products Orders Orders Order Items Dashboard Check…" at bounding box center [671, 313] width 1343 height 626
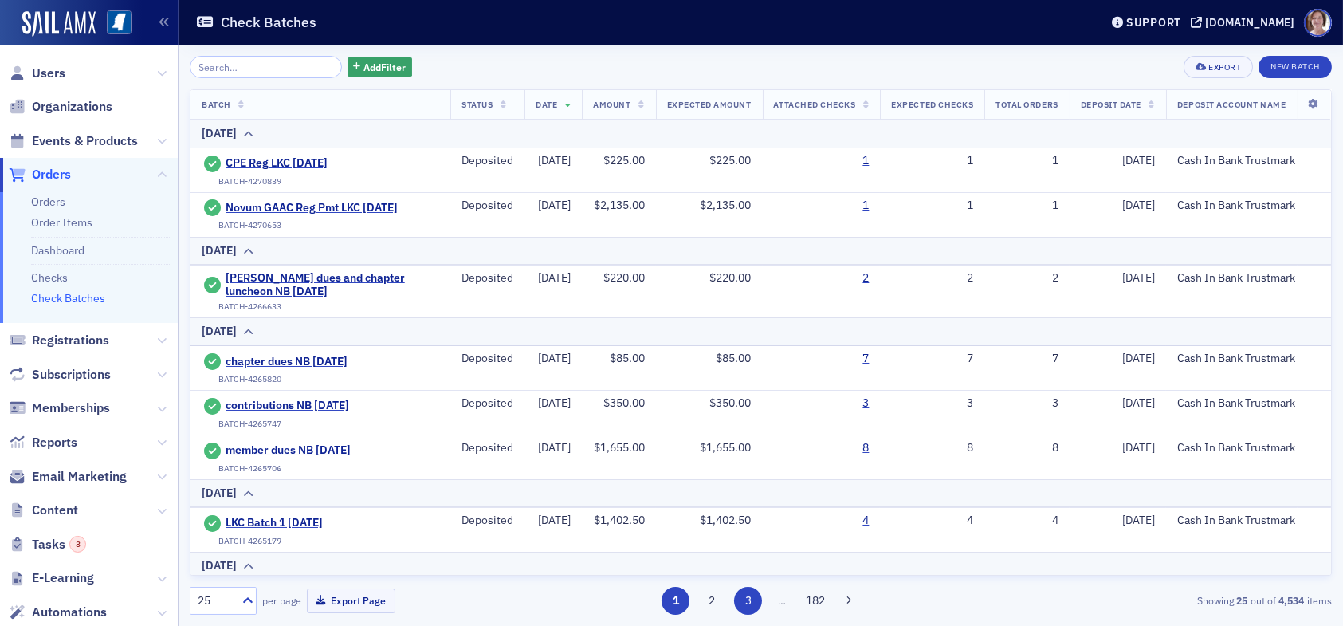
click at [754, 603] on button "3" at bounding box center [748, 601] width 28 height 28
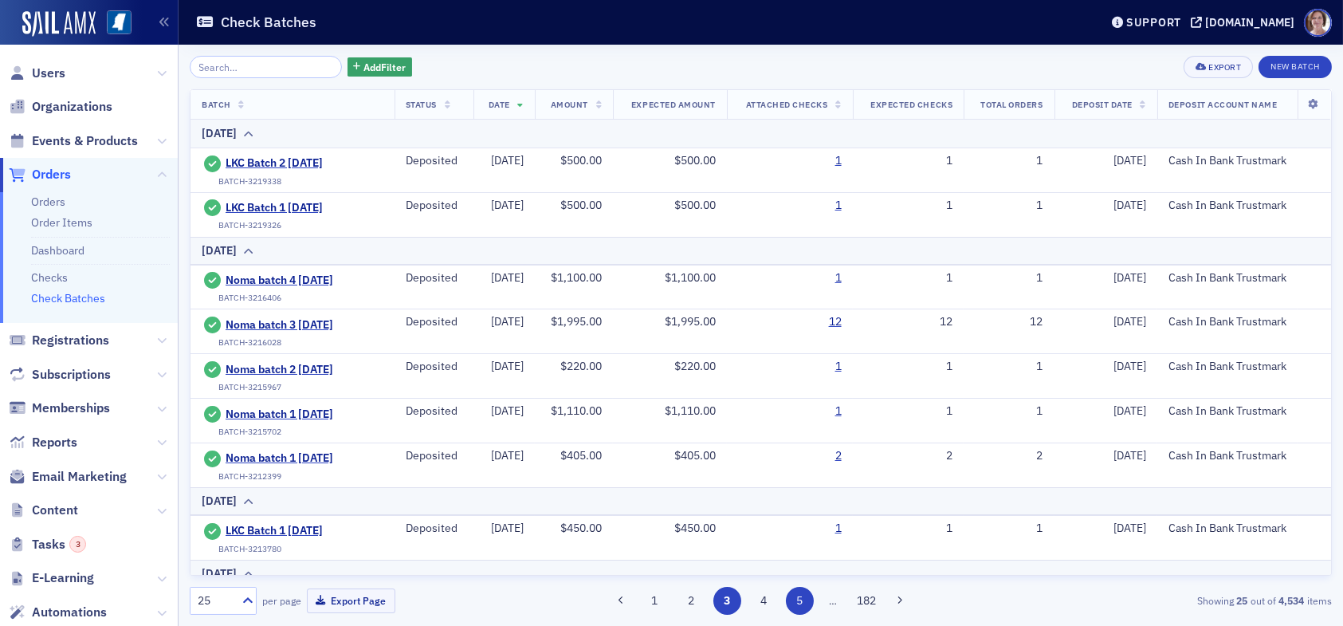
click at [795, 600] on button "5" at bounding box center [800, 601] width 28 height 28
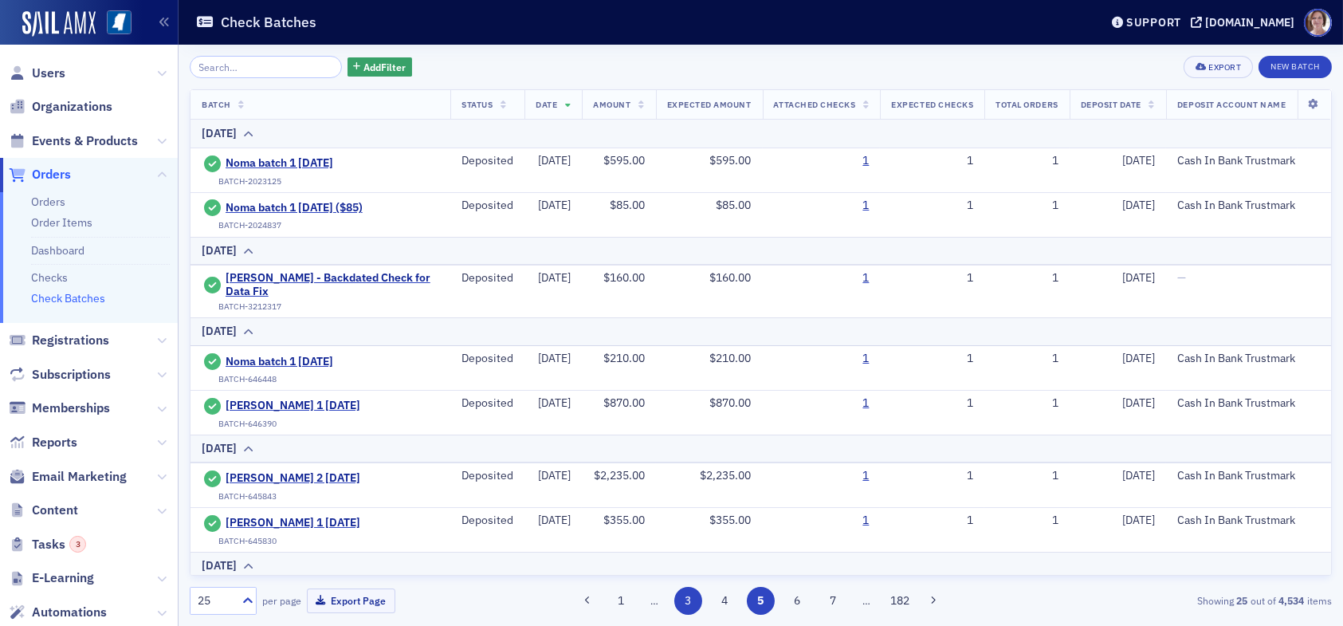
click at [693, 603] on button "3" at bounding box center [689, 601] width 28 height 28
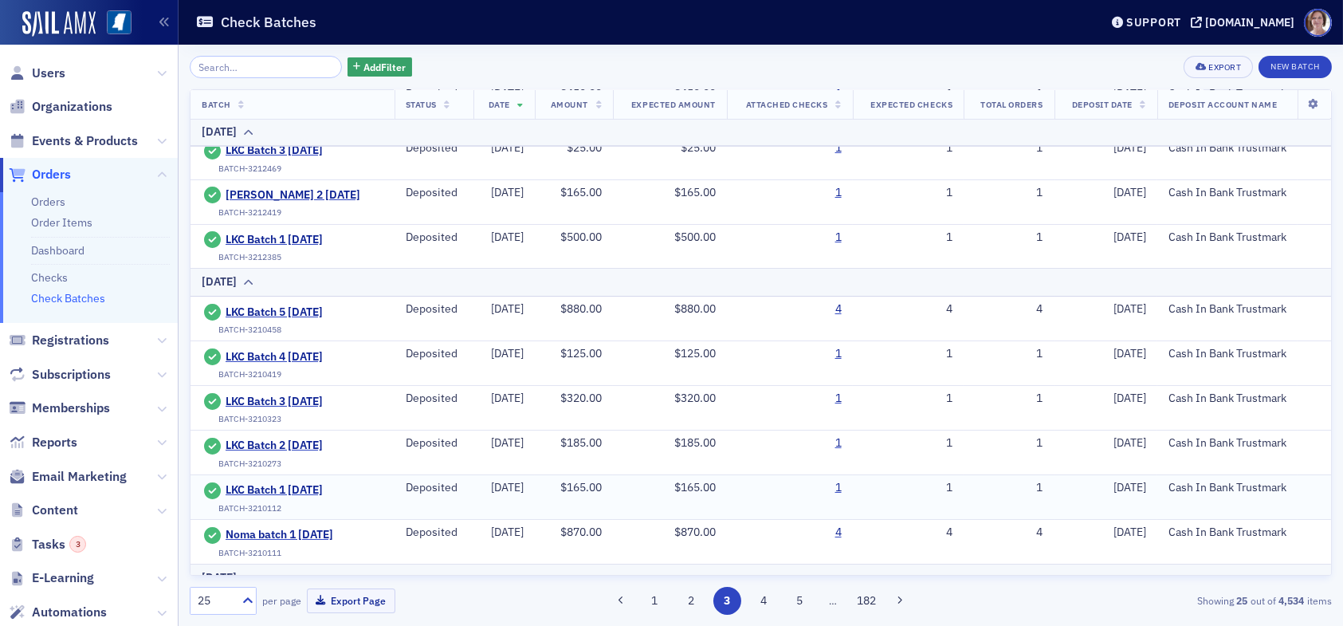
scroll to position [478, 0]
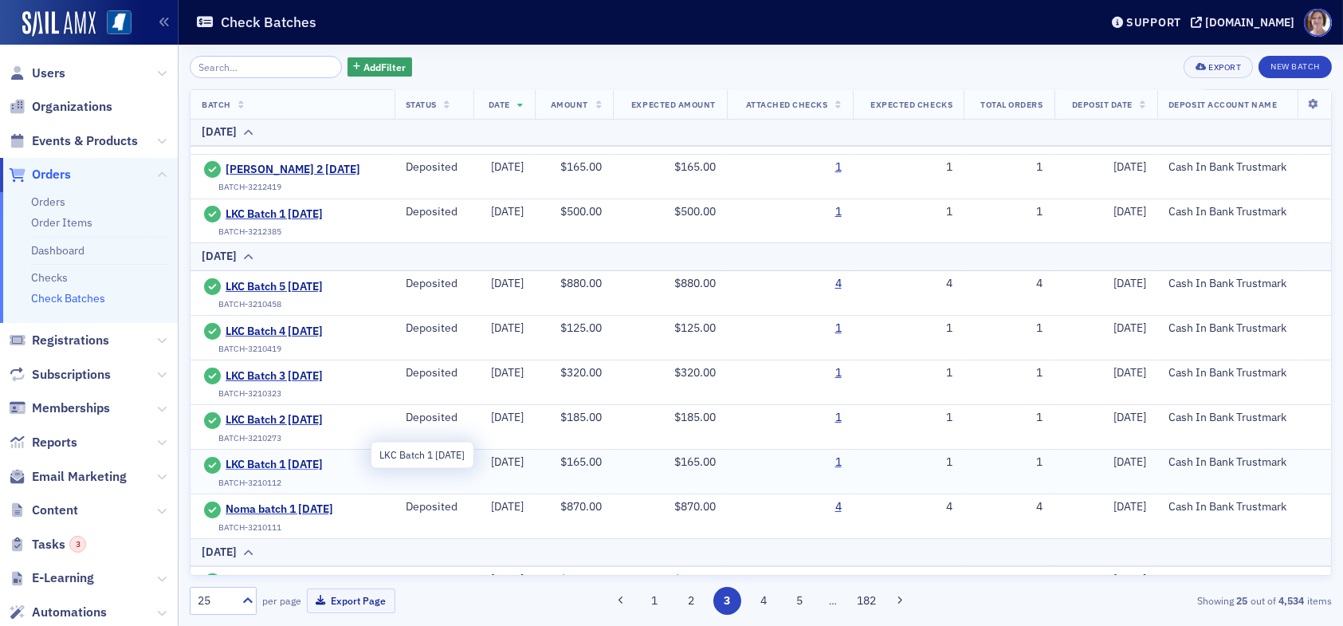
click at [296, 458] on span "LKC Batch 1 07.10.25" at bounding box center [298, 465] width 145 height 14
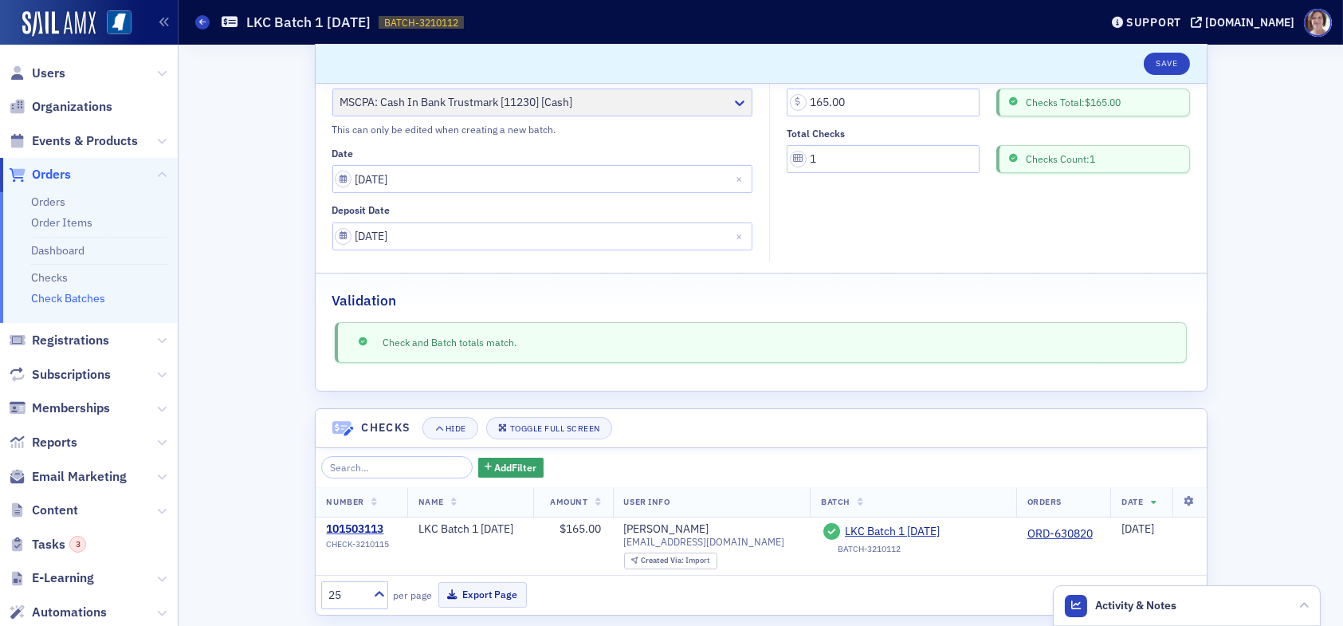
scroll to position [142, 0]
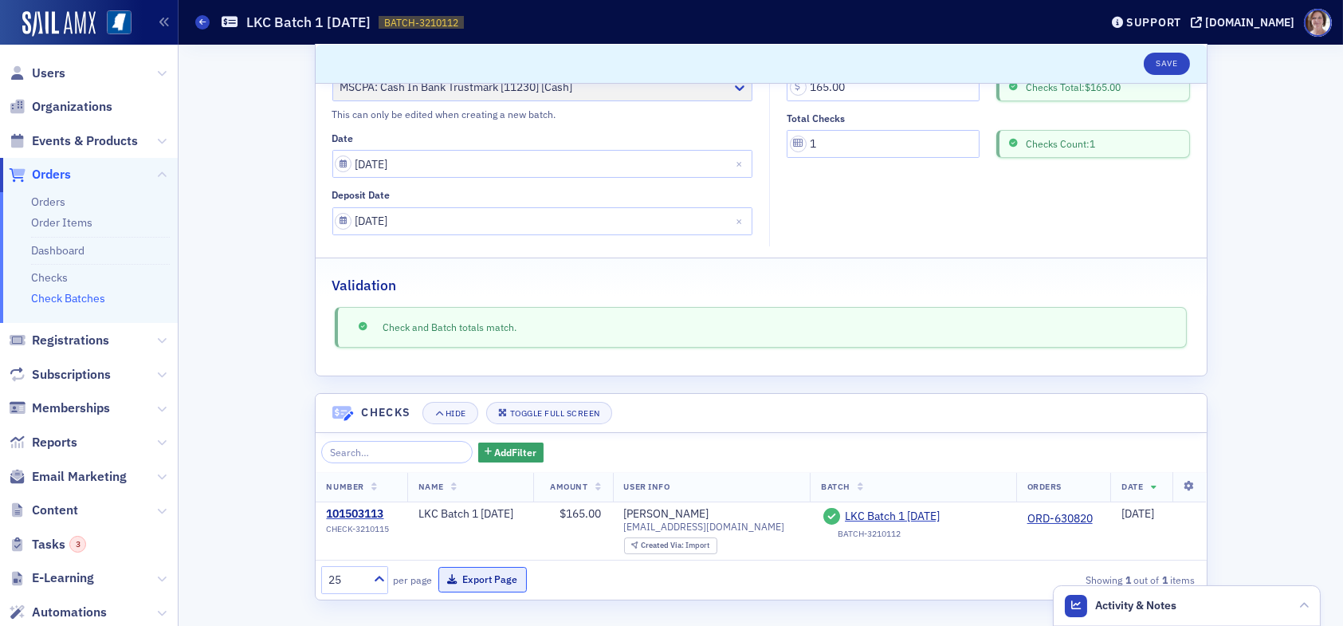
click at [479, 579] on button "Export Page" at bounding box center [483, 579] width 88 height 25
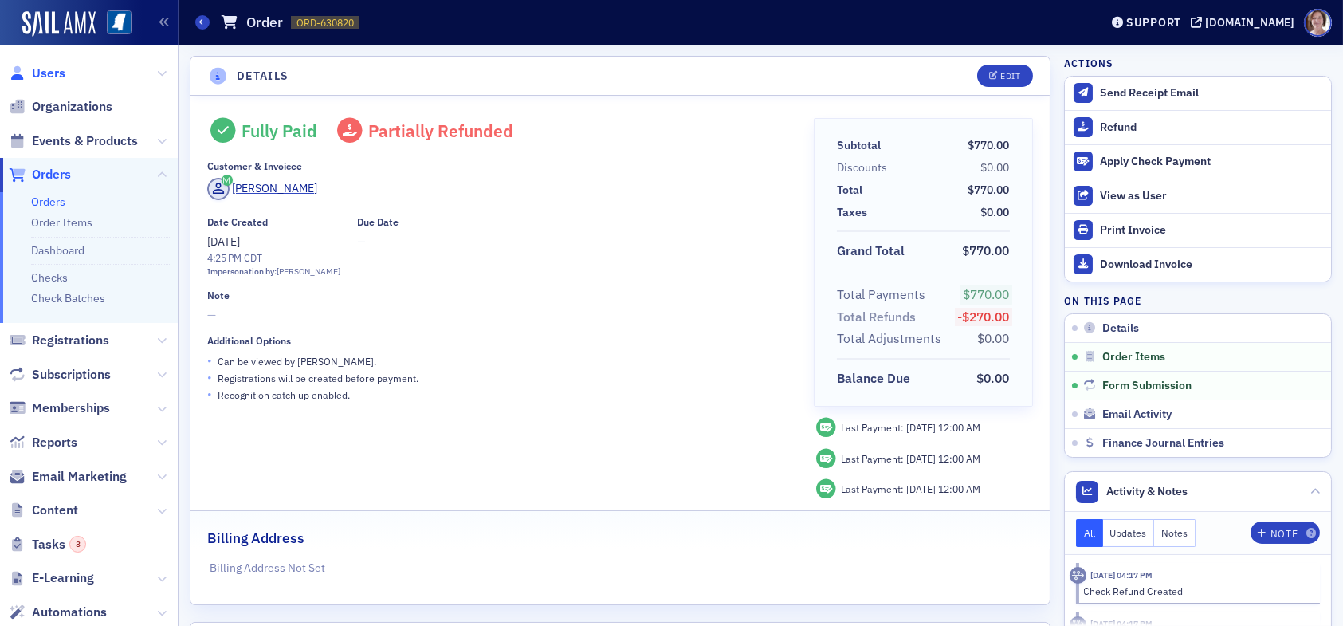
scroll to position [578, 0]
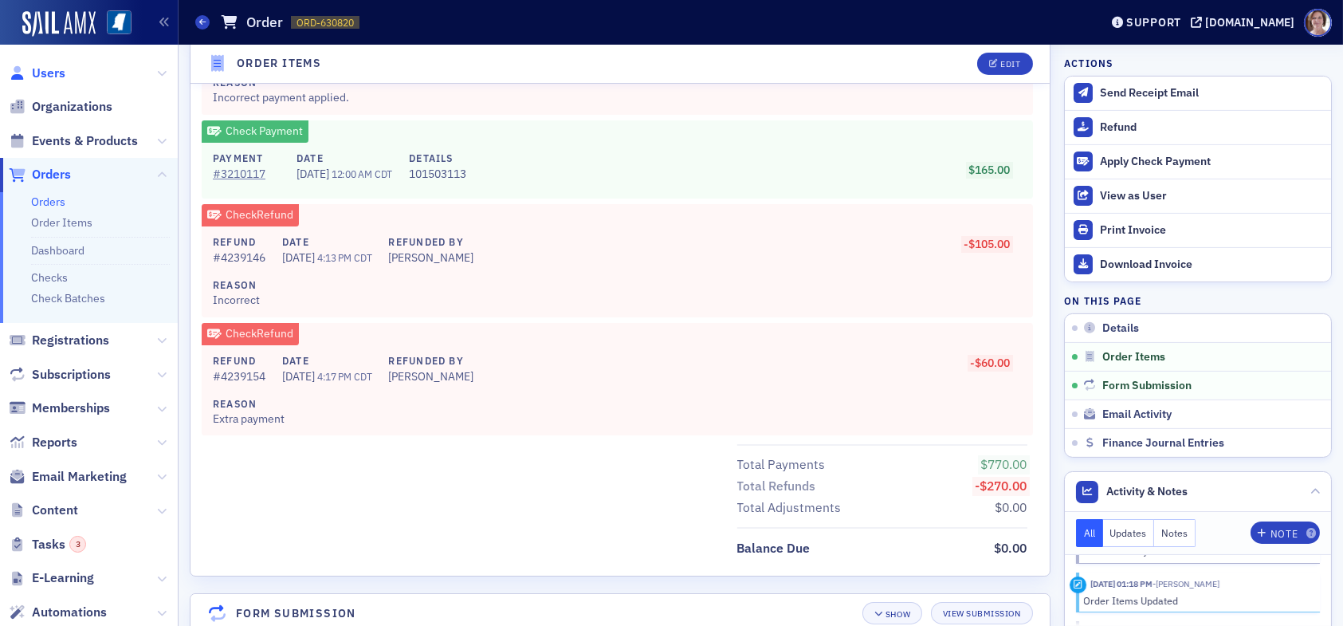
click at [43, 73] on span "Users" at bounding box center [48, 74] width 33 height 18
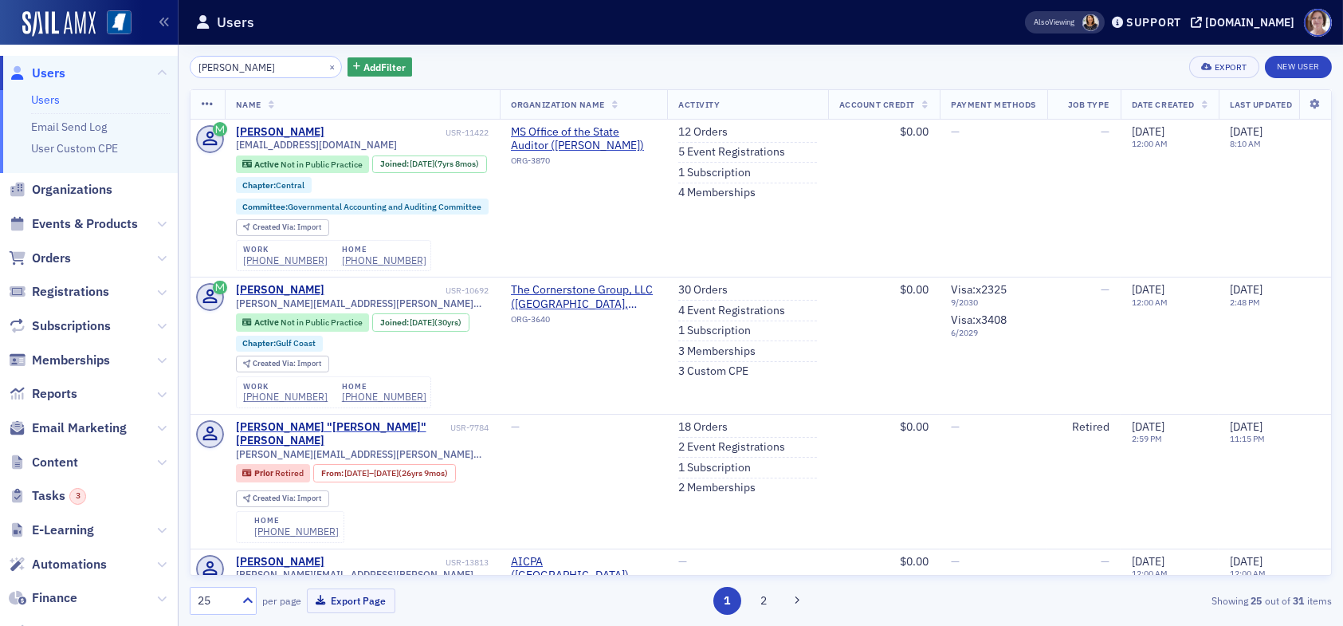
drag, startPoint x: 275, startPoint y: 69, endPoint x: 102, endPoint y: 58, distance: 173.4
click at [109, 59] on div "Users Users Email Send Log User Custom CPE Organizations Events & Products Orde…" at bounding box center [671, 313] width 1343 height 626
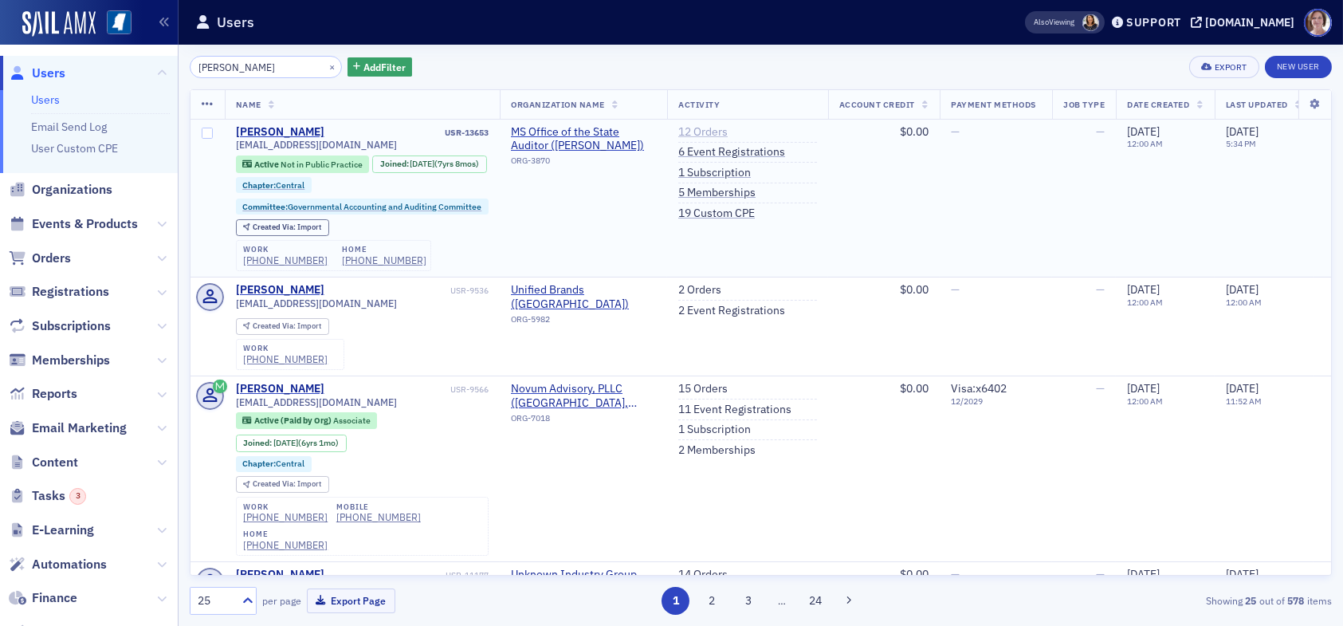
type input "[PERSON_NAME]"
click at [698, 129] on link "12 Orders" at bounding box center [702, 132] width 49 height 14
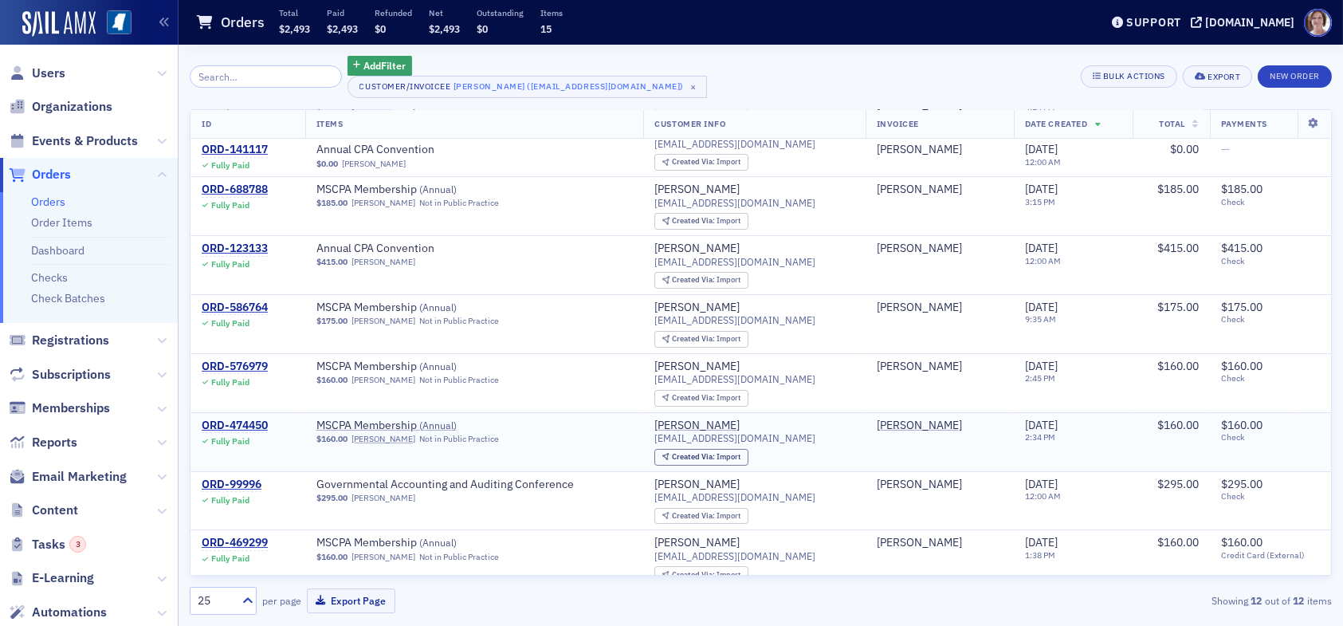
scroll to position [336, 0]
